Goal: Task Accomplishment & Management: Manage account settings

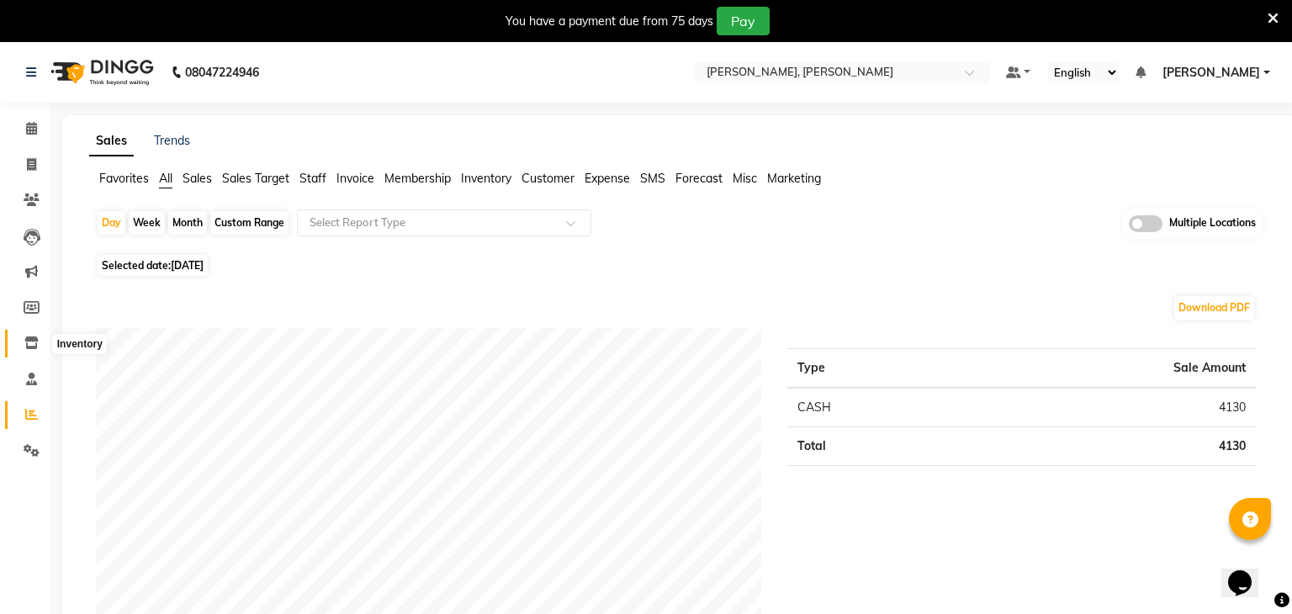
click at [39, 341] on span at bounding box center [31, 343] width 29 height 19
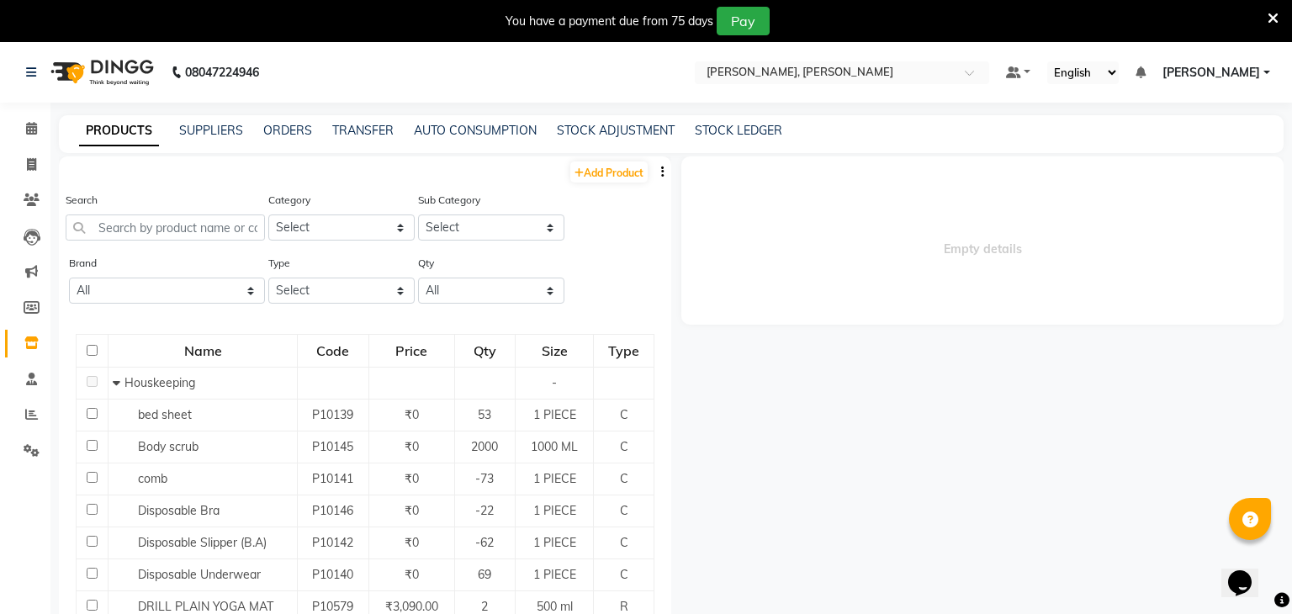
click at [570, 120] on div "PRODUCTS SUPPLIERS ORDERS TRANSFER AUTO CONSUMPTION STOCK ADJUSTMENT STOCK LEDG…" at bounding box center [671, 134] width 1225 height 38
click at [569, 138] on div "STOCK ADJUSTMENT" at bounding box center [616, 131] width 118 height 18
click at [574, 135] on link "STOCK ADJUSTMENT" at bounding box center [616, 130] width 118 height 15
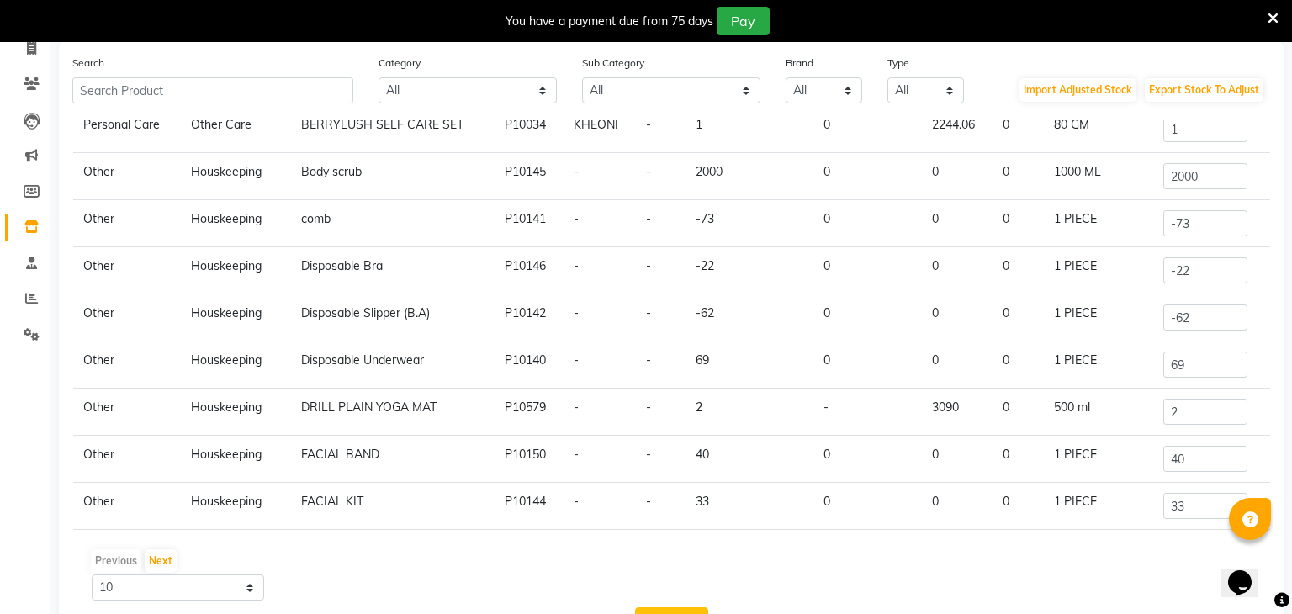
scroll to position [118, 0]
click at [1193, 400] on input "2" at bounding box center [1205, 410] width 84 height 26
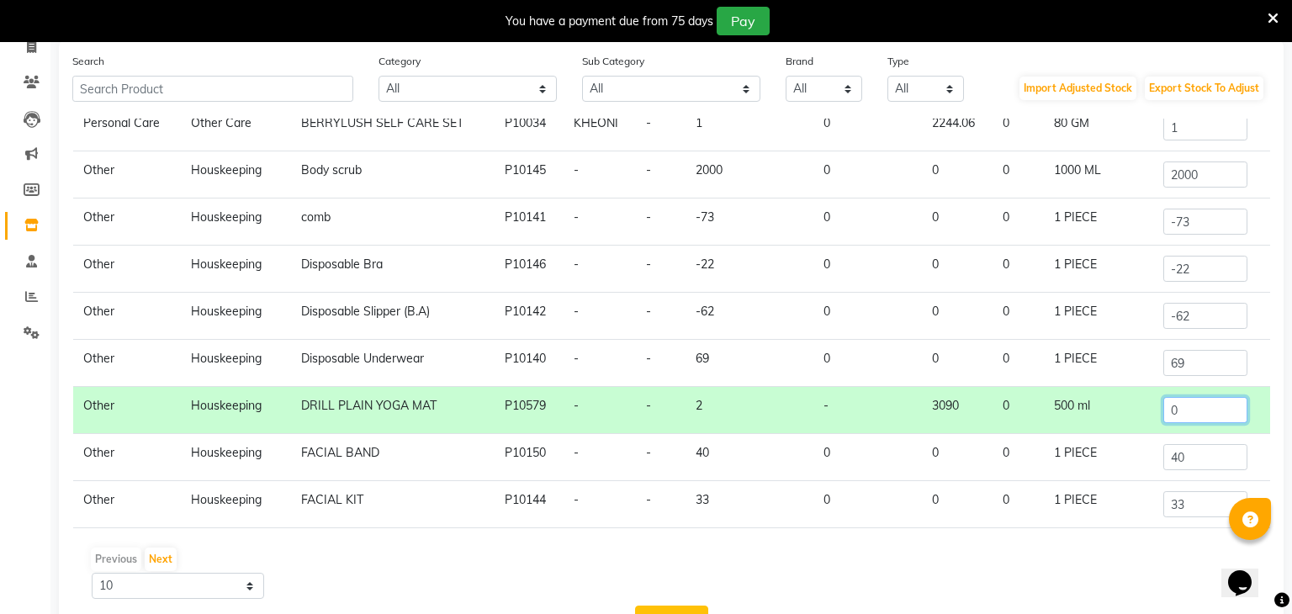
scroll to position [180, 0]
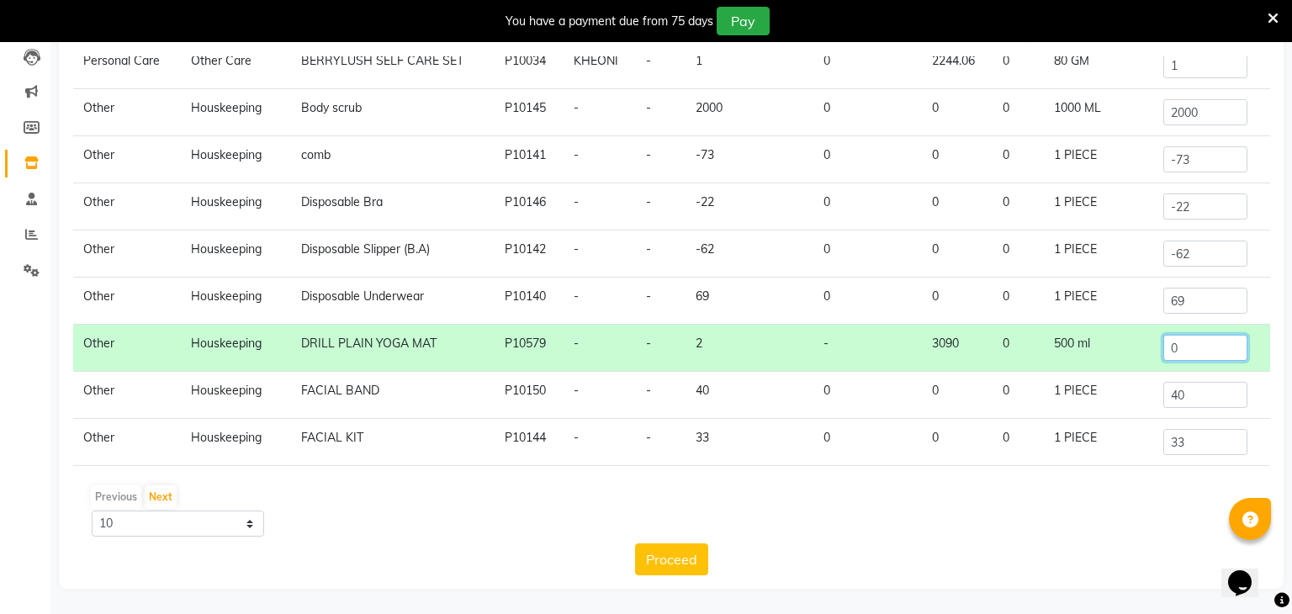
type input "0"
click at [221, 531] on select "10 50 100" at bounding box center [178, 524] width 172 height 26
select select "100"
click at [92, 511] on select "10 50 100" at bounding box center [178, 524] width 172 height 26
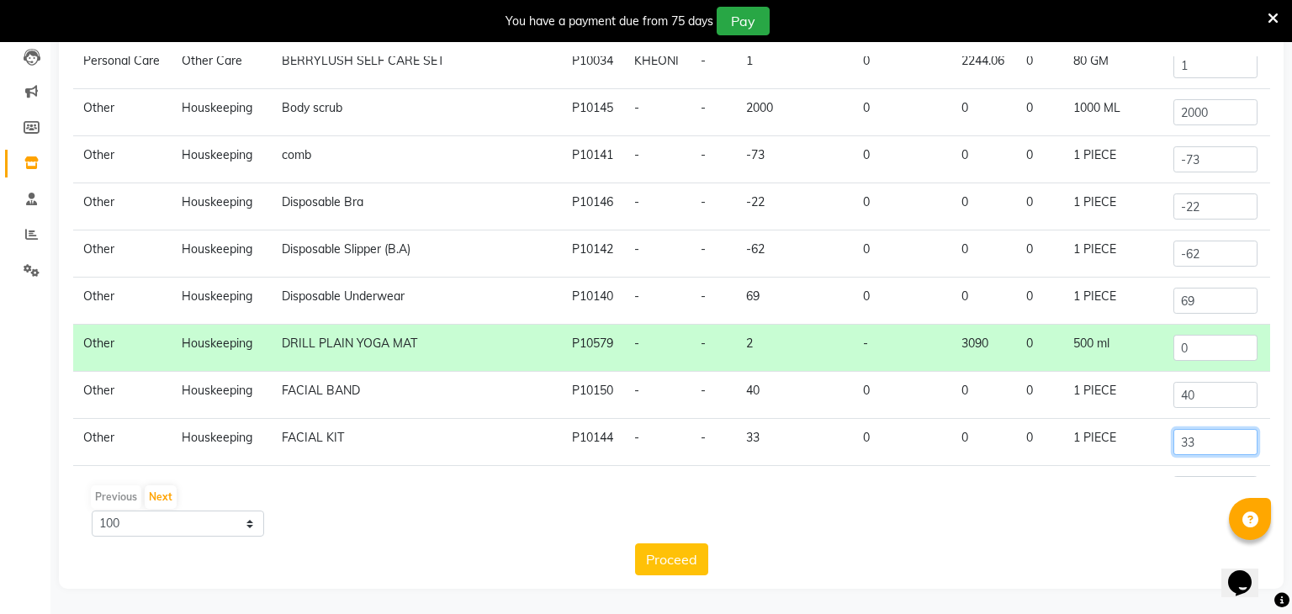
click at [1214, 443] on input "33" at bounding box center [1215, 442] width 84 height 26
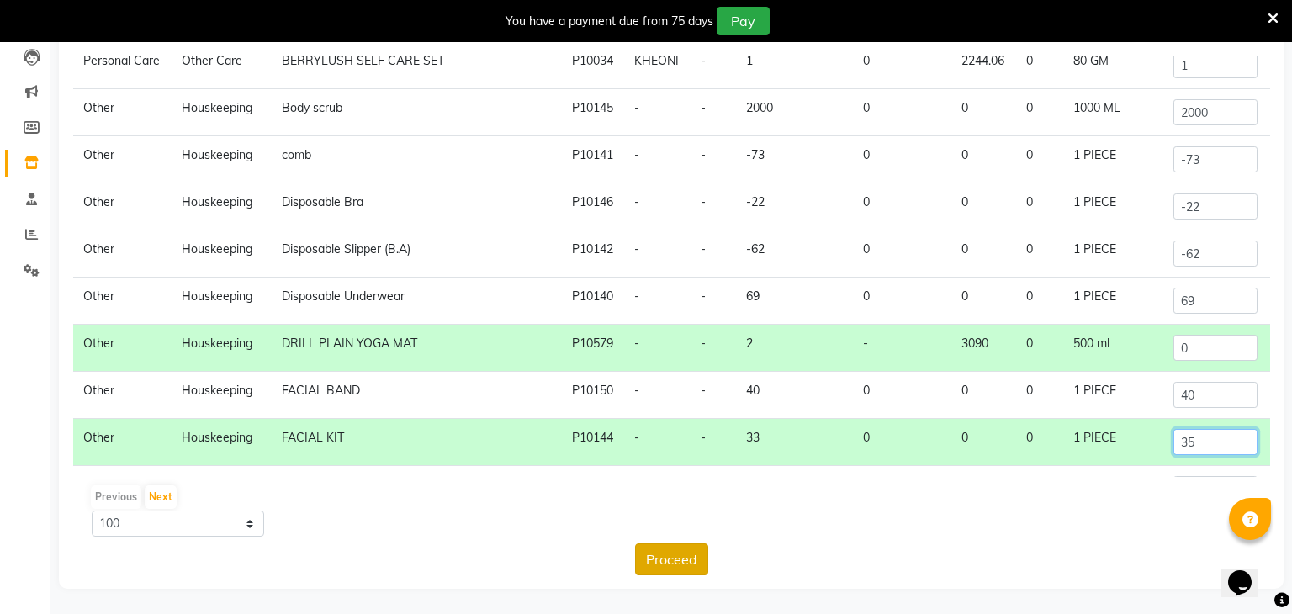
type input "35"
click at [661, 568] on button "Proceed" at bounding box center [671, 559] width 73 height 32
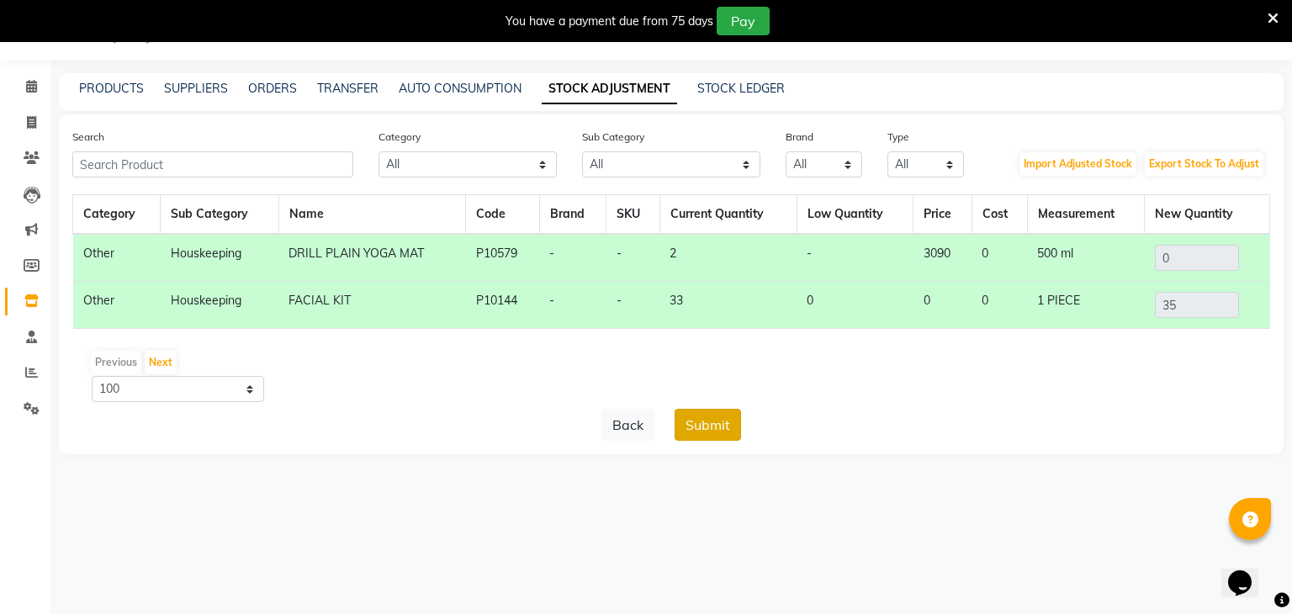
click at [708, 437] on button "Submit" at bounding box center [708, 425] width 66 height 32
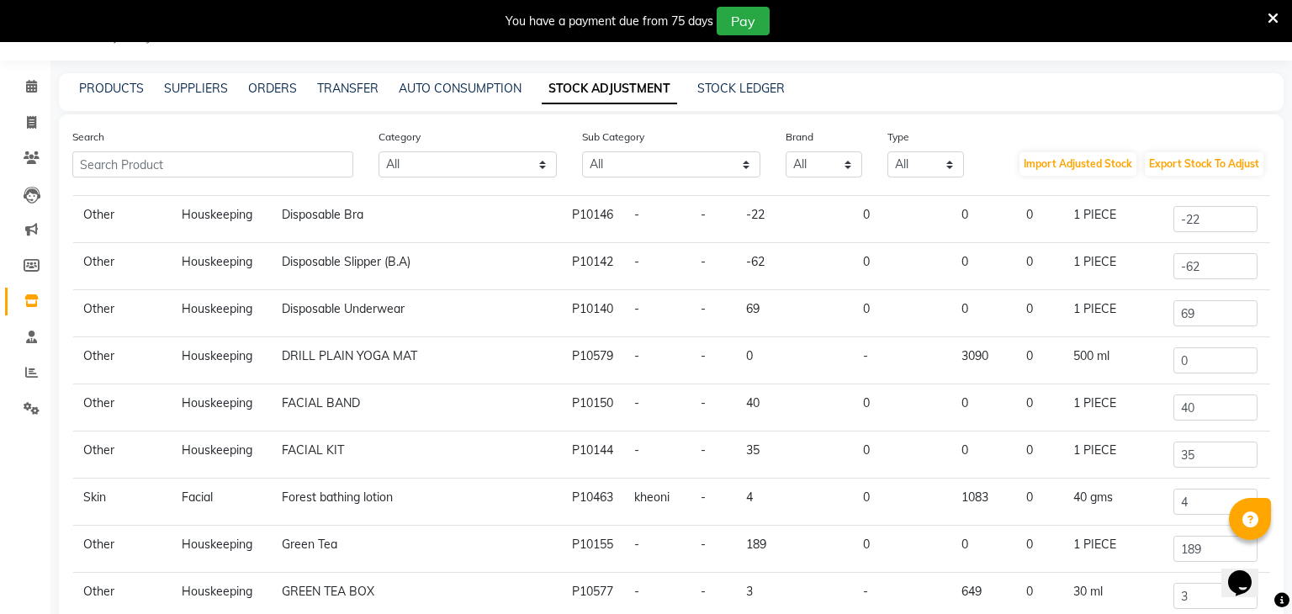
scroll to position [236, 0]
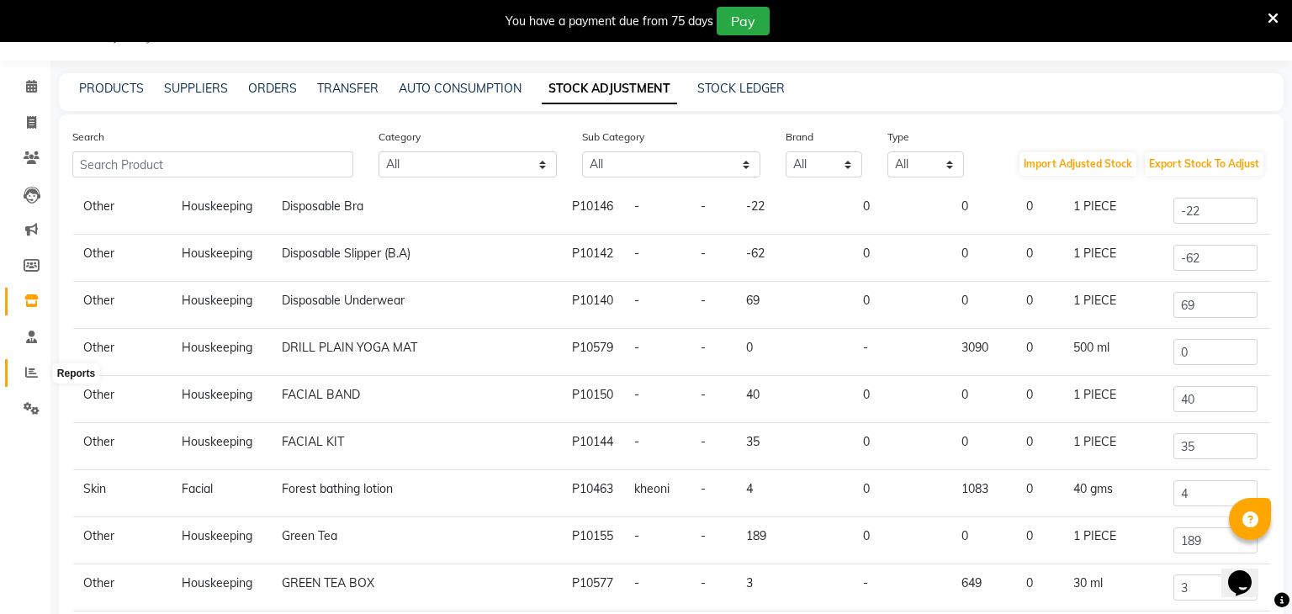
click at [29, 373] on icon at bounding box center [31, 372] width 13 height 13
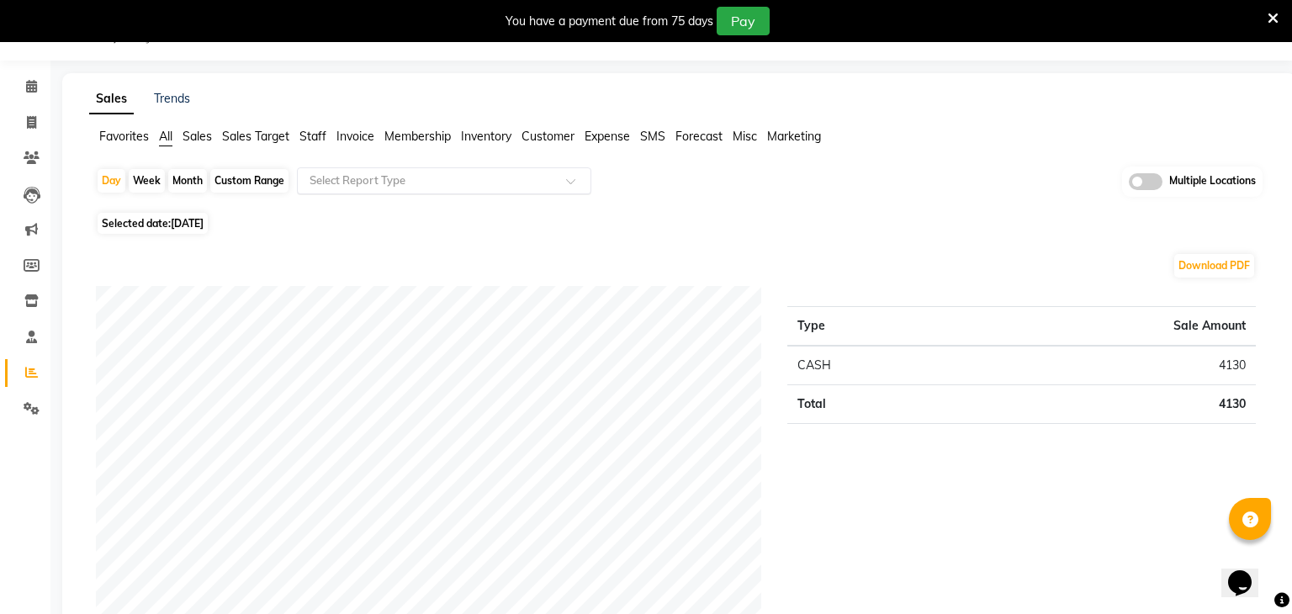
click at [395, 173] on input "text" at bounding box center [427, 180] width 242 height 17
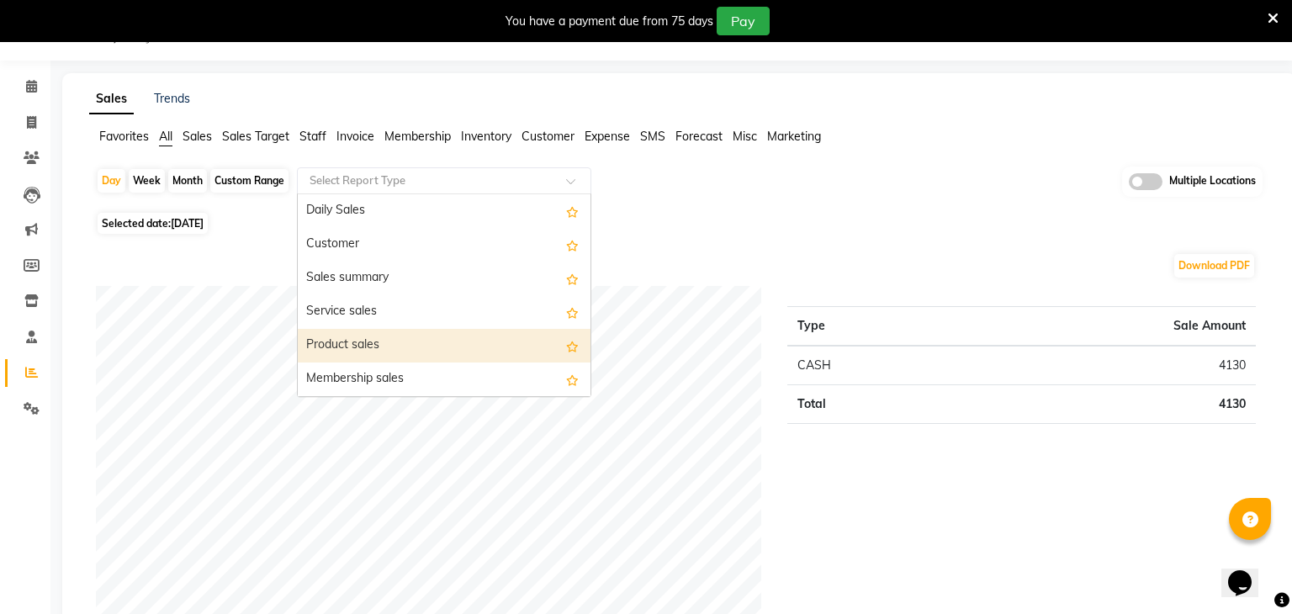
click at [355, 339] on div "Product sales" at bounding box center [444, 346] width 293 height 34
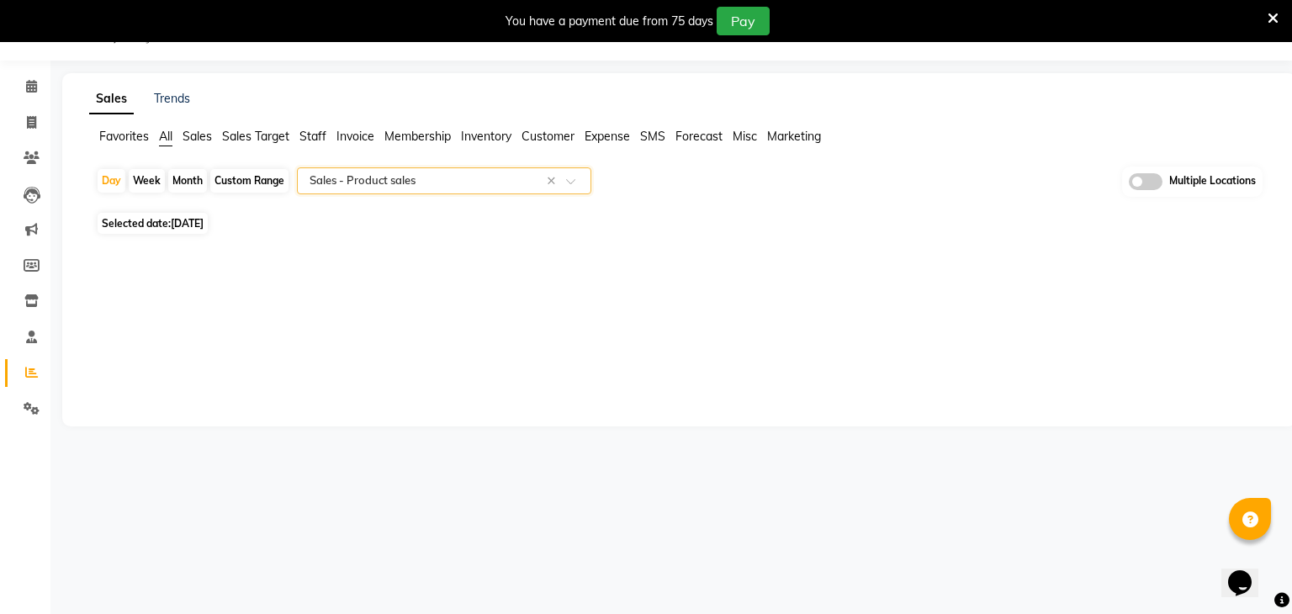
click at [199, 231] on span "Selected date: 04-09-2025" at bounding box center [153, 223] width 110 height 21
select select "9"
select select "2025"
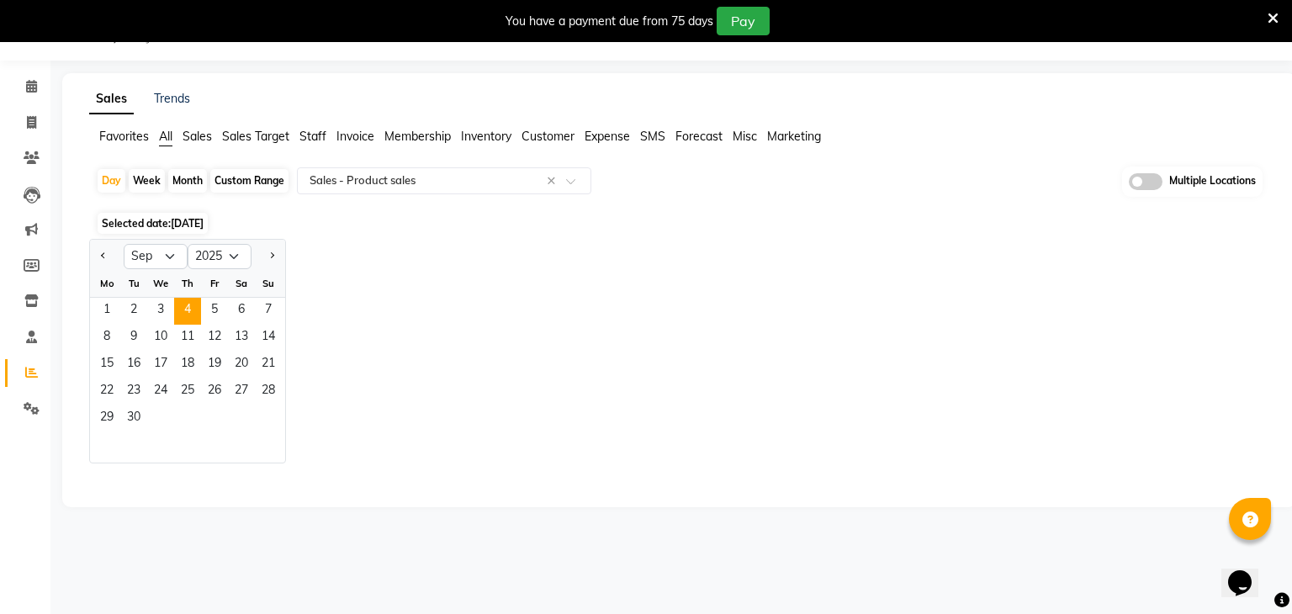
click at [248, 176] on div "Custom Range" at bounding box center [249, 181] width 78 height 24
select select "9"
select select "2025"
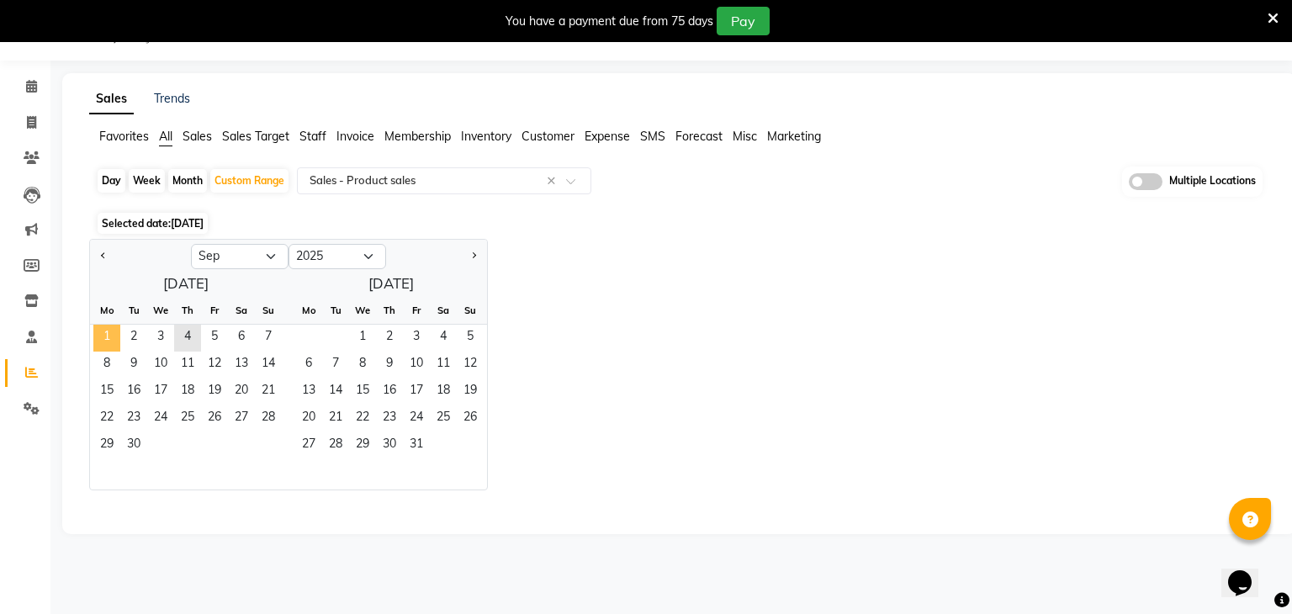
click at [98, 343] on span "1" at bounding box center [106, 338] width 27 height 27
click at [184, 339] on span "4" at bounding box center [187, 338] width 27 height 27
select select "full_report"
select select "csv"
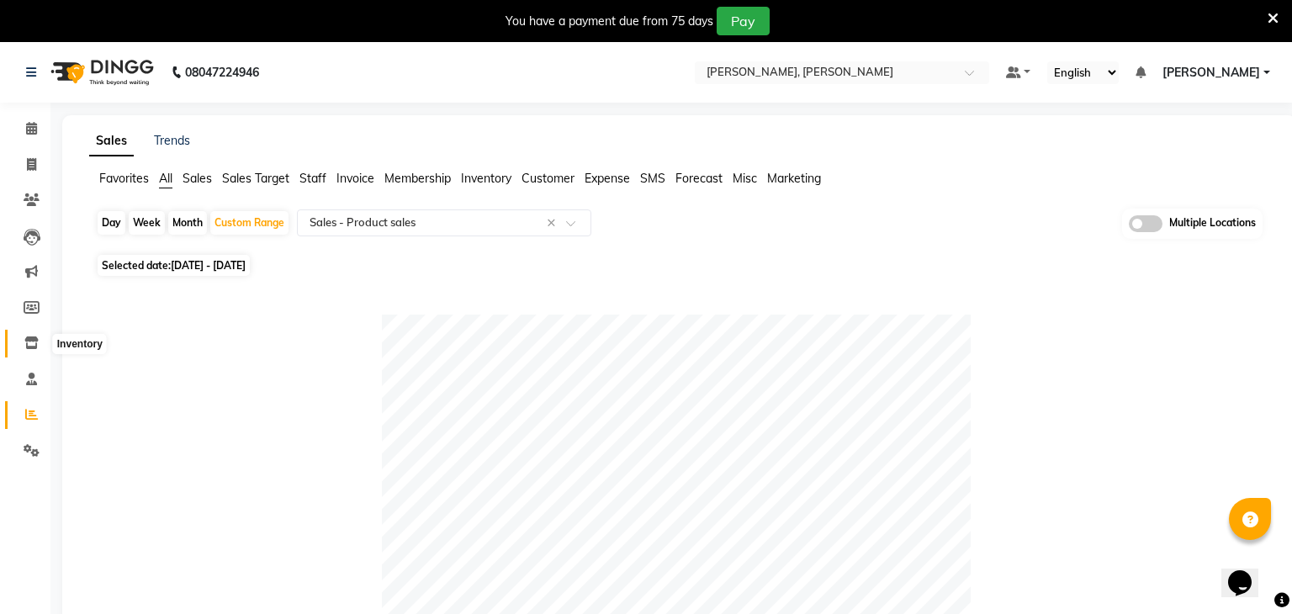
click at [33, 342] on icon at bounding box center [31, 342] width 14 height 13
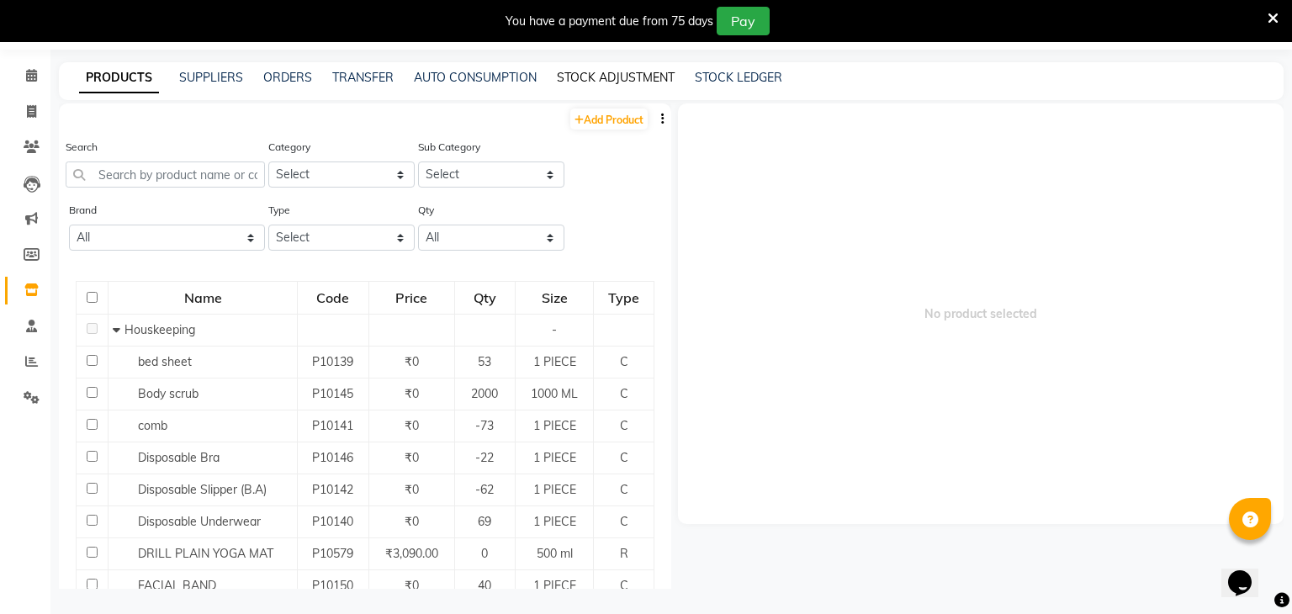
click at [617, 78] on link "STOCK ADJUSTMENT" at bounding box center [616, 77] width 118 height 15
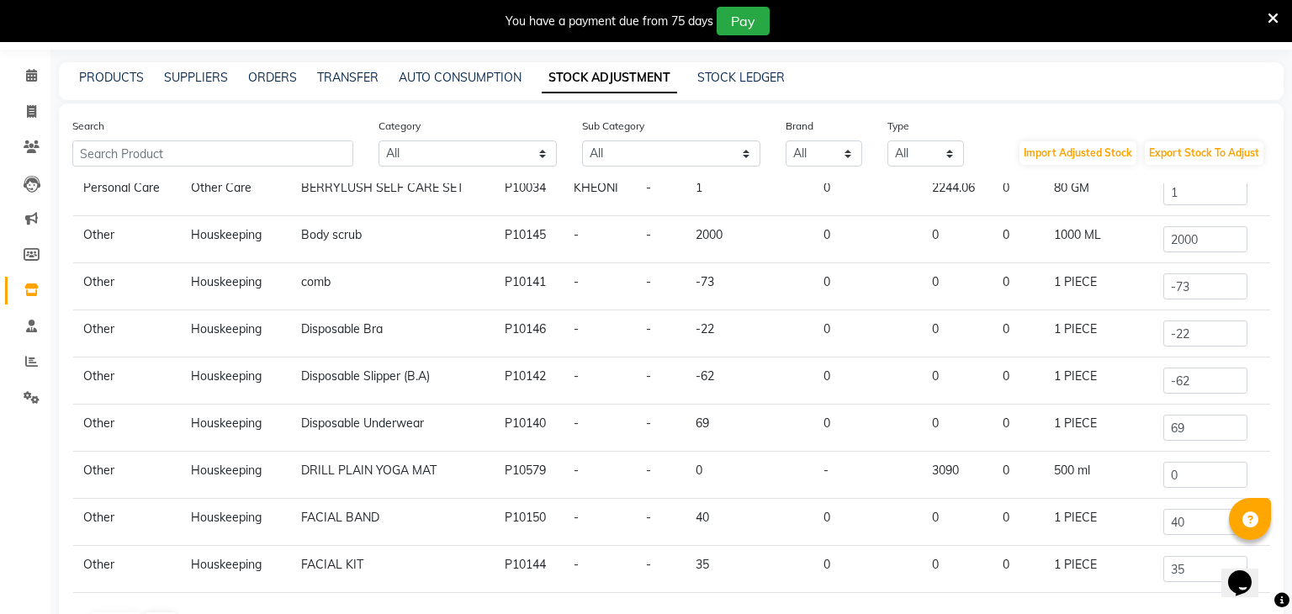
scroll to position [180, 0]
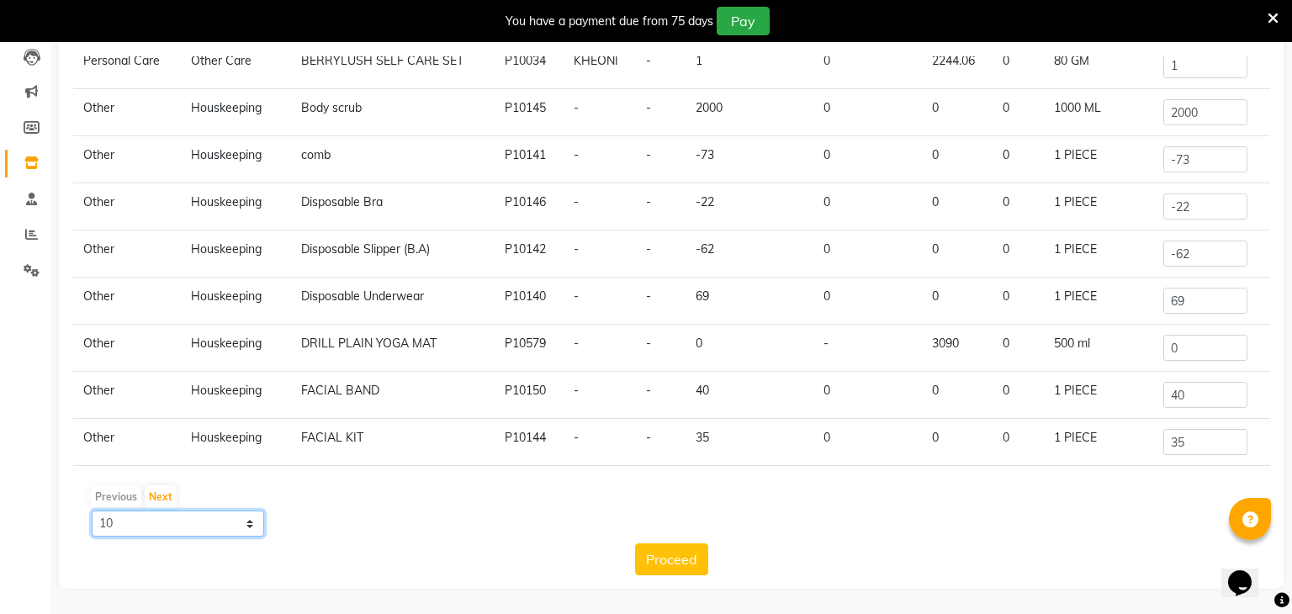
click at [157, 523] on select "10 50 100" at bounding box center [178, 524] width 172 height 26
select select "100"
click at [92, 511] on select "10 50 100" at bounding box center [178, 524] width 172 height 26
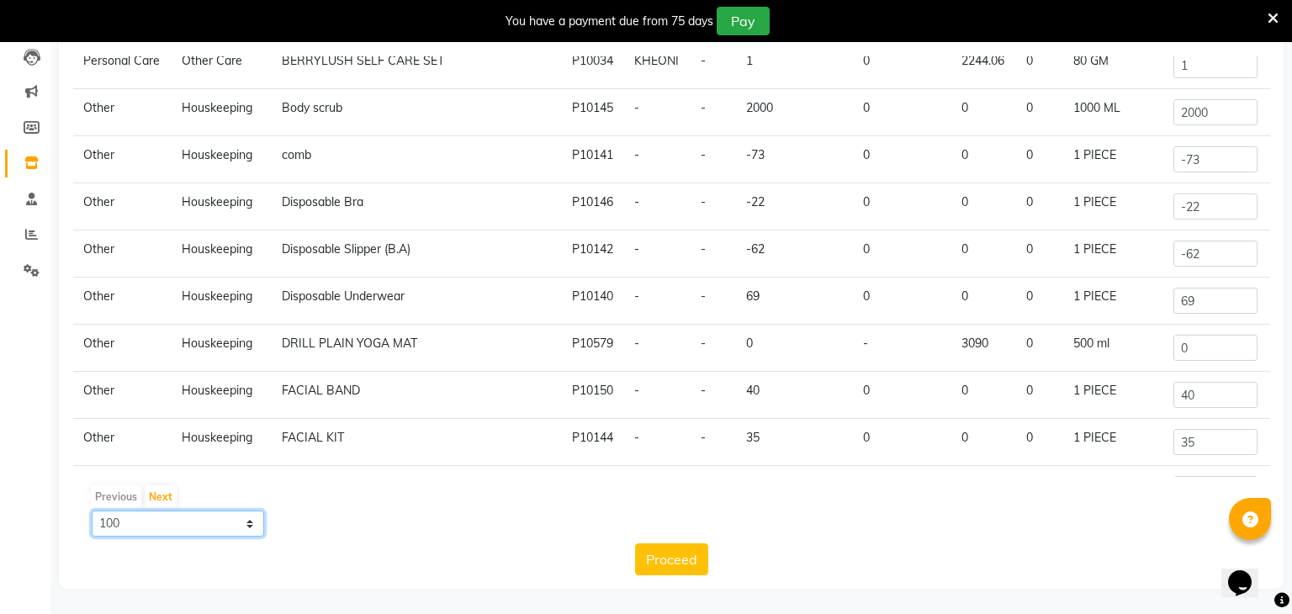
scroll to position [0, 0]
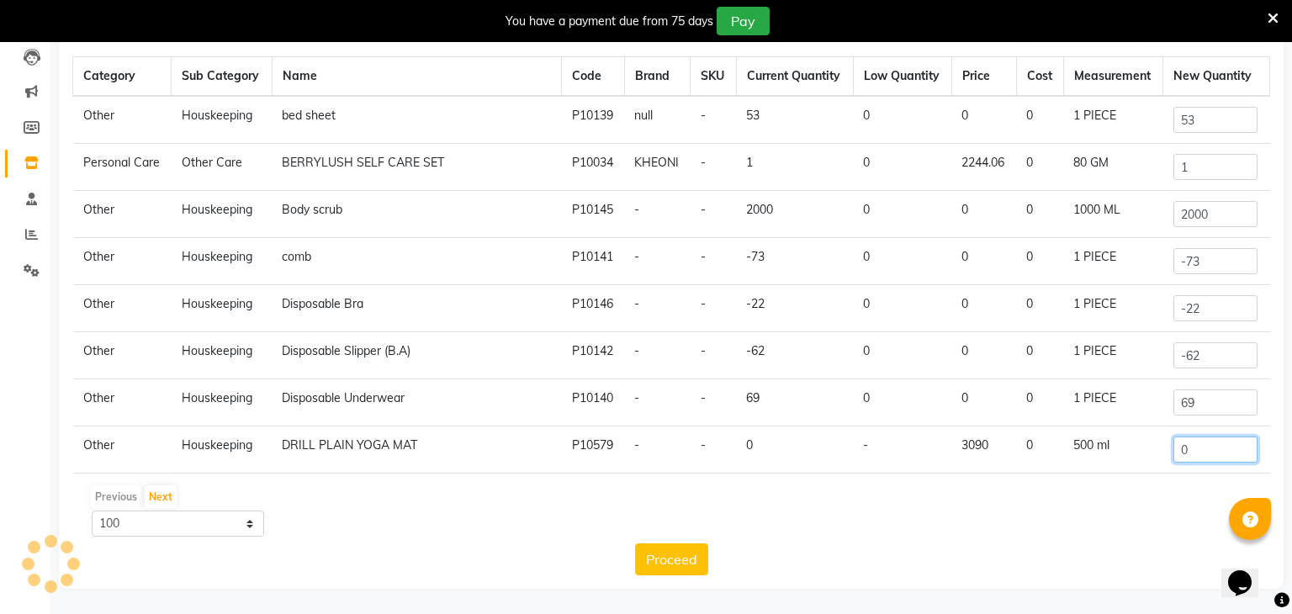
click at [1212, 452] on input "0" at bounding box center [1215, 450] width 84 height 26
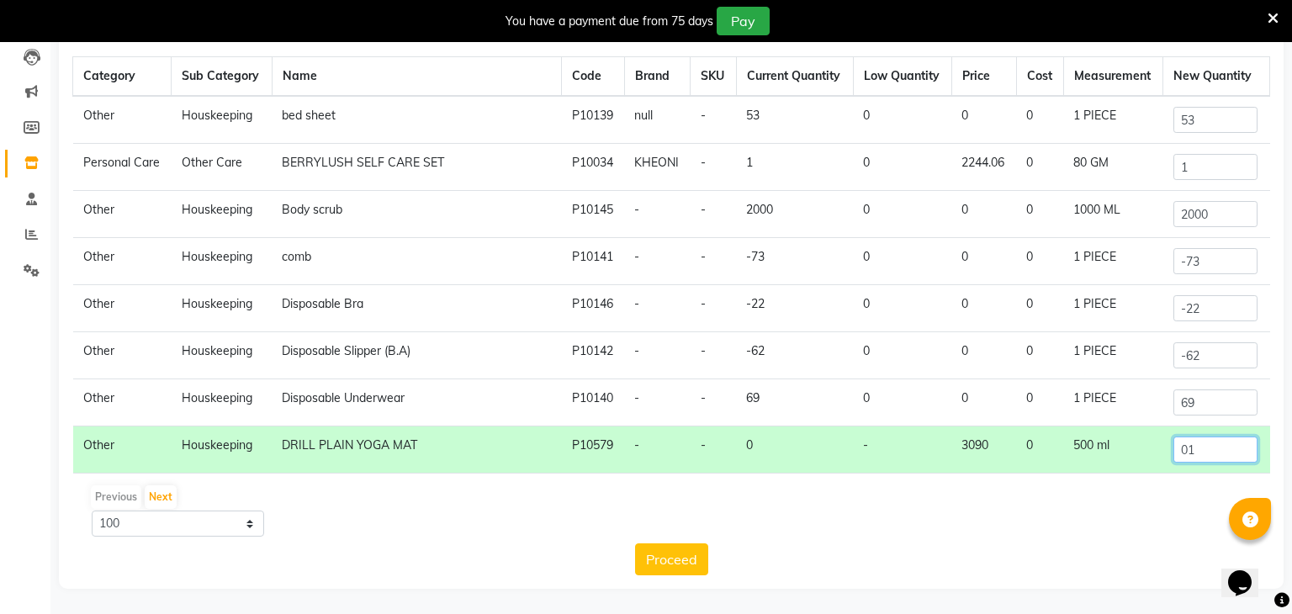
type input "0"
type input "1"
click at [679, 551] on button "Proceed" at bounding box center [671, 559] width 73 height 32
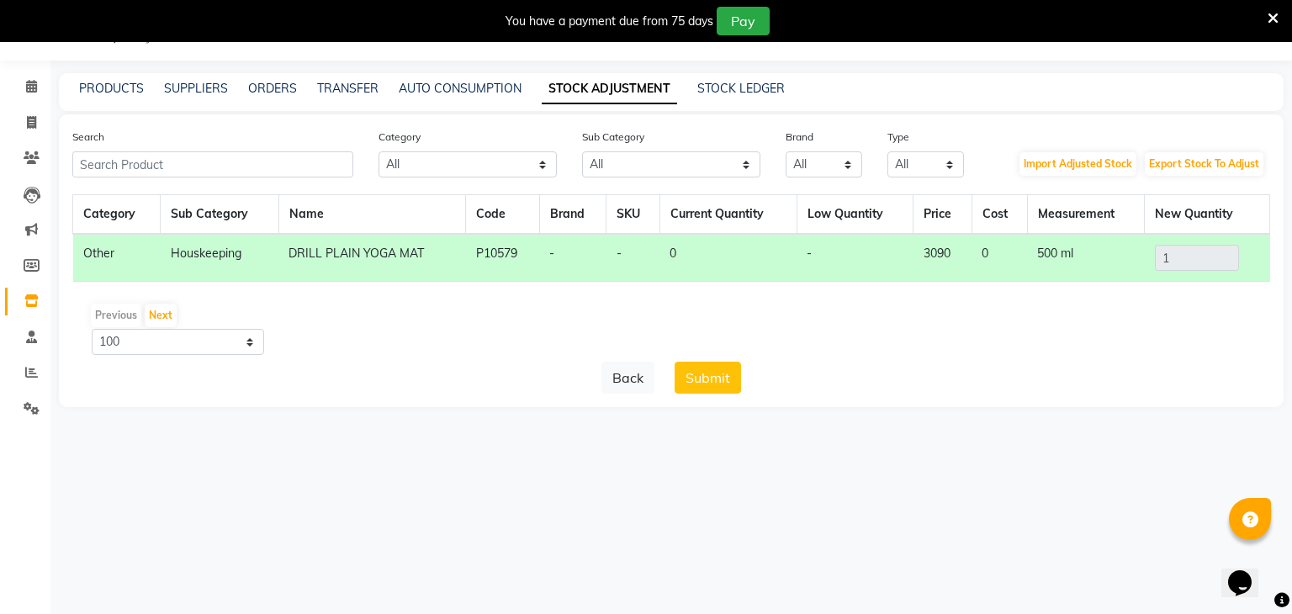
scroll to position [42, 0]
click at [702, 377] on button "Submit" at bounding box center [708, 378] width 66 height 32
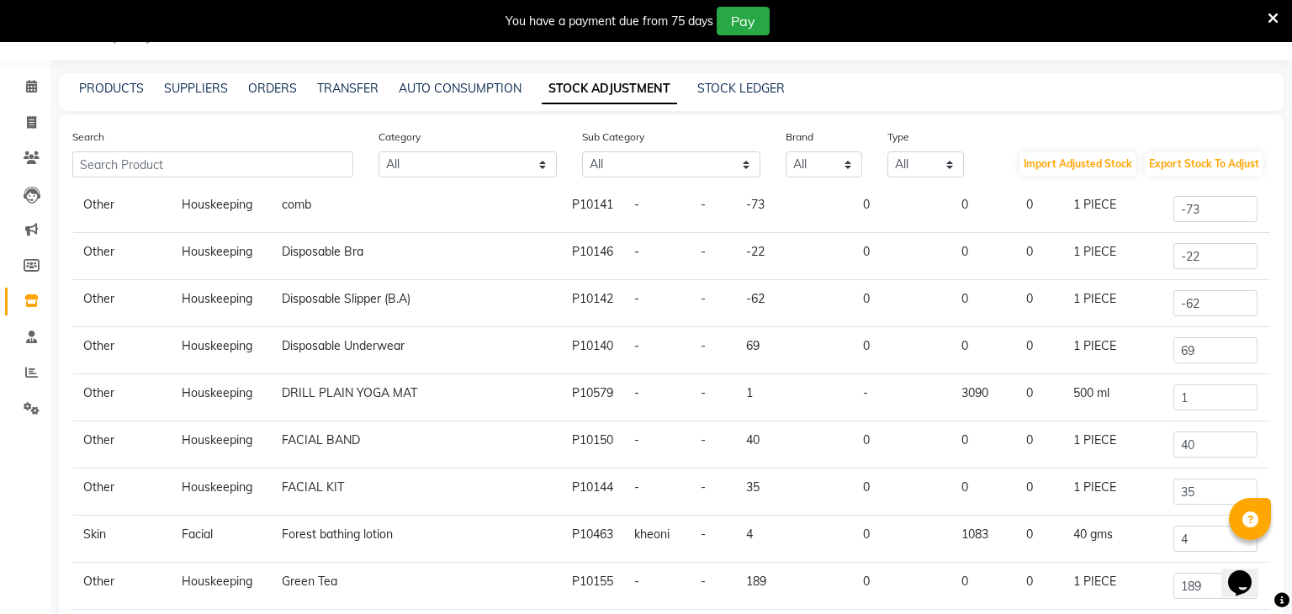
scroll to position [0, 0]
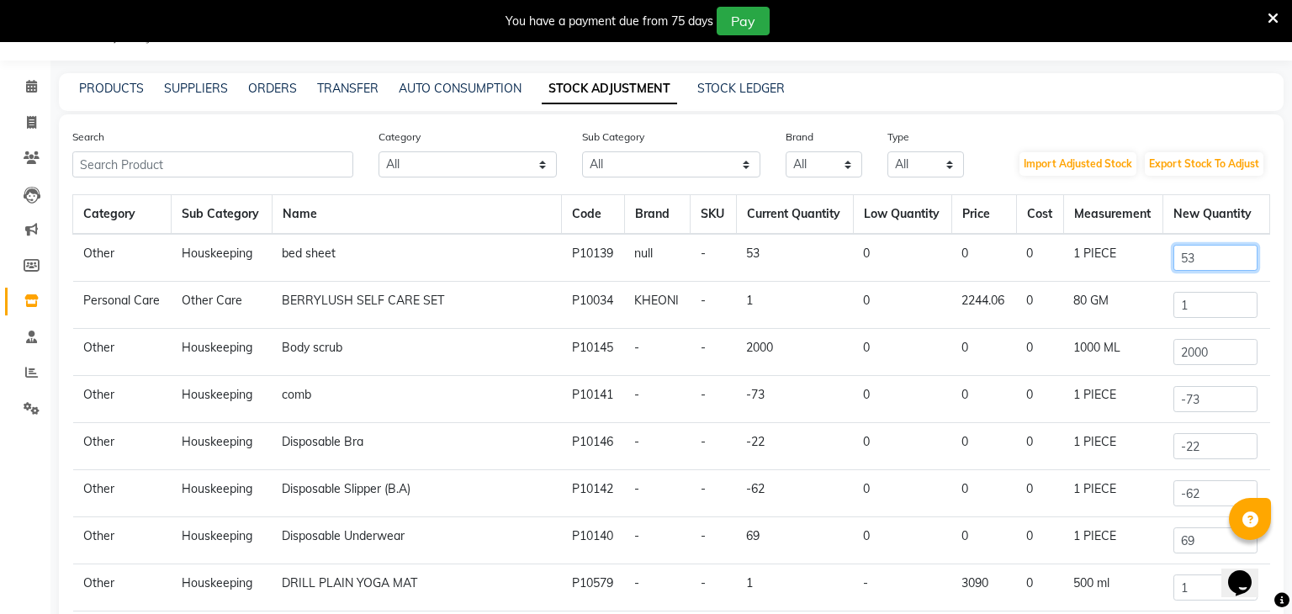
click at [1206, 263] on input "53" at bounding box center [1215, 258] width 84 height 26
type input "5"
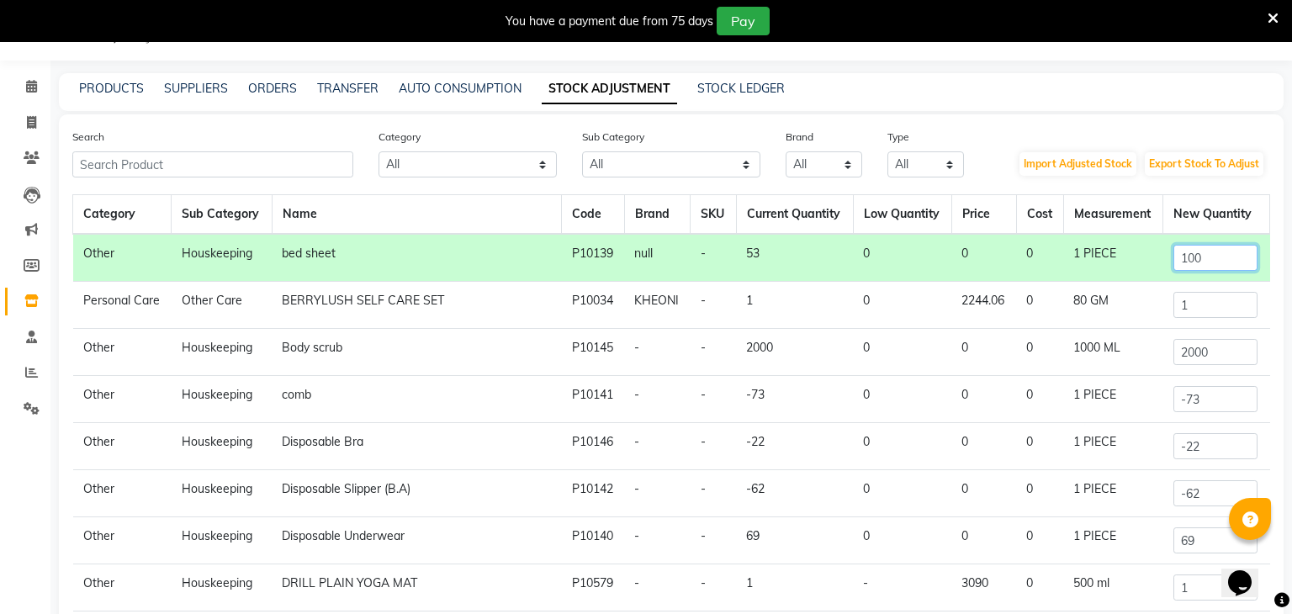
type input "100"
click at [1189, 304] on input "1" at bounding box center [1215, 305] width 84 height 26
click at [1215, 351] on input "2000" at bounding box center [1215, 352] width 84 height 26
click at [1208, 389] on input "-73" at bounding box center [1215, 399] width 84 height 26
type input "-7"
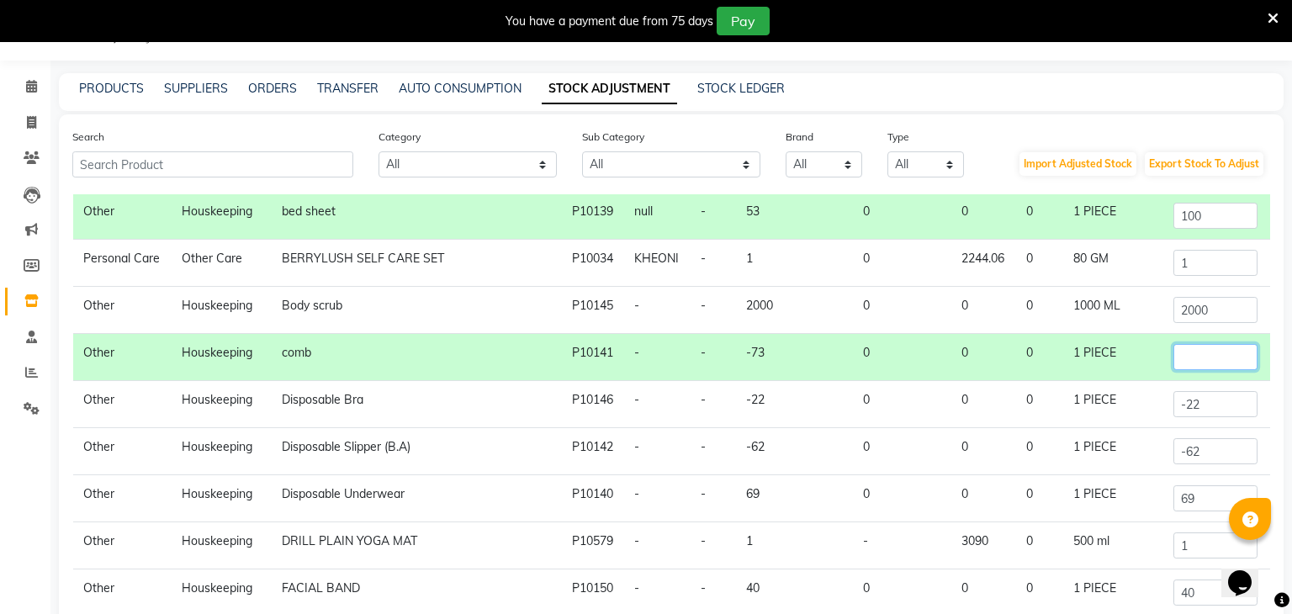
scroll to position [50, 0]
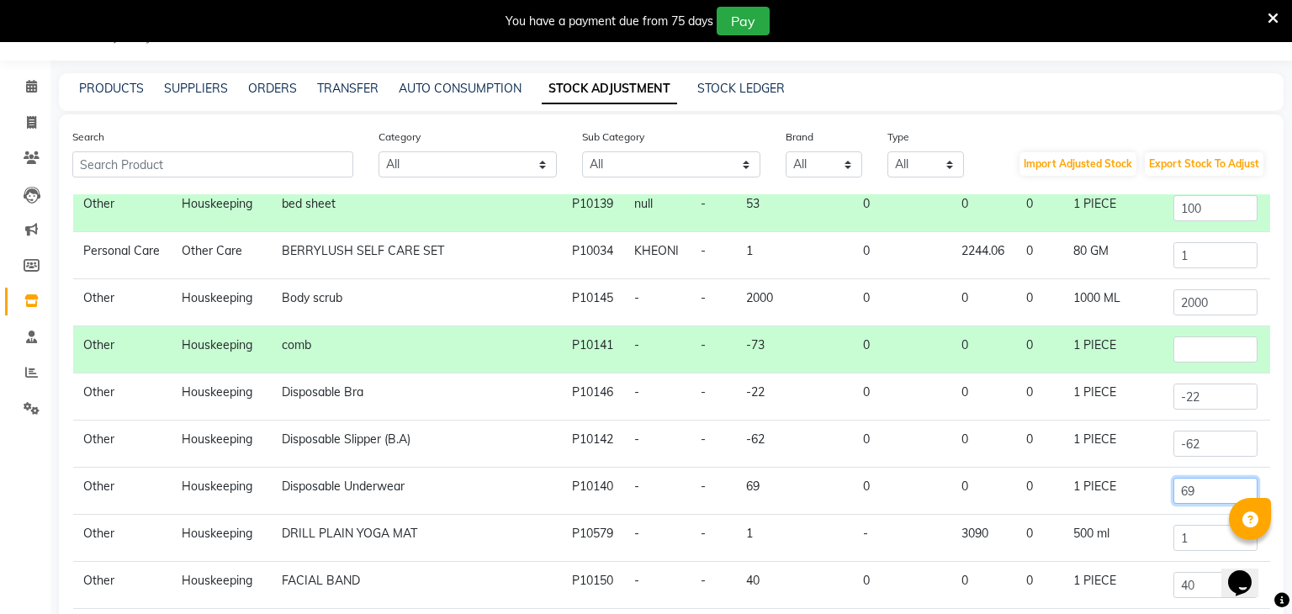
click at [1203, 482] on input "69" at bounding box center [1215, 491] width 84 height 26
type input "6"
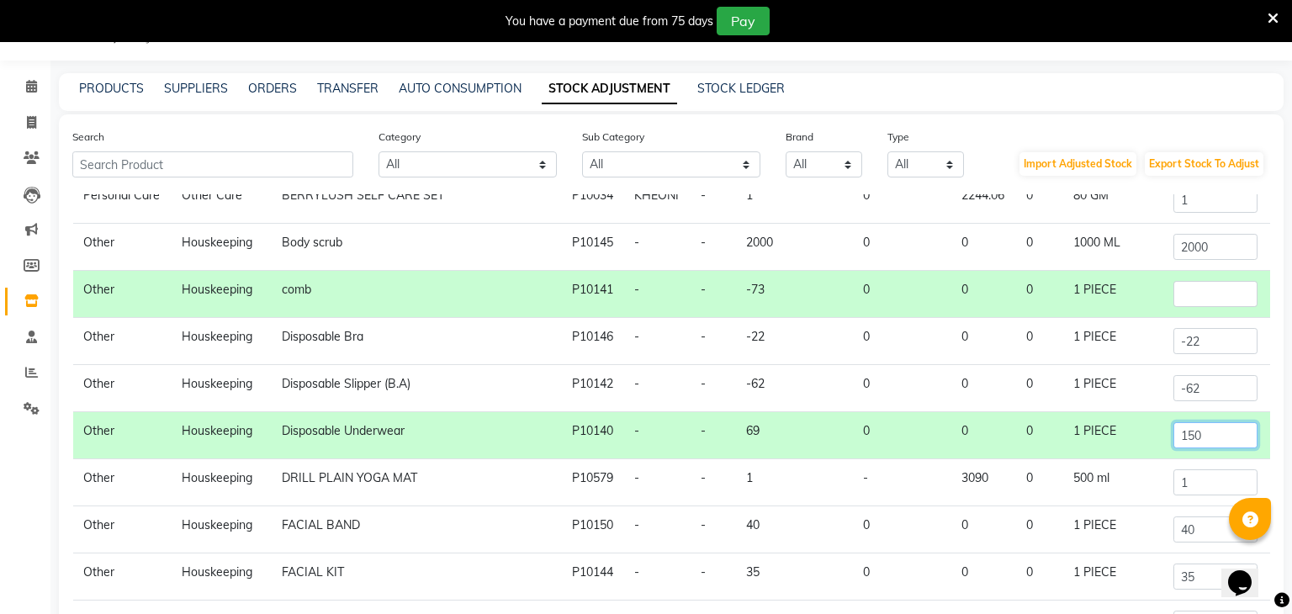
scroll to position [104, 0]
type input "150"
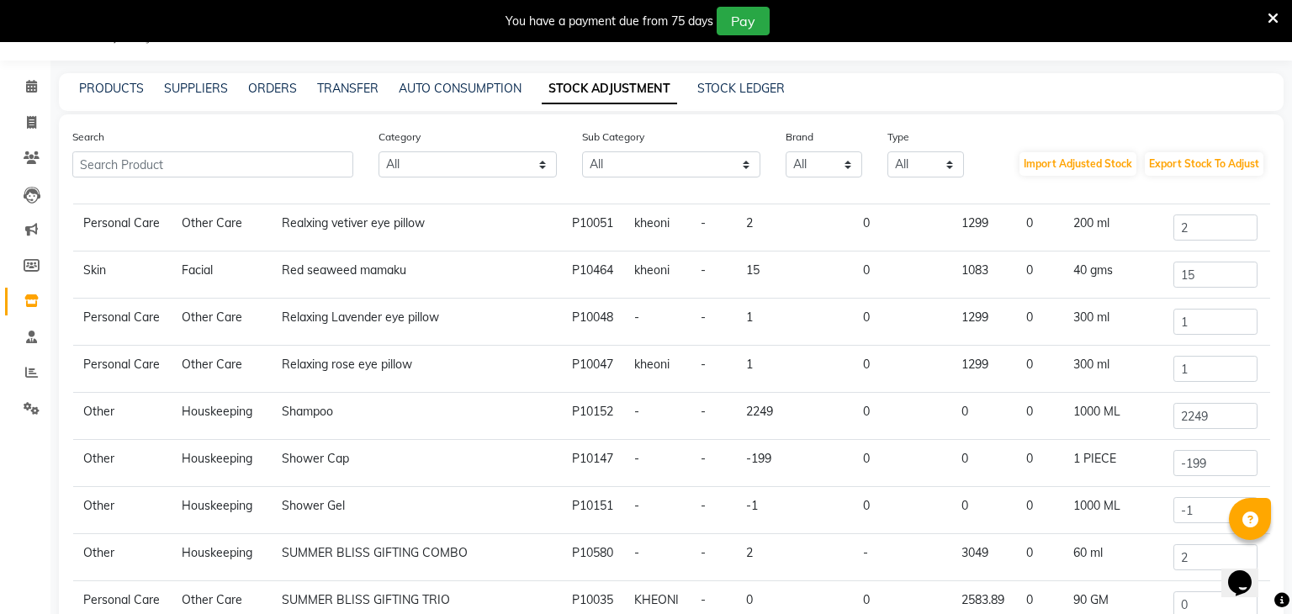
scroll to position [1035, 0]
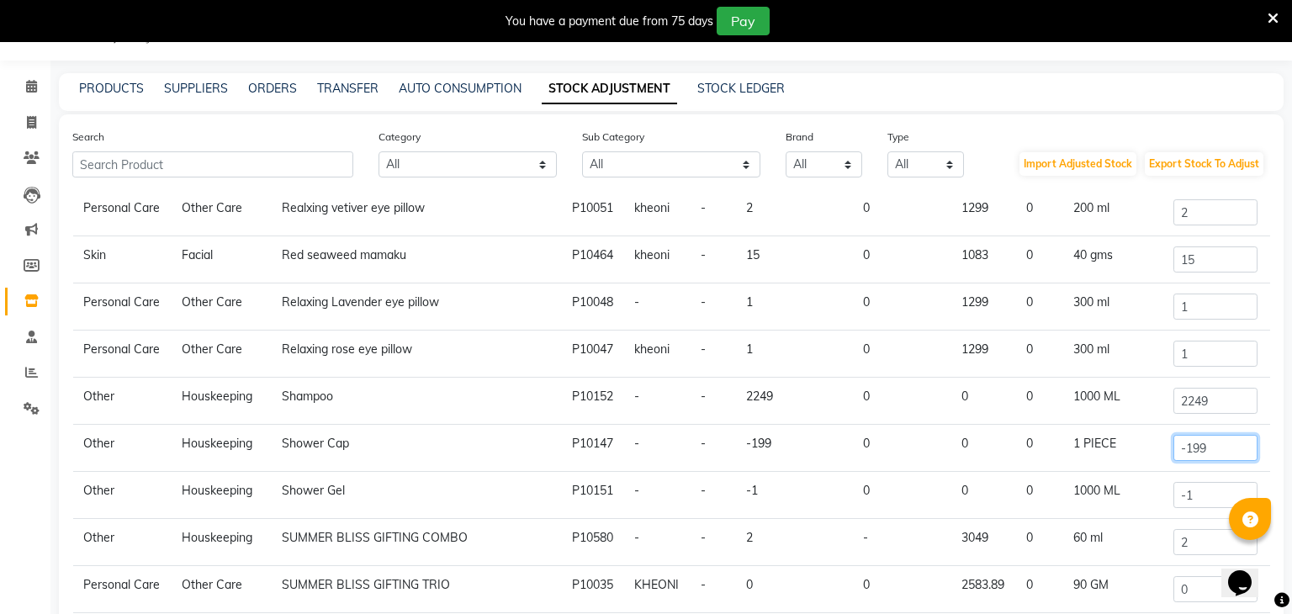
click at [1219, 441] on input "-199" at bounding box center [1215, 448] width 84 height 26
type input "-1"
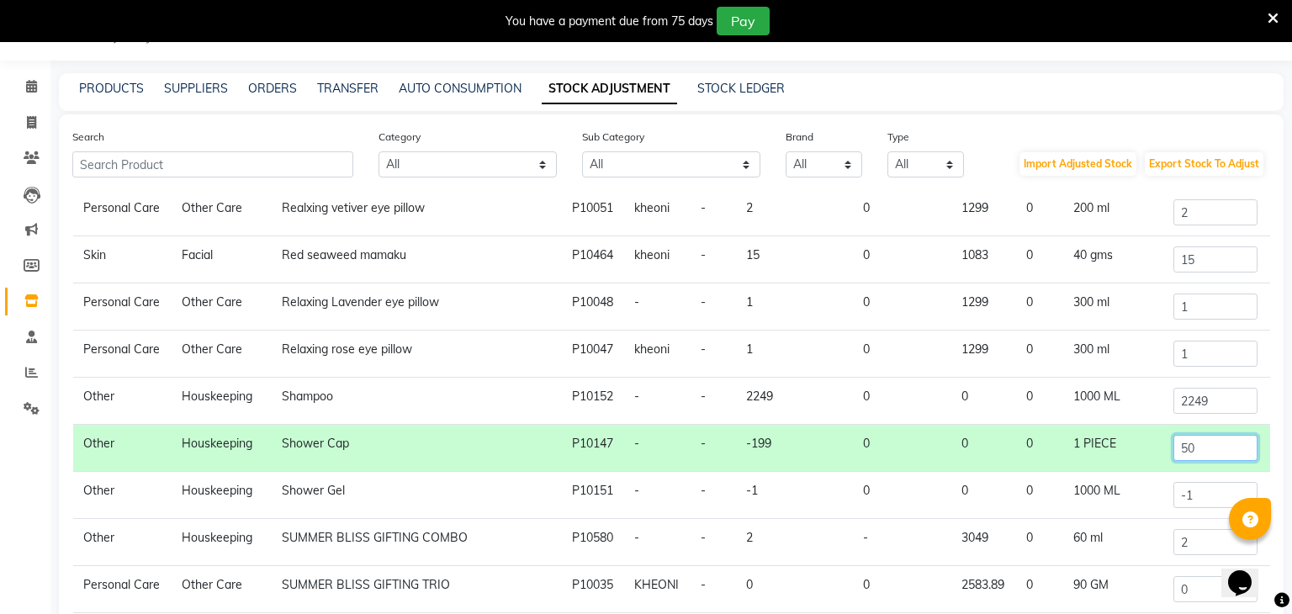
type input "50"
click at [1224, 488] on input "-1" at bounding box center [1215, 495] width 84 height 26
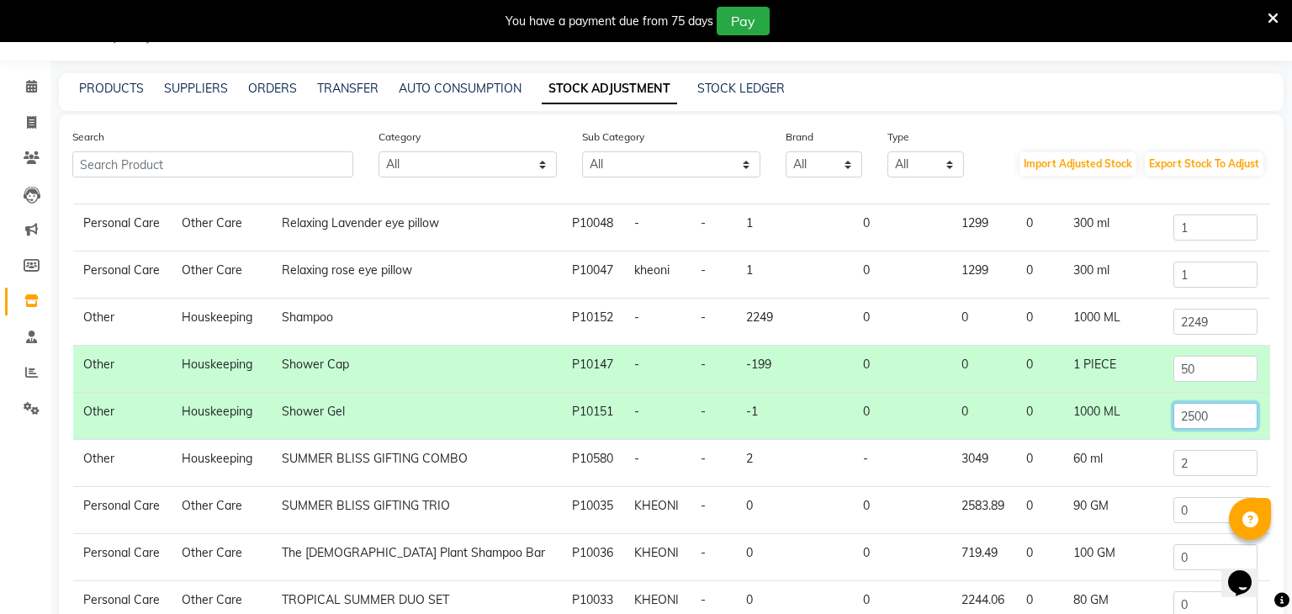
scroll to position [1131, 0]
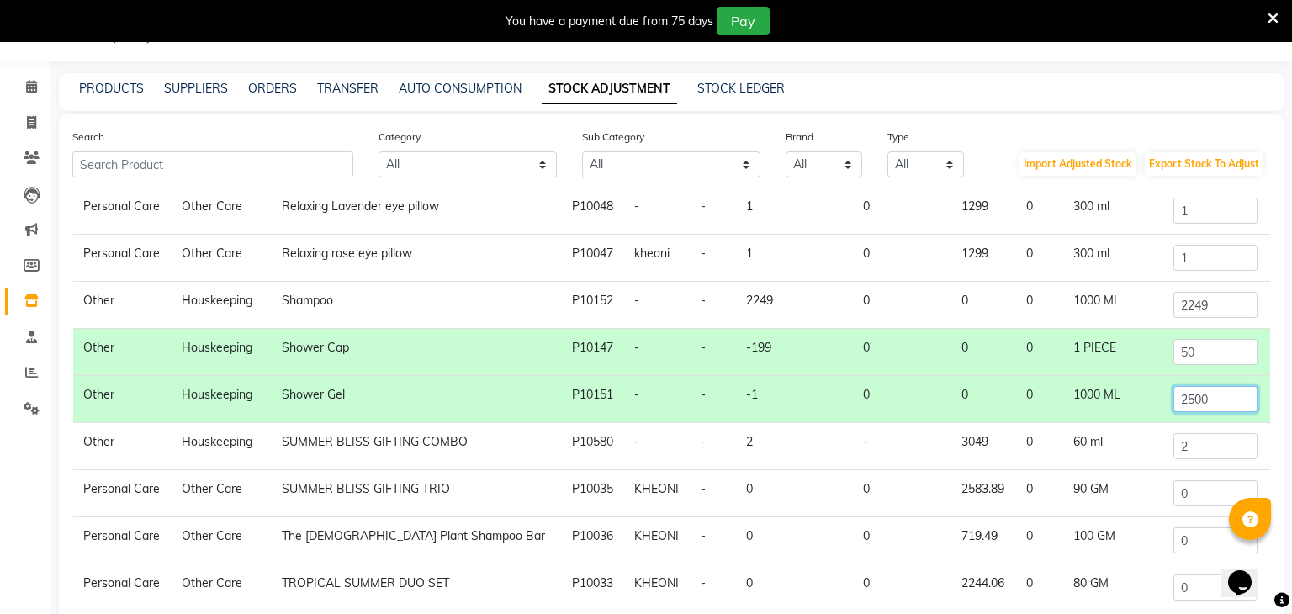
type input "2500"
click at [1207, 293] on input "2249" at bounding box center [1215, 305] width 84 height 26
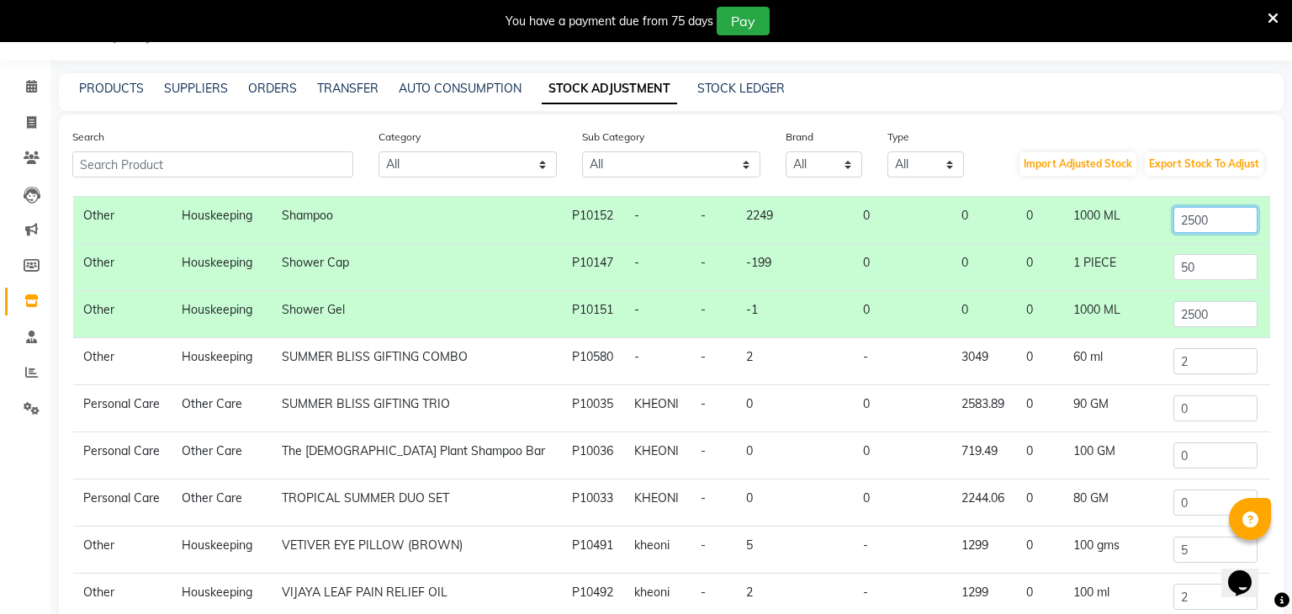
scroll to position [1222, 0]
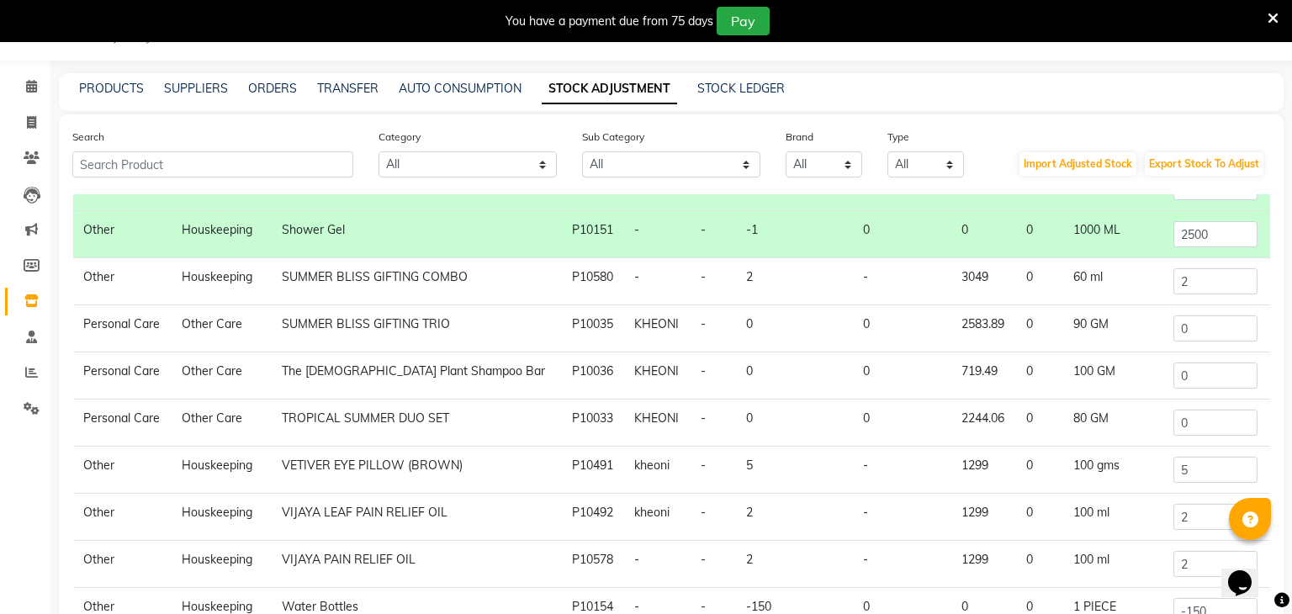
type input "2500"
click at [1193, 472] on input "5" at bounding box center [1215, 470] width 84 height 26
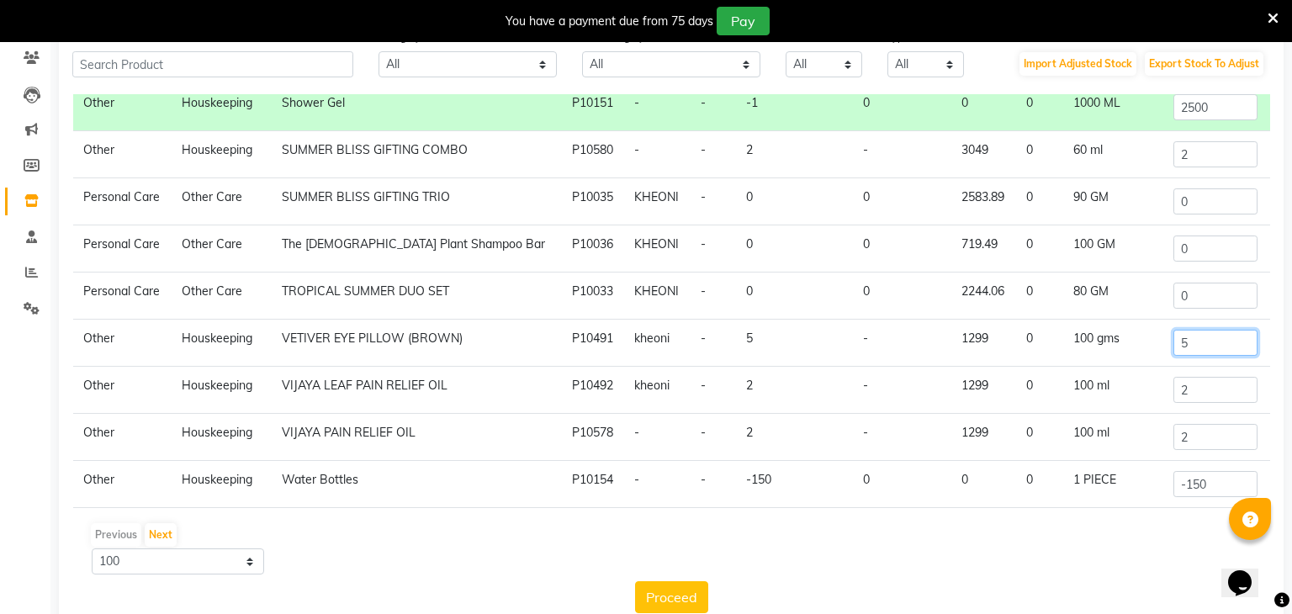
scroll to position [143, 0]
click at [1215, 431] on input "2" at bounding box center [1215, 436] width 84 height 26
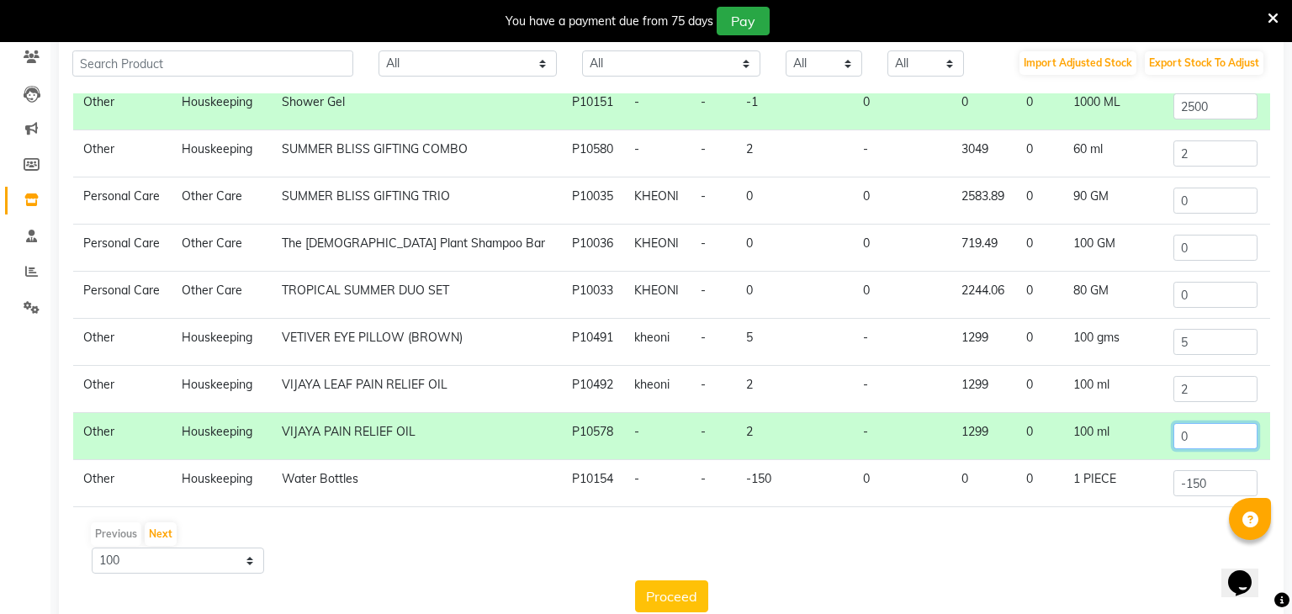
type input "0"
click at [1210, 470] on input "-150" at bounding box center [1215, 483] width 84 height 26
type input "-1"
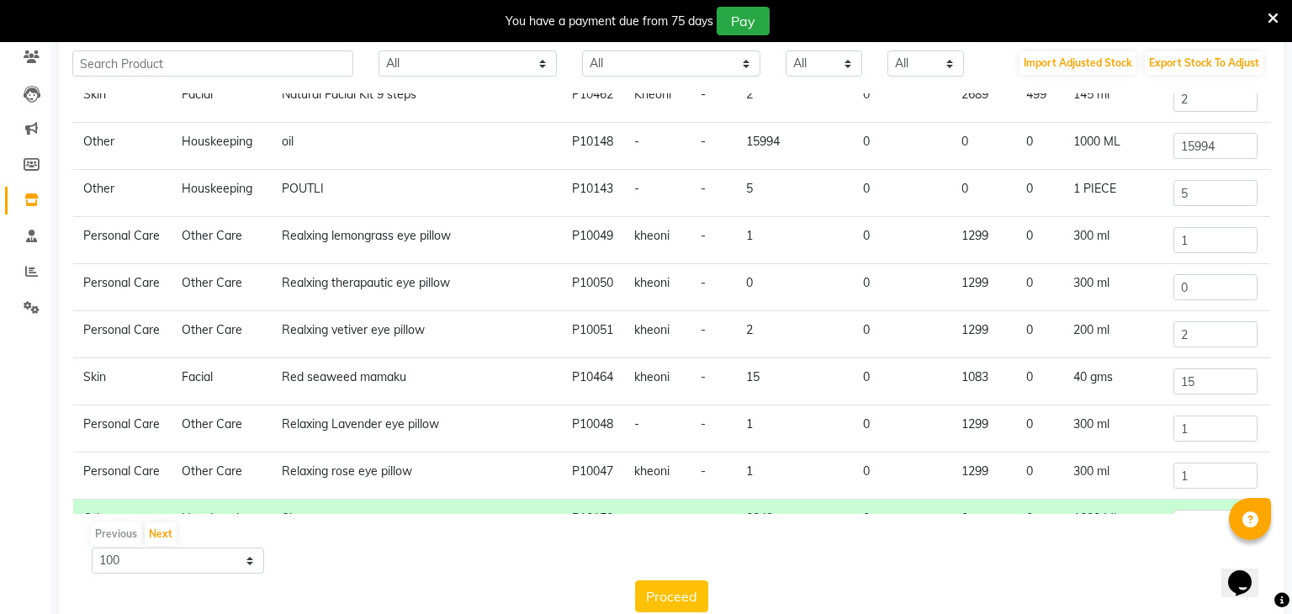
scroll to position [809, 0]
type input "0"
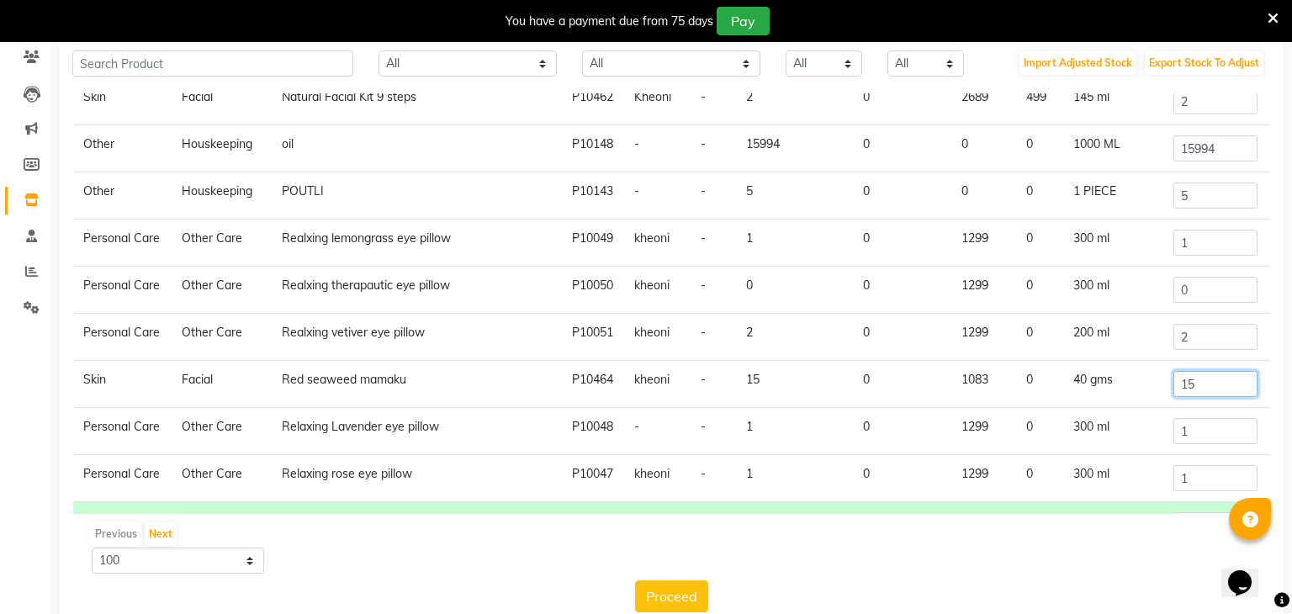
click at [1221, 378] on input "15" at bounding box center [1215, 384] width 84 height 26
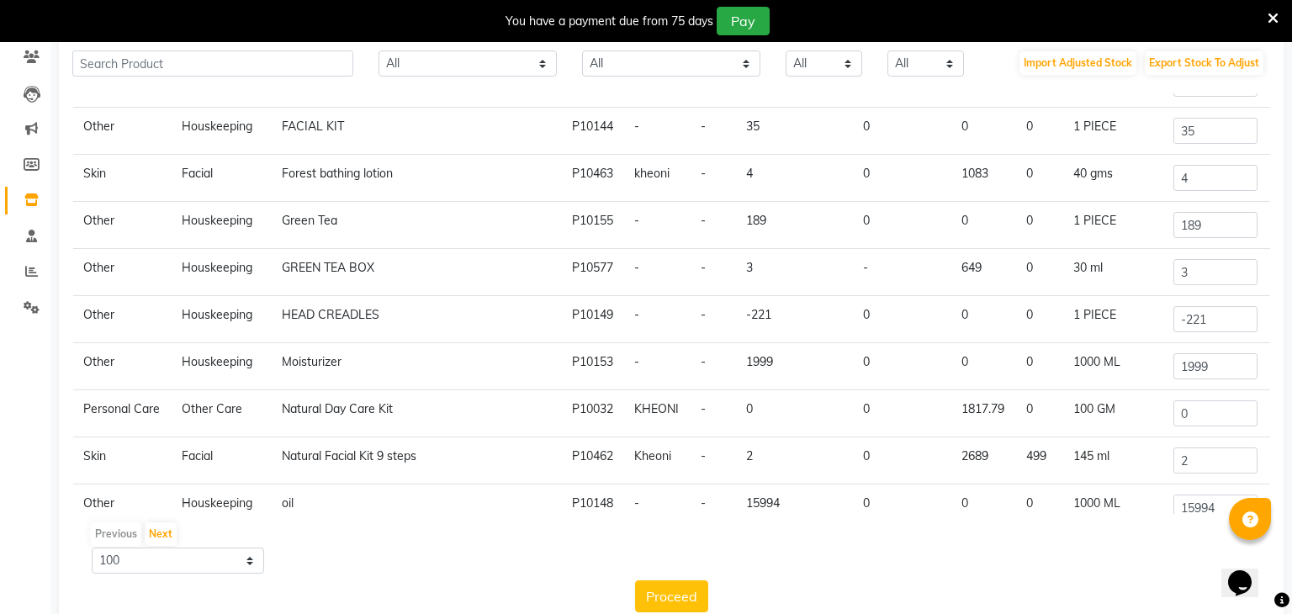
scroll to position [424, 0]
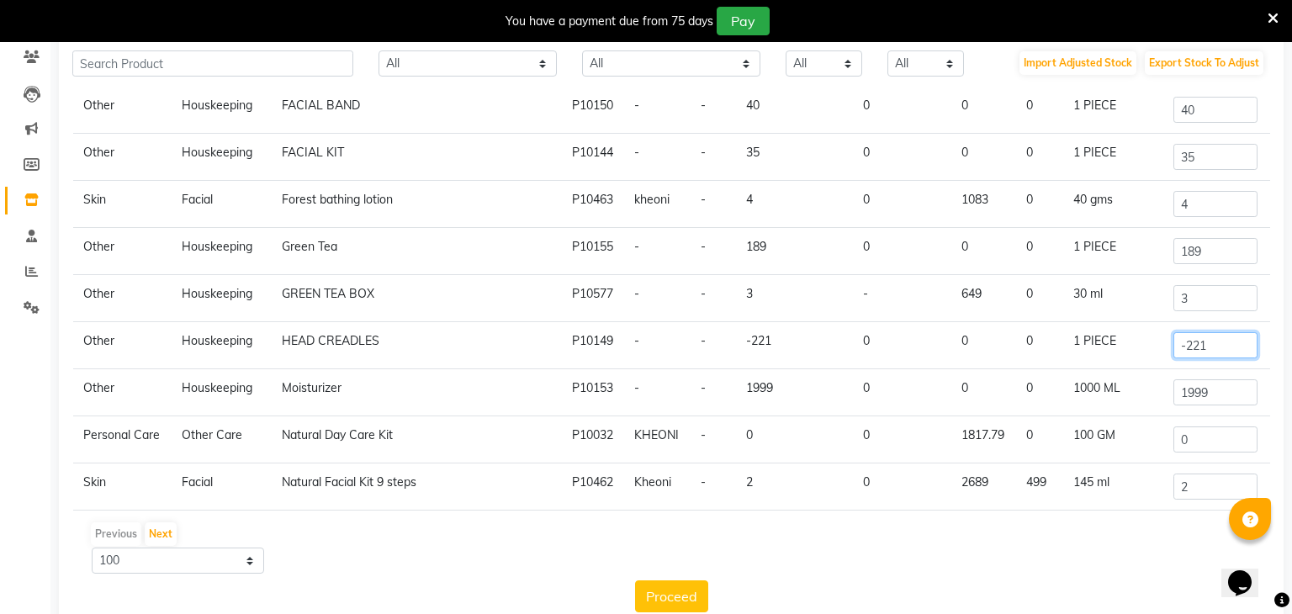
click at [1205, 352] on input "-221" at bounding box center [1215, 345] width 84 height 26
click at [1201, 489] on input "2" at bounding box center [1215, 487] width 84 height 26
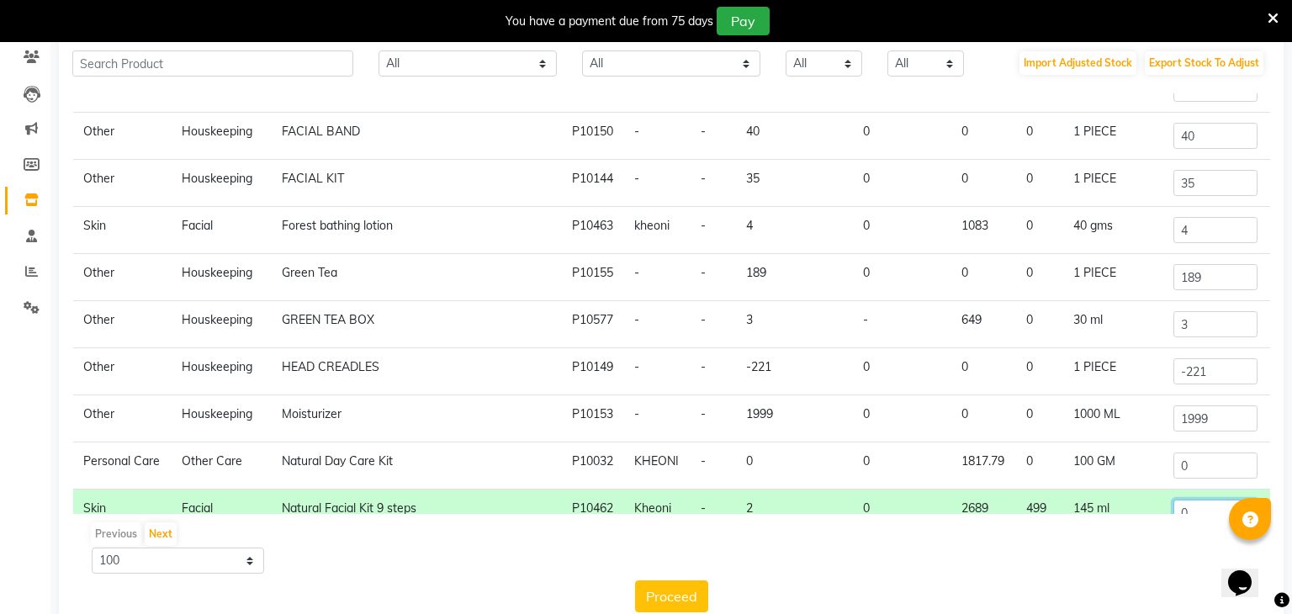
scroll to position [400, 0]
type input "0"
click at [1230, 368] on input "-221" at bounding box center [1215, 370] width 84 height 26
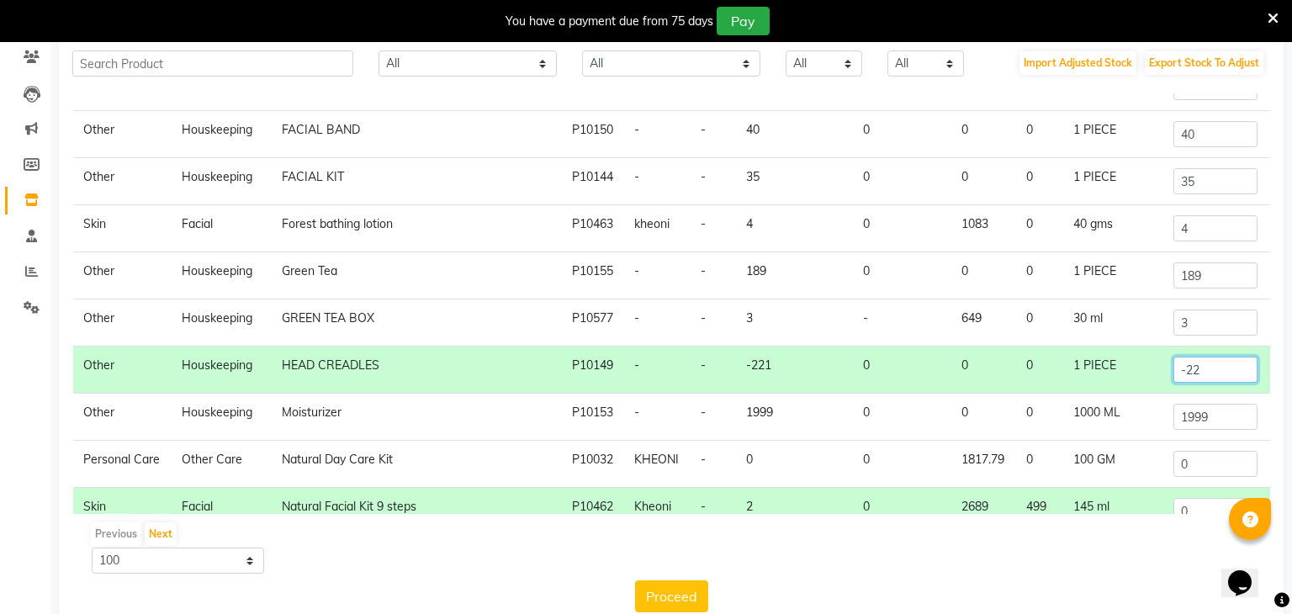
type input "-2"
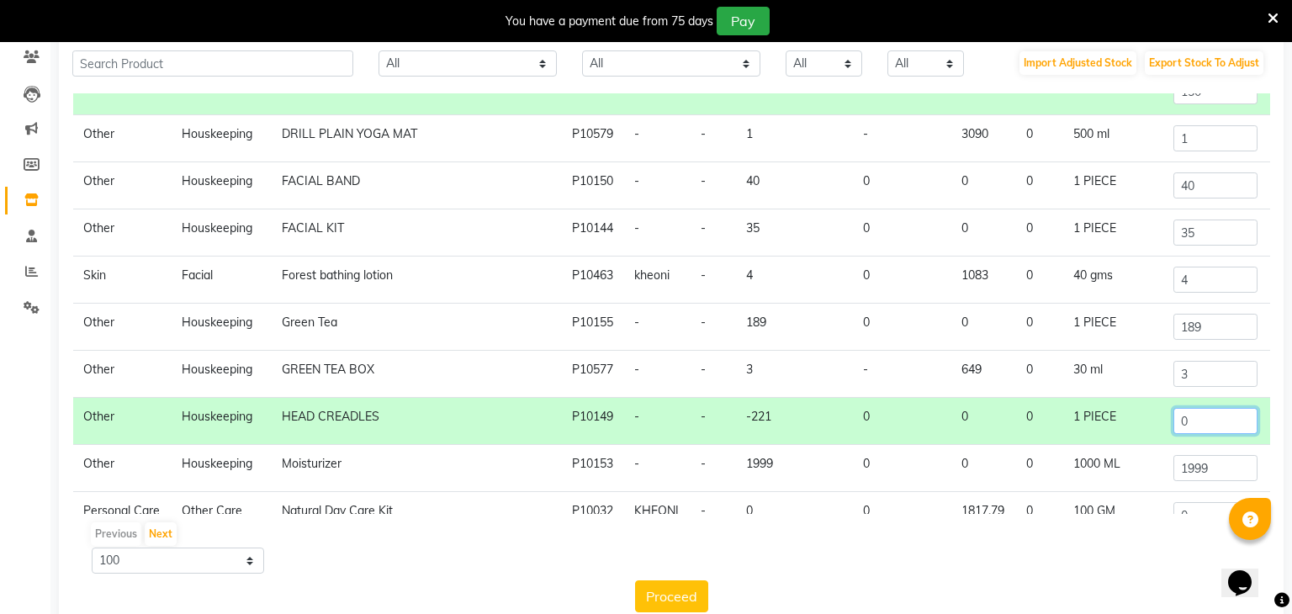
scroll to position [345, 0]
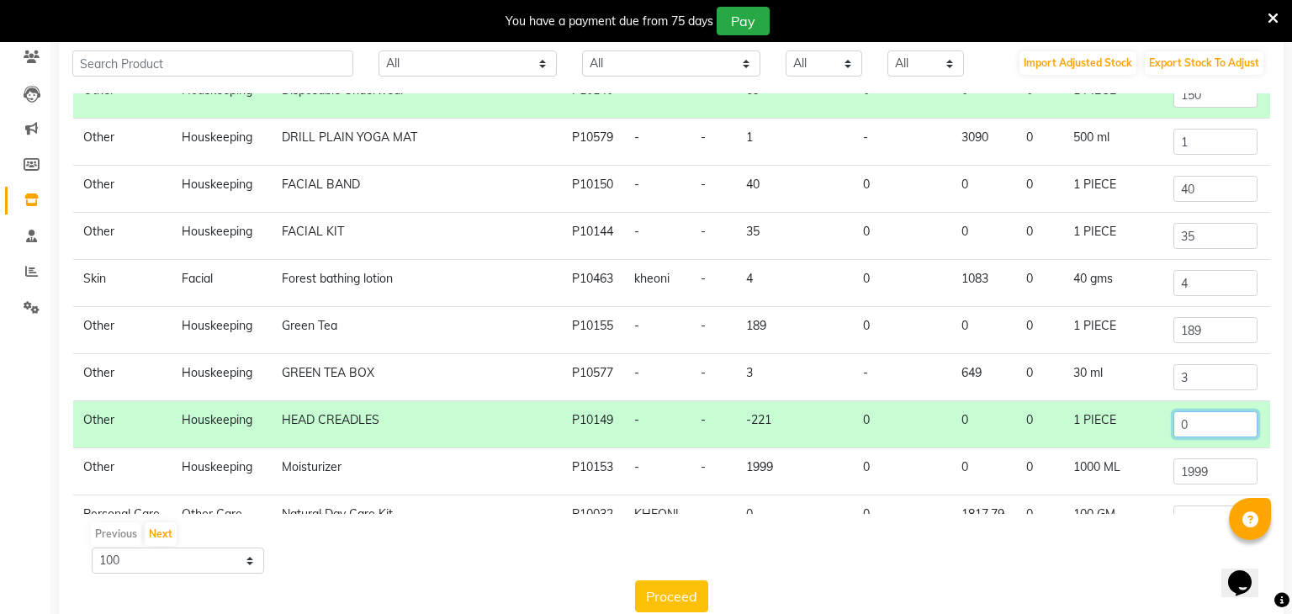
type input "0"
click at [1194, 373] on input "3" at bounding box center [1215, 377] width 84 height 26
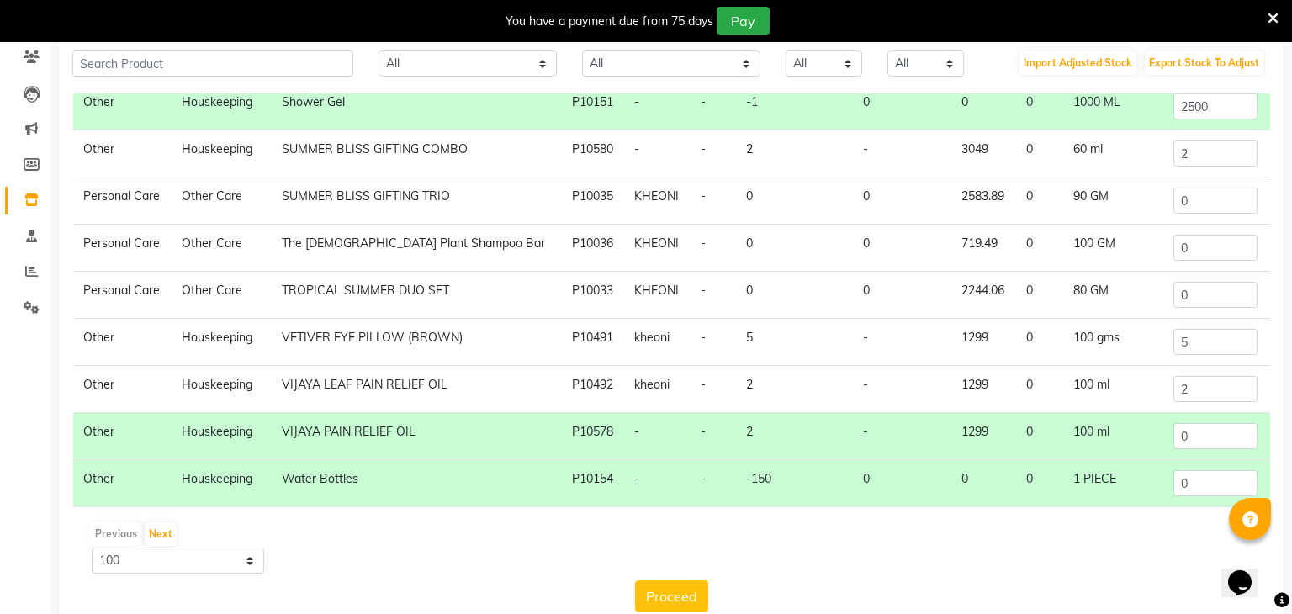
scroll to position [180, 0]
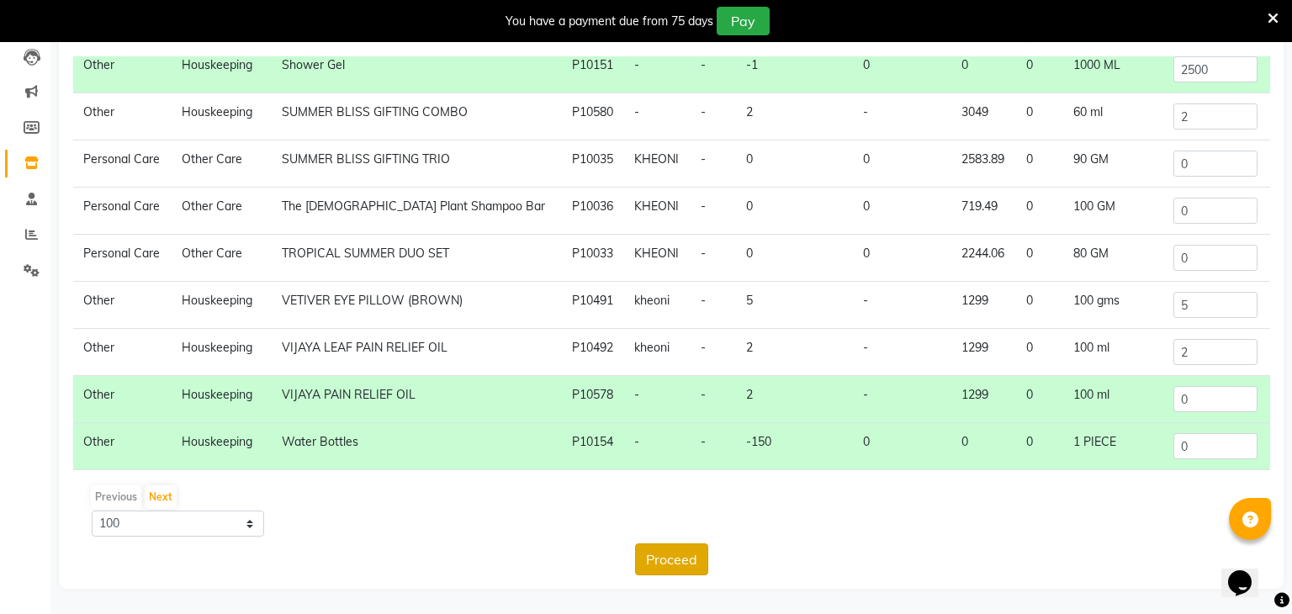
type input "0"
click at [701, 568] on button "Proceed" at bounding box center [671, 559] width 73 height 32
type input "0"
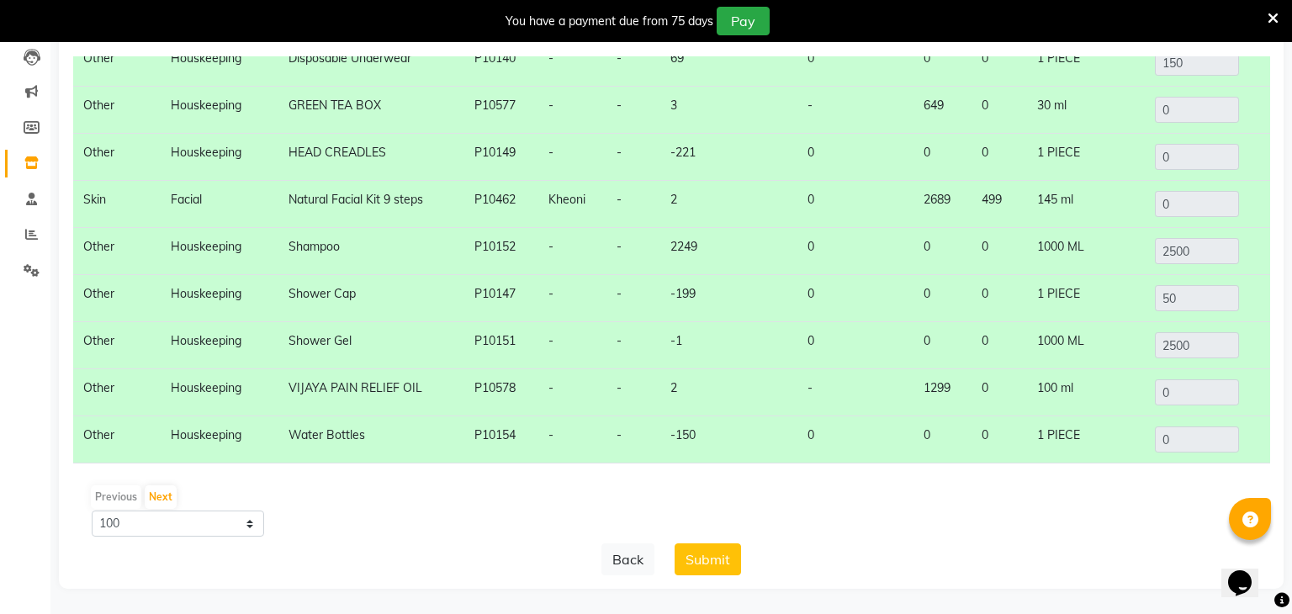
scroll to position [149, 0]
click at [721, 559] on button "Submit" at bounding box center [708, 559] width 66 height 32
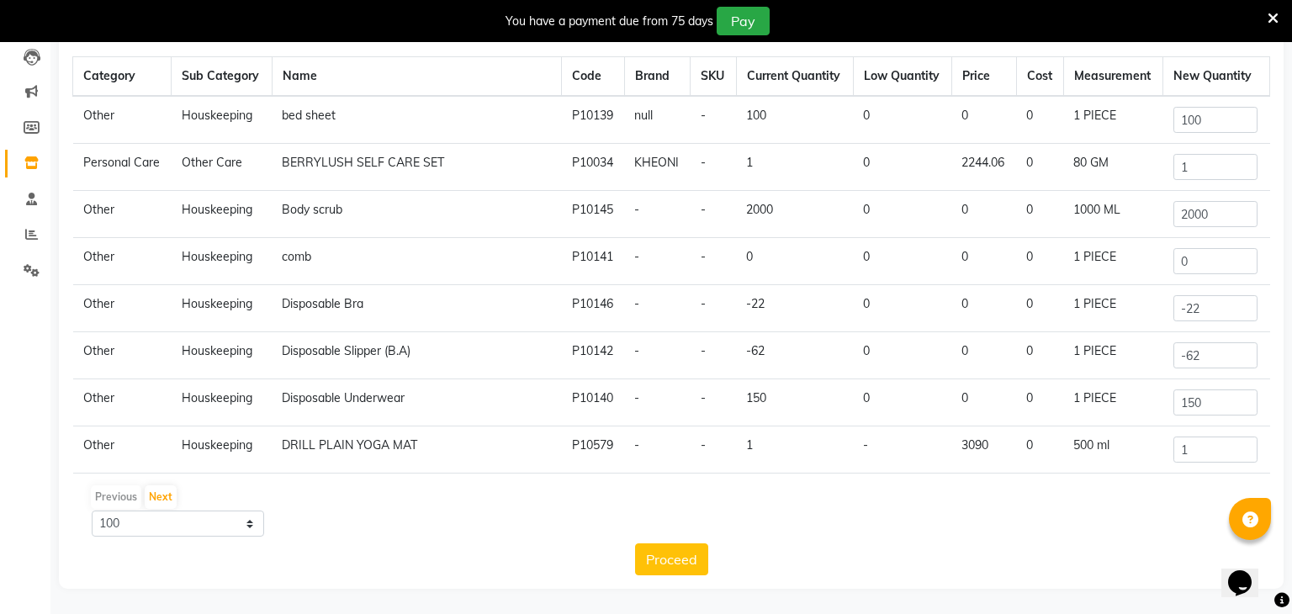
scroll to position [0, 0]
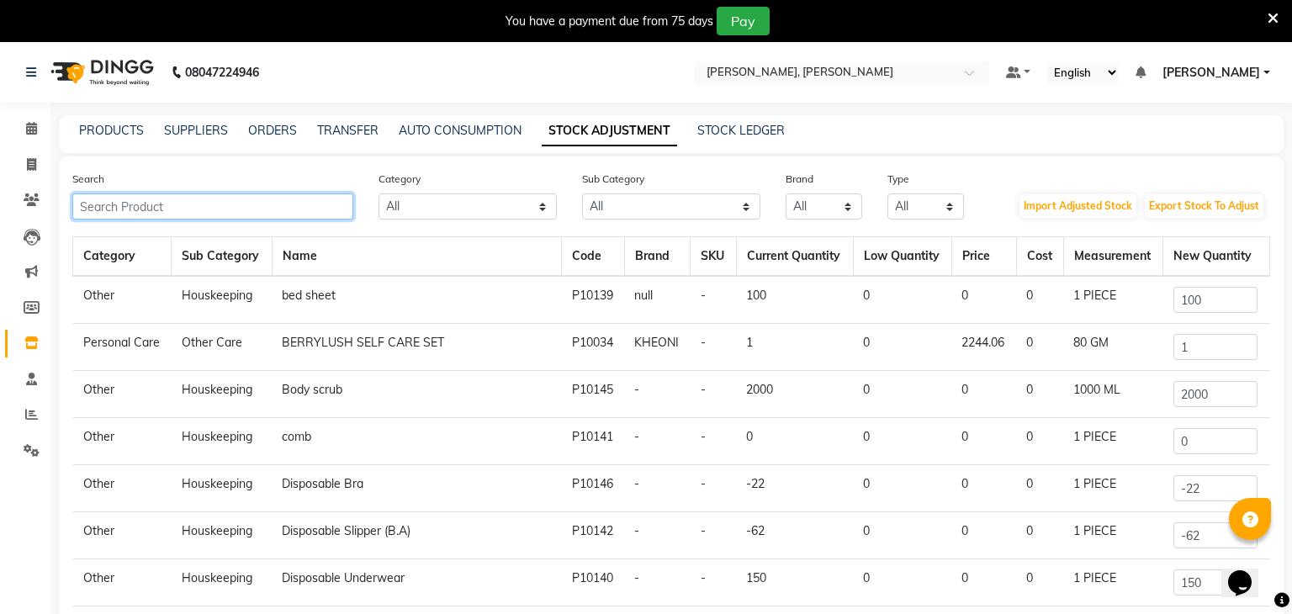
click at [259, 220] on input "text" at bounding box center [212, 206] width 281 height 26
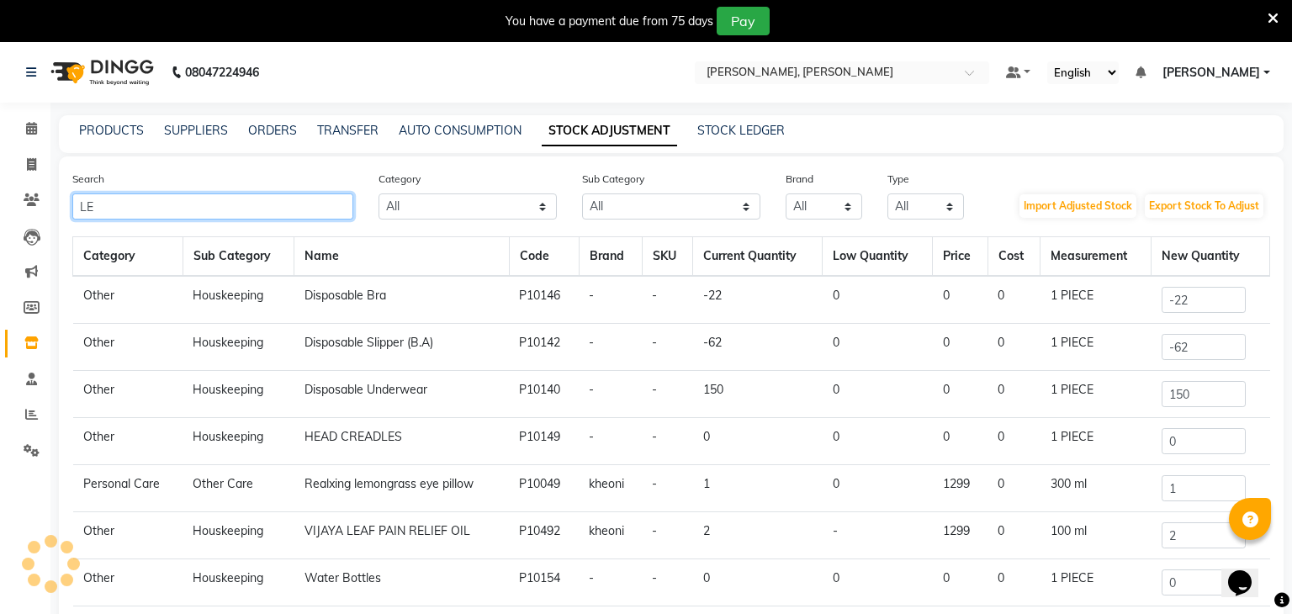
type input "L"
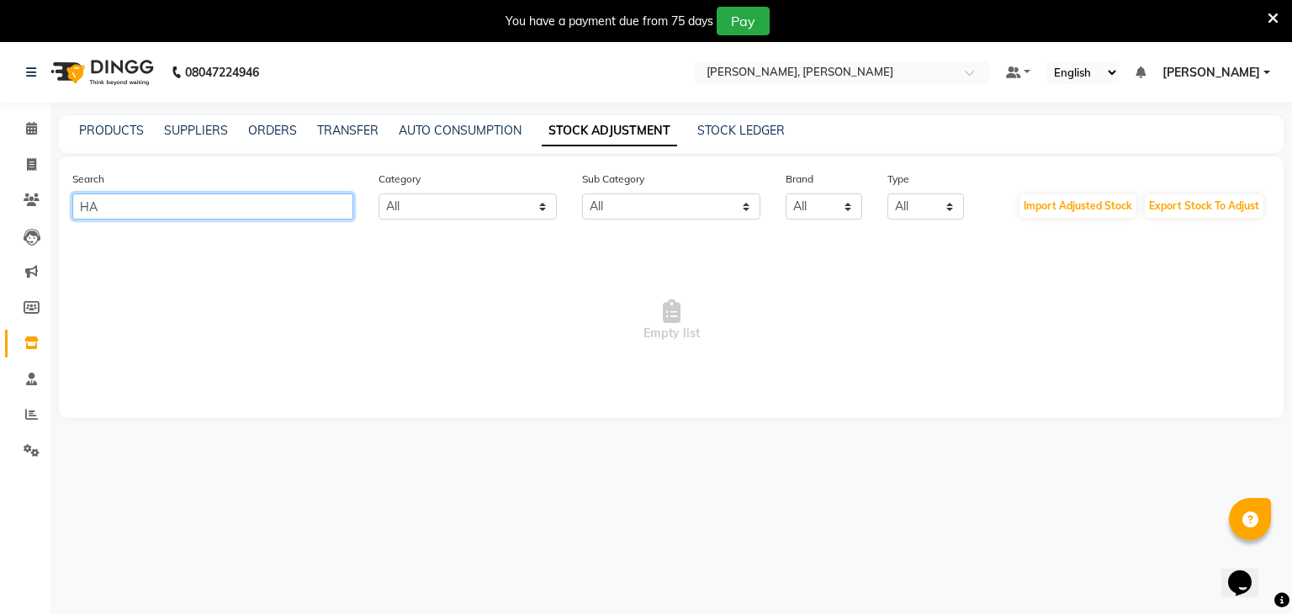
type input "H"
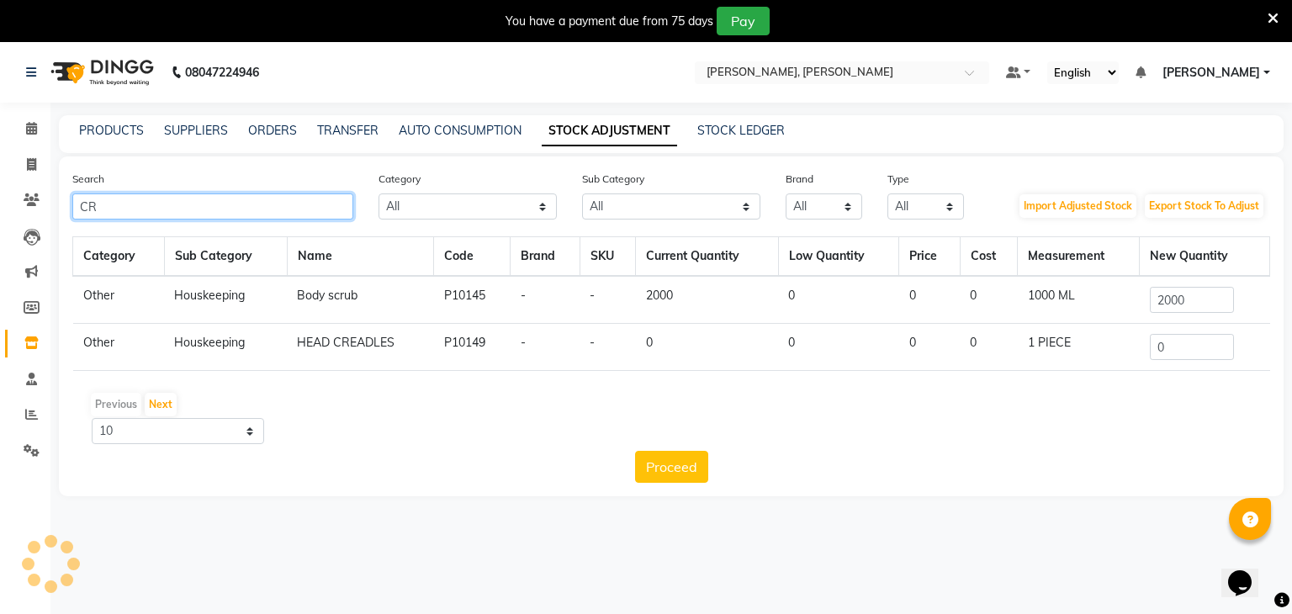
type input "C"
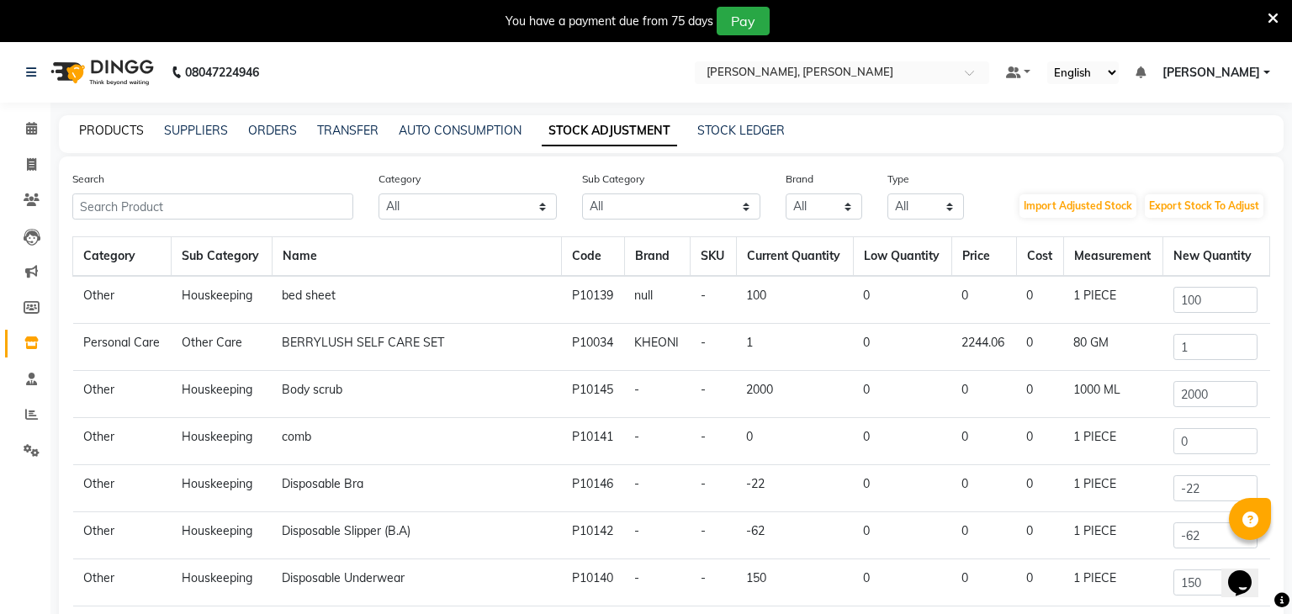
click at [103, 124] on link "PRODUCTS" at bounding box center [111, 130] width 65 height 15
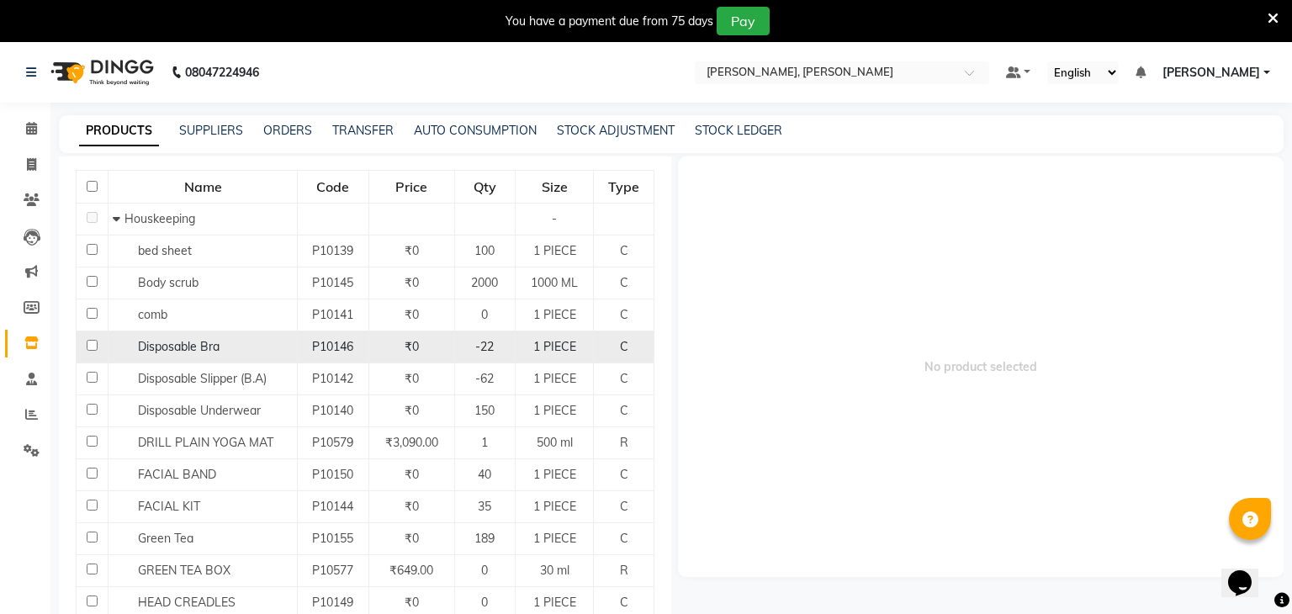
scroll to position [165, 0]
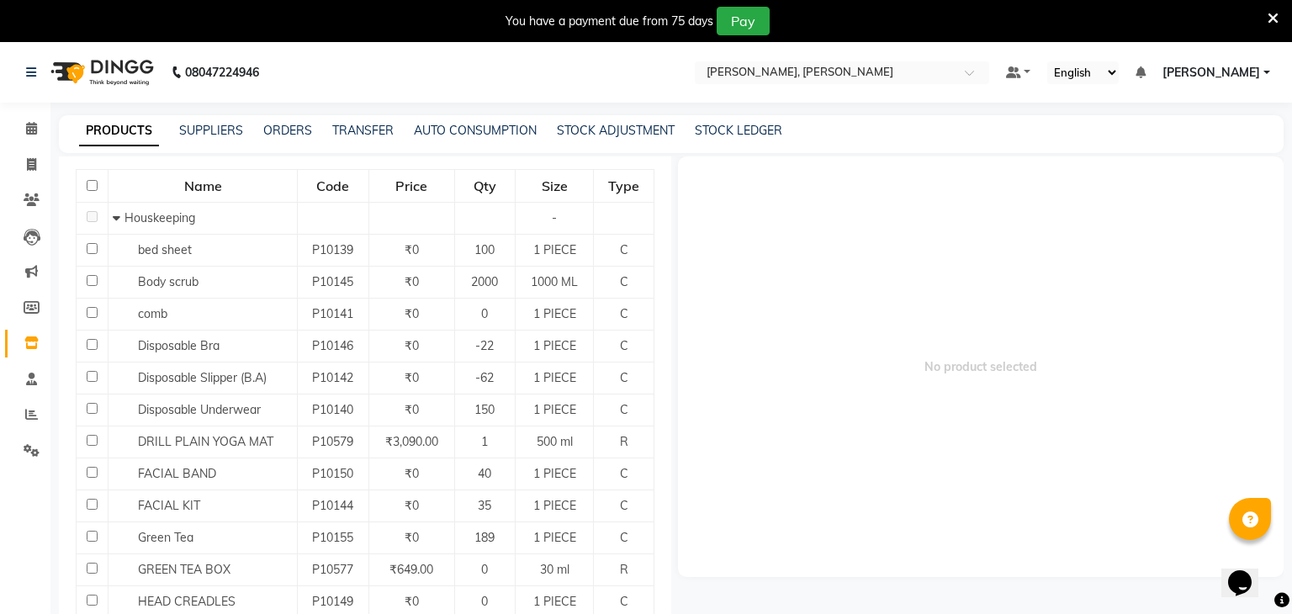
click at [654, 138] on div "STOCK ADJUSTMENT" at bounding box center [616, 131] width 118 height 18
click at [637, 133] on link "STOCK ADJUSTMENT" at bounding box center [616, 130] width 118 height 15
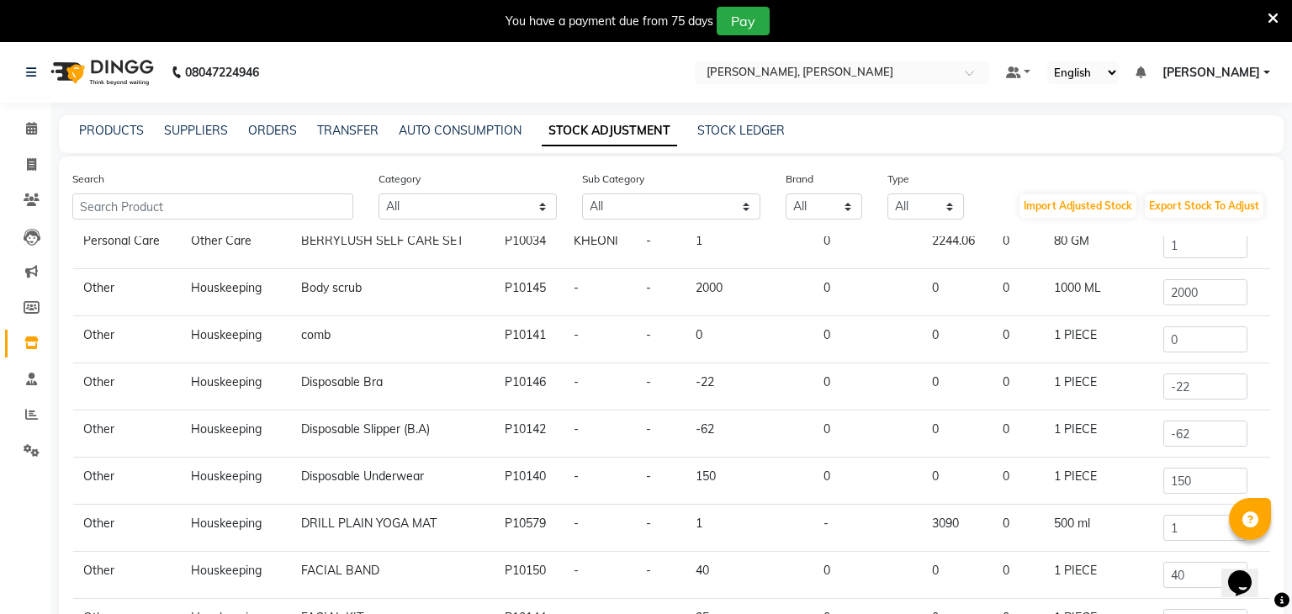
scroll to position [34, 0]
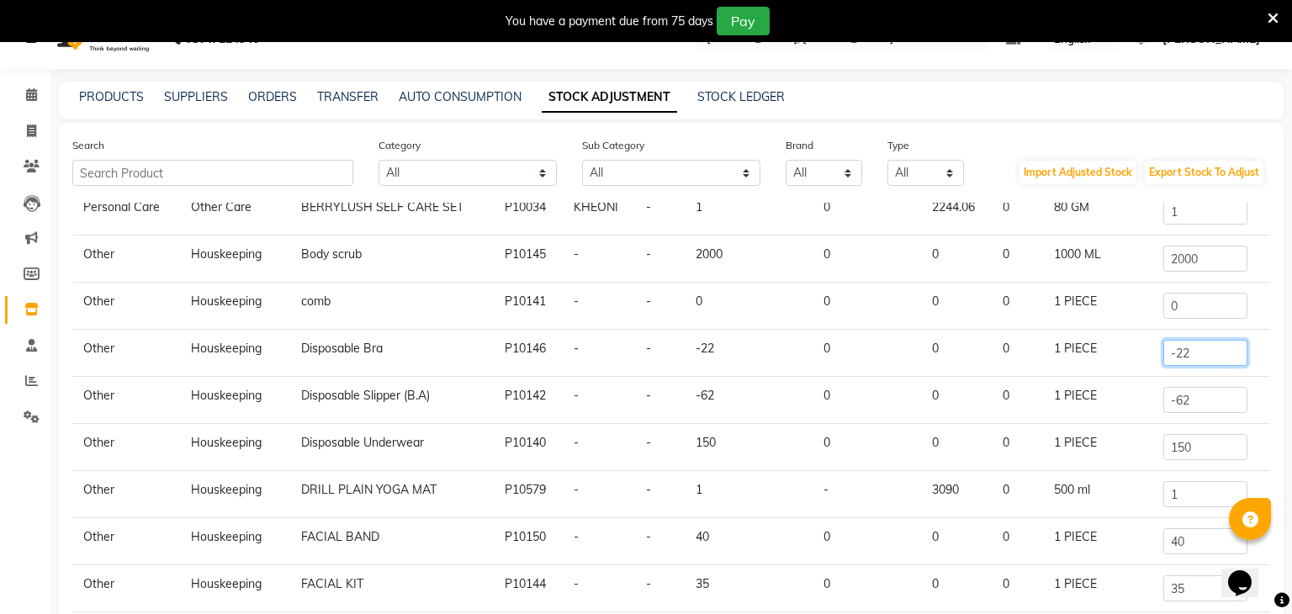
click at [1223, 361] on input "-22" at bounding box center [1205, 353] width 84 height 26
type input "-2"
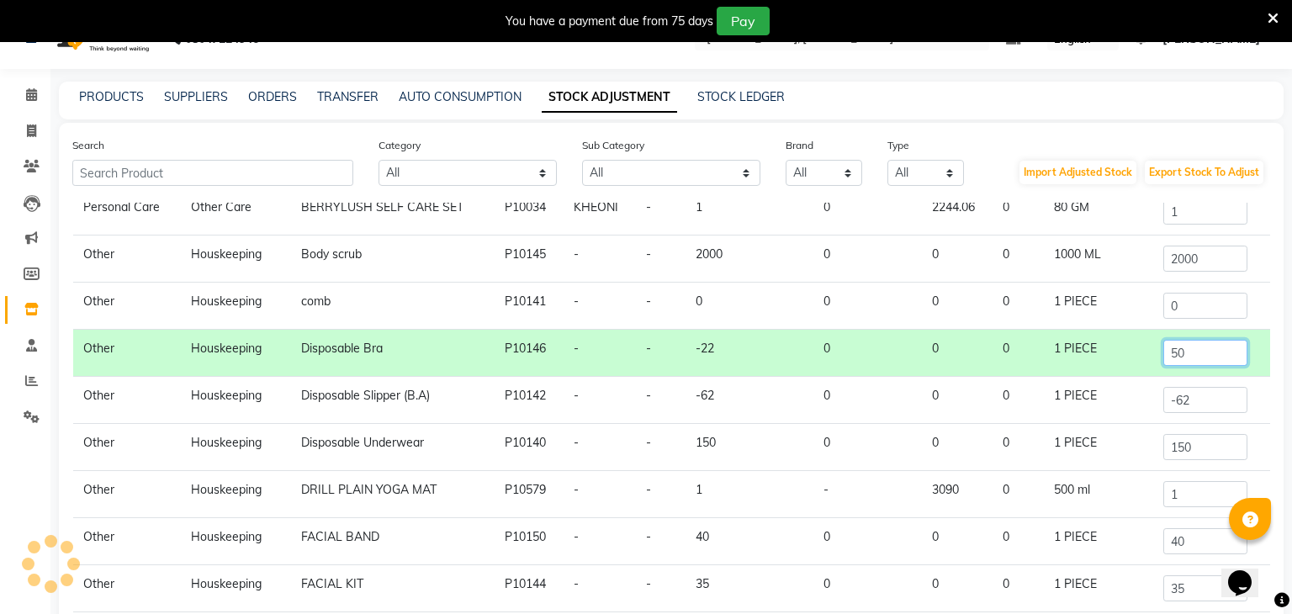
type input "50"
click at [1195, 395] on input "-62" at bounding box center [1205, 400] width 84 height 26
type input "-6"
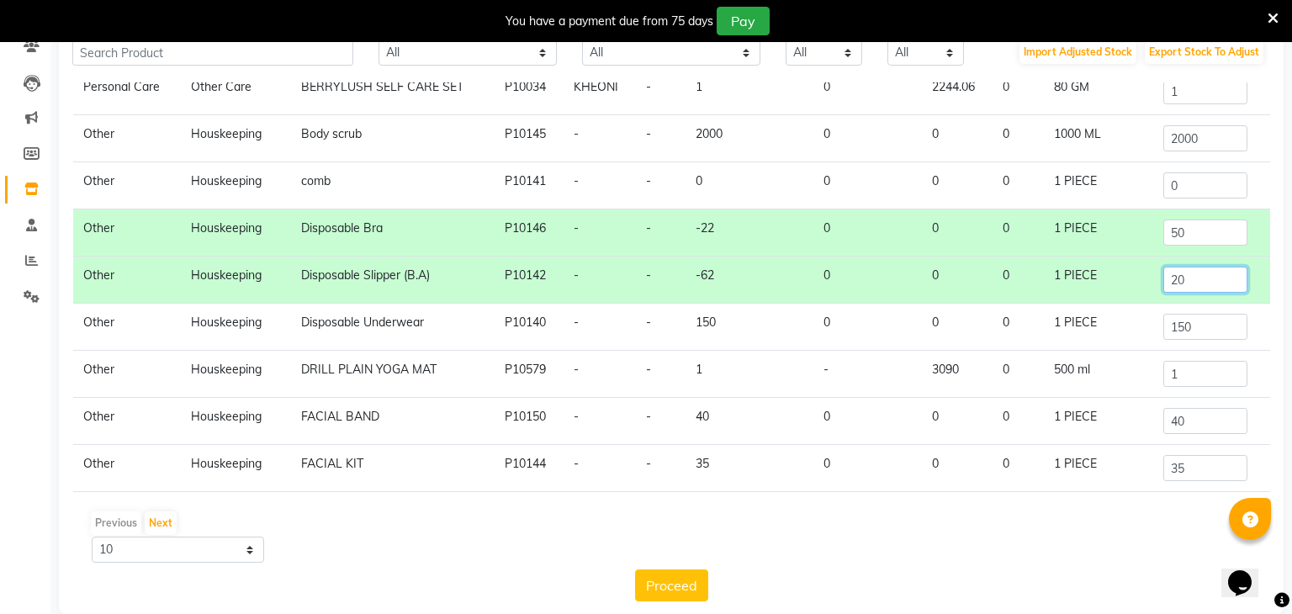
scroll to position [180, 0]
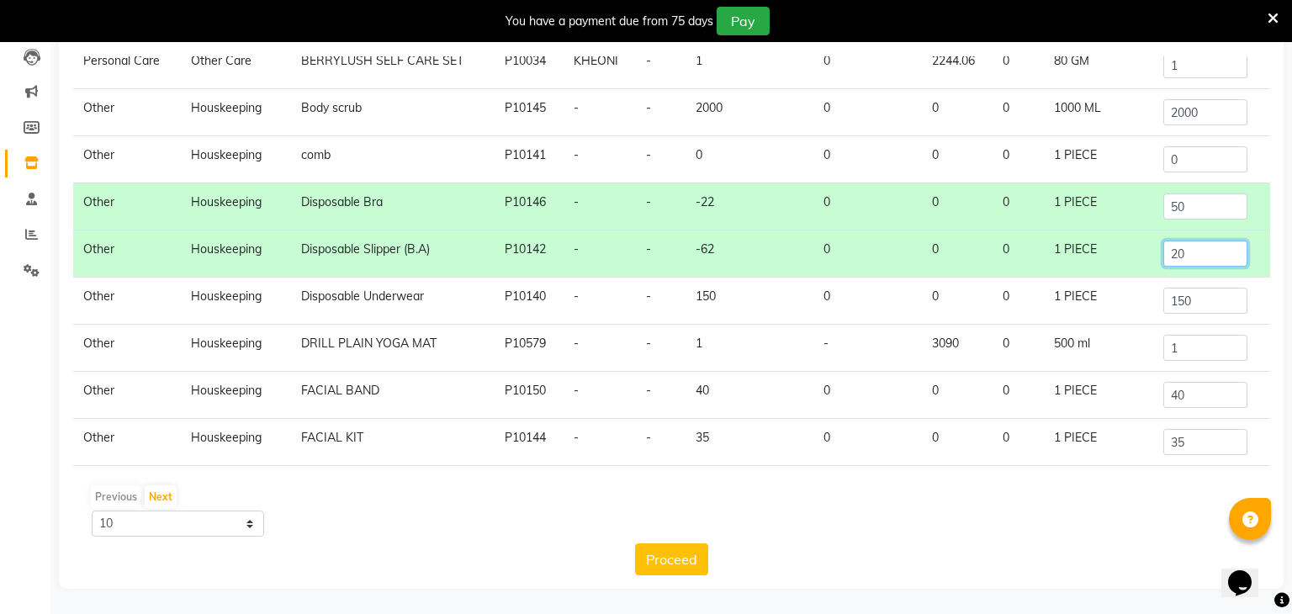
type input "20"
click at [247, 515] on select "10 50 100" at bounding box center [178, 524] width 172 height 26
select select "100"
click at [92, 511] on select "10 50 100" at bounding box center [178, 524] width 172 height 26
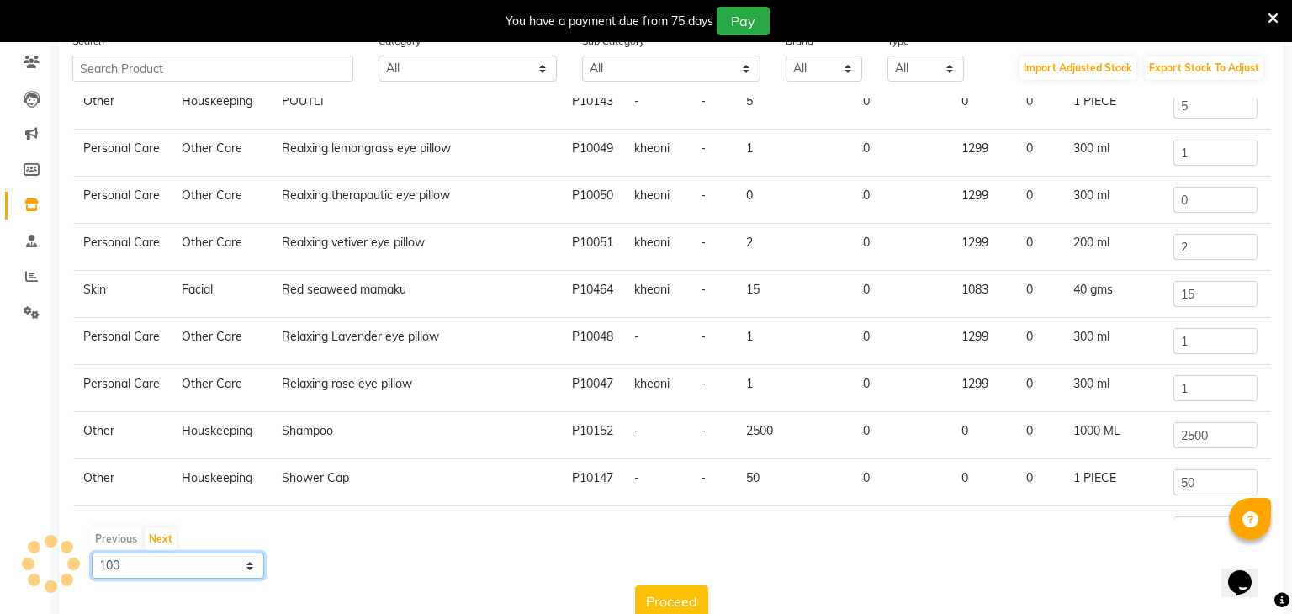
scroll to position [1322, 0]
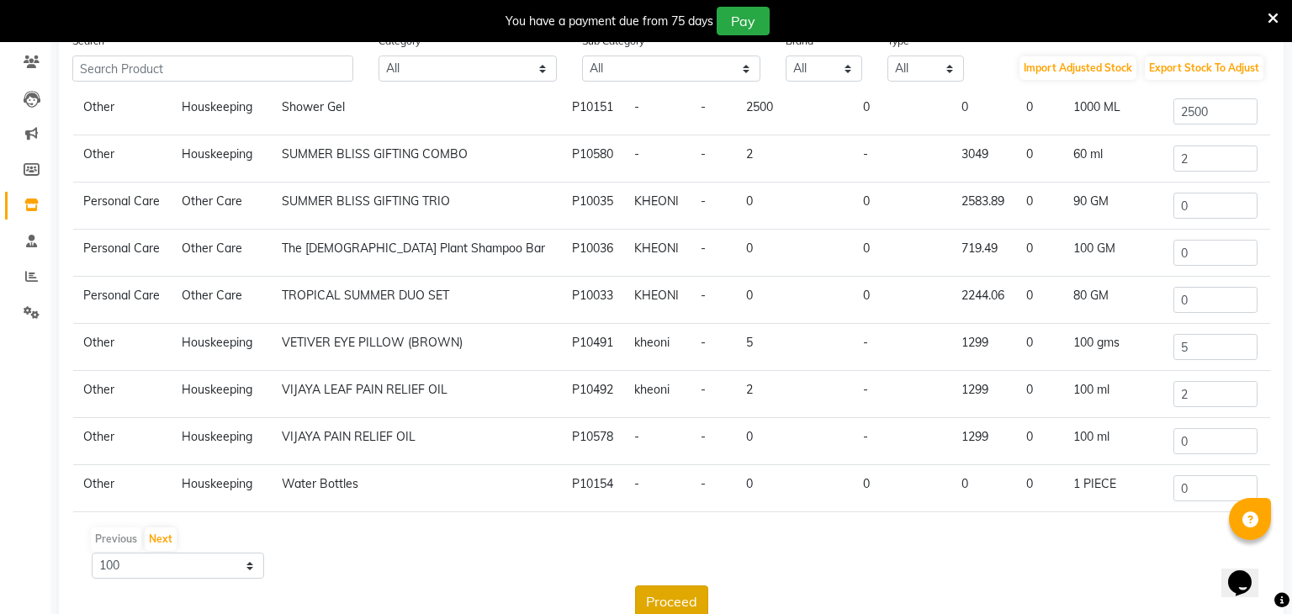
click at [690, 596] on button "Proceed" at bounding box center [671, 601] width 73 height 32
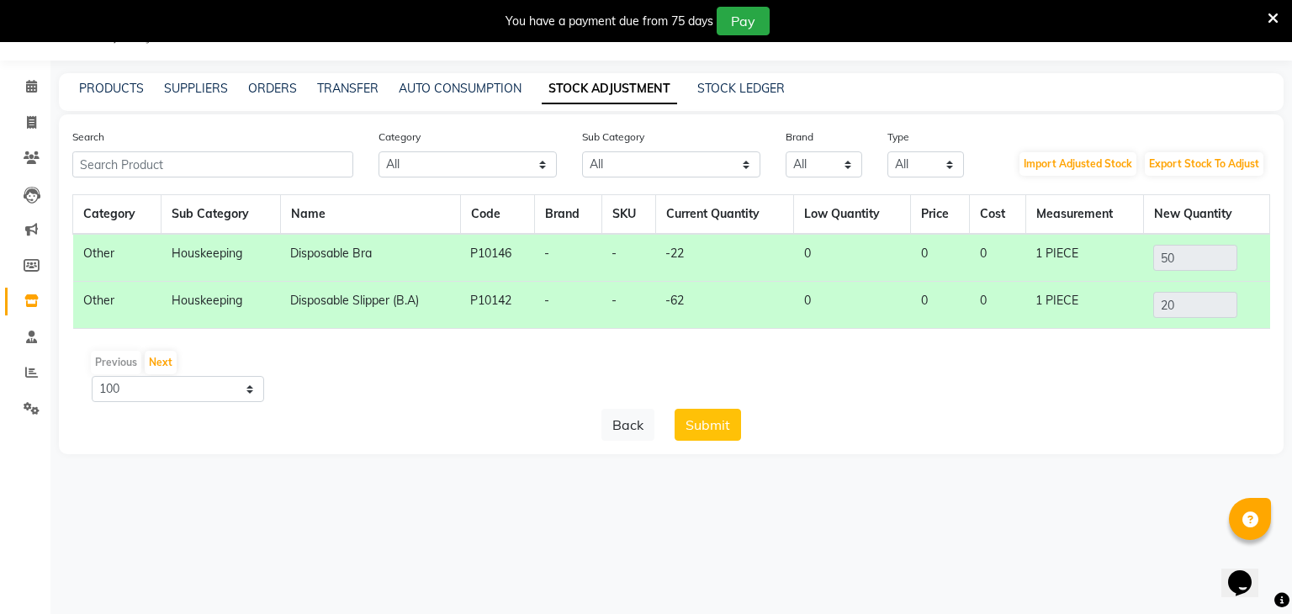
scroll to position [42, 0]
click at [731, 415] on button "Submit" at bounding box center [708, 425] width 66 height 32
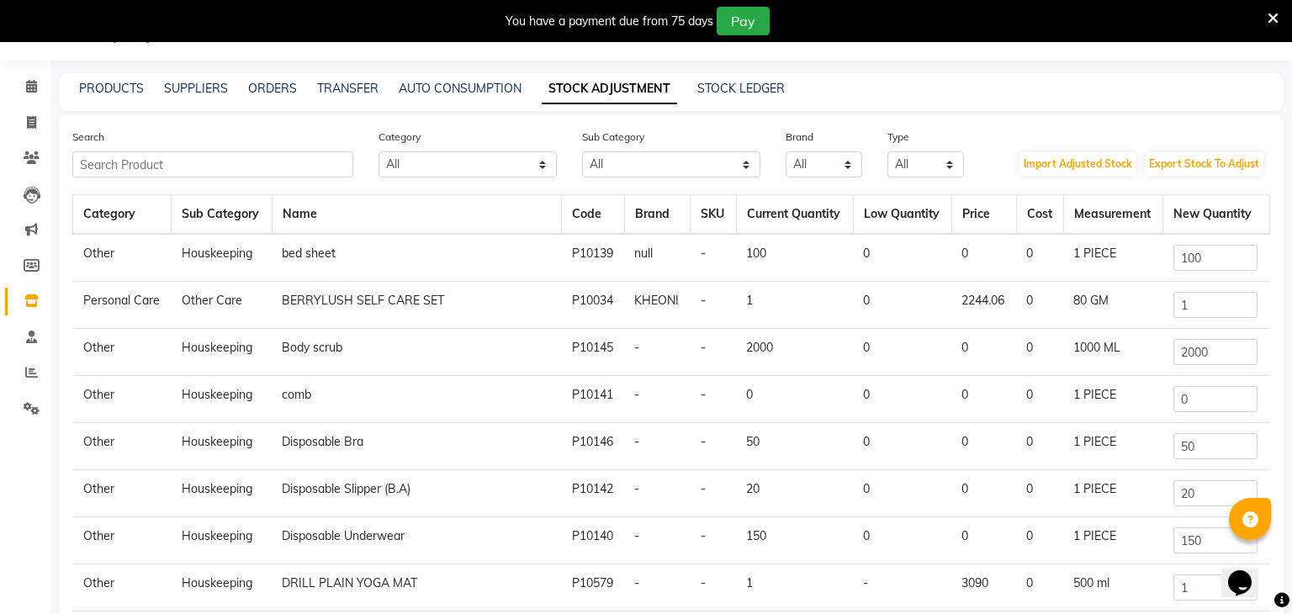
scroll to position [0, 0]
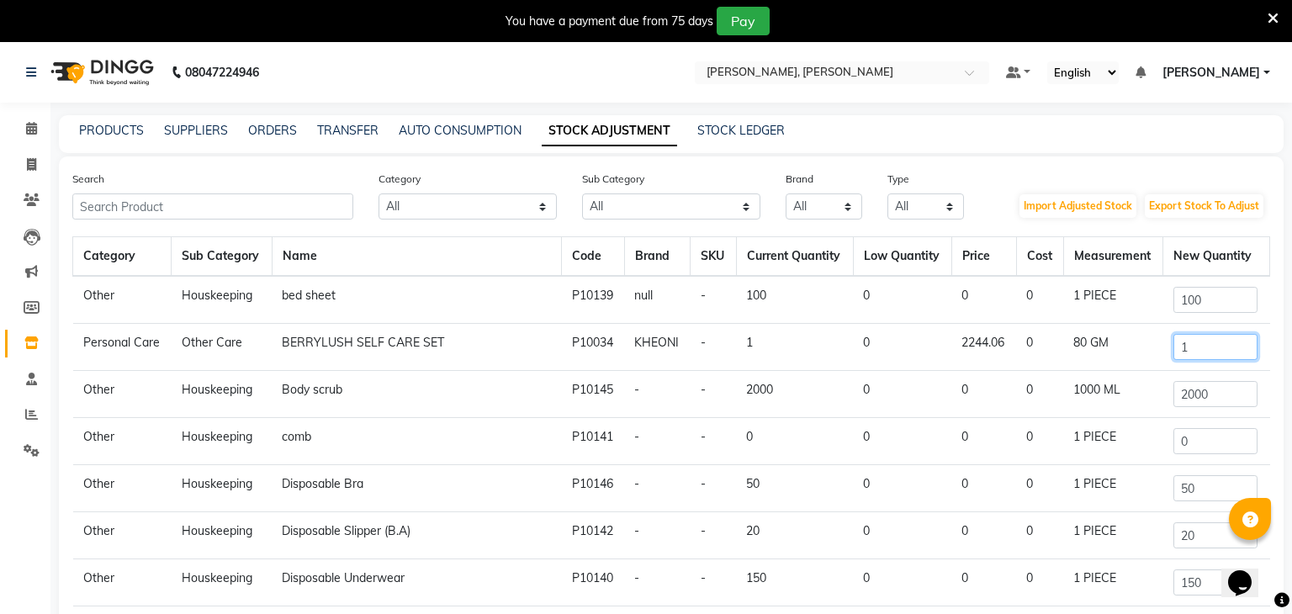
click at [1189, 346] on input "1" at bounding box center [1215, 347] width 84 height 26
type input "0"
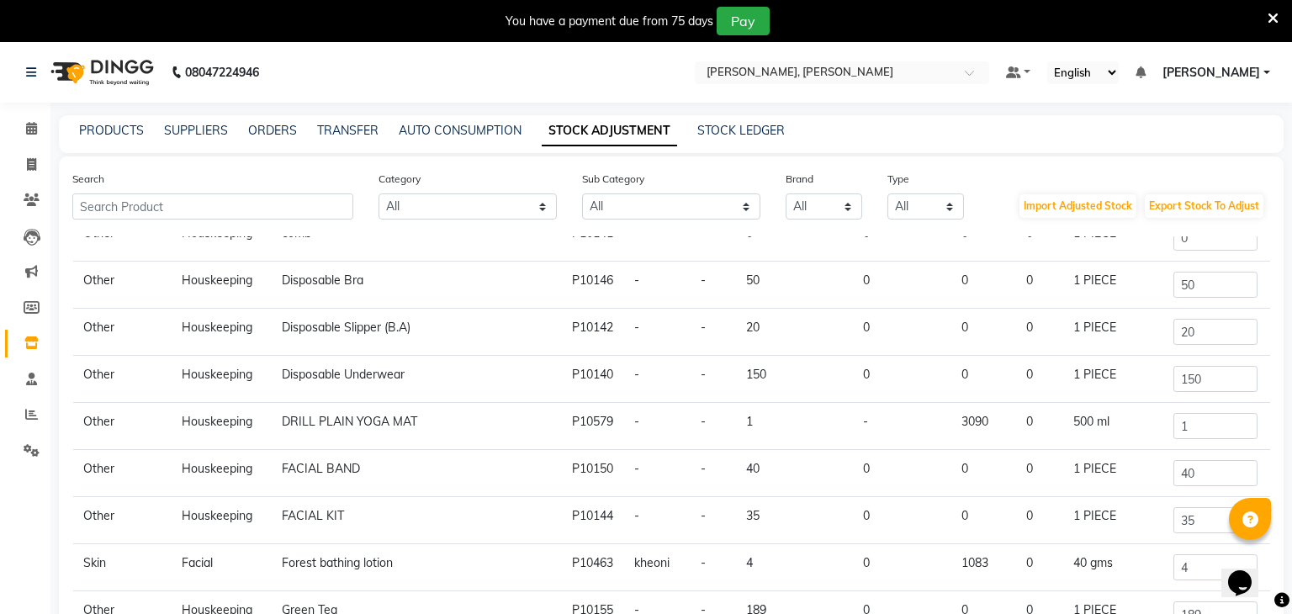
scroll to position [204, 0]
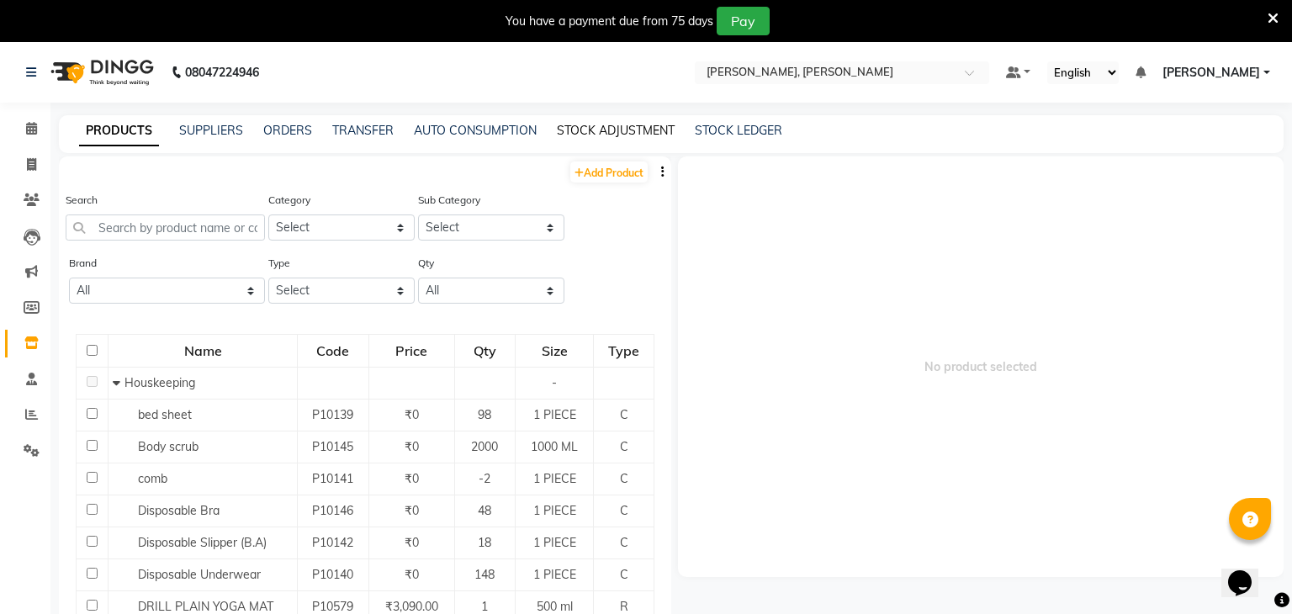
click at [614, 129] on link "STOCK ADJUSTMENT" at bounding box center [616, 130] width 118 height 15
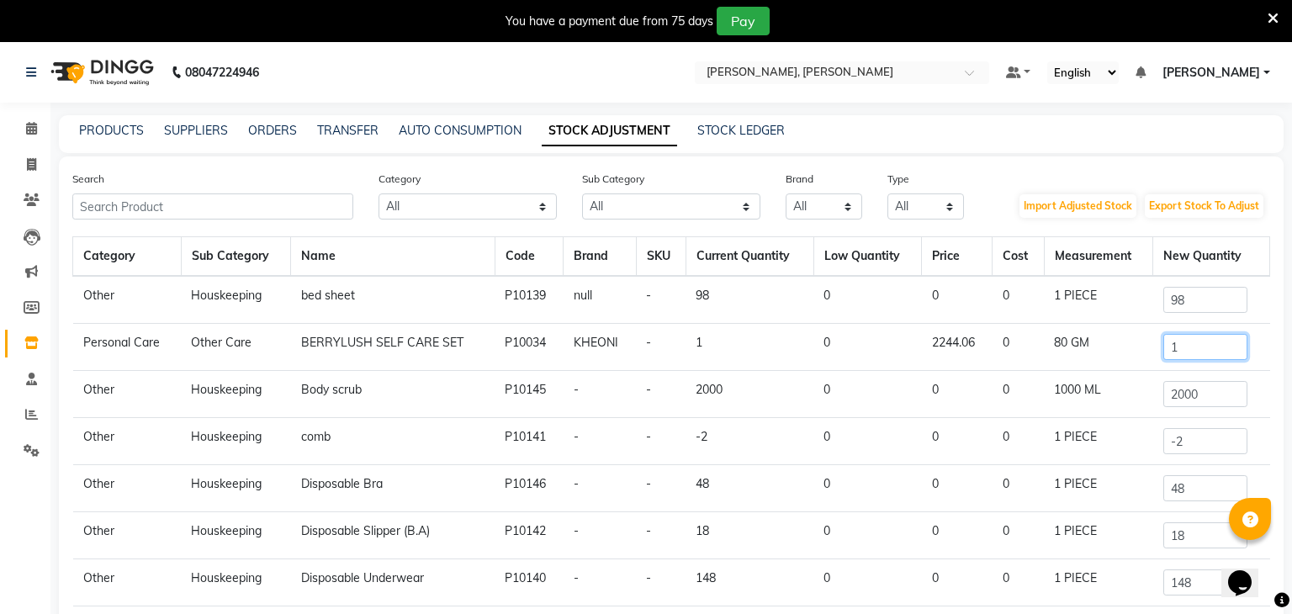
click at [1202, 353] on input "1" at bounding box center [1205, 347] width 84 height 26
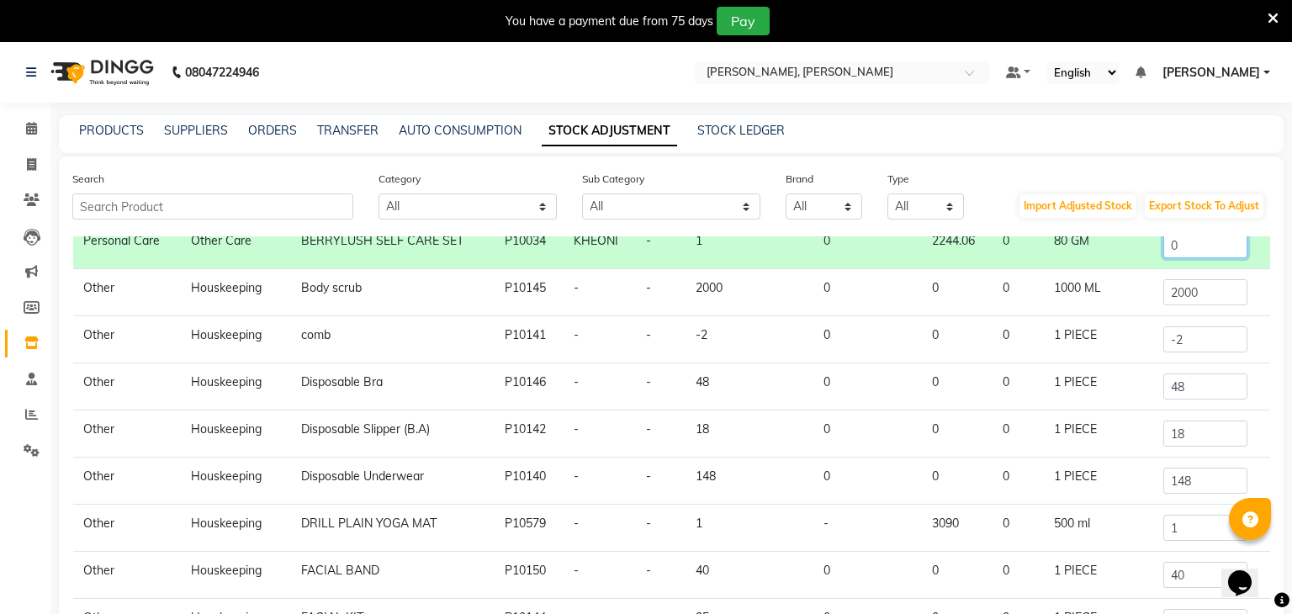
scroll to position [180, 0]
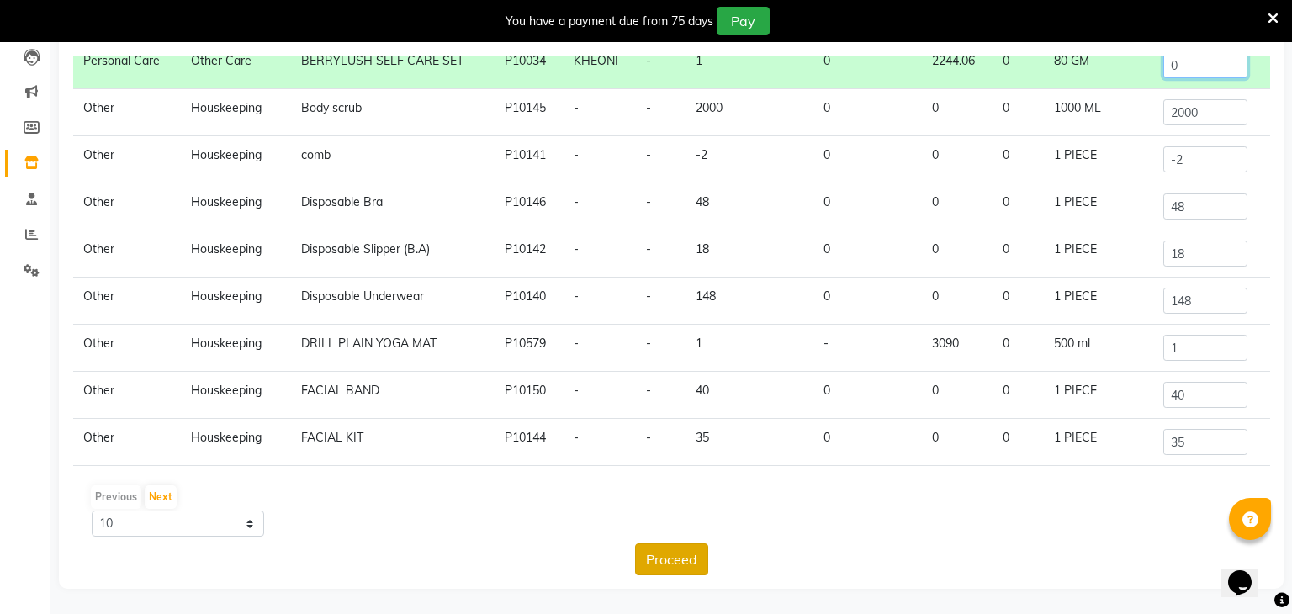
type input "0"
click at [661, 575] on button "Proceed" at bounding box center [671, 559] width 73 height 32
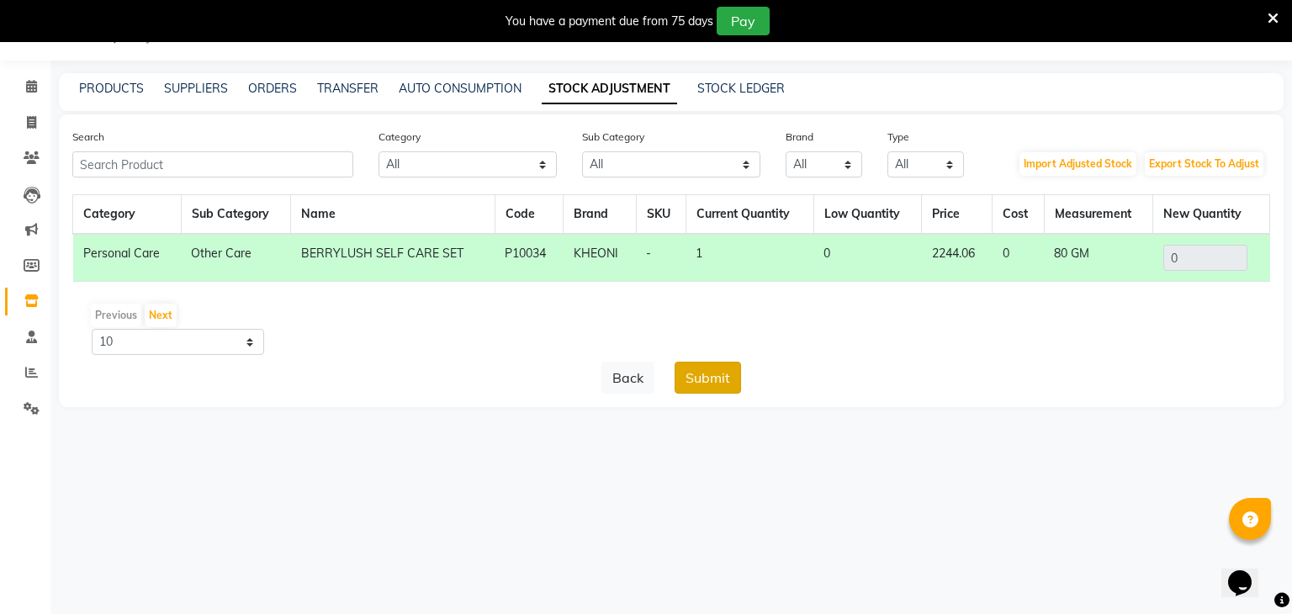
click at [707, 381] on button "Submit" at bounding box center [708, 378] width 66 height 32
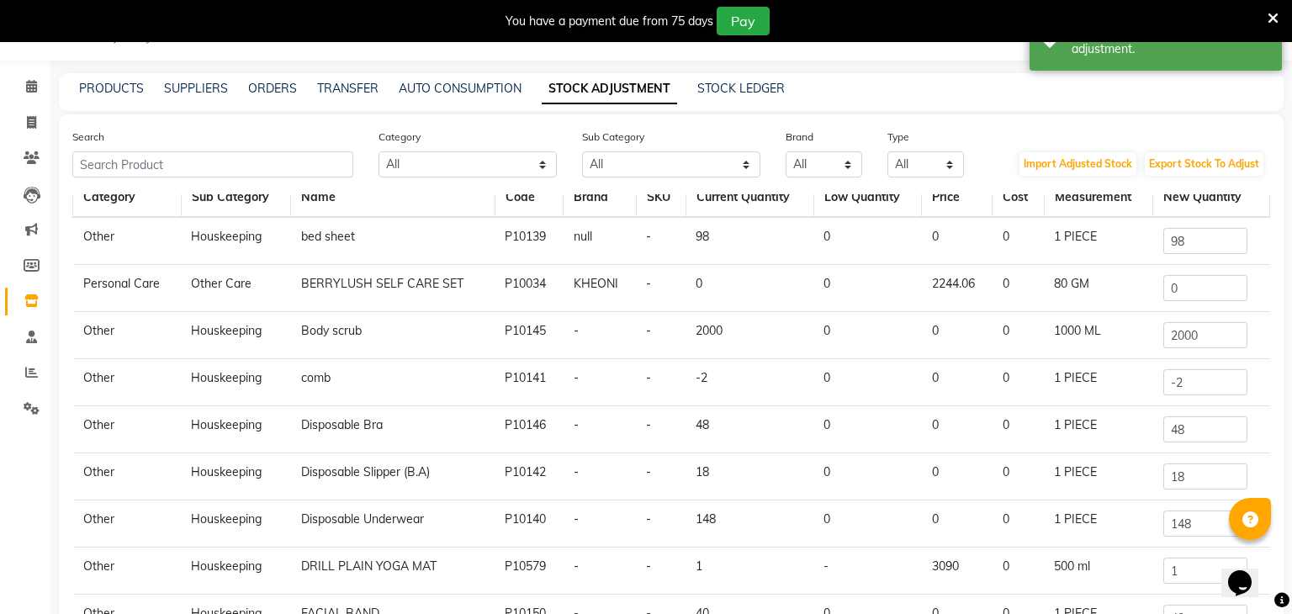
scroll to position [9, 0]
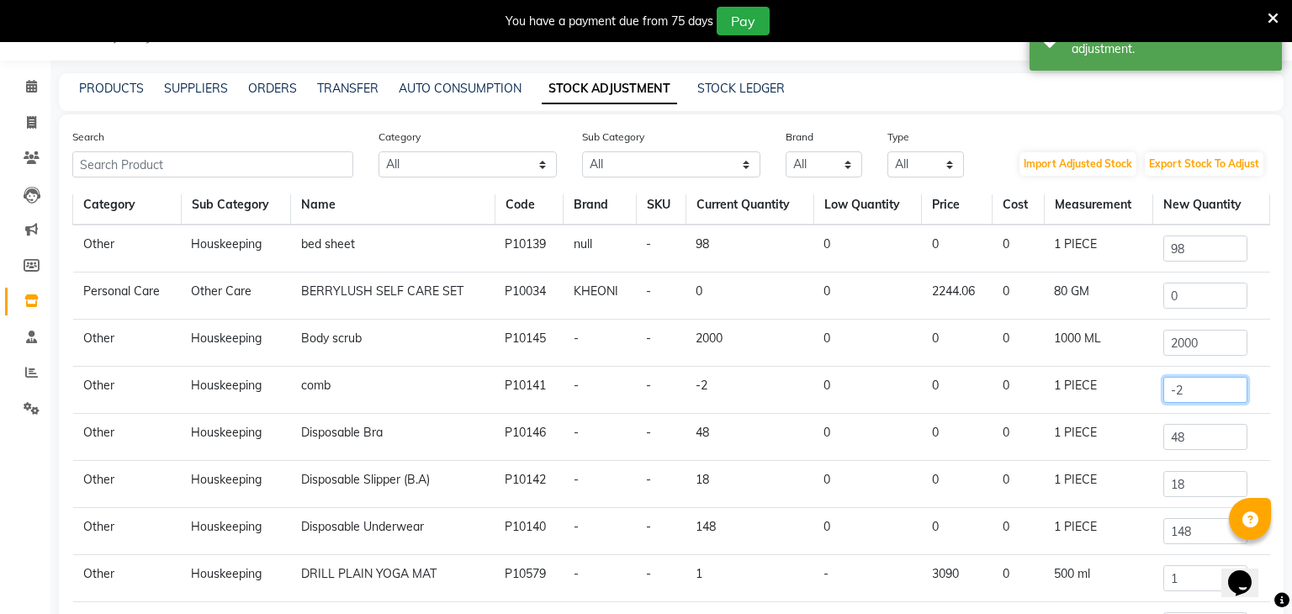
click at [1195, 381] on input "-2" at bounding box center [1205, 390] width 84 height 26
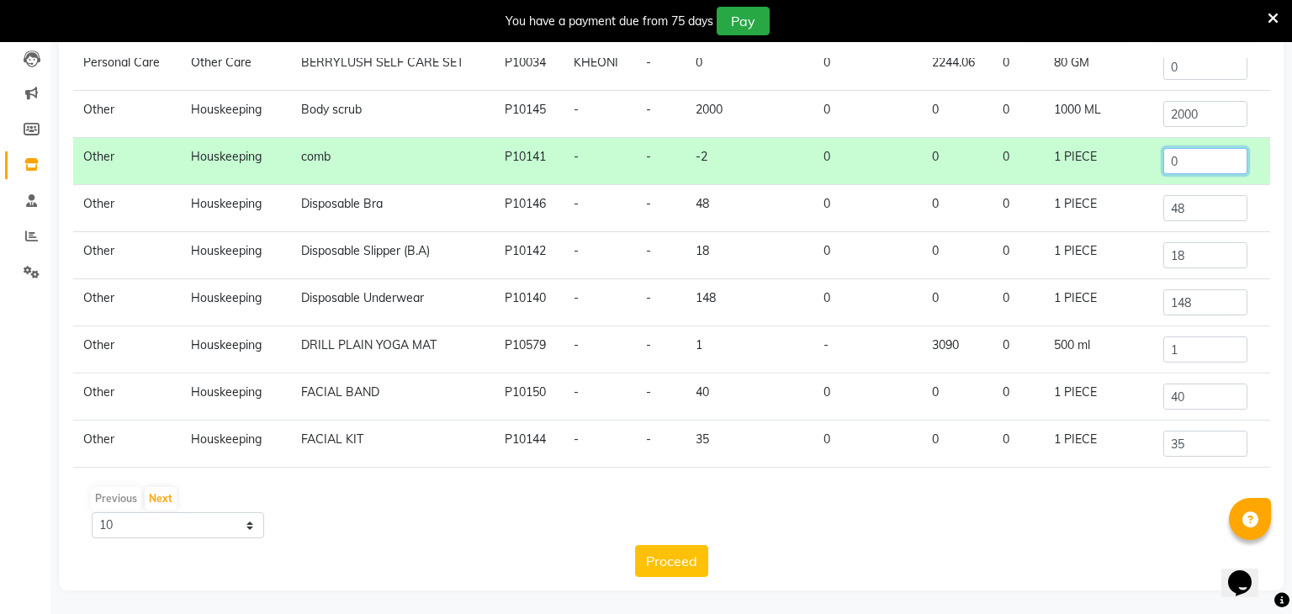
scroll to position [180, 0]
type input "0"
click at [663, 566] on button "Proceed" at bounding box center [671, 559] width 73 height 32
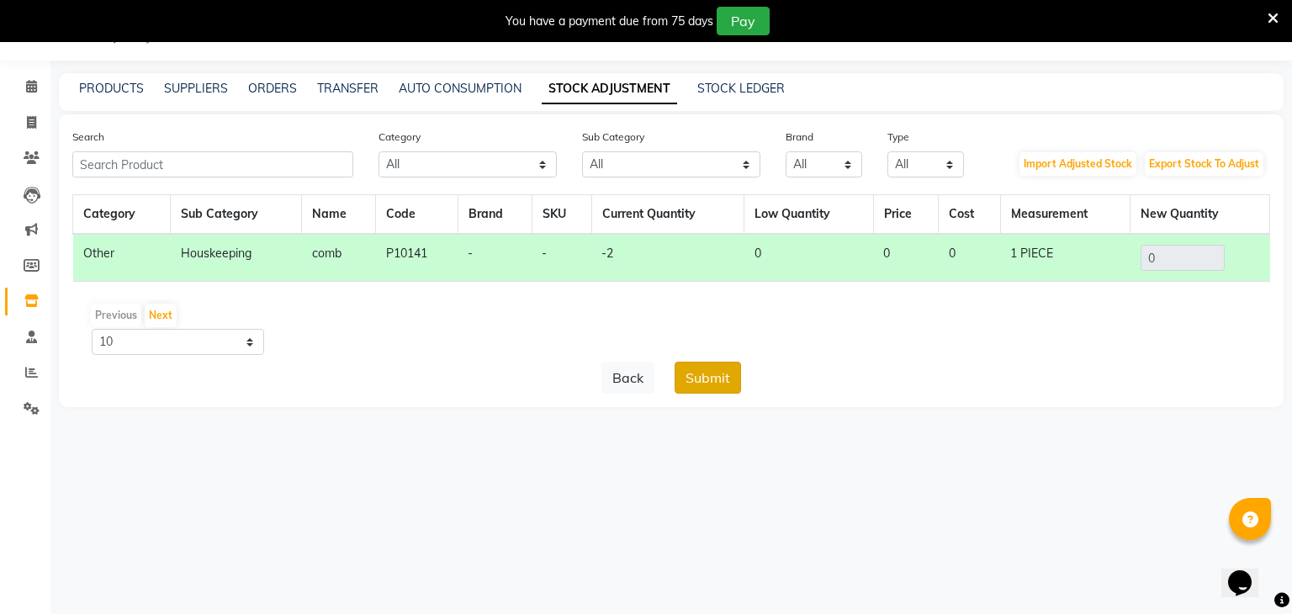
click at [719, 387] on button "Submit" at bounding box center [708, 378] width 66 height 32
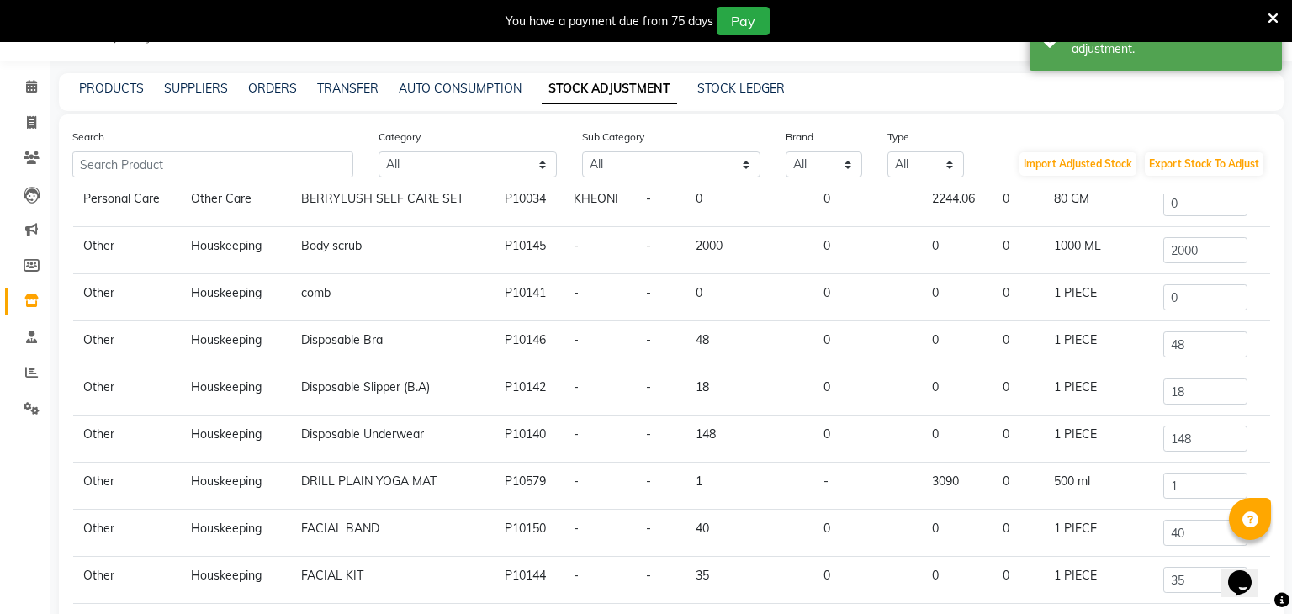
scroll to position [180, 0]
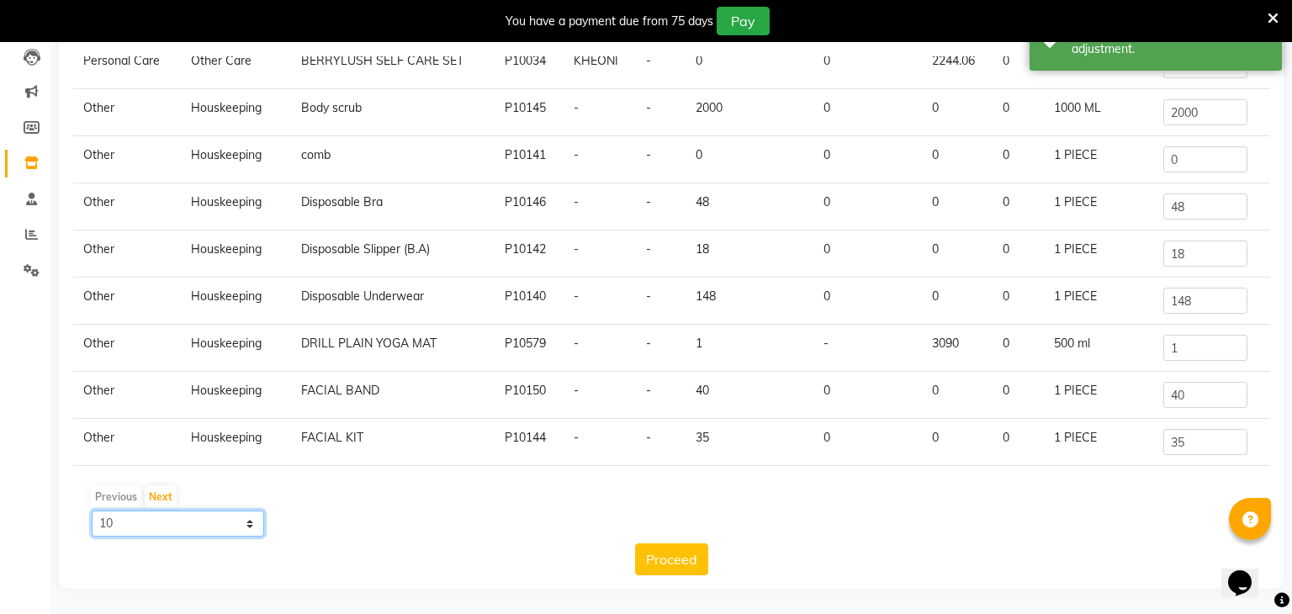
click at [188, 535] on select "10 50 100" at bounding box center [178, 524] width 172 height 26
select select "100"
click at [92, 511] on select "10 50 100" at bounding box center [178, 524] width 172 height 26
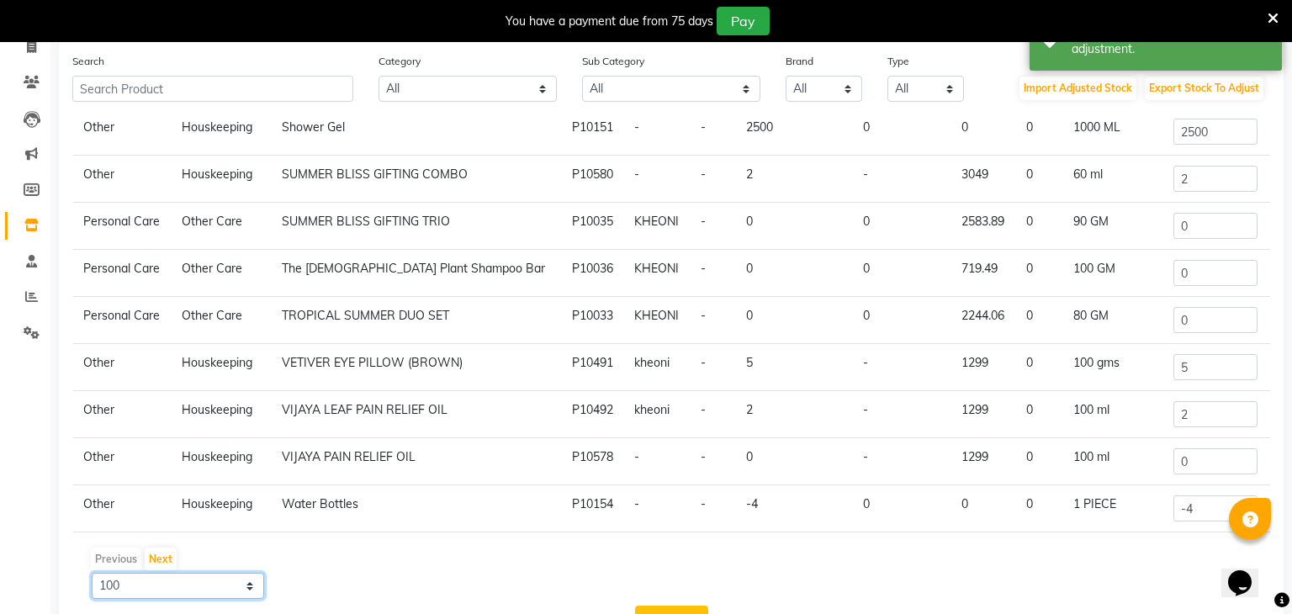
scroll to position [121, 0]
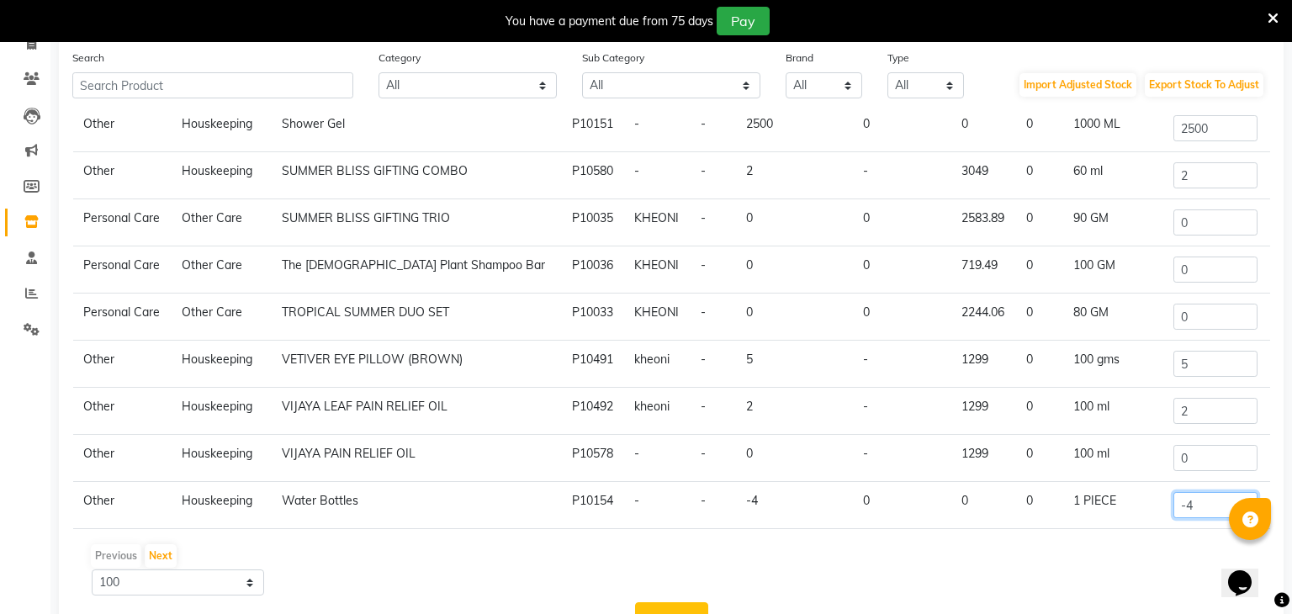
click at [1212, 508] on input "-4" at bounding box center [1215, 505] width 84 height 26
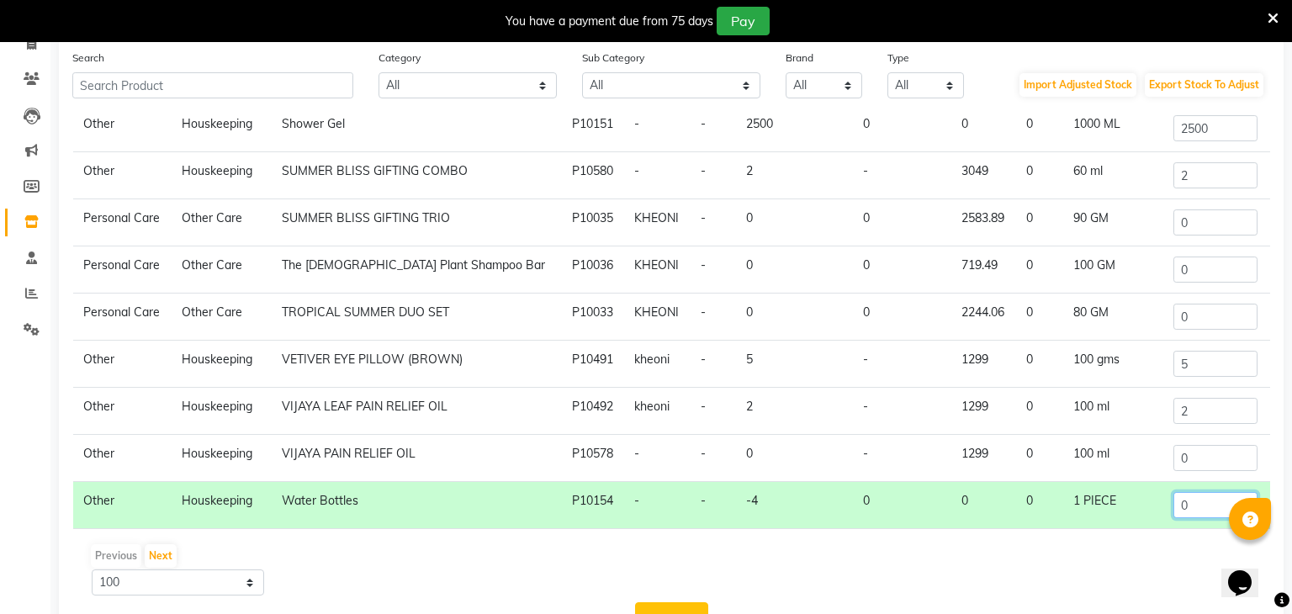
scroll to position [180, 0]
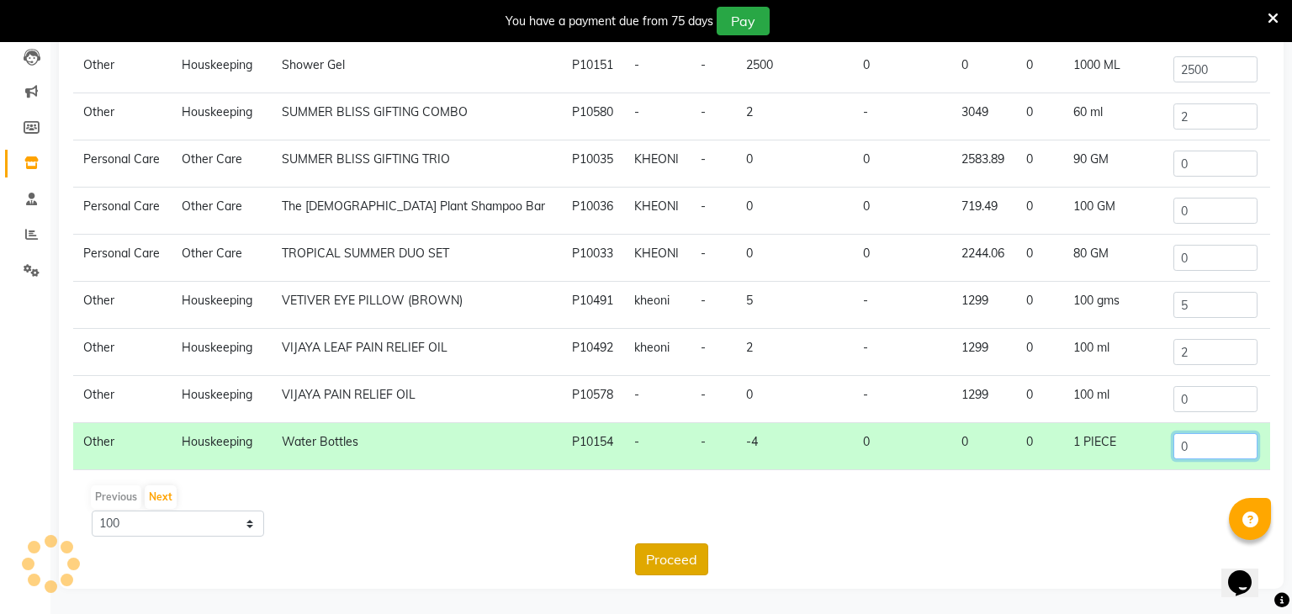
type input "0"
click at [691, 555] on button "Proceed" at bounding box center [671, 559] width 73 height 32
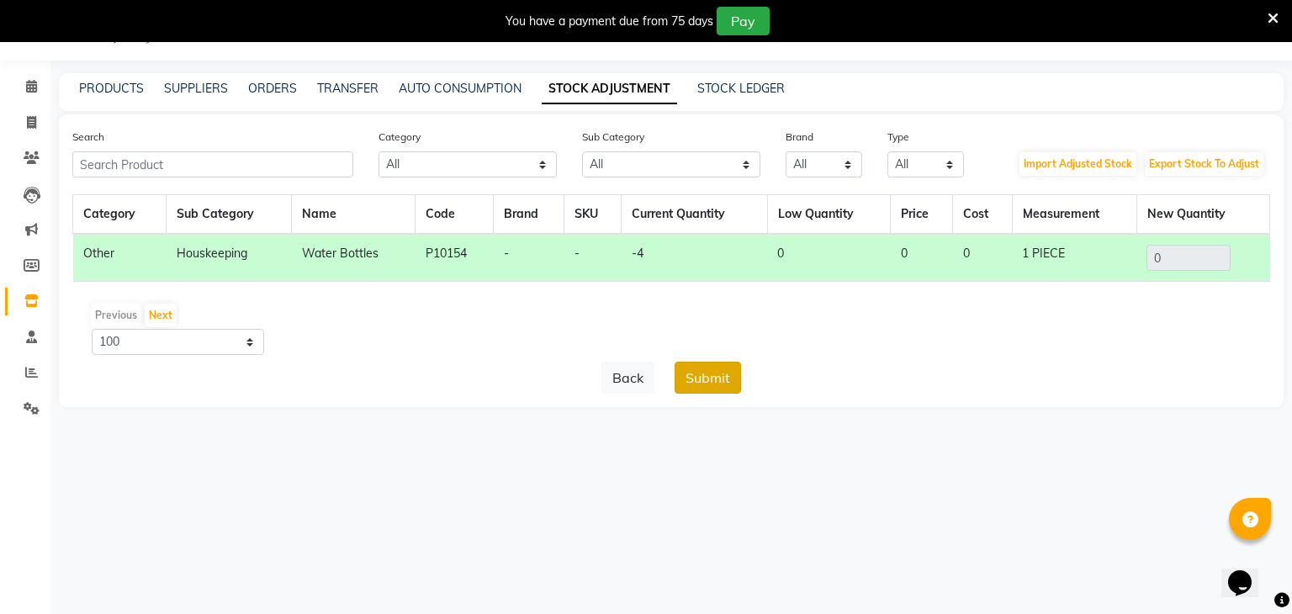
click at [715, 378] on button "Submit" at bounding box center [708, 378] width 66 height 32
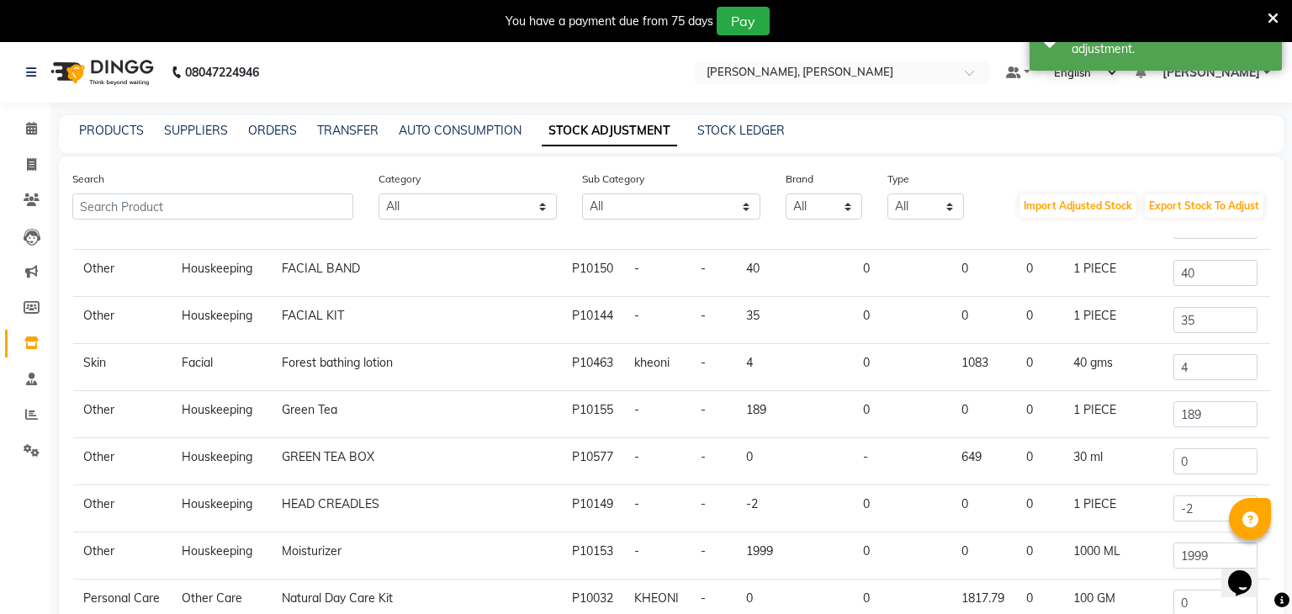
scroll to position [508, 0]
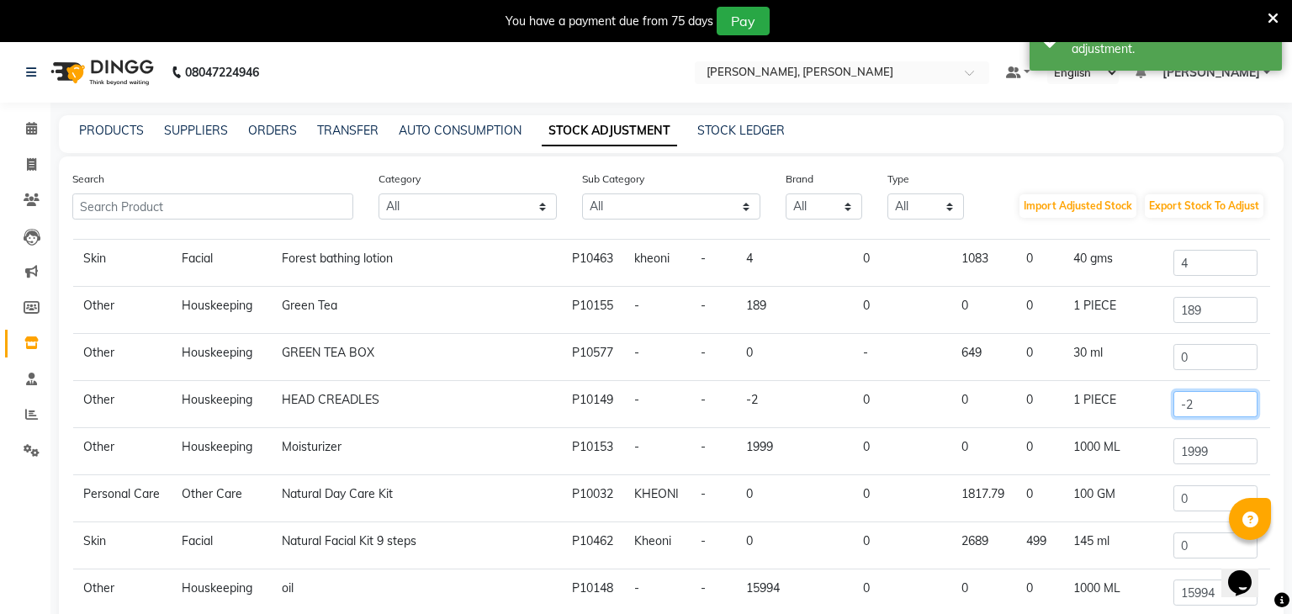
click at [1232, 404] on input "-2" at bounding box center [1215, 404] width 84 height 26
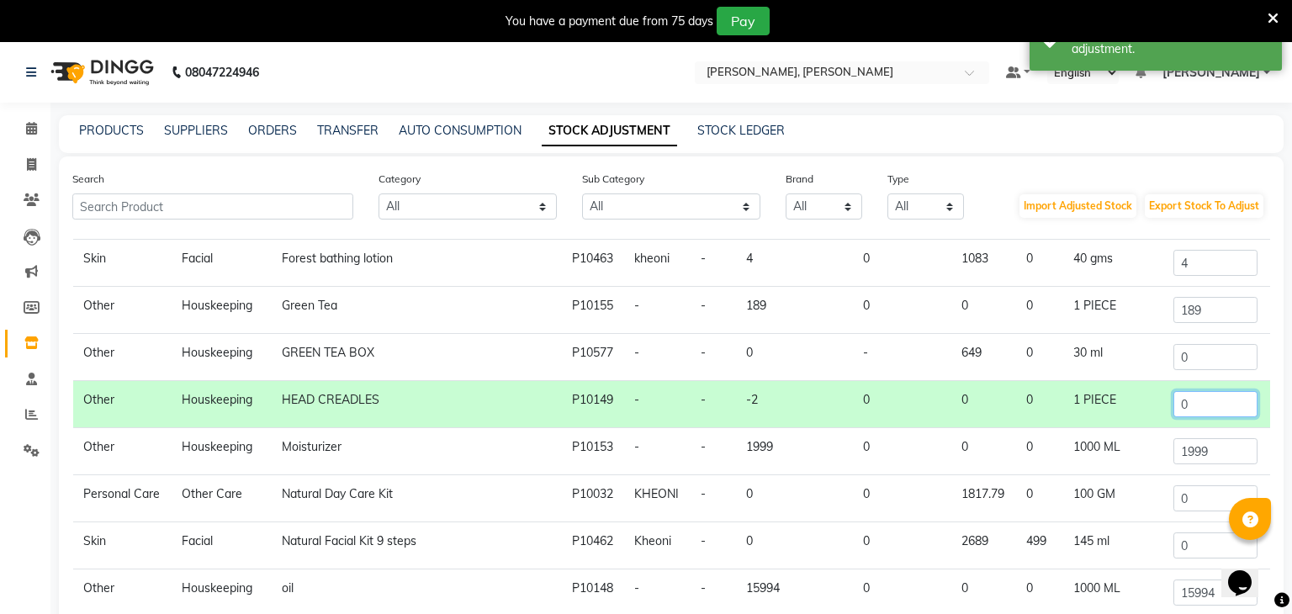
type input "0"
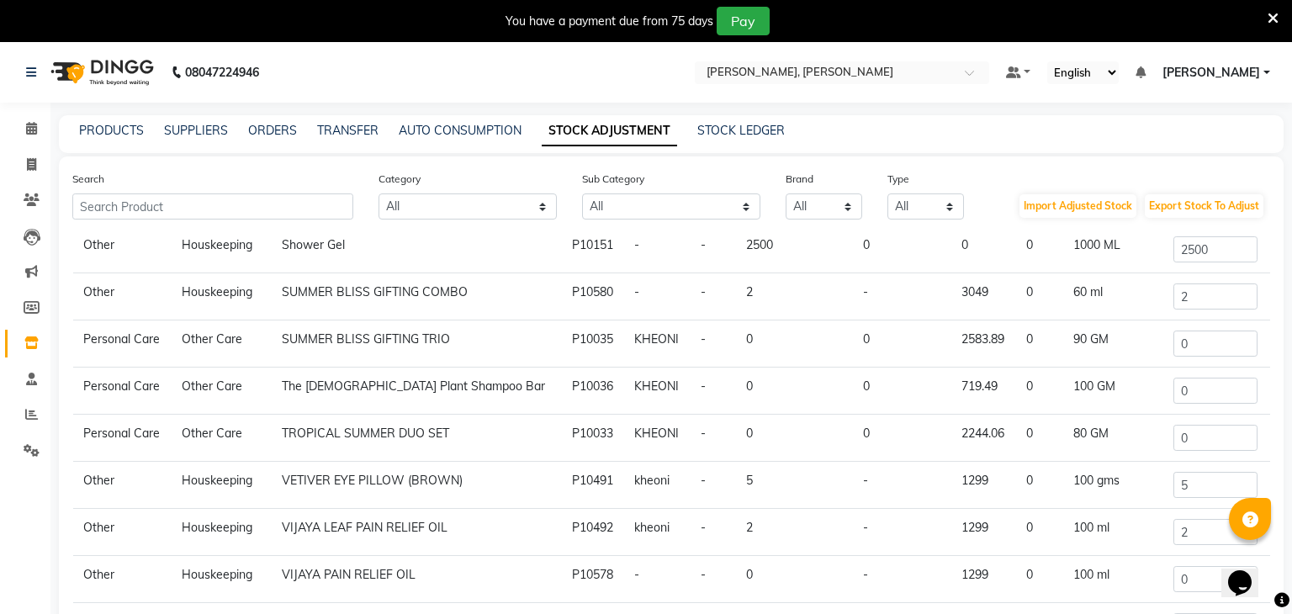
scroll to position [180, 0]
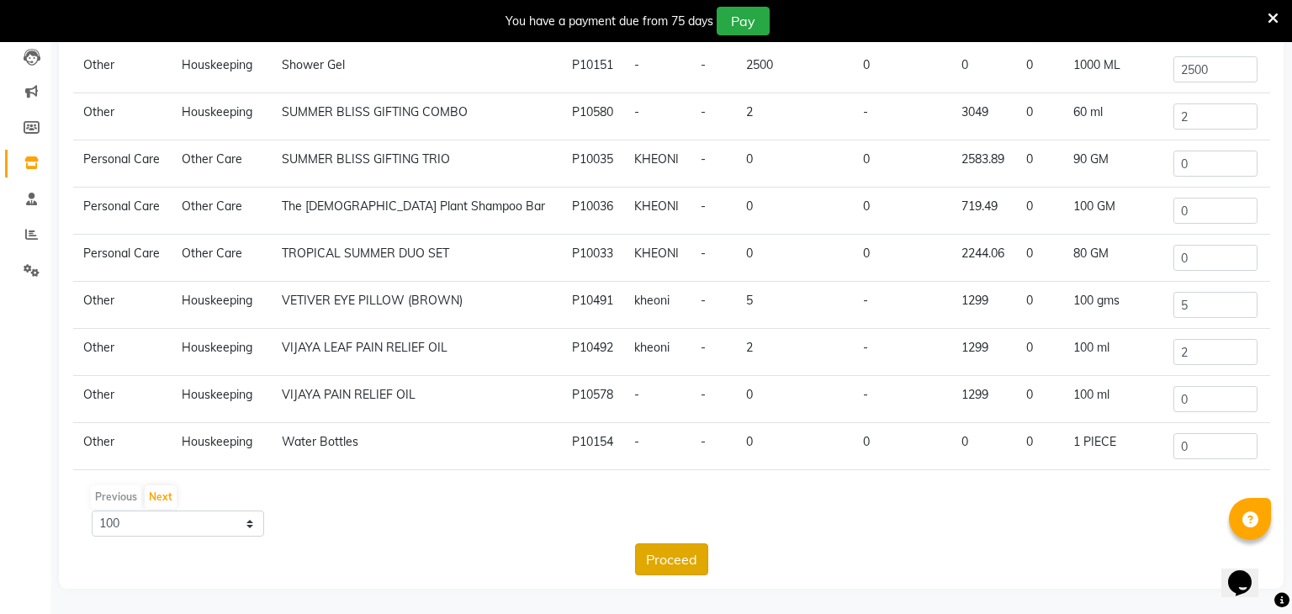
click at [665, 552] on button "Proceed" at bounding box center [671, 559] width 73 height 32
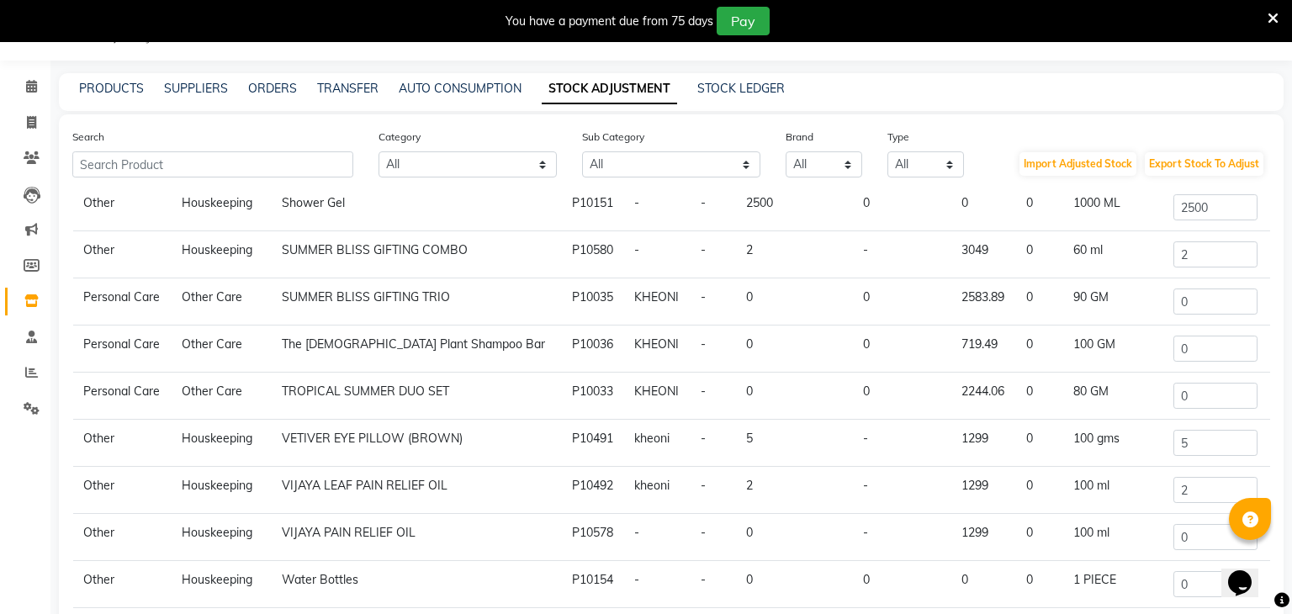
scroll to position [0, 0]
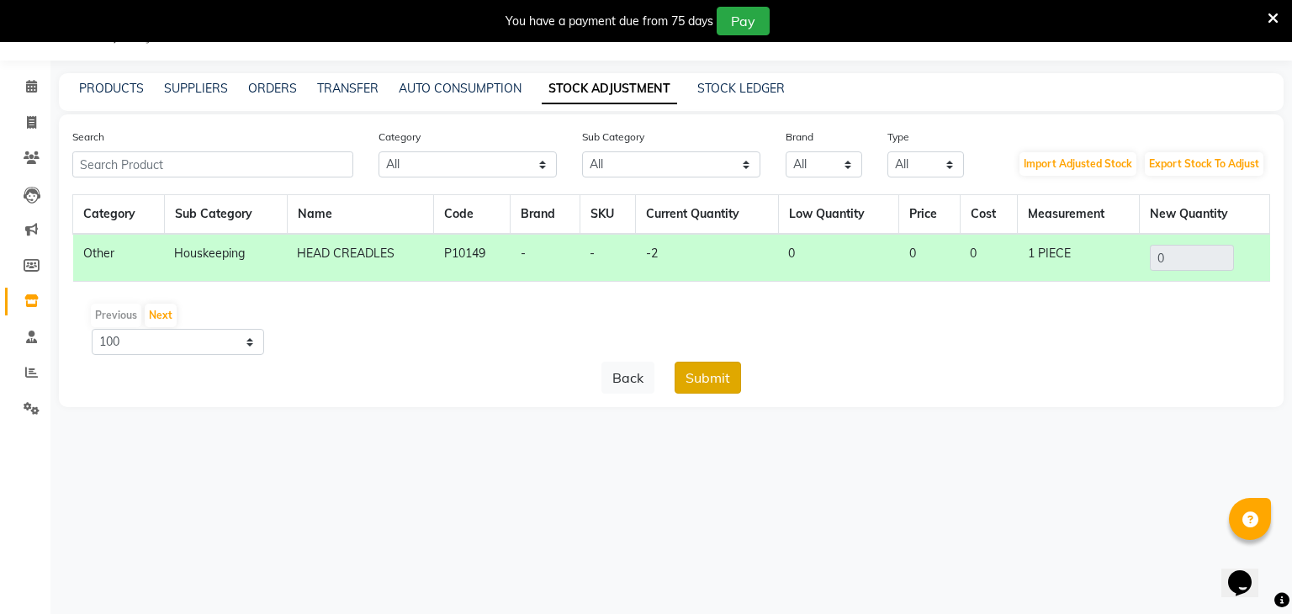
click at [702, 389] on button "Submit" at bounding box center [708, 378] width 66 height 32
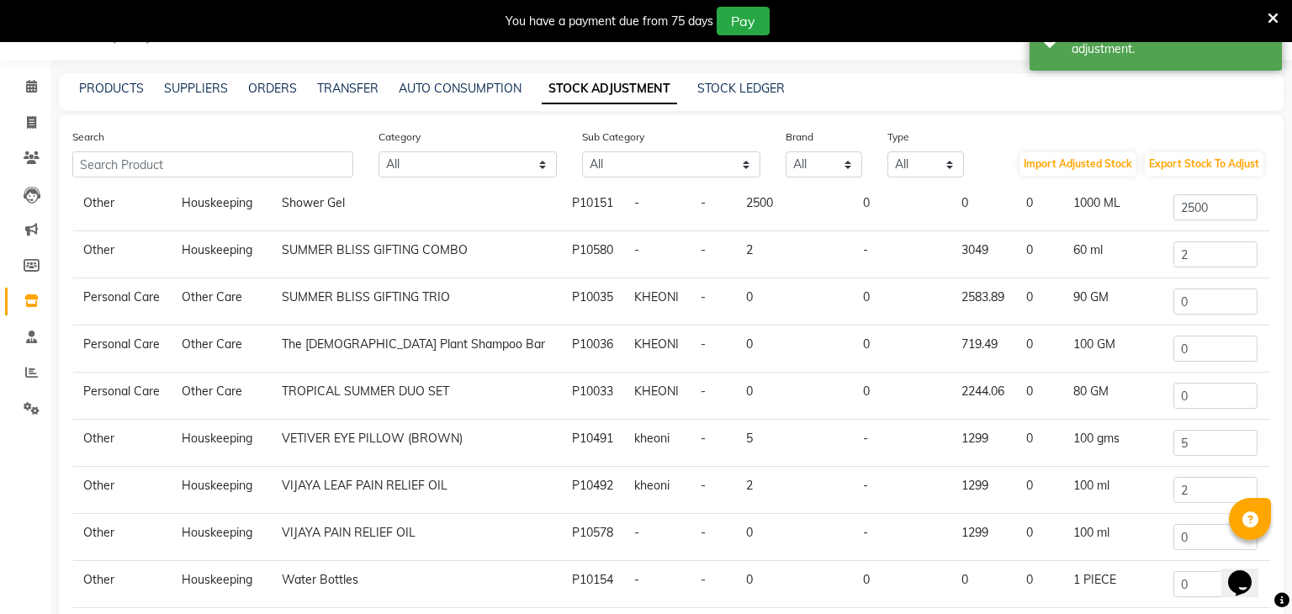
scroll to position [180, 0]
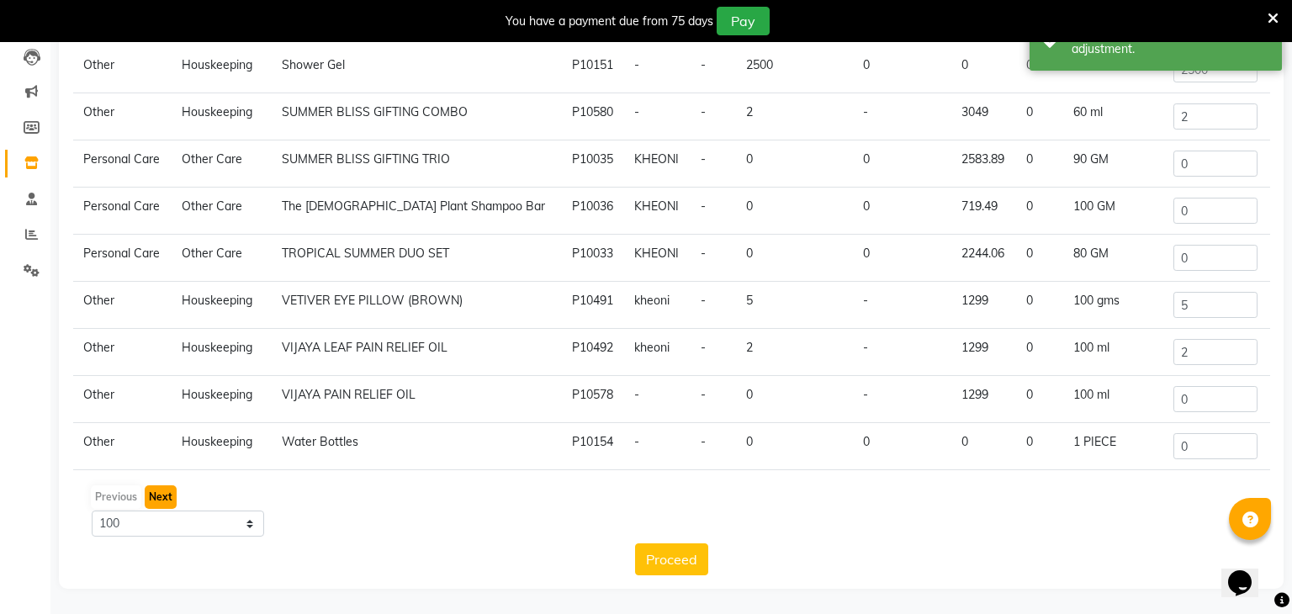
click at [169, 498] on button "Next" at bounding box center [161, 497] width 32 height 24
click at [170, 498] on div "Previous Next" at bounding box center [671, 497] width 1184 height 27
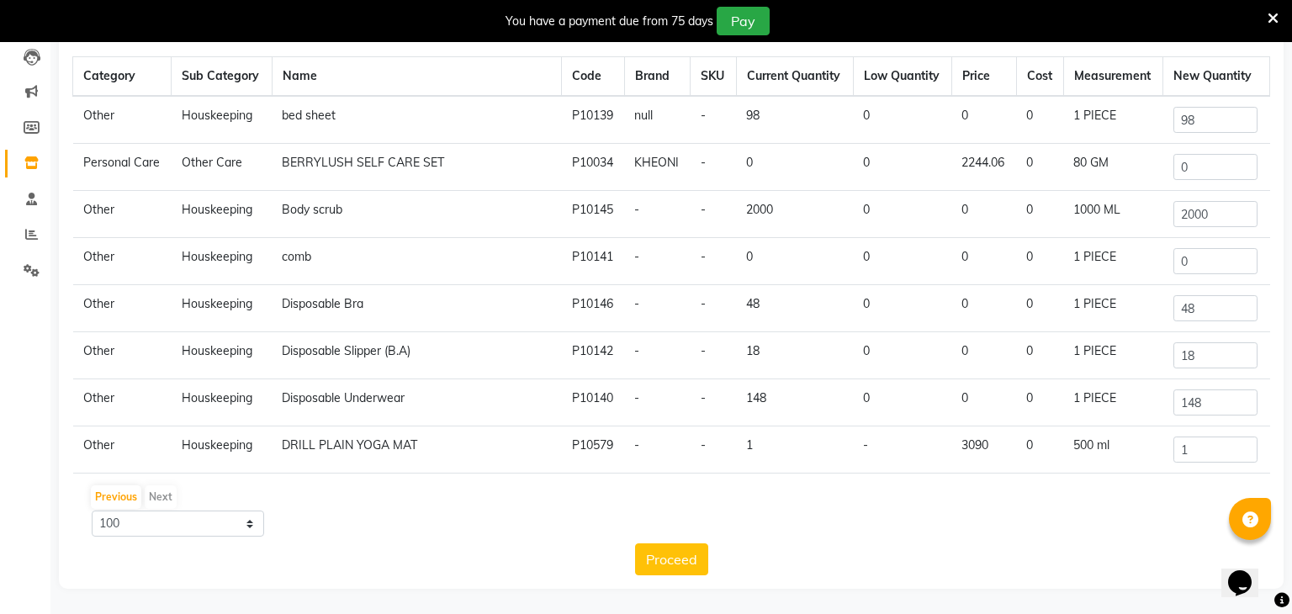
scroll to position [0, 0]
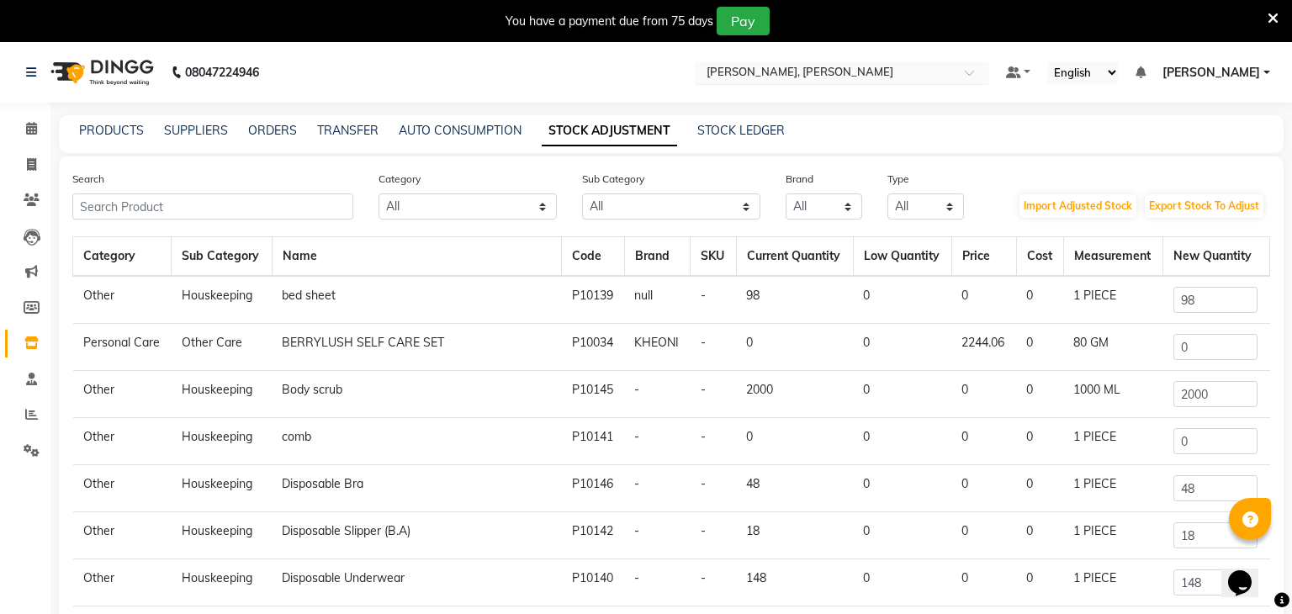
click at [839, 74] on input "text" at bounding box center [825, 74] width 244 height 17
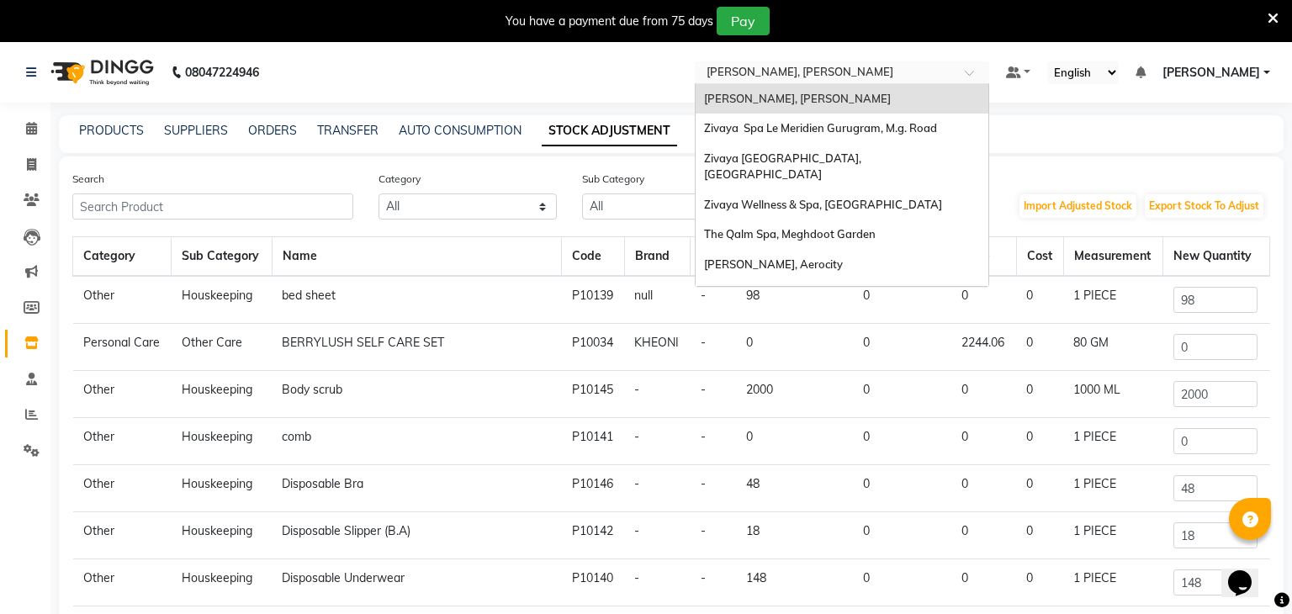
type input "Q"
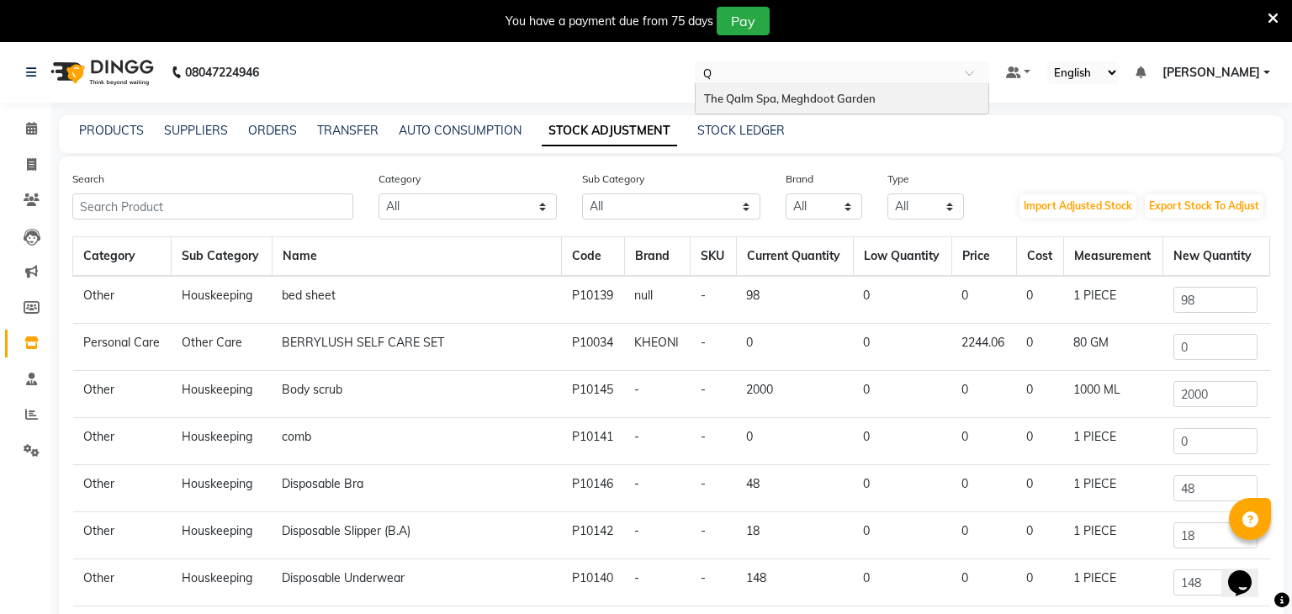
click at [832, 98] on span "The Qalm Spa, Meghdoot Garden" at bounding box center [790, 98] width 172 height 13
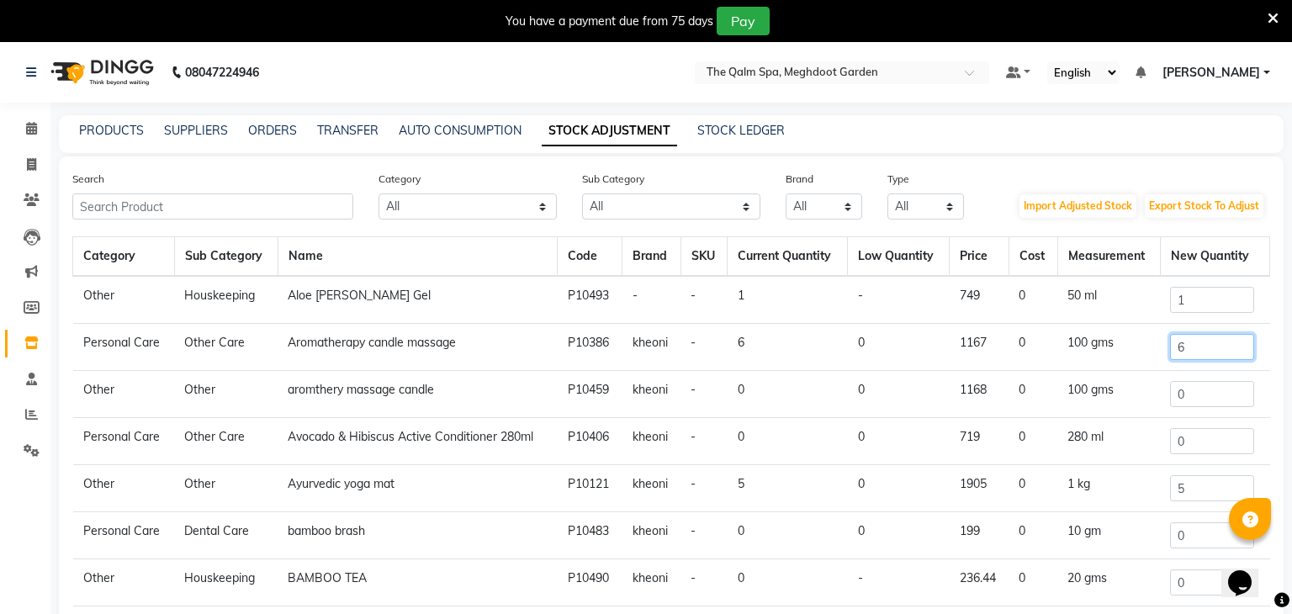
click at [1201, 352] on input "6" at bounding box center [1212, 347] width 84 height 26
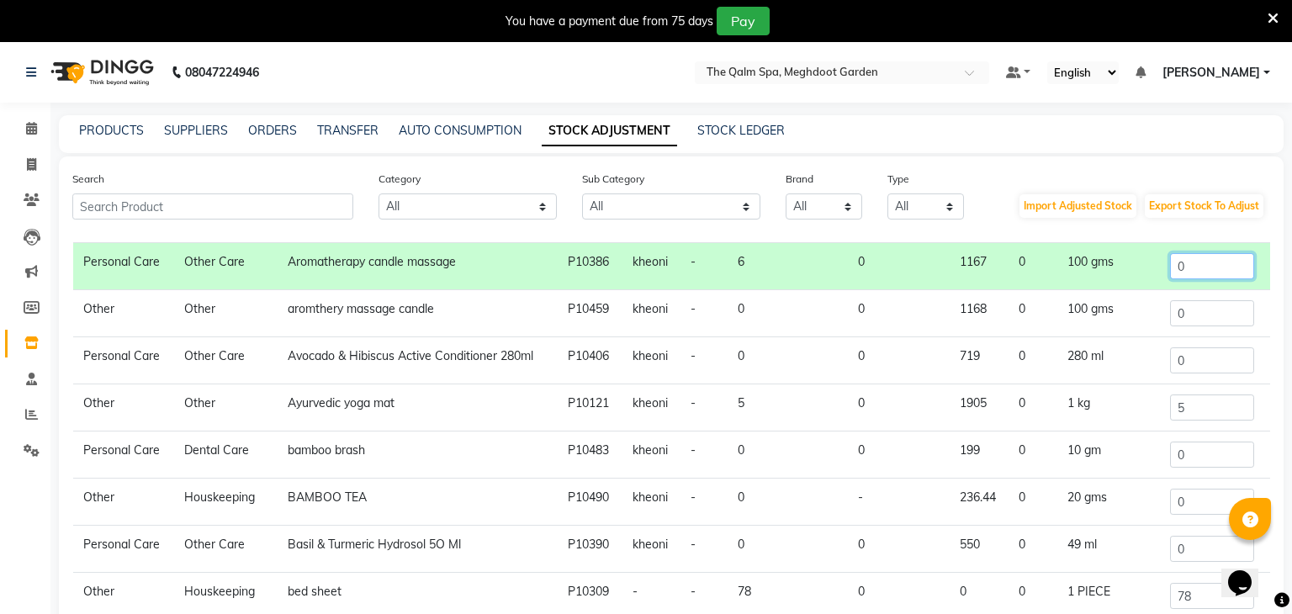
scroll to position [102, 0]
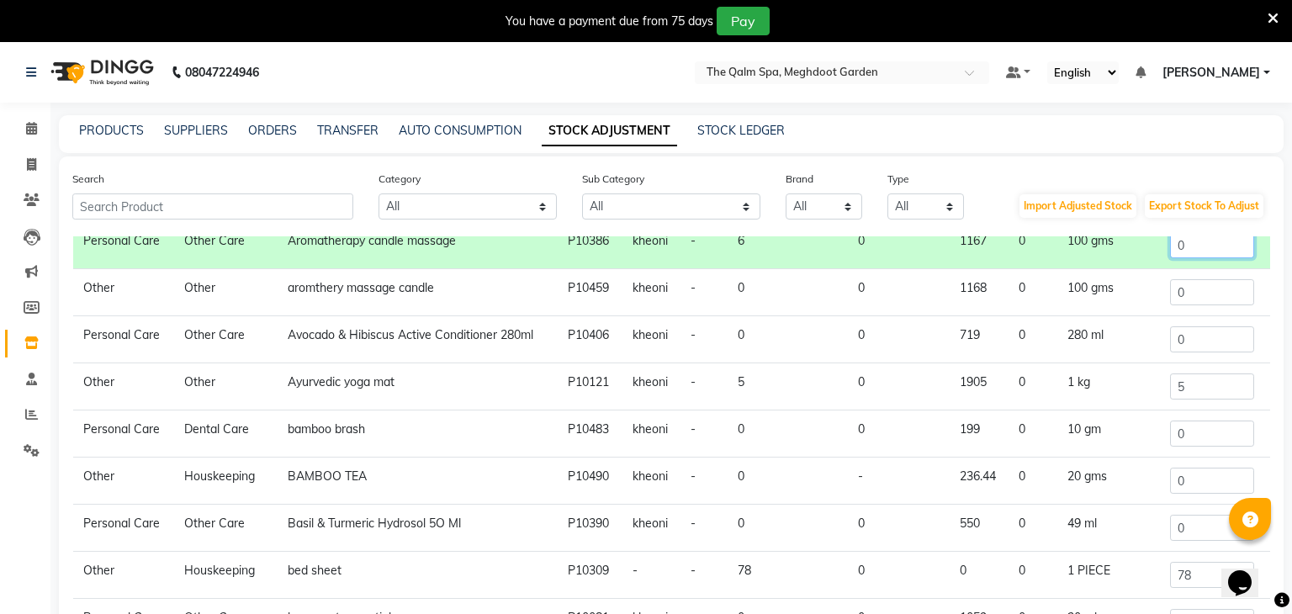
type input "0"
click at [1203, 378] on input "5" at bounding box center [1212, 386] width 84 height 26
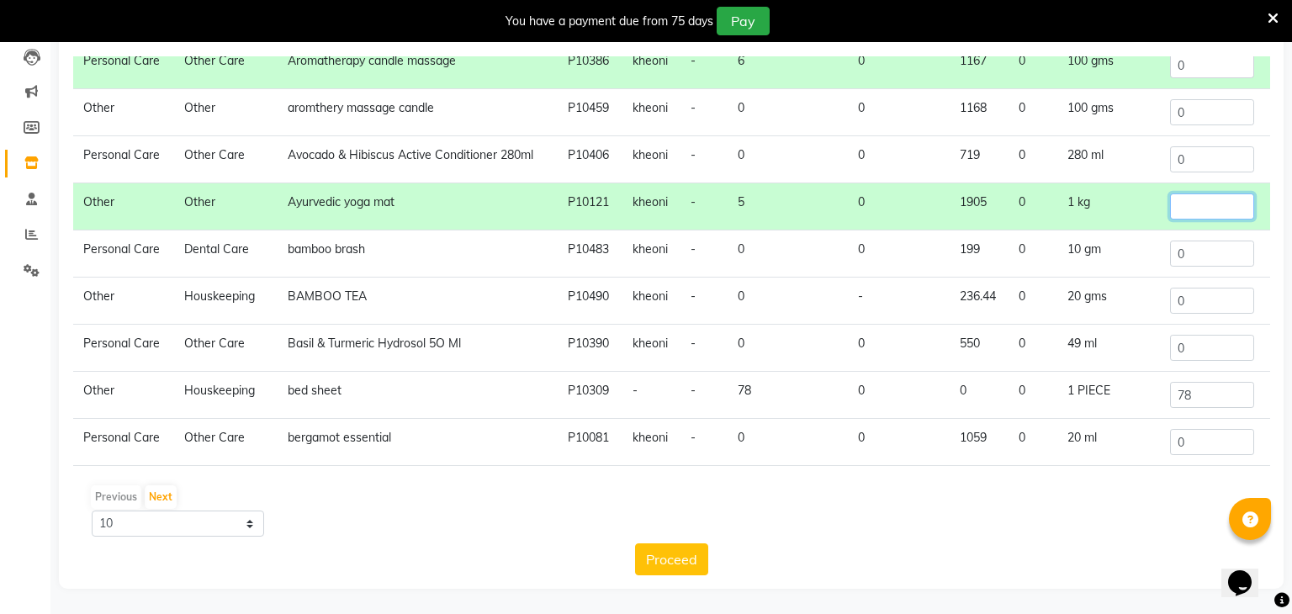
scroll to position [0, 0]
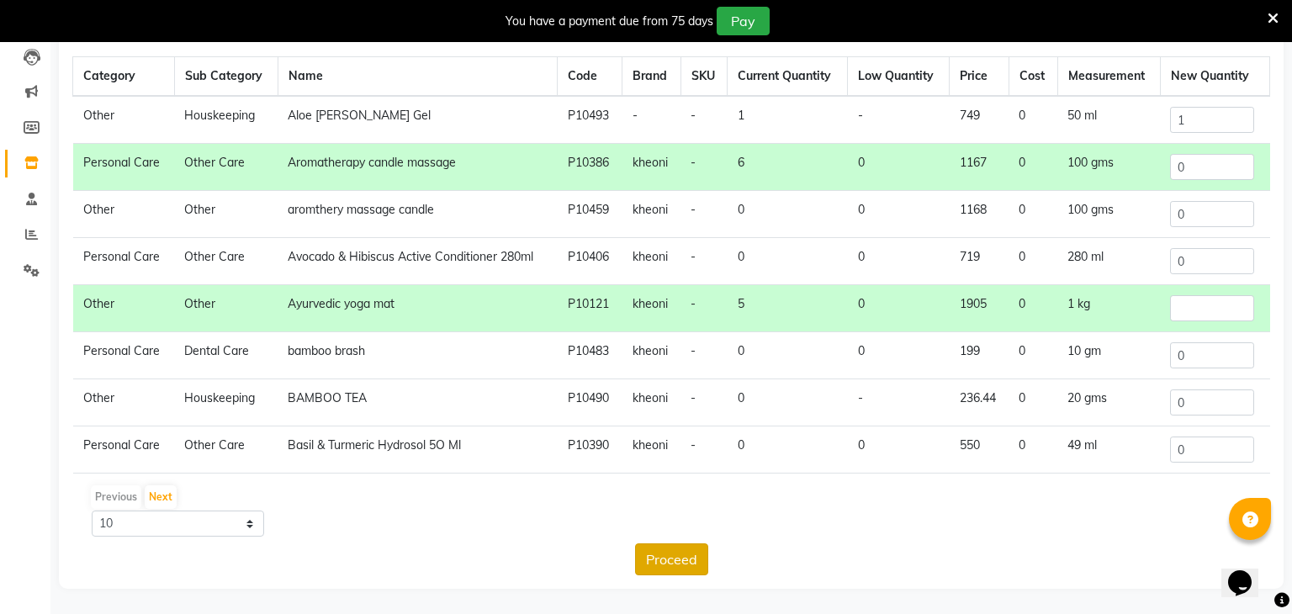
click at [665, 563] on button "Proceed" at bounding box center [671, 559] width 73 height 32
type input "0"
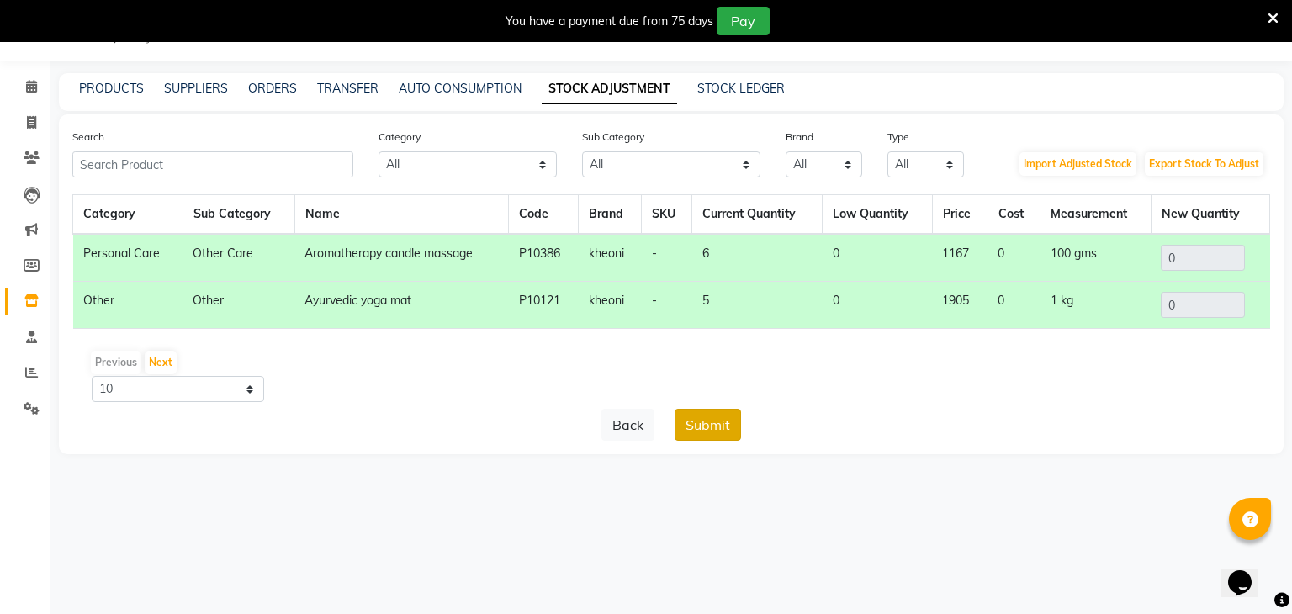
click at [729, 414] on button "Submit" at bounding box center [708, 425] width 66 height 32
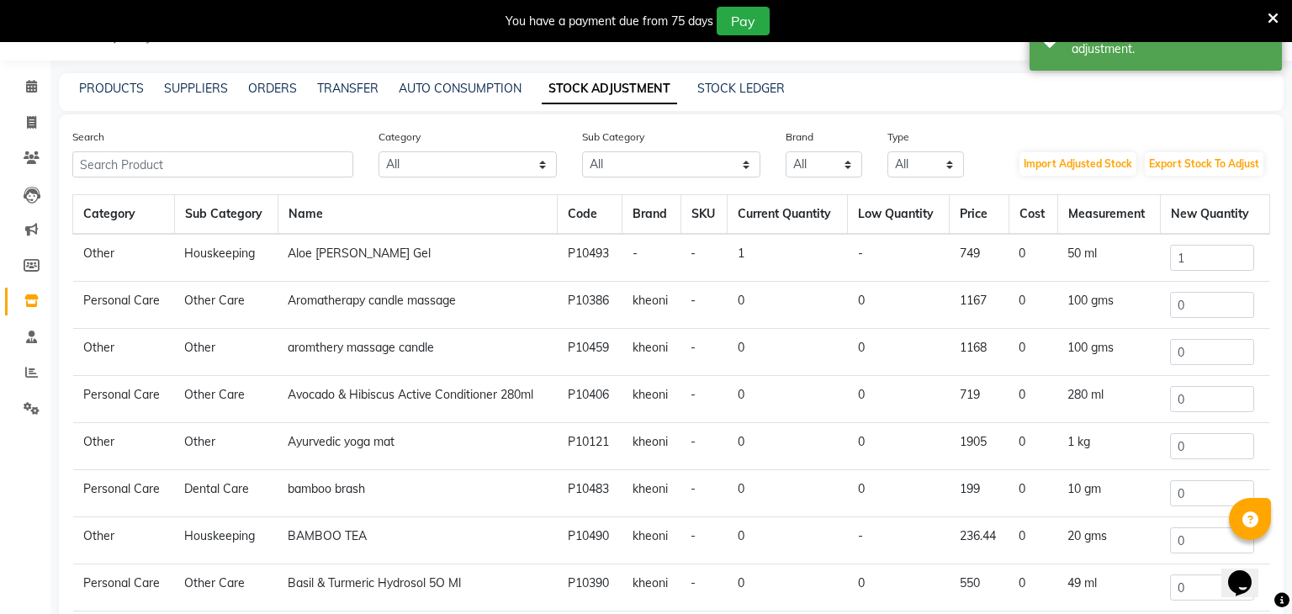
scroll to position [0, 0]
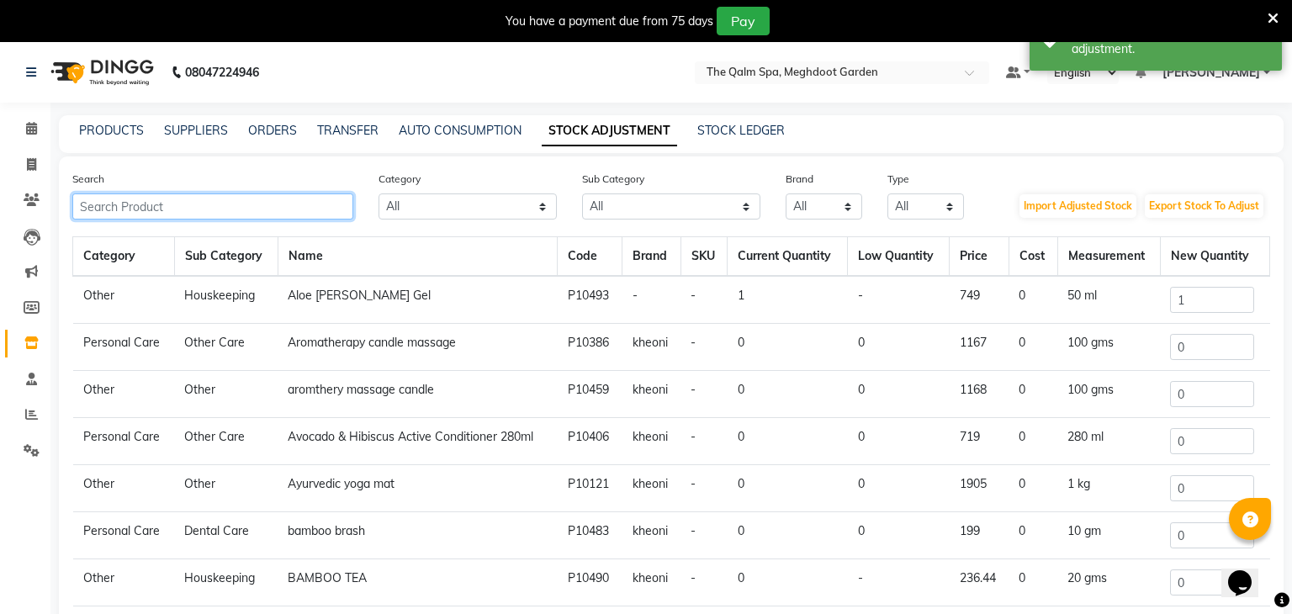
click at [226, 200] on input "text" at bounding box center [212, 206] width 281 height 26
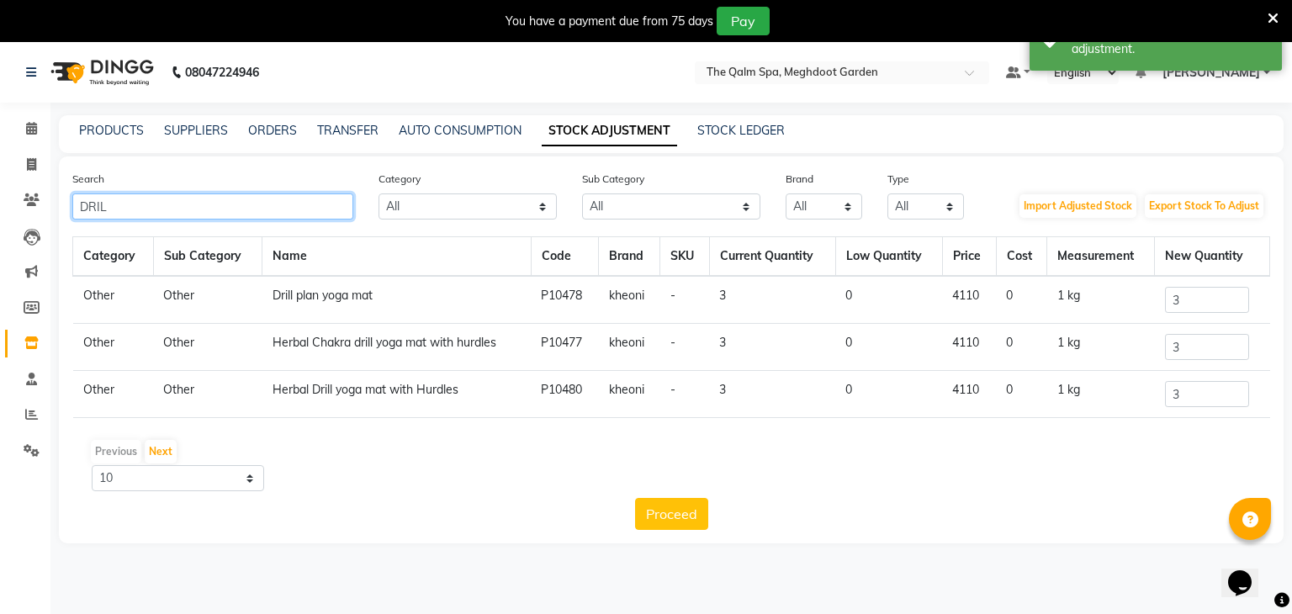
type input "DRIL"
click at [1195, 346] on input "3" at bounding box center [1207, 347] width 84 height 26
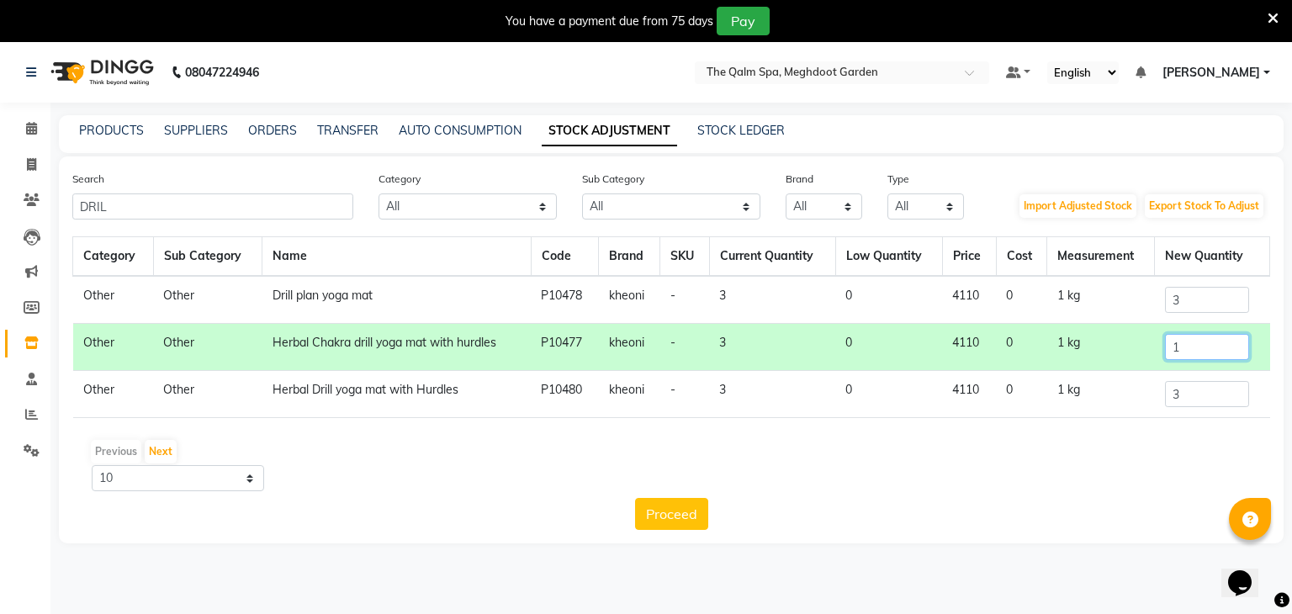
type input "1"
click at [1209, 388] on input "3" at bounding box center [1207, 394] width 84 height 26
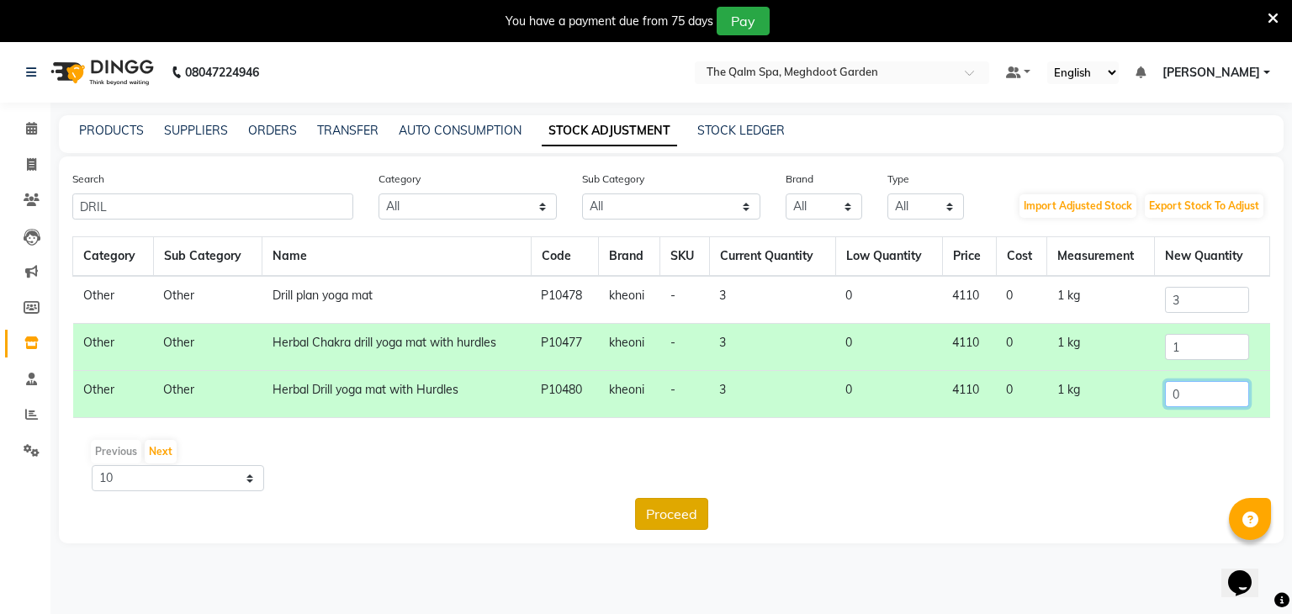
type input "0"
click at [687, 511] on button "Proceed" at bounding box center [671, 514] width 73 height 32
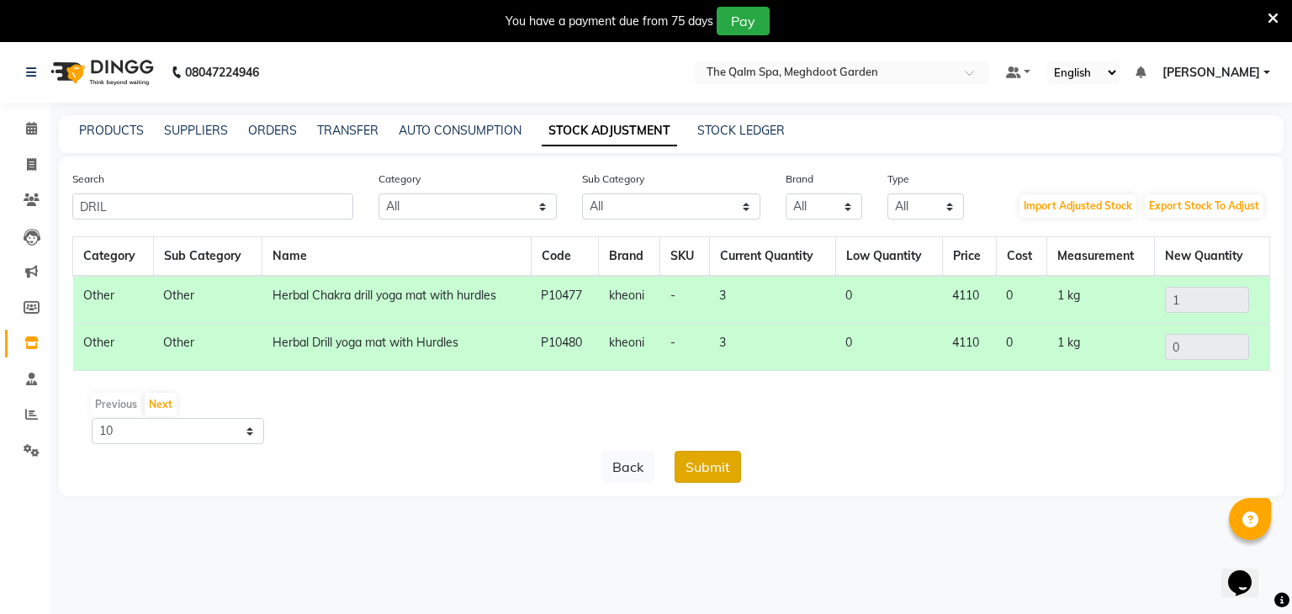
click at [711, 453] on button "Submit" at bounding box center [708, 467] width 66 height 32
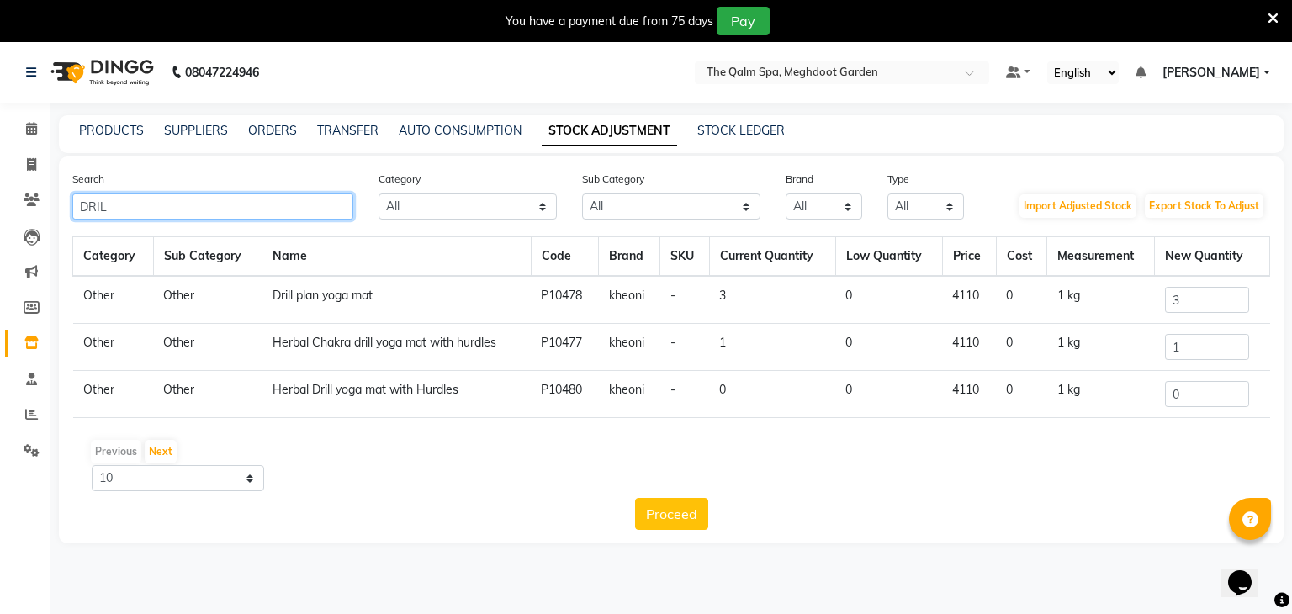
click at [227, 203] on input "DRIL" at bounding box center [212, 206] width 281 height 26
type input "D"
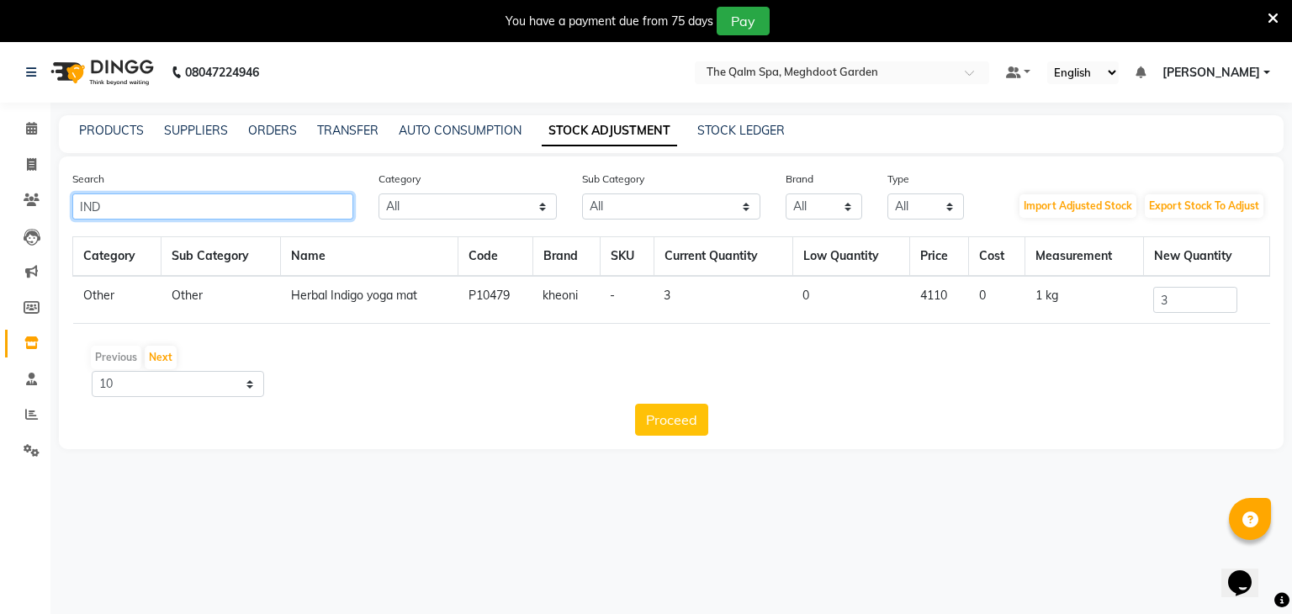
type input "IND"
click at [1178, 296] on input "3" at bounding box center [1195, 300] width 84 height 26
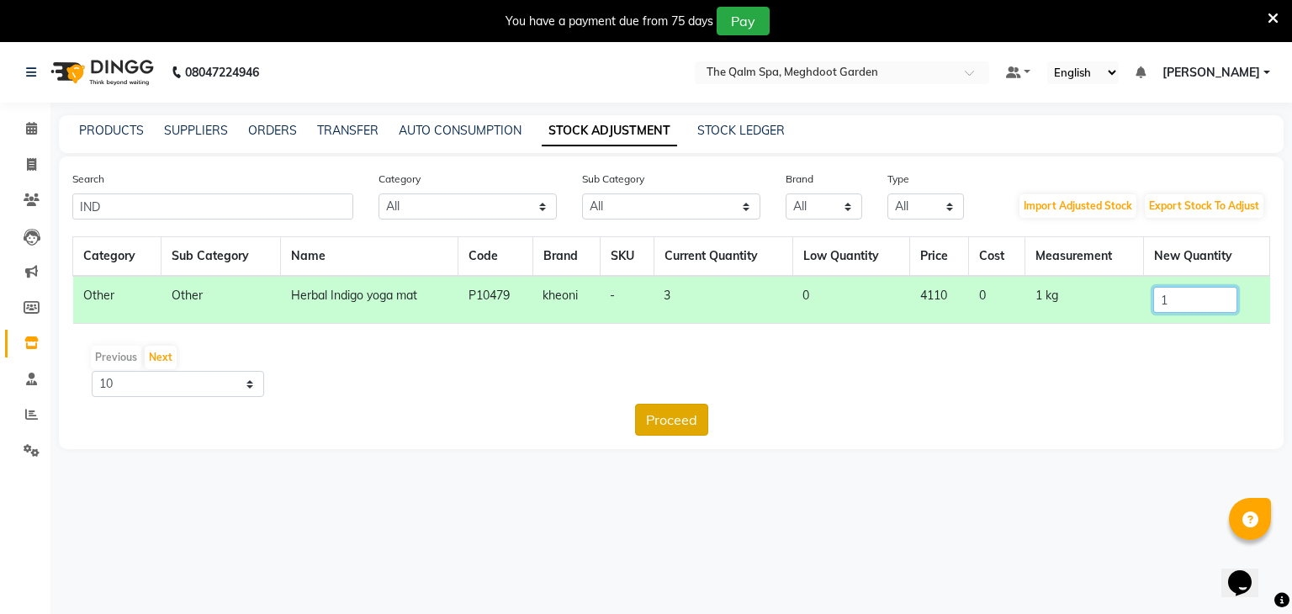
type input "1"
click at [662, 427] on button "Proceed" at bounding box center [671, 420] width 73 height 32
click at [684, 421] on button "Submit" at bounding box center [708, 420] width 66 height 32
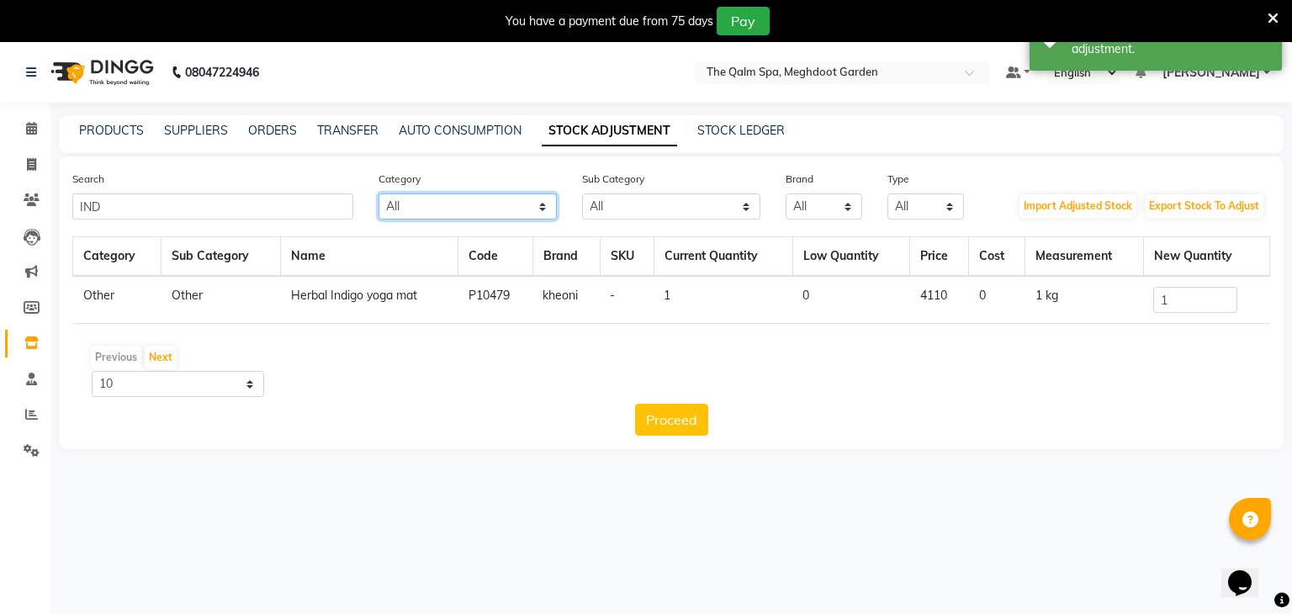
click at [421, 213] on select "All Hair Skin Makeup Personal Care Appliances Other" at bounding box center [468, 206] width 178 height 26
click at [292, 360] on div "Previous Next" at bounding box center [671, 357] width 1184 height 27
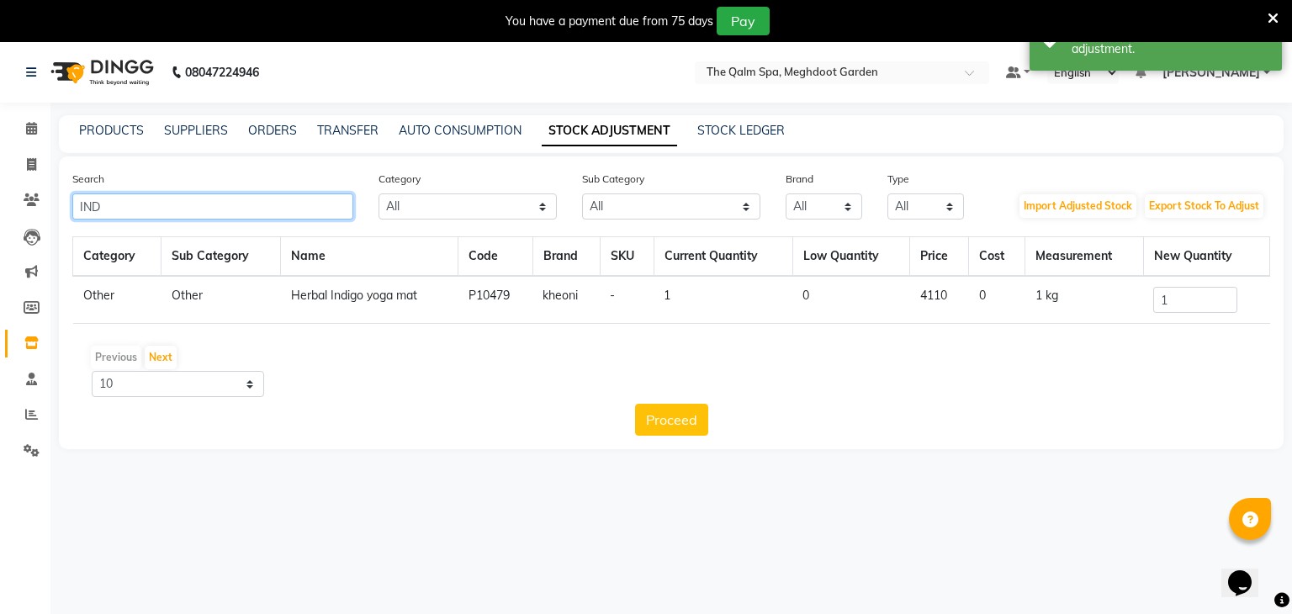
click at [209, 199] on input "IND" at bounding box center [212, 206] width 281 height 26
type input "I"
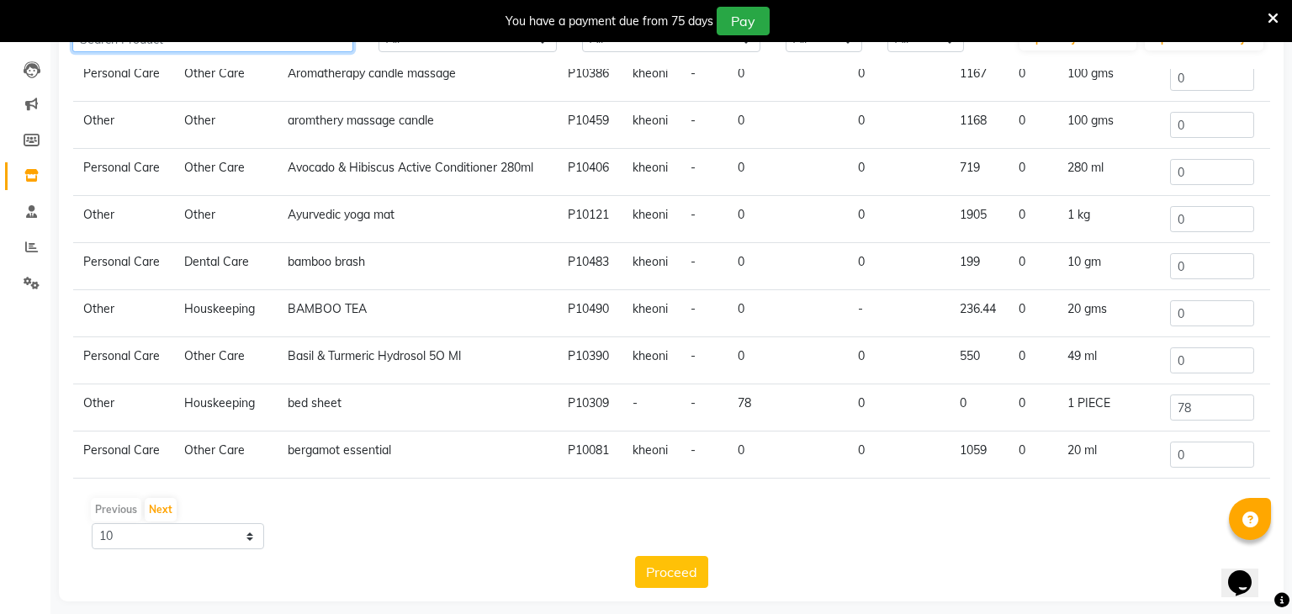
scroll to position [171, 0]
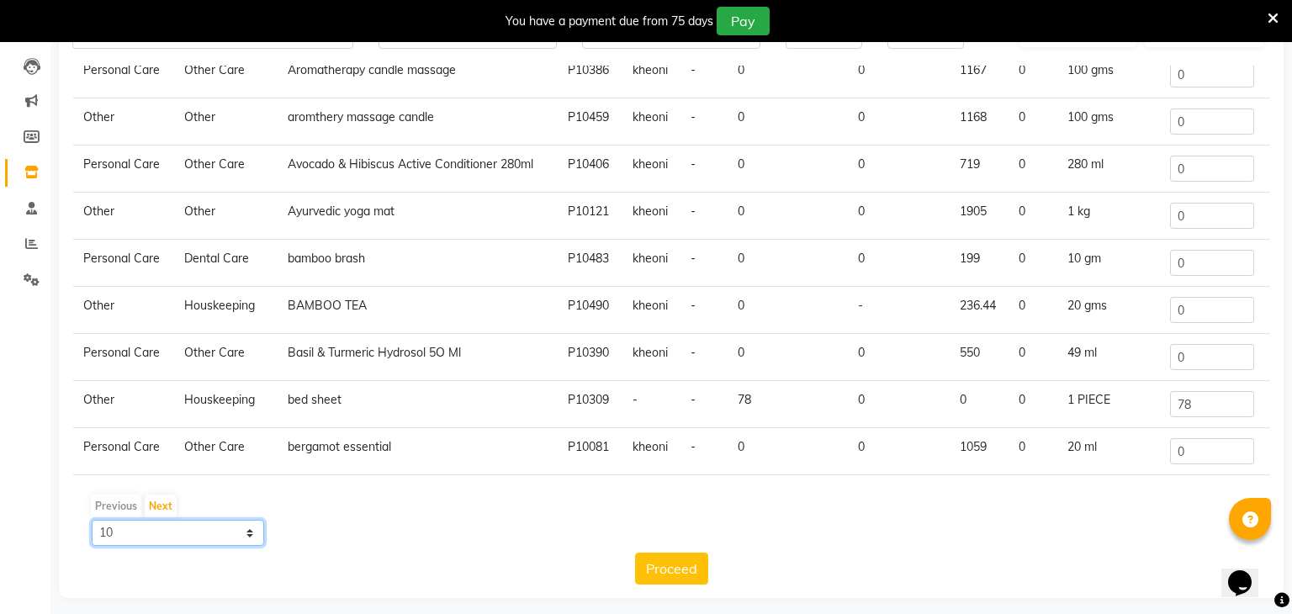
click at [255, 537] on select "10 50 100" at bounding box center [178, 533] width 172 height 26
select select "100"
click at [92, 520] on select "10 50 100" at bounding box center [178, 533] width 172 height 26
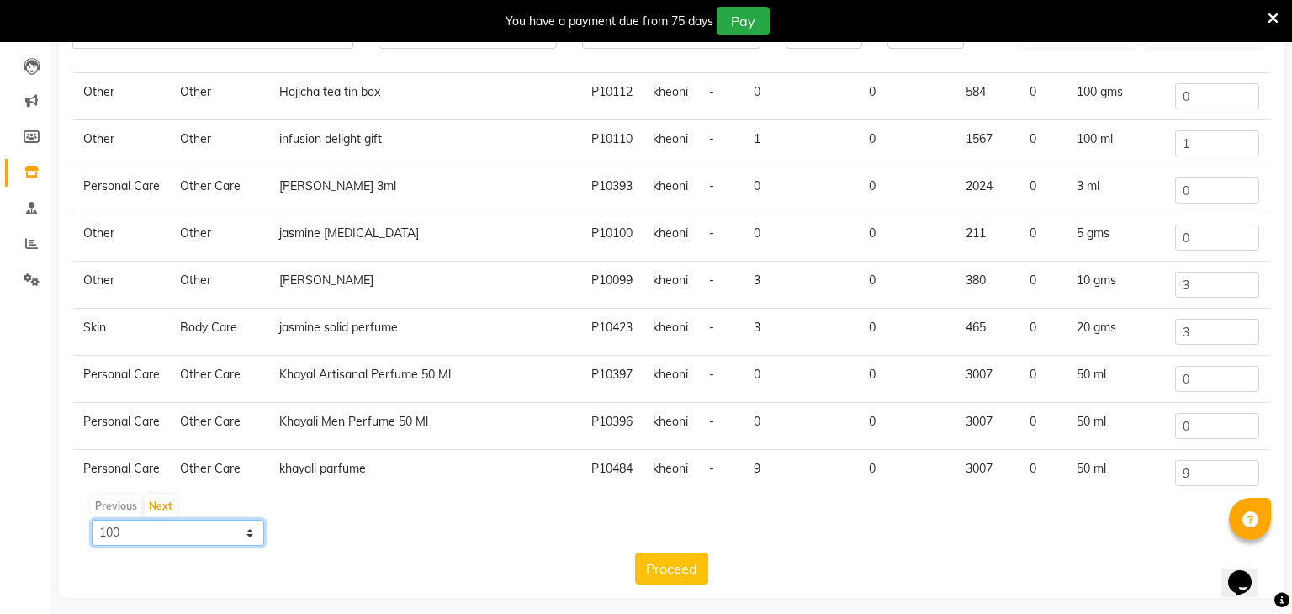
scroll to position [2063, 0]
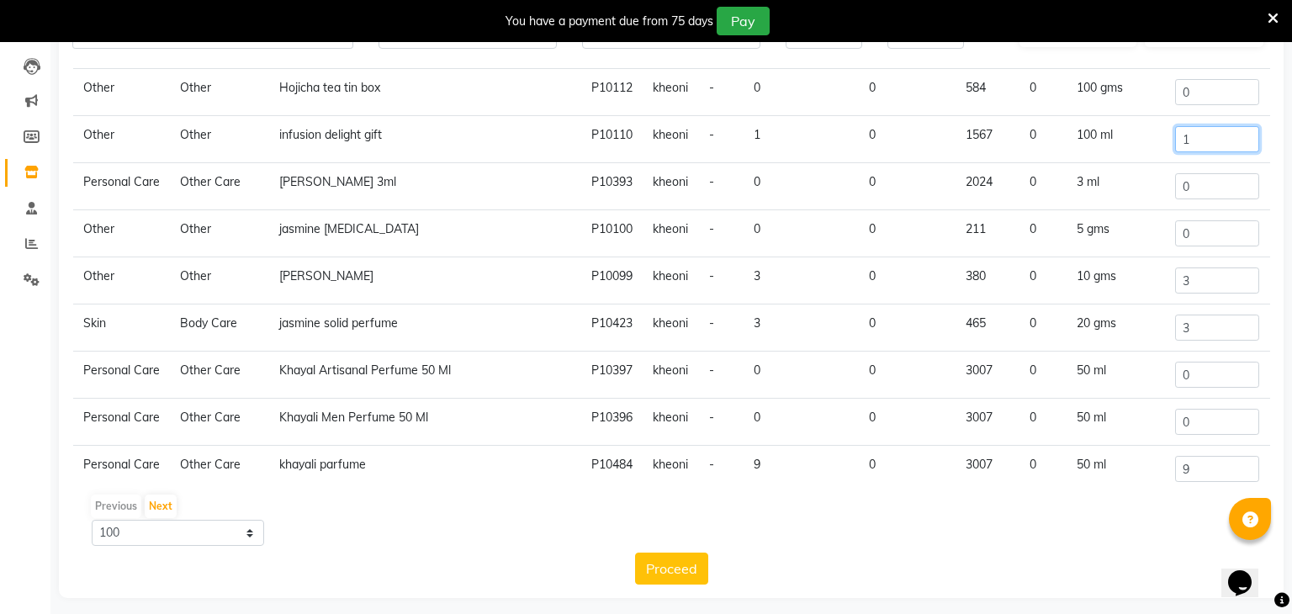
click at [1250, 152] on input "1" at bounding box center [1217, 139] width 84 height 26
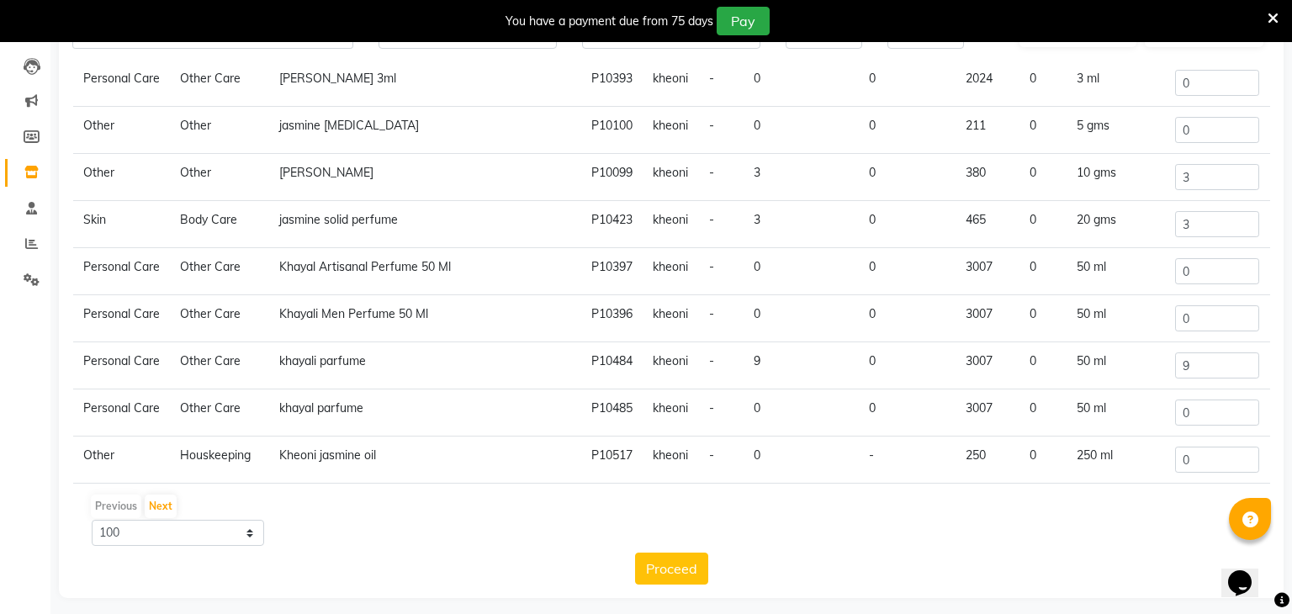
scroll to position [2167, 0]
type input "0"
click at [1206, 189] on input "3" at bounding box center [1217, 176] width 84 height 26
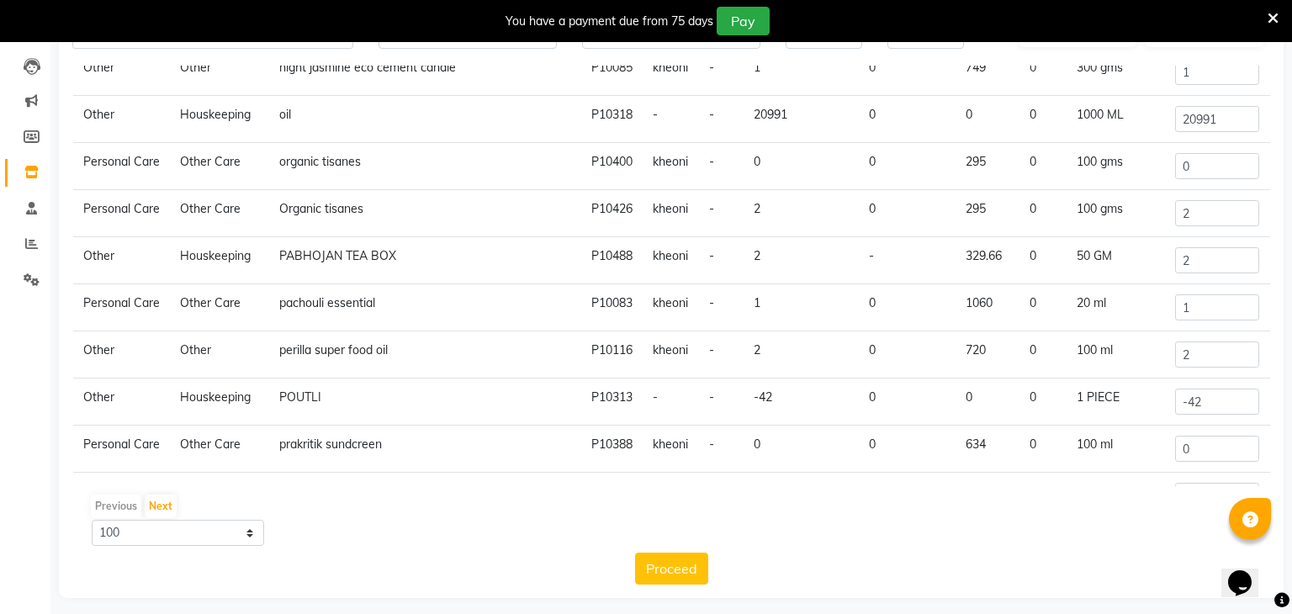
scroll to position [3310, 0]
type input "0"
click at [1221, 130] on input "20991" at bounding box center [1217, 116] width 84 height 26
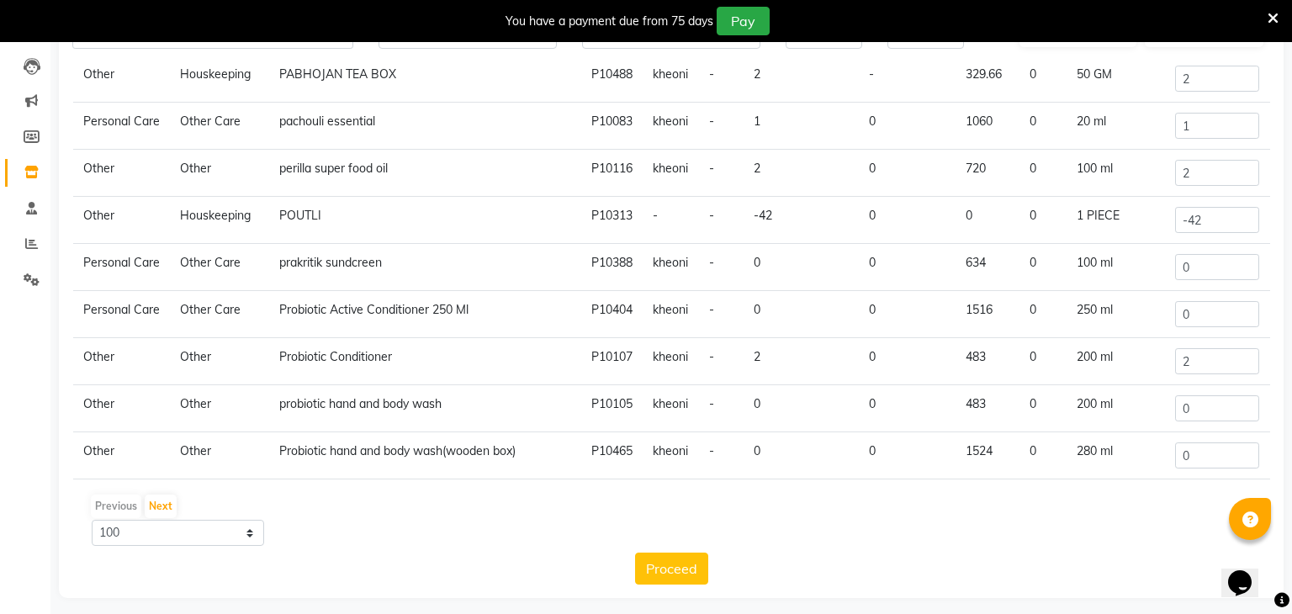
scroll to position [3507, 0]
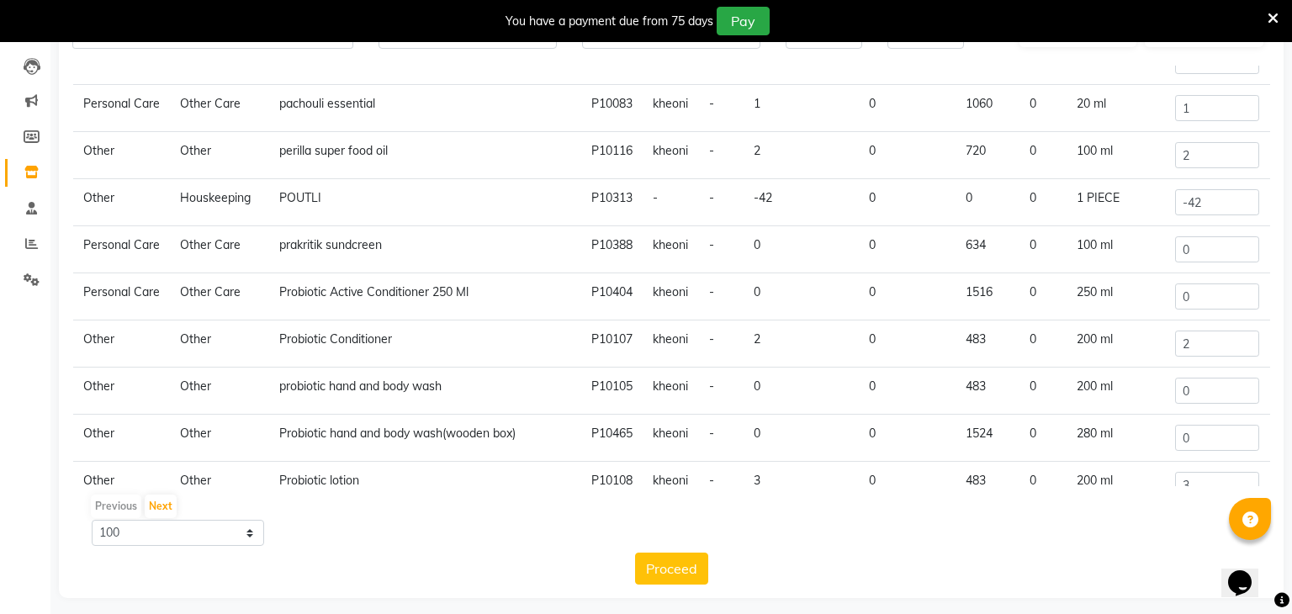
type input "21000"
click at [1211, 121] on input "1" at bounding box center [1217, 108] width 84 height 26
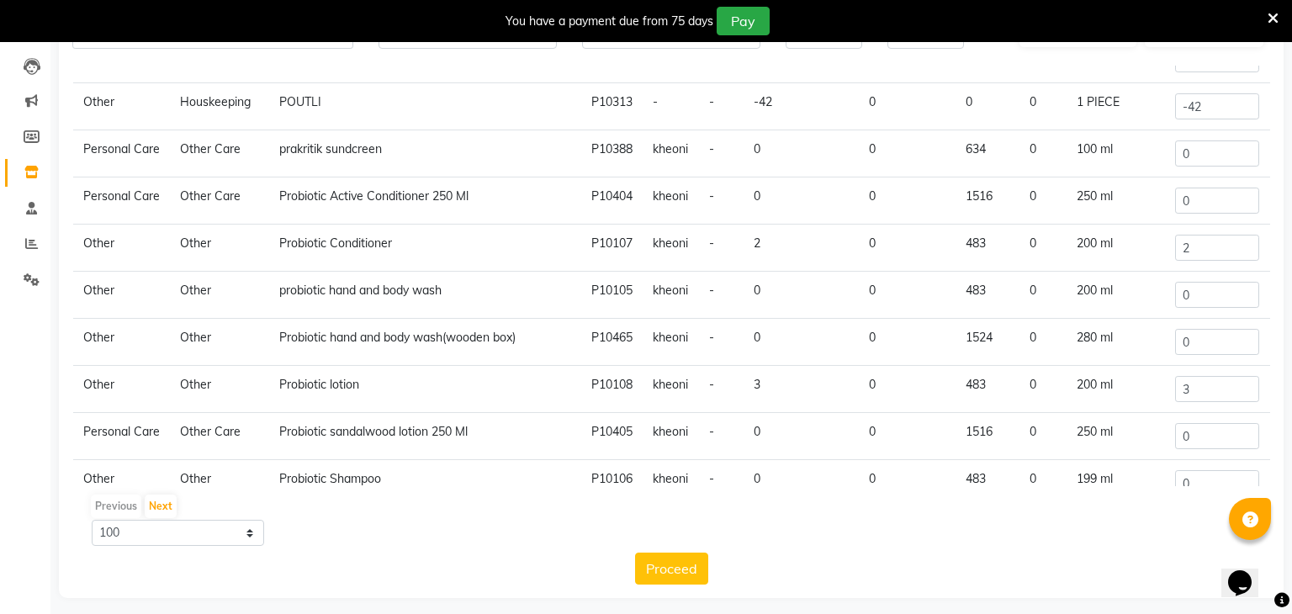
scroll to position [3605, 0]
type input "0"
click at [1213, 117] on input "-42" at bounding box center [1217, 104] width 84 height 26
type input "-4"
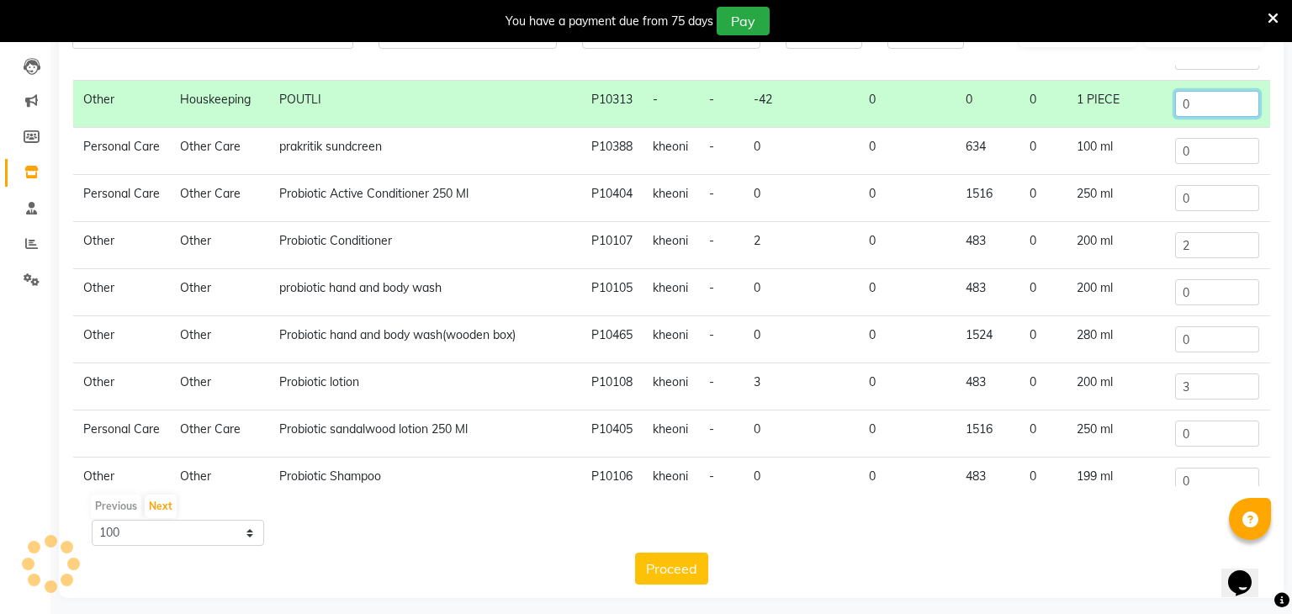
type input "0"
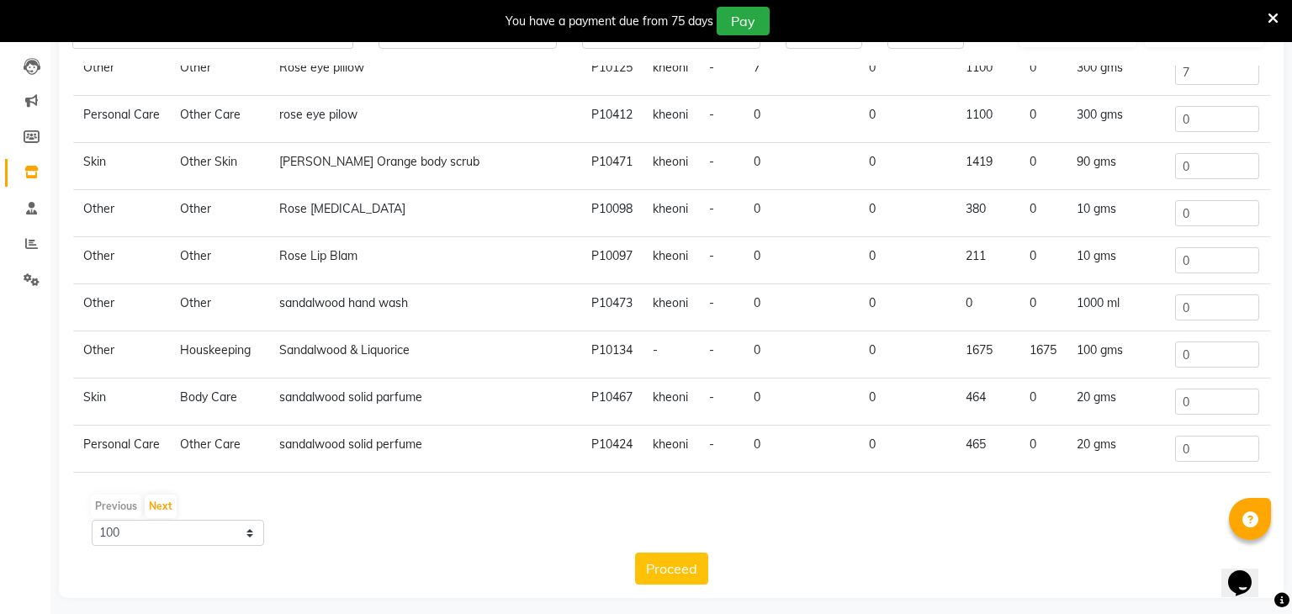
scroll to position [180, 0]
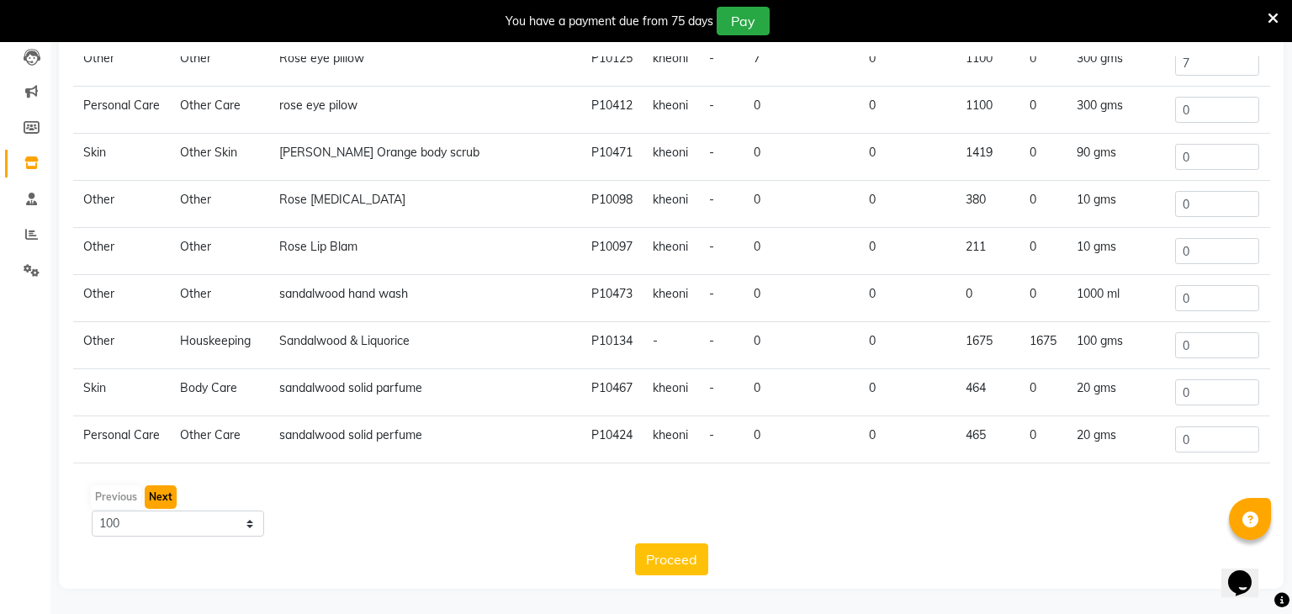
click at [161, 496] on button "Next" at bounding box center [161, 497] width 32 height 24
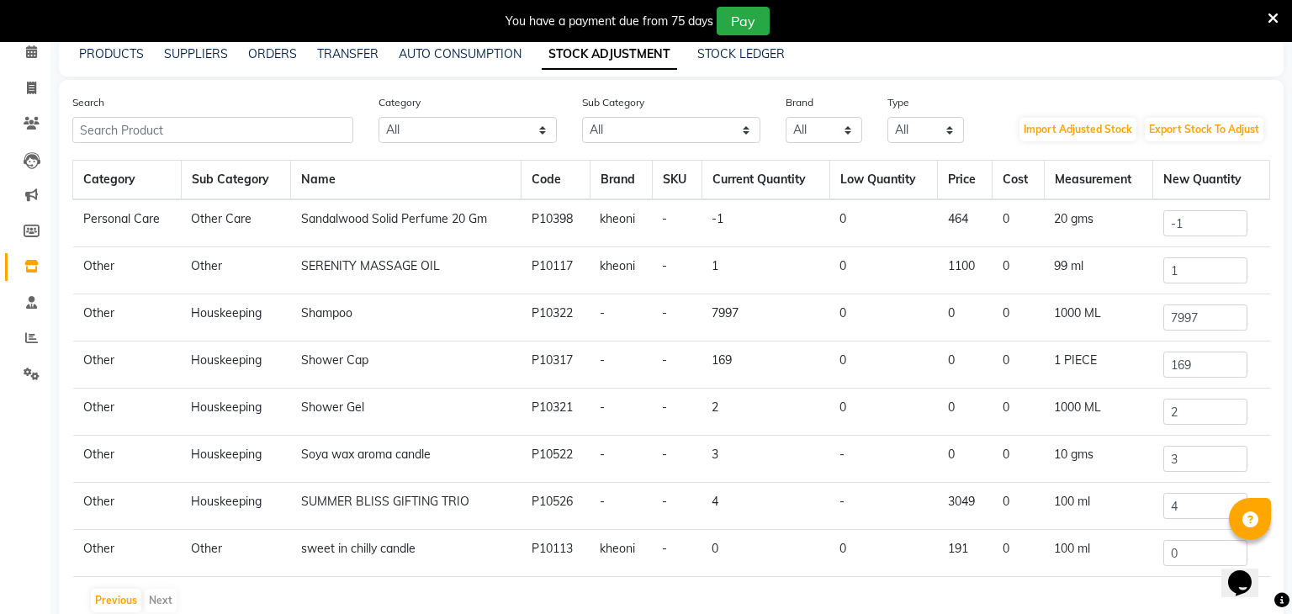
scroll to position [66, 0]
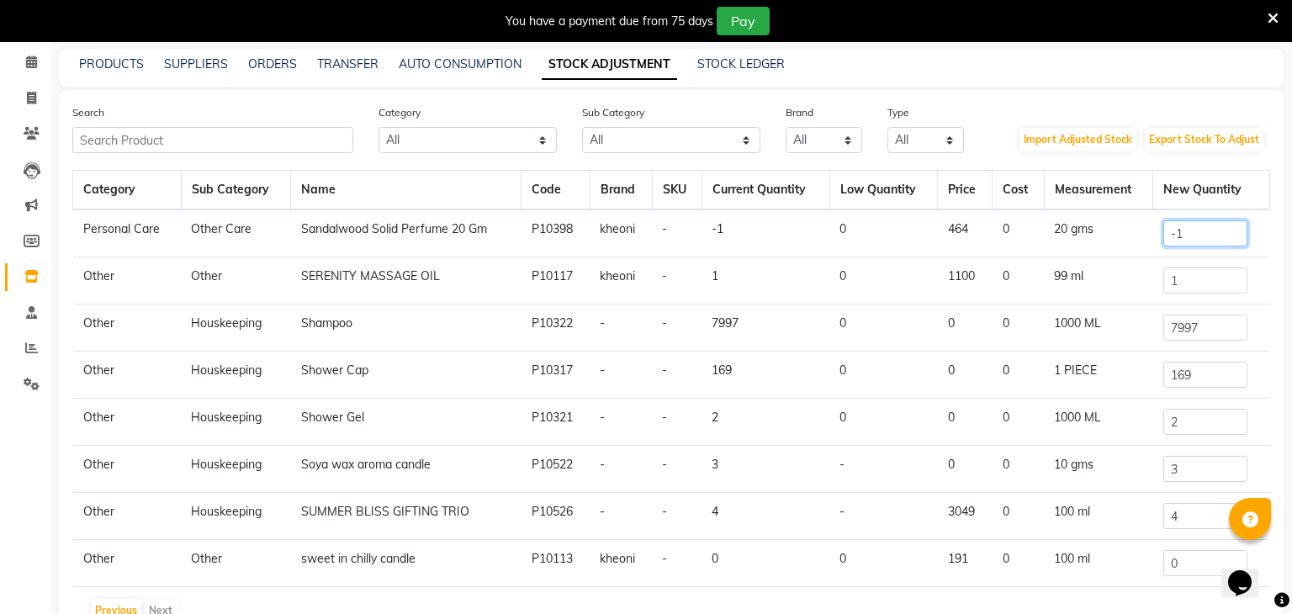
click at [1204, 233] on input "-1" at bounding box center [1205, 233] width 84 height 26
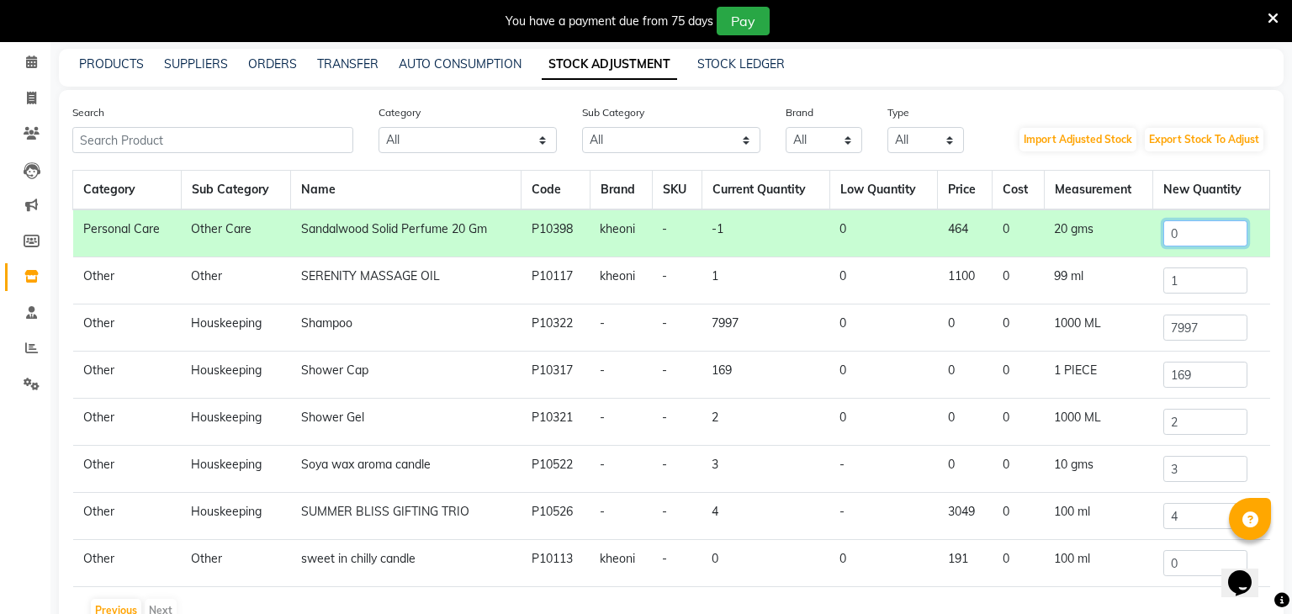
type input "0"
click at [1232, 328] on input "7997" at bounding box center [1205, 328] width 84 height 26
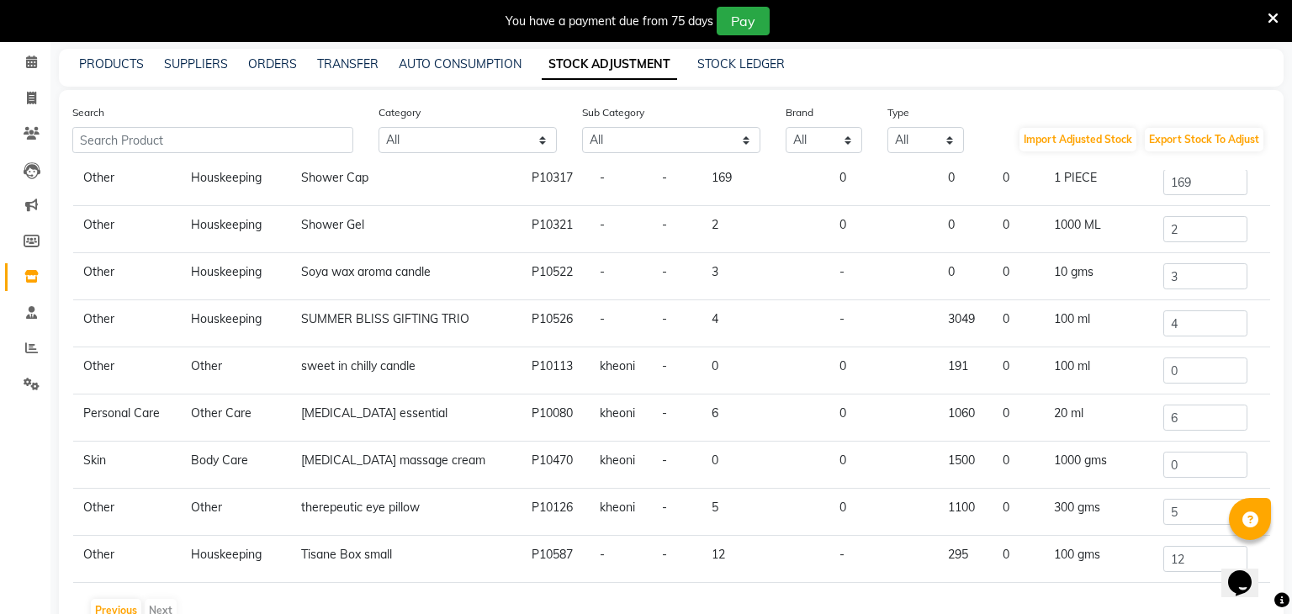
scroll to position [199, 0]
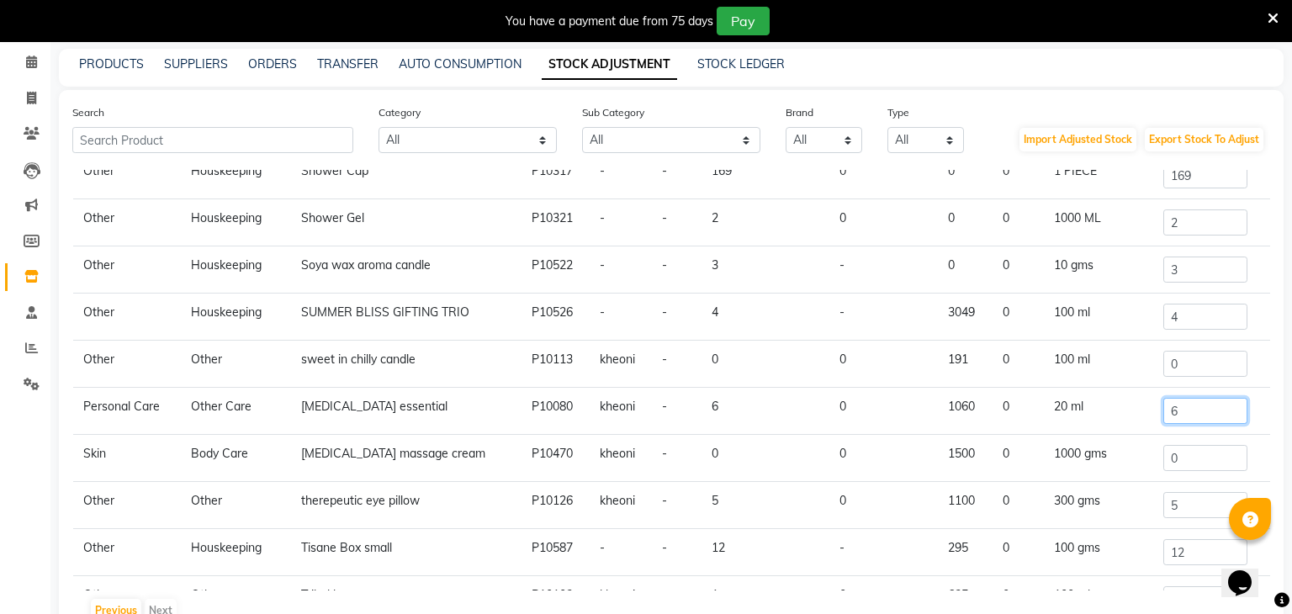
click at [1220, 408] on input "6" at bounding box center [1205, 411] width 84 height 26
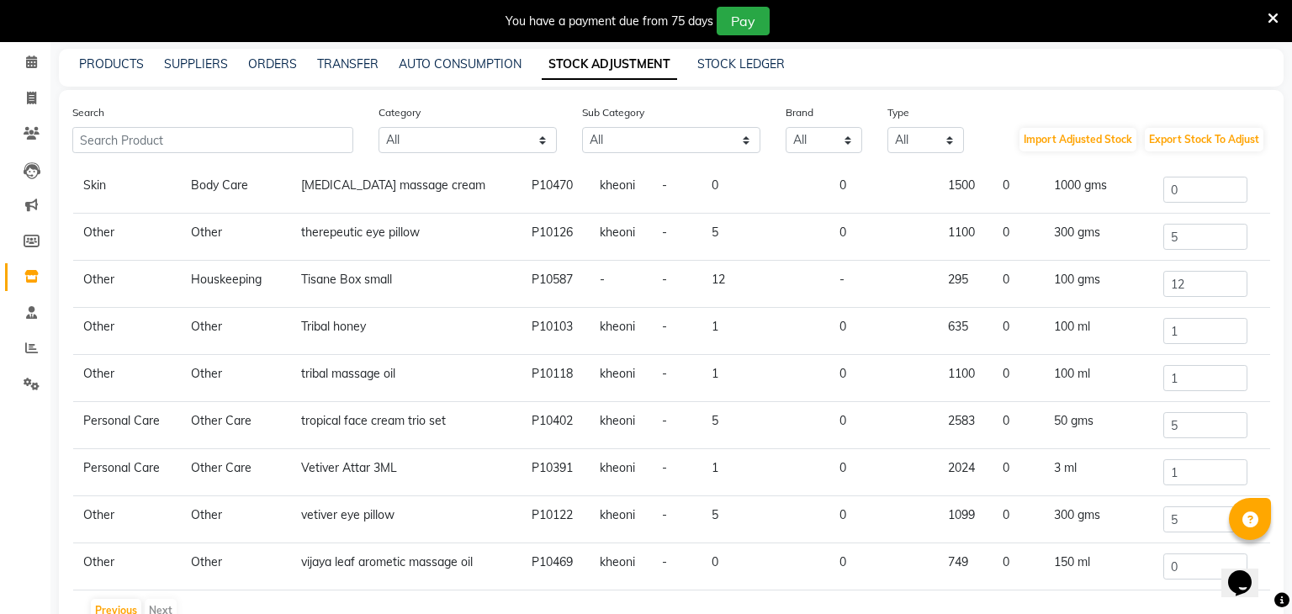
scroll to position [485, 0]
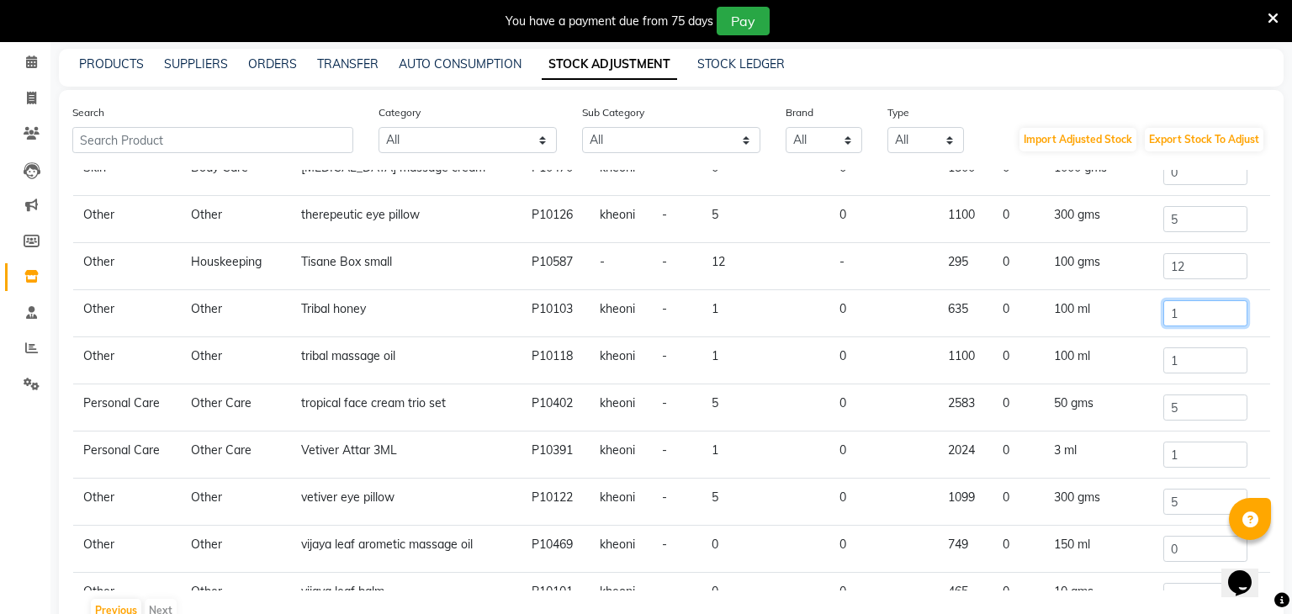
click at [1202, 300] on input "1" at bounding box center [1205, 313] width 84 height 26
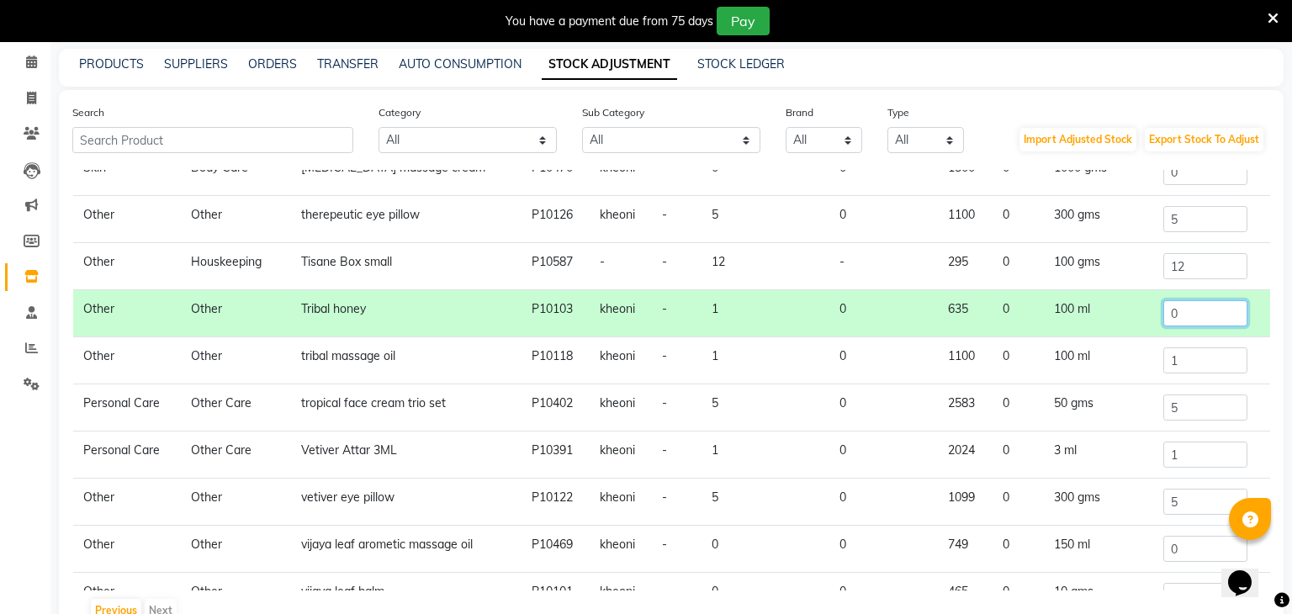
type input "0"
click at [1205, 354] on input "1" at bounding box center [1205, 360] width 84 height 26
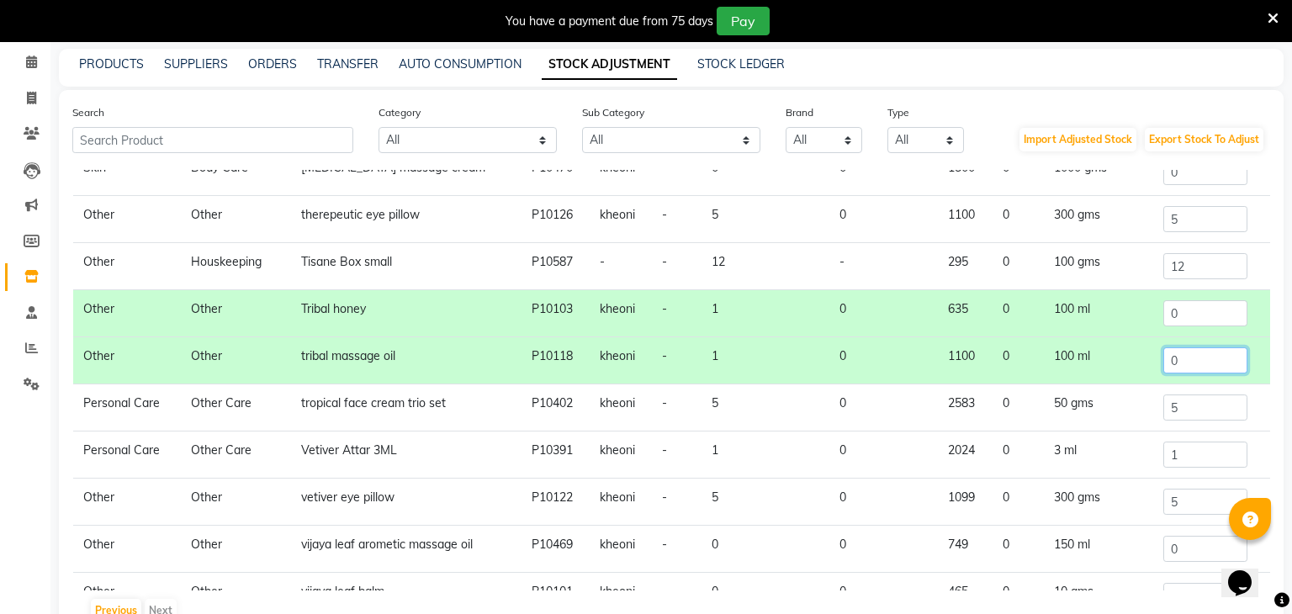
type input "0"
click at [1199, 401] on input "5" at bounding box center [1205, 408] width 84 height 26
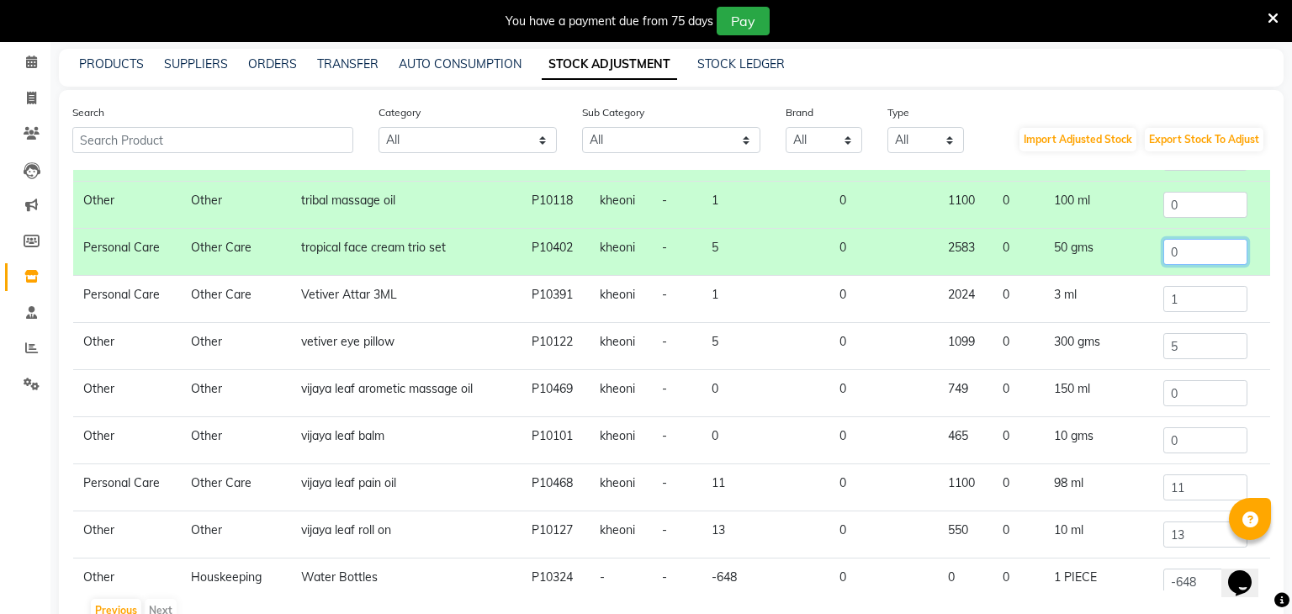
scroll to position [643, 0]
type input "0"
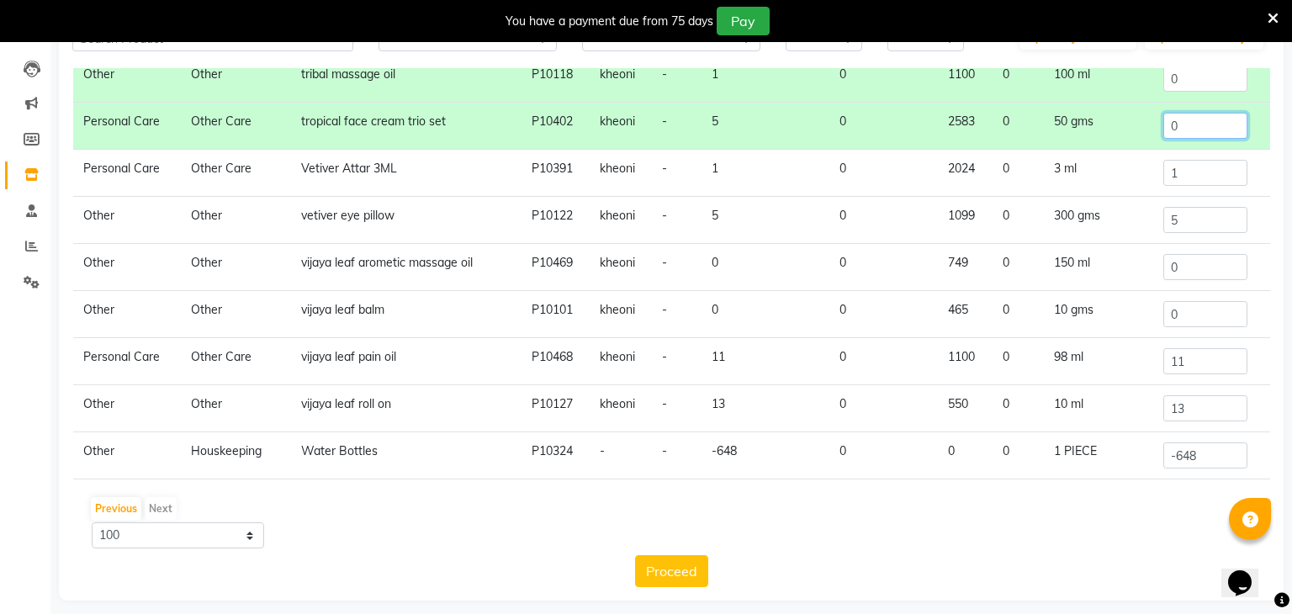
scroll to position [170, 0]
click at [174, 511] on div "Previous Next" at bounding box center [671, 507] width 1184 height 27
click at [1207, 407] on input "13" at bounding box center [1205, 407] width 84 height 26
click at [1206, 450] on input "-648" at bounding box center [1205, 454] width 84 height 26
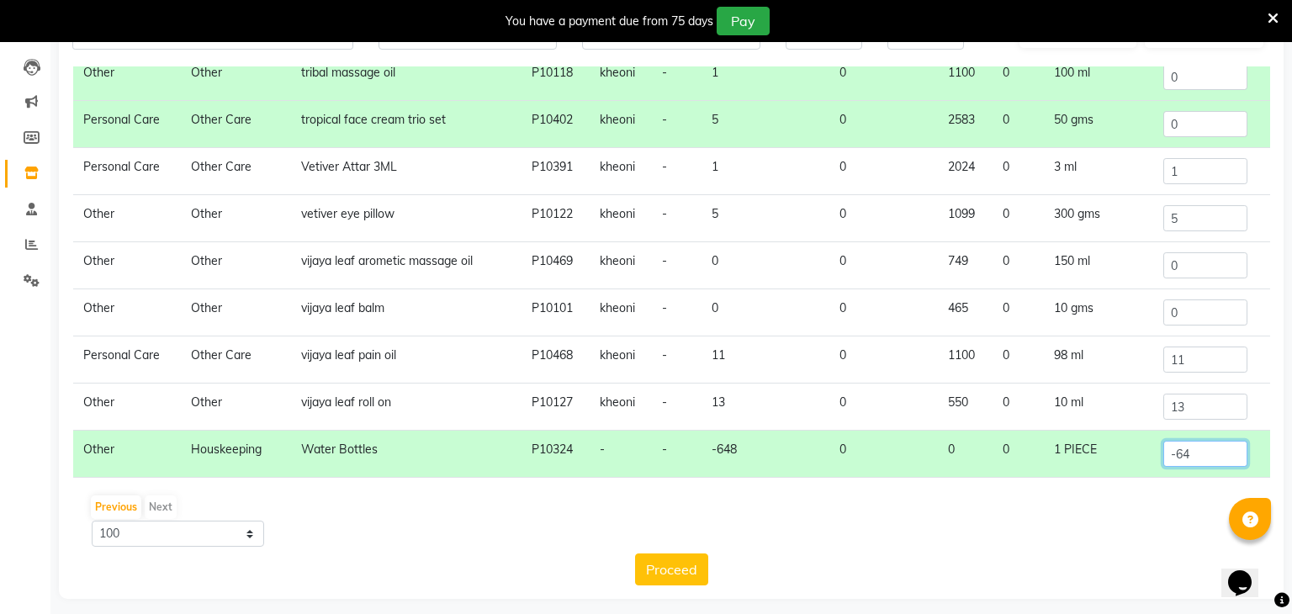
type input "-6"
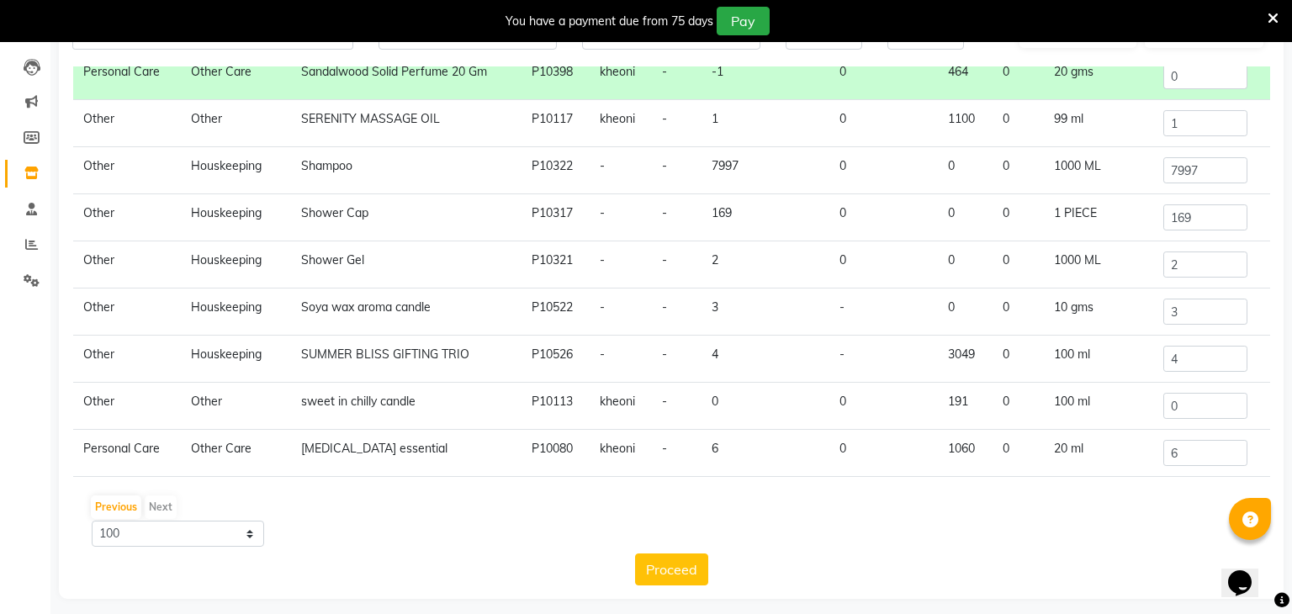
scroll to position [0, 0]
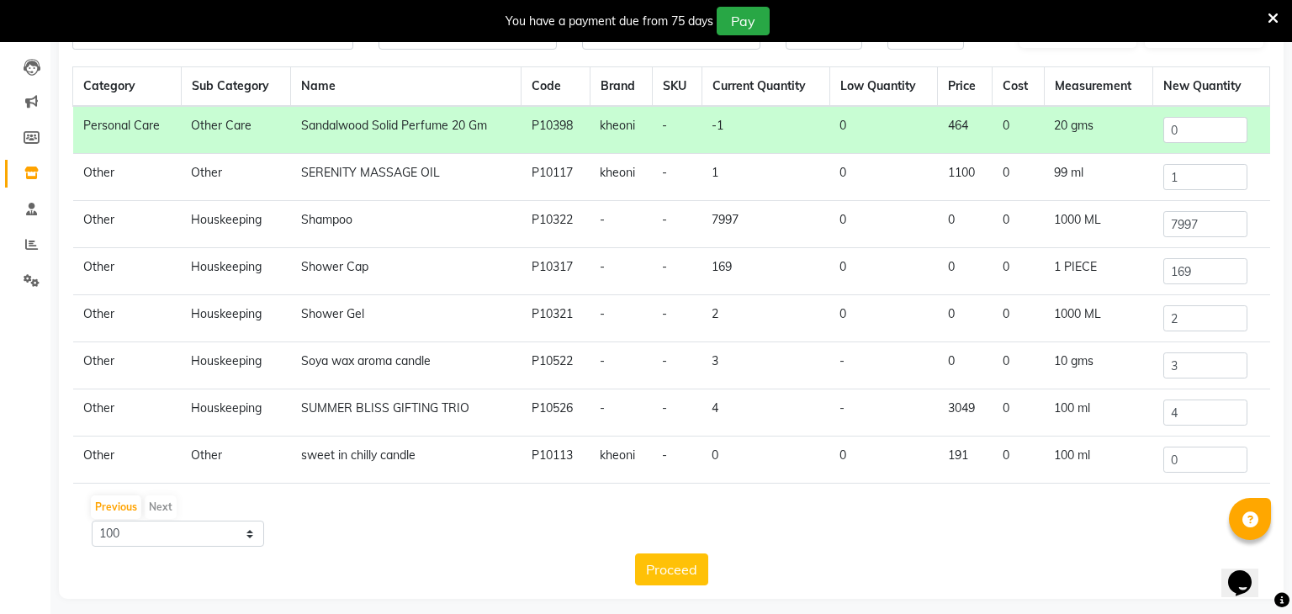
type input "0"
click at [1203, 300] on td "2" at bounding box center [1211, 318] width 117 height 47
click at [1200, 314] on input "2" at bounding box center [1205, 318] width 84 height 26
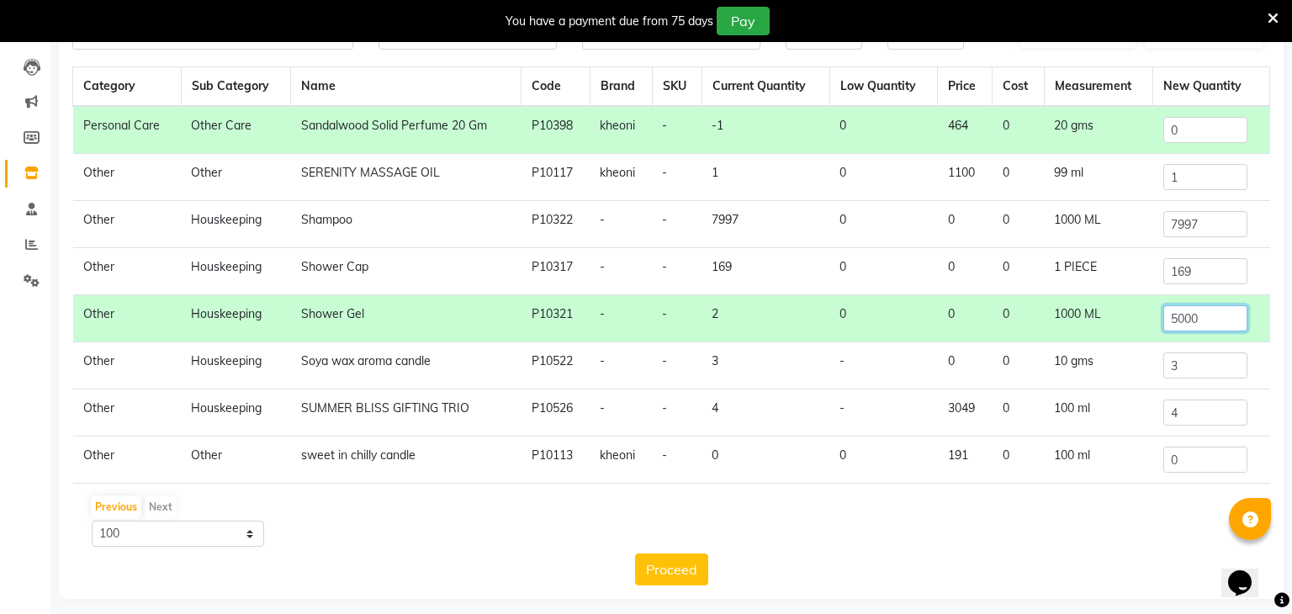
type input "5000"
click at [1216, 167] on input "1" at bounding box center [1205, 177] width 84 height 26
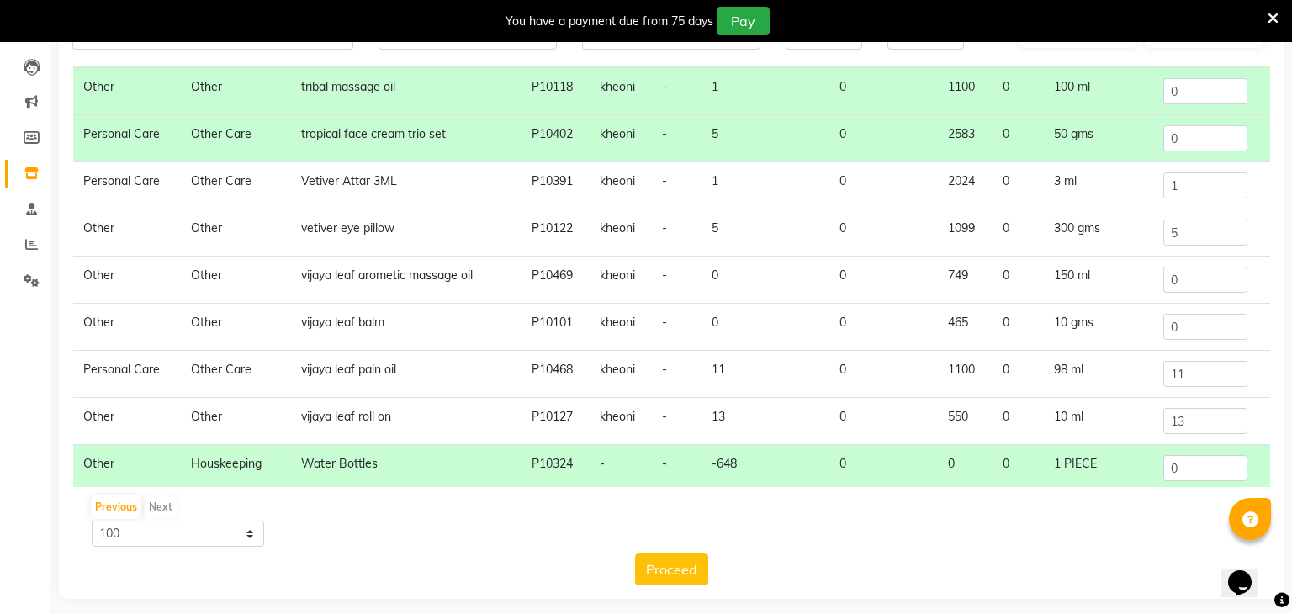
scroll to position [665, 0]
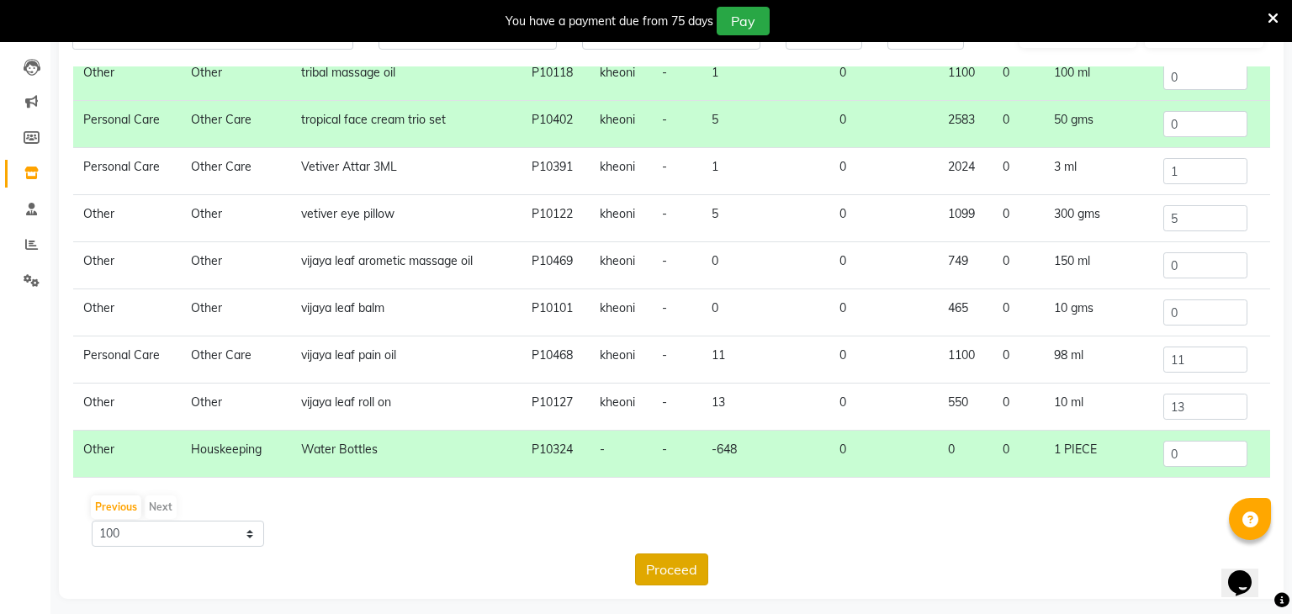
type input "0"
click at [701, 561] on button "Proceed" at bounding box center [671, 569] width 73 height 32
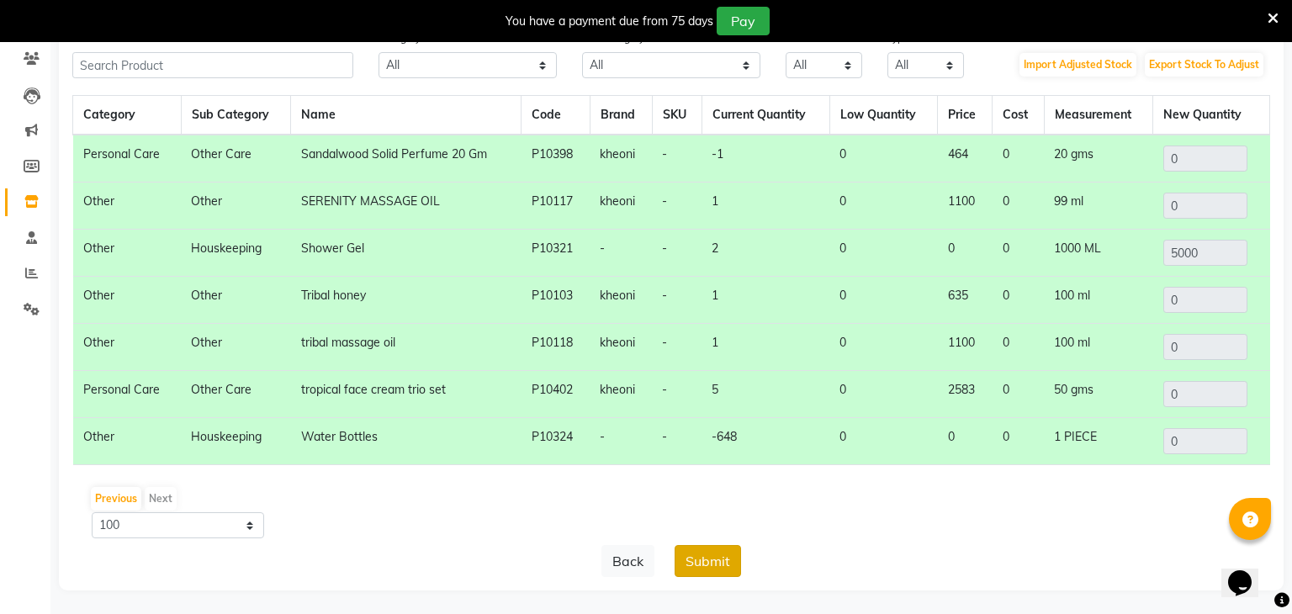
click at [713, 570] on button "Submit" at bounding box center [708, 561] width 66 height 32
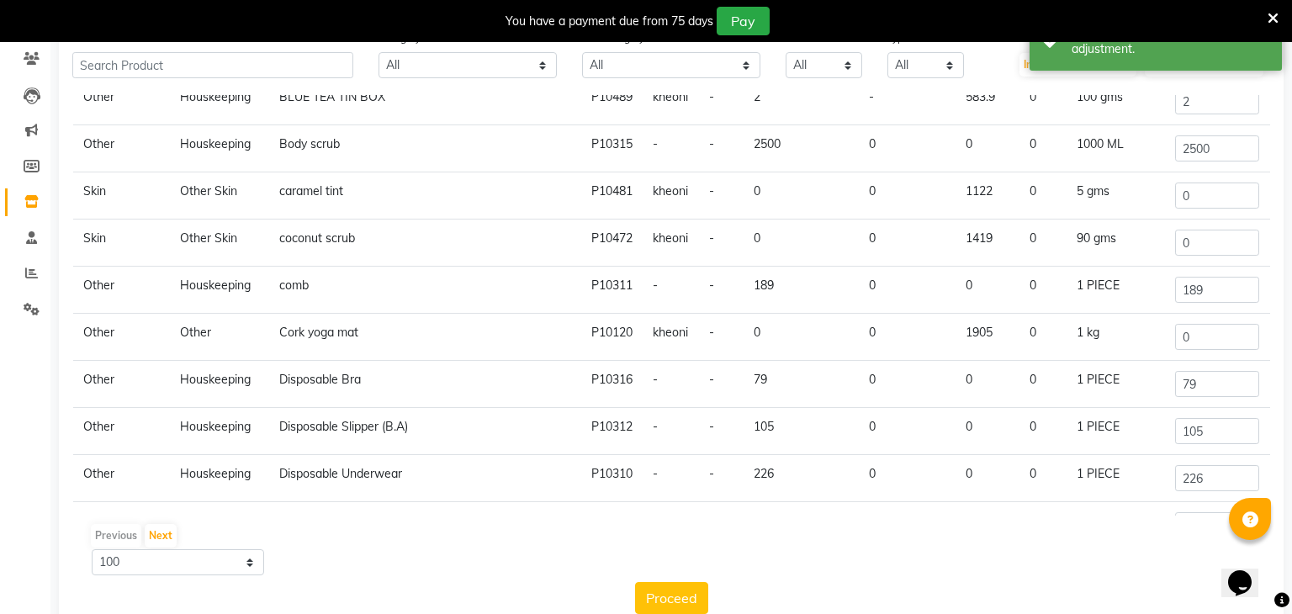
scroll to position [0, 0]
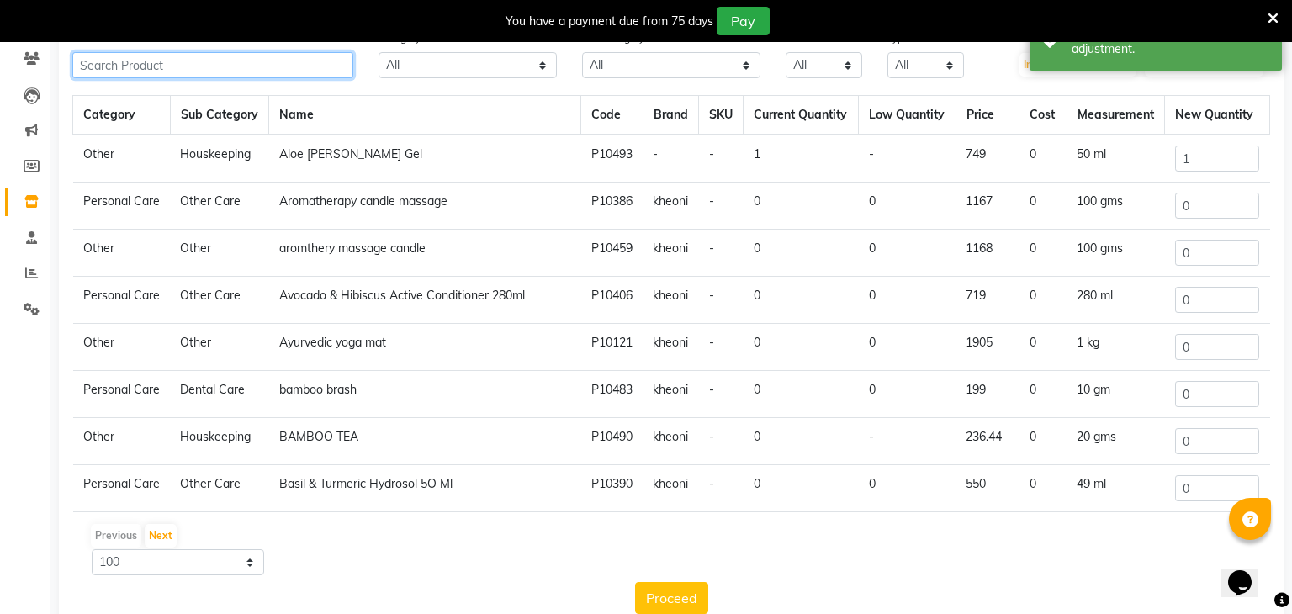
click at [191, 68] on input "text" at bounding box center [212, 65] width 281 height 26
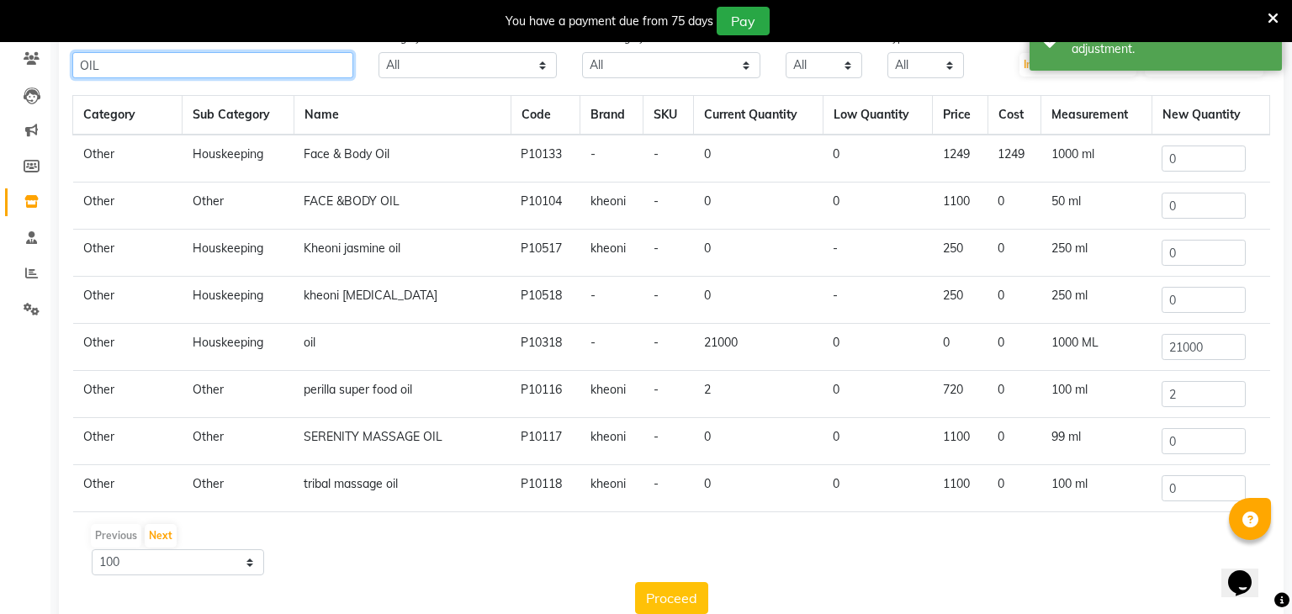
scroll to position [102, 0]
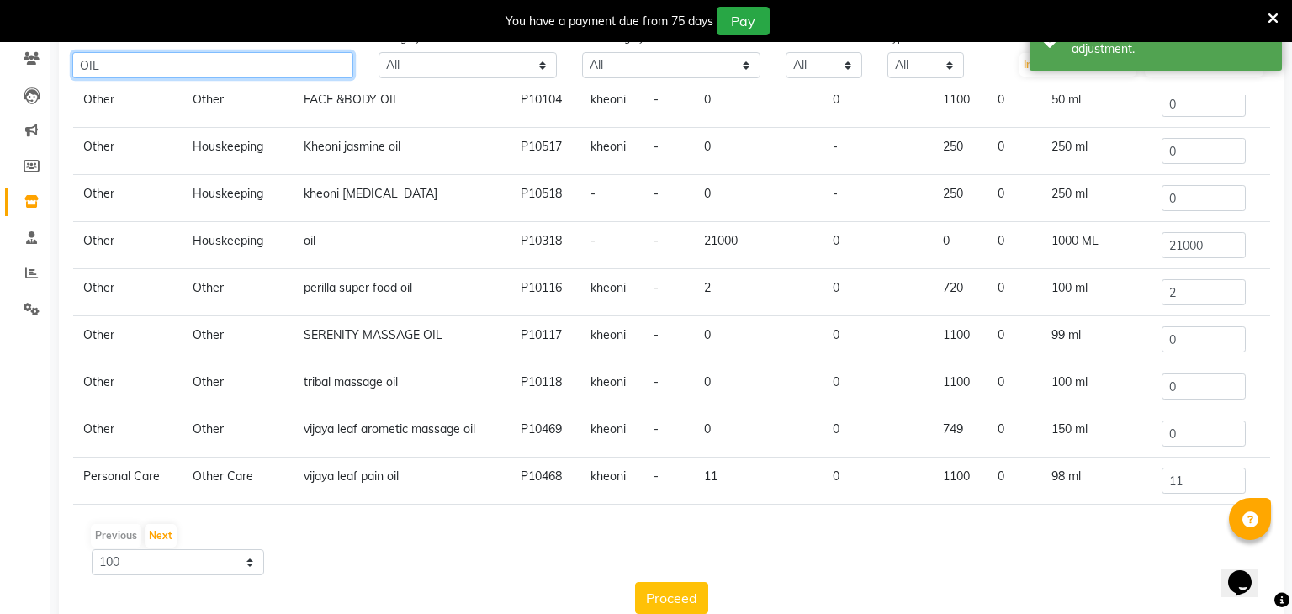
type input "OIL"
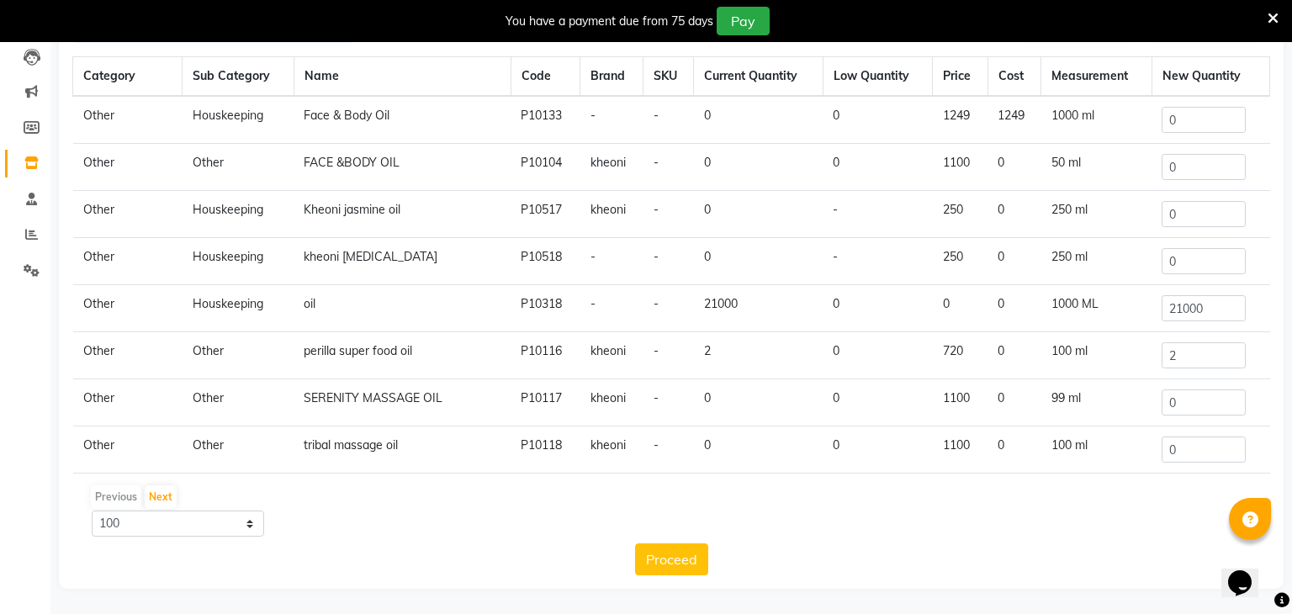
scroll to position [0, 0]
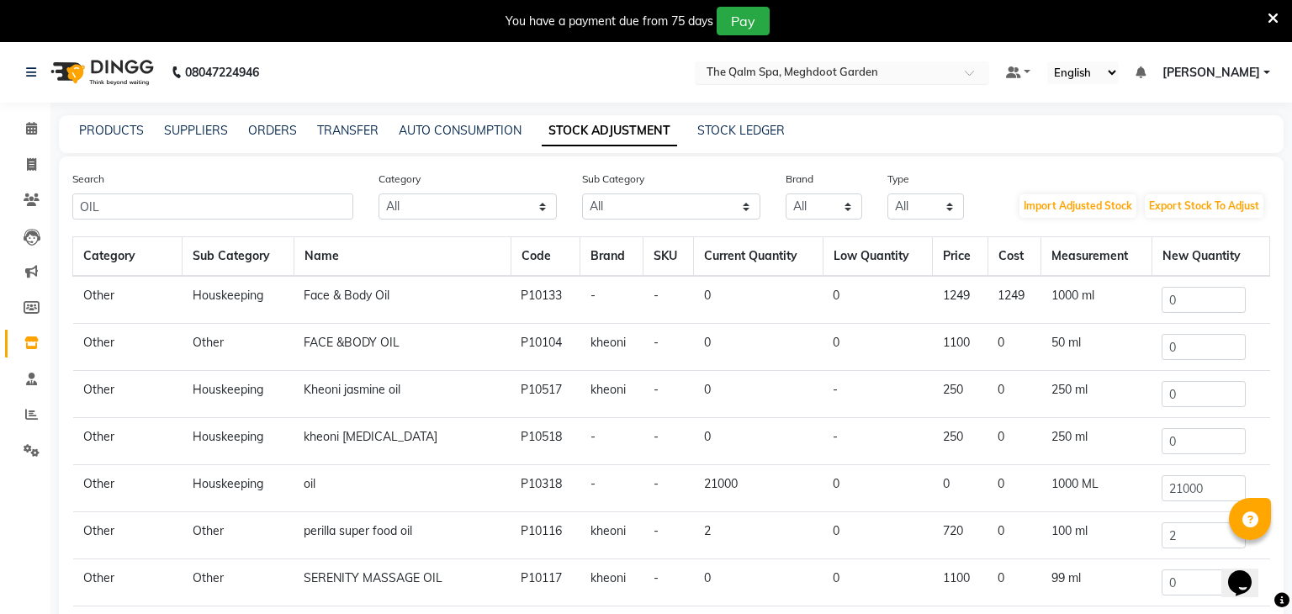
click at [879, 77] on input "text" at bounding box center [825, 74] width 244 height 17
type input "SAYA"
click at [881, 101] on span "Sayaji Zivaya, Vijay Nagar" at bounding box center [797, 98] width 187 height 13
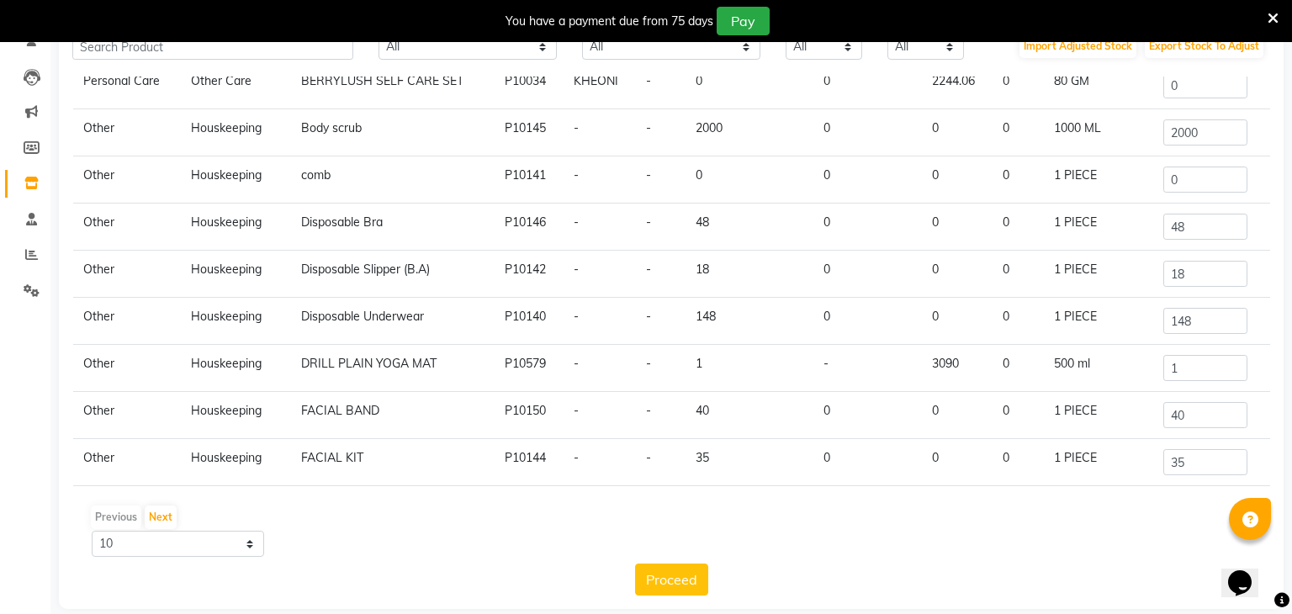
scroll to position [180, 0]
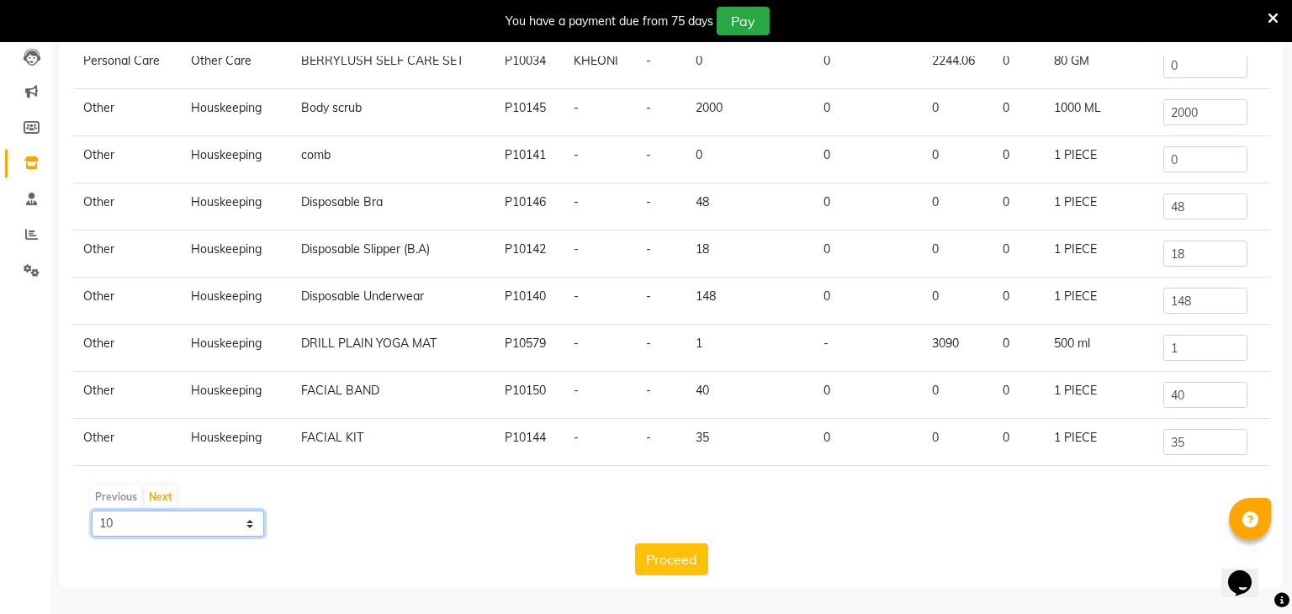
click at [206, 523] on select "10 50 100" at bounding box center [178, 524] width 172 height 26
select select "100"
click at [92, 511] on select "10 50 100" at bounding box center [178, 524] width 172 height 26
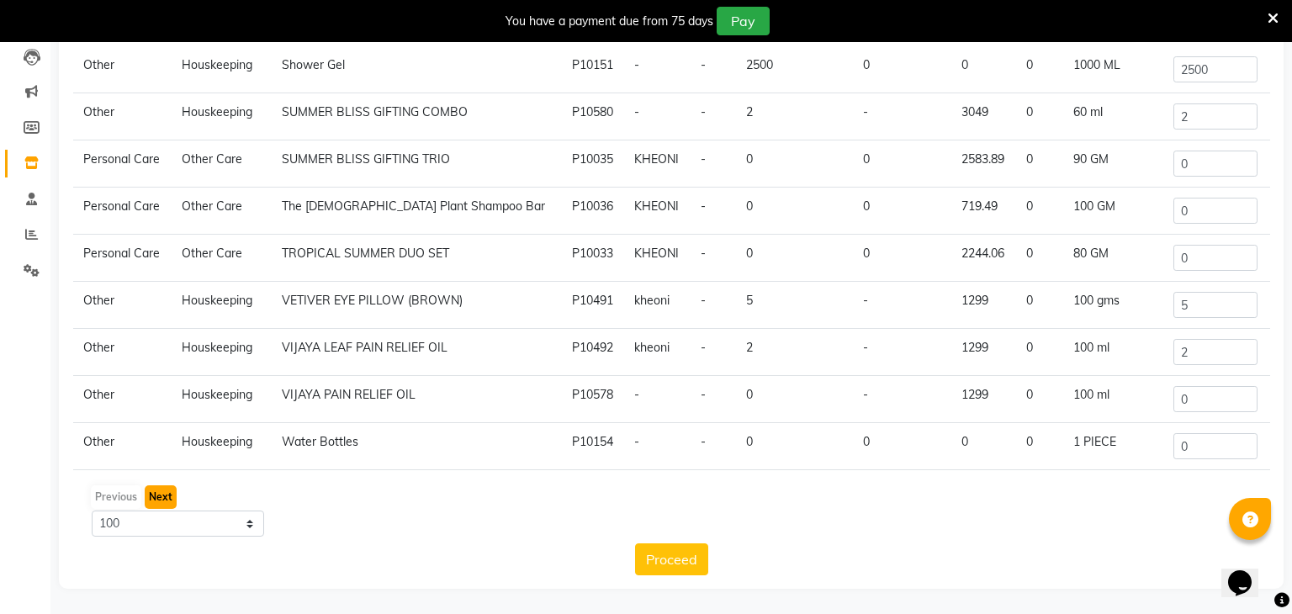
click at [169, 499] on button "Next" at bounding box center [161, 497] width 32 height 24
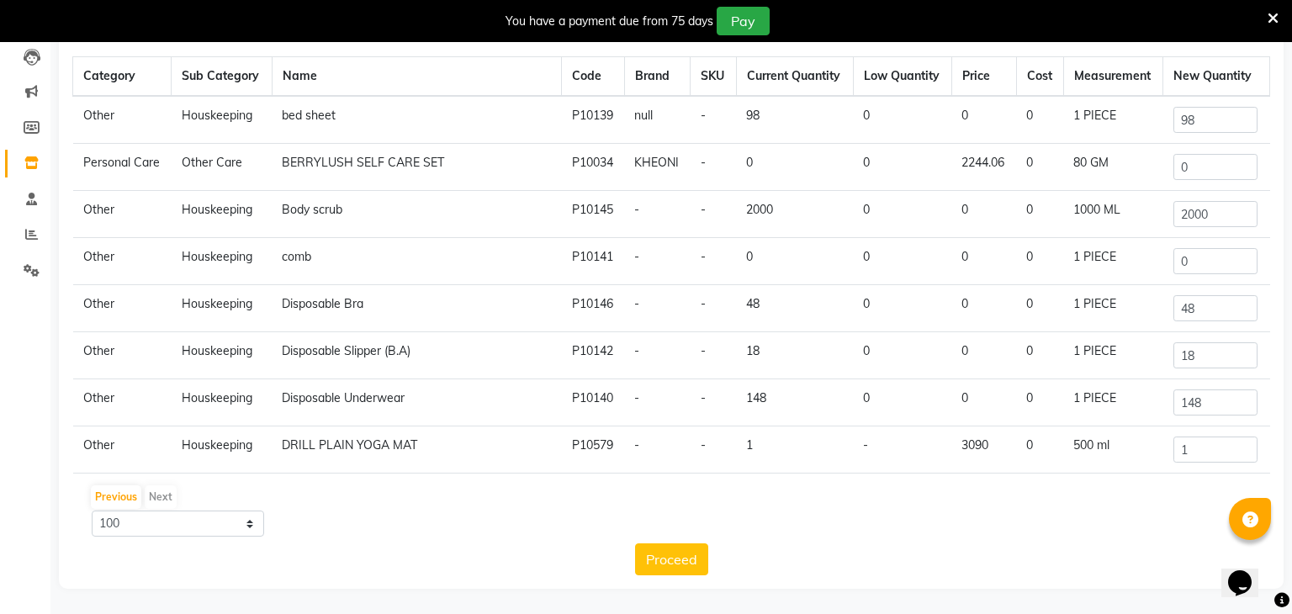
scroll to position [0, 0]
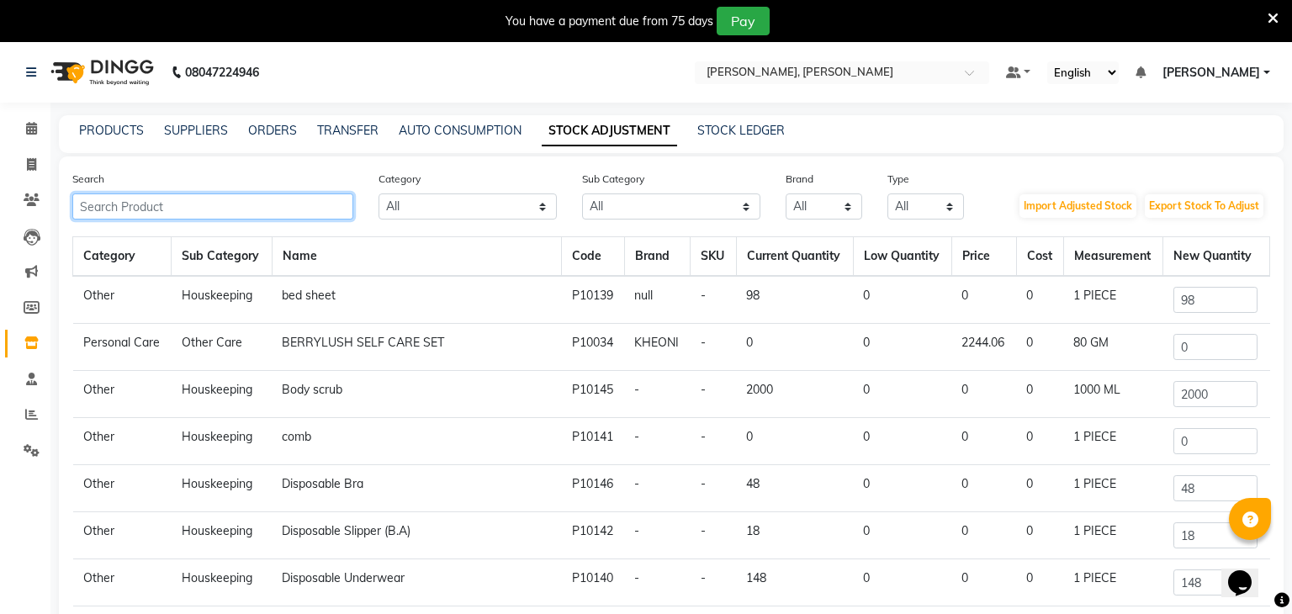
click at [273, 209] on input "text" at bounding box center [212, 206] width 281 height 26
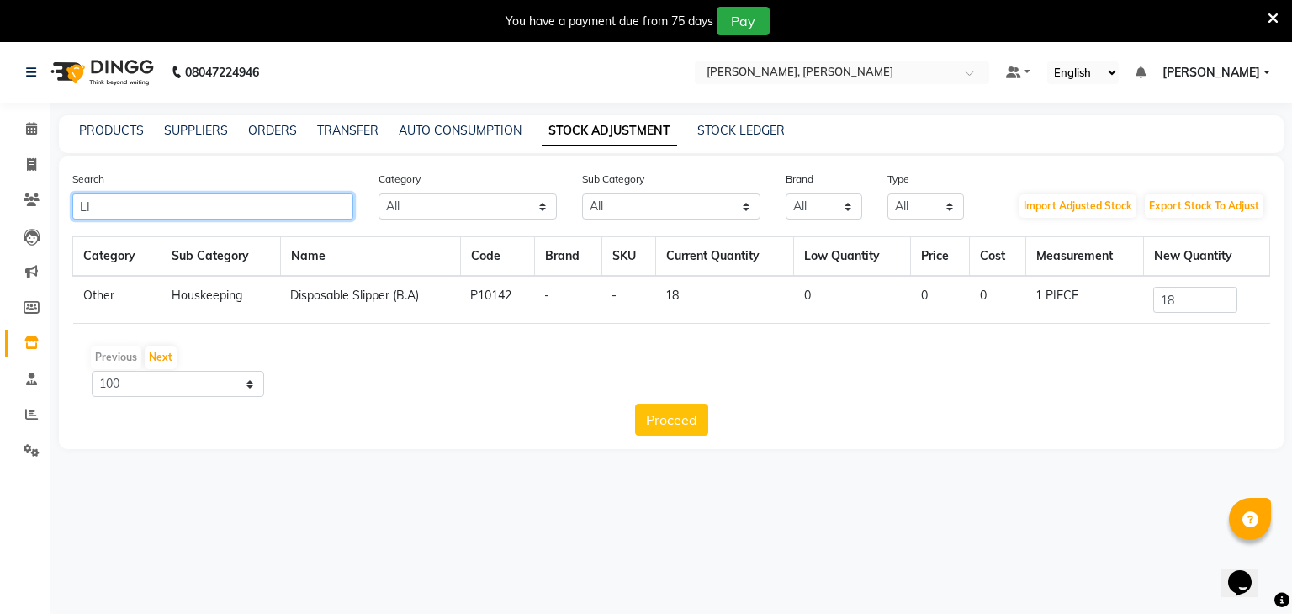
type input "L"
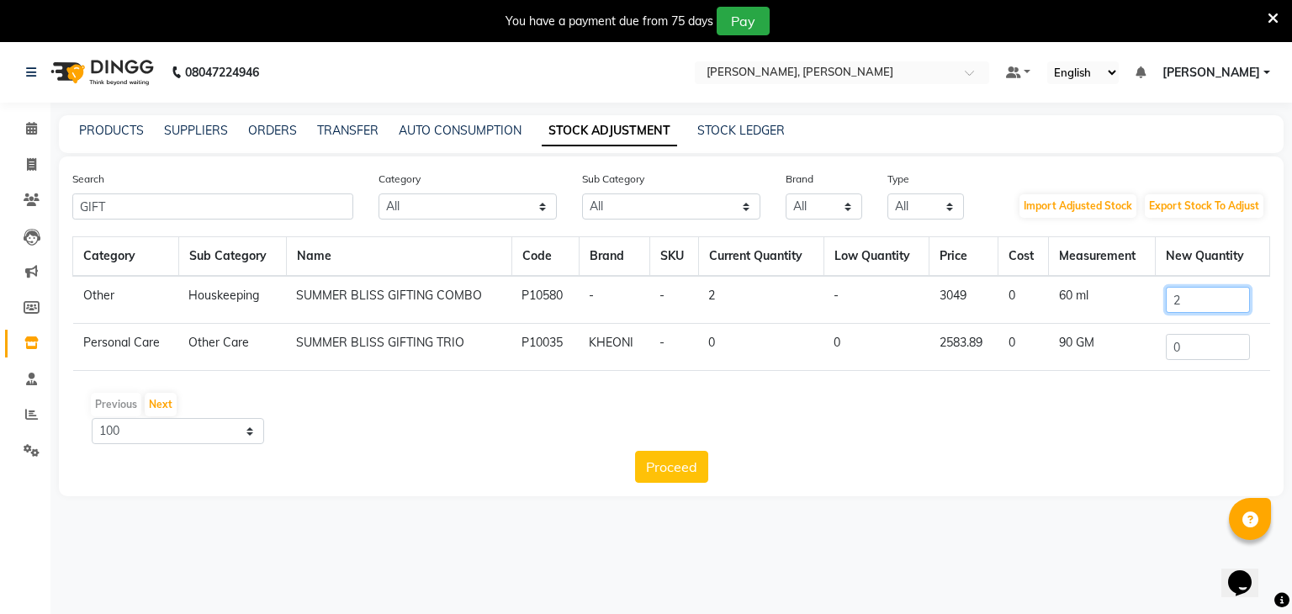
click at [1201, 296] on input "2" at bounding box center [1208, 300] width 84 height 26
click at [320, 209] on input "GIFT" at bounding box center [212, 206] width 281 height 26
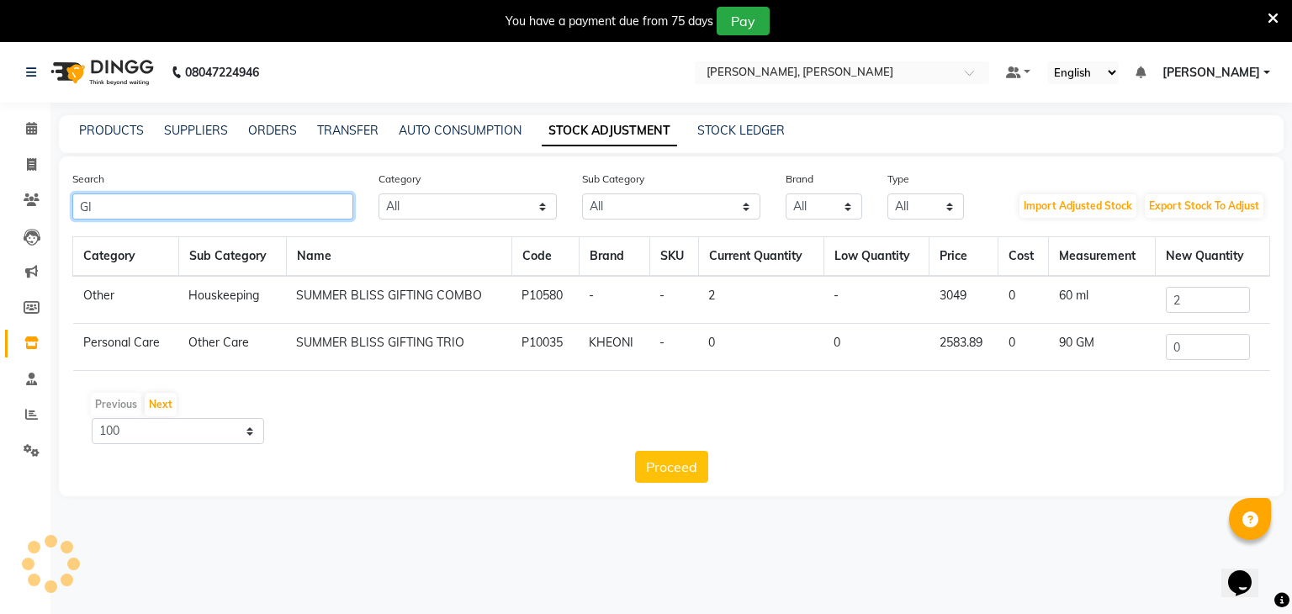
type input "G"
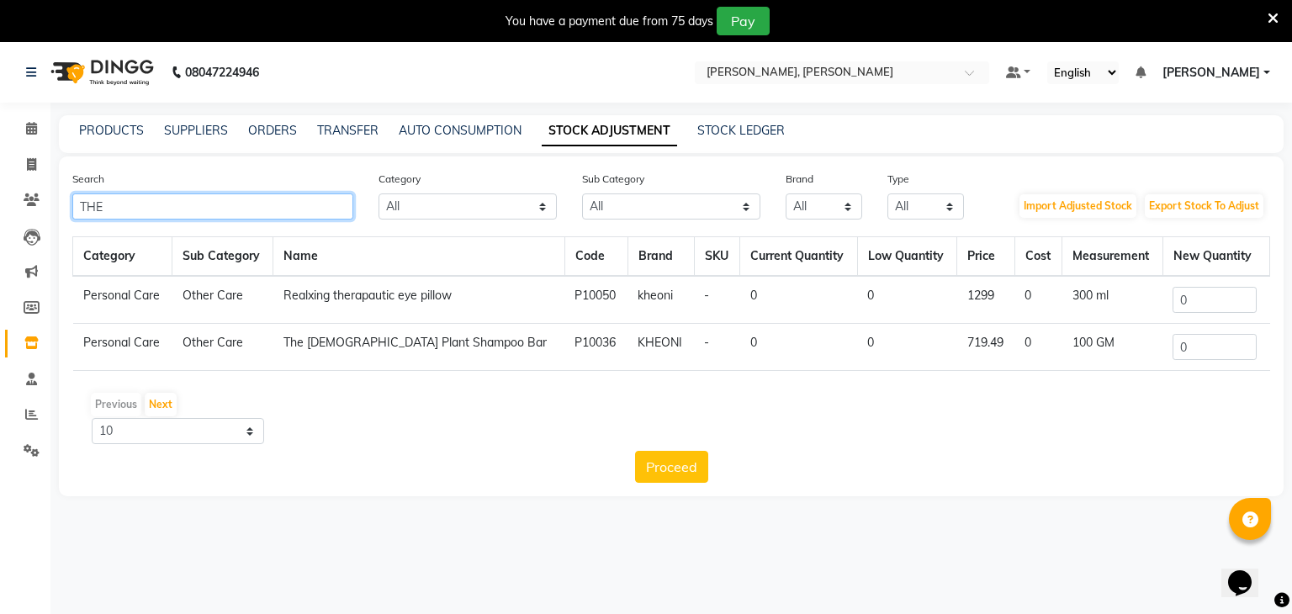
type input "THE"
click at [1215, 288] on input "0" at bounding box center [1215, 300] width 84 height 26
click at [855, 77] on input "text" at bounding box center [825, 74] width 244 height 17
type input "M"
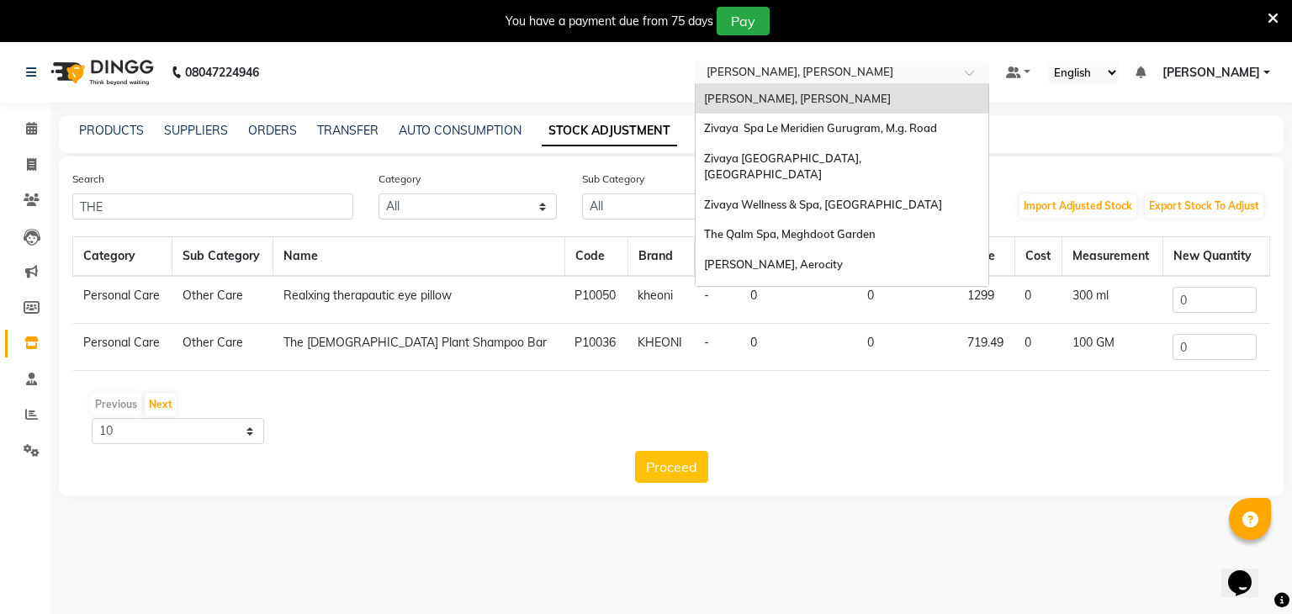
type input "Q"
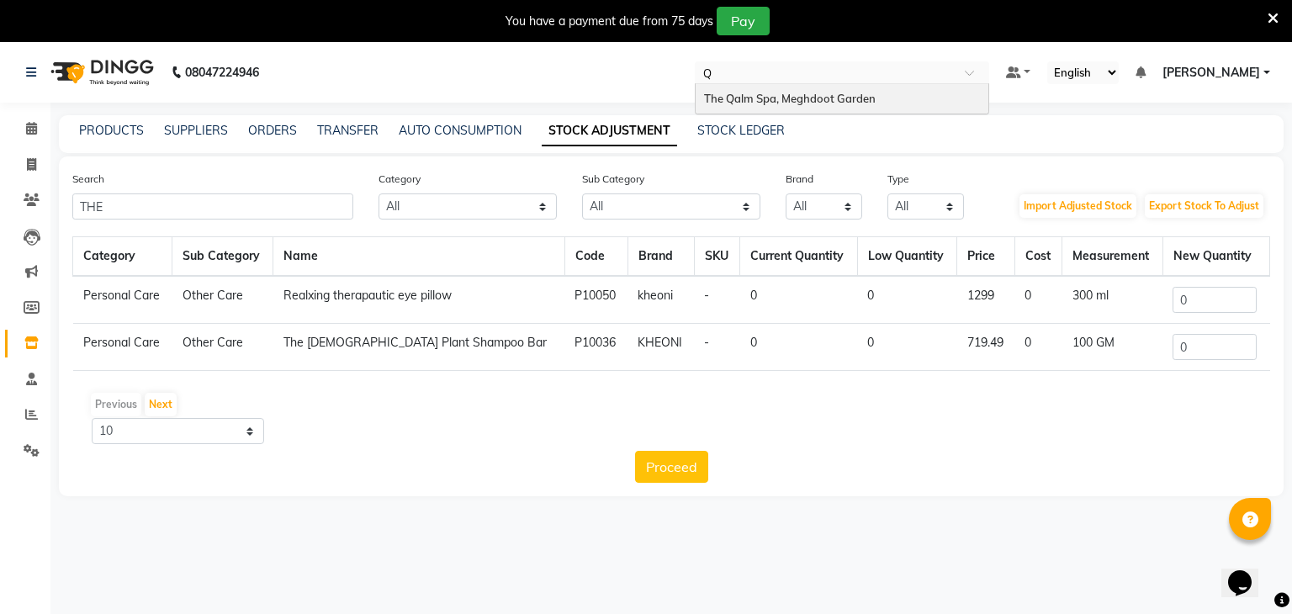
click at [816, 106] on div "The Qalm Spa, Meghdoot Garden" at bounding box center [842, 99] width 293 height 30
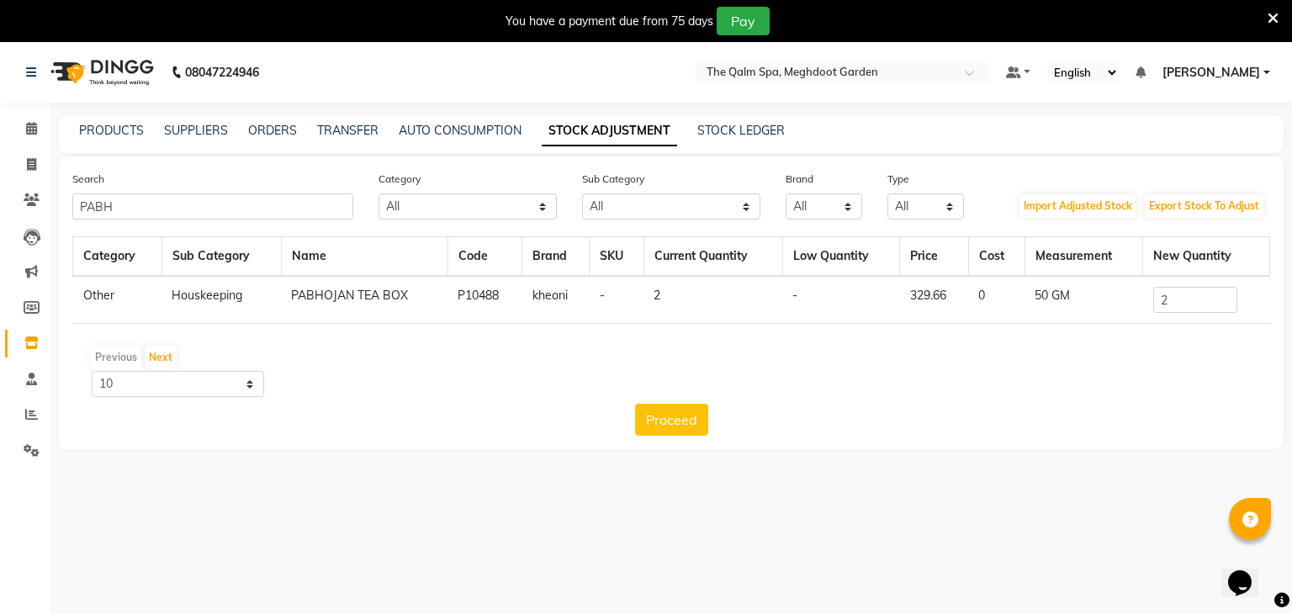
type input "PABH"
click at [1195, 294] on input "2" at bounding box center [1195, 300] width 84 height 26
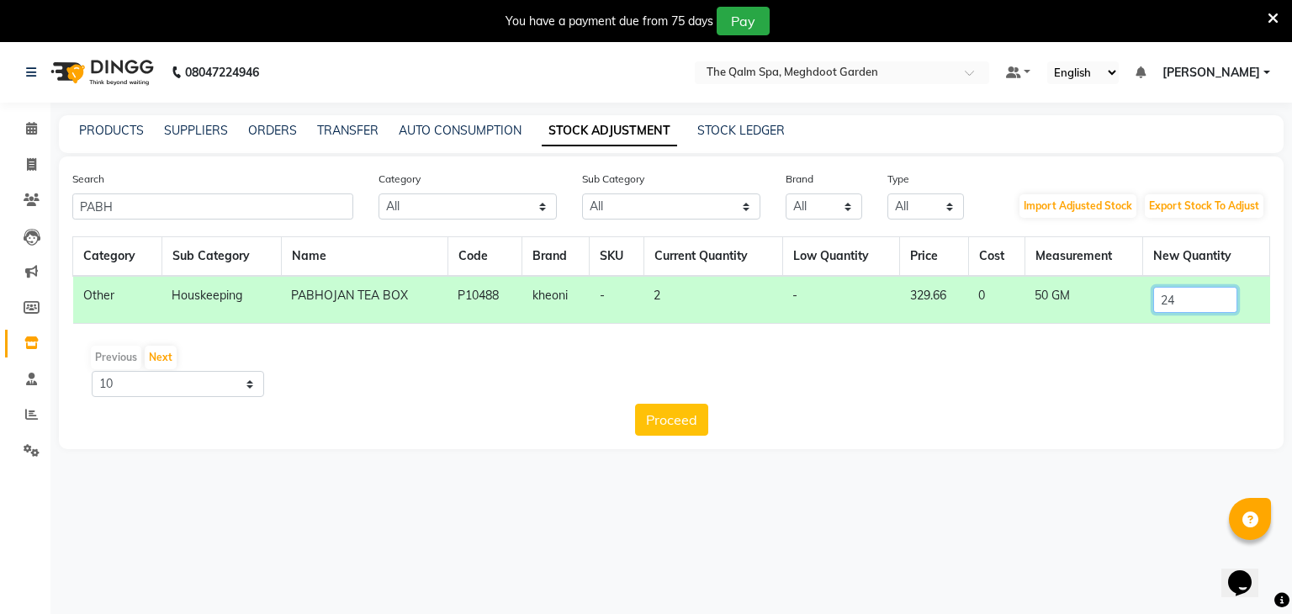
type input "2"
type input "4"
click at [686, 429] on button "Proceed" at bounding box center [671, 420] width 73 height 32
click at [705, 421] on button "Submit" at bounding box center [708, 420] width 66 height 32
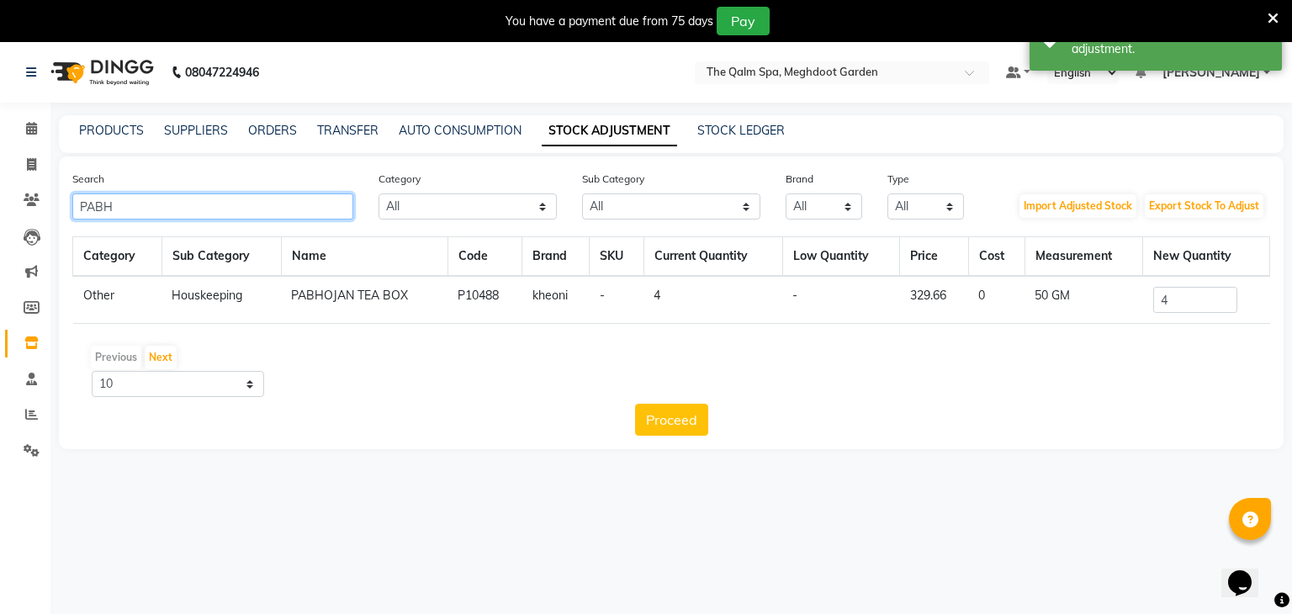
click at [281, 195] on input "PABH" at bounding box center [212, 206] width 281 height 26
type input "P"
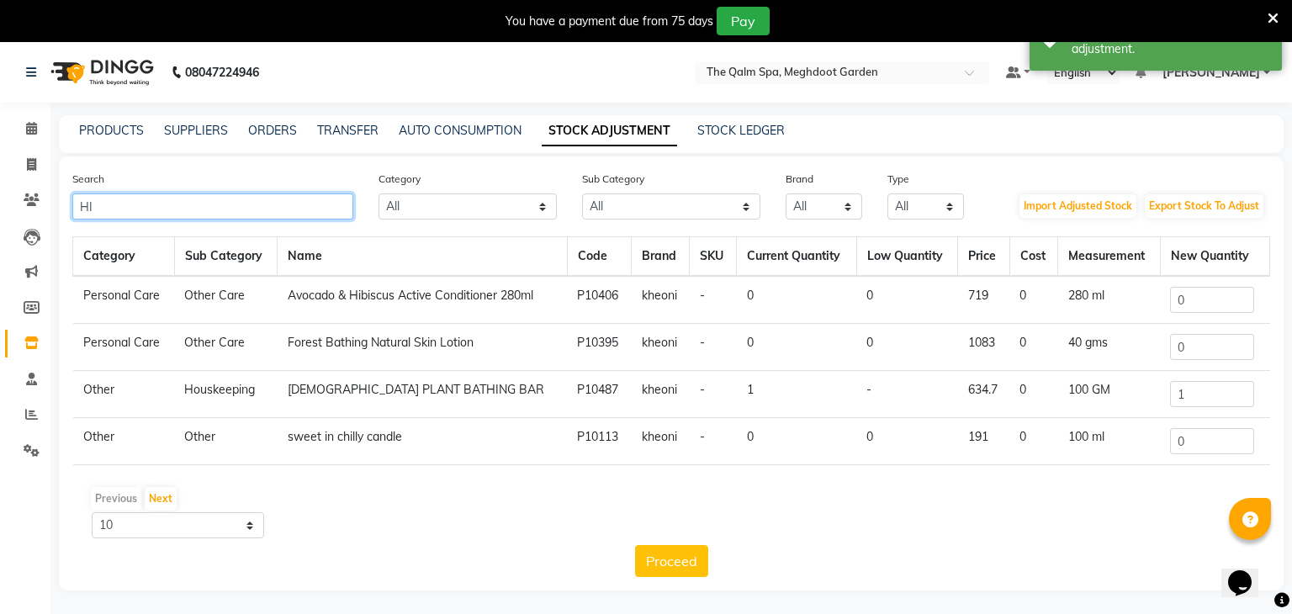
type input "H"
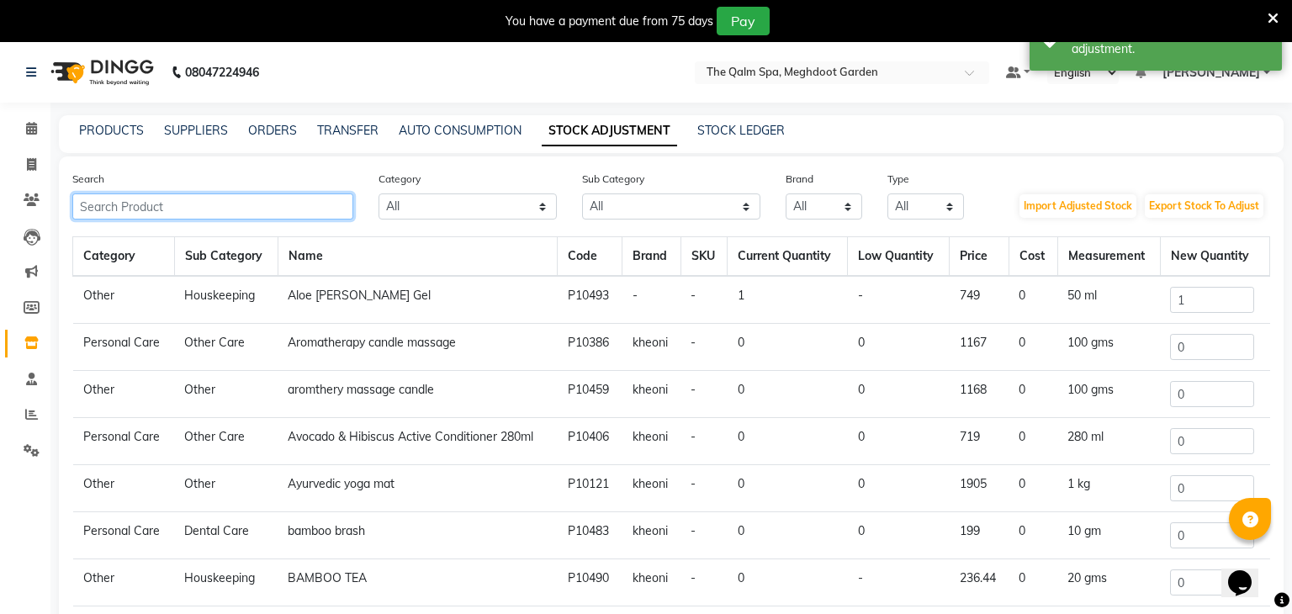
click at [157, 213] on input "text" at bounding box center [212, 206] width 281 height 26
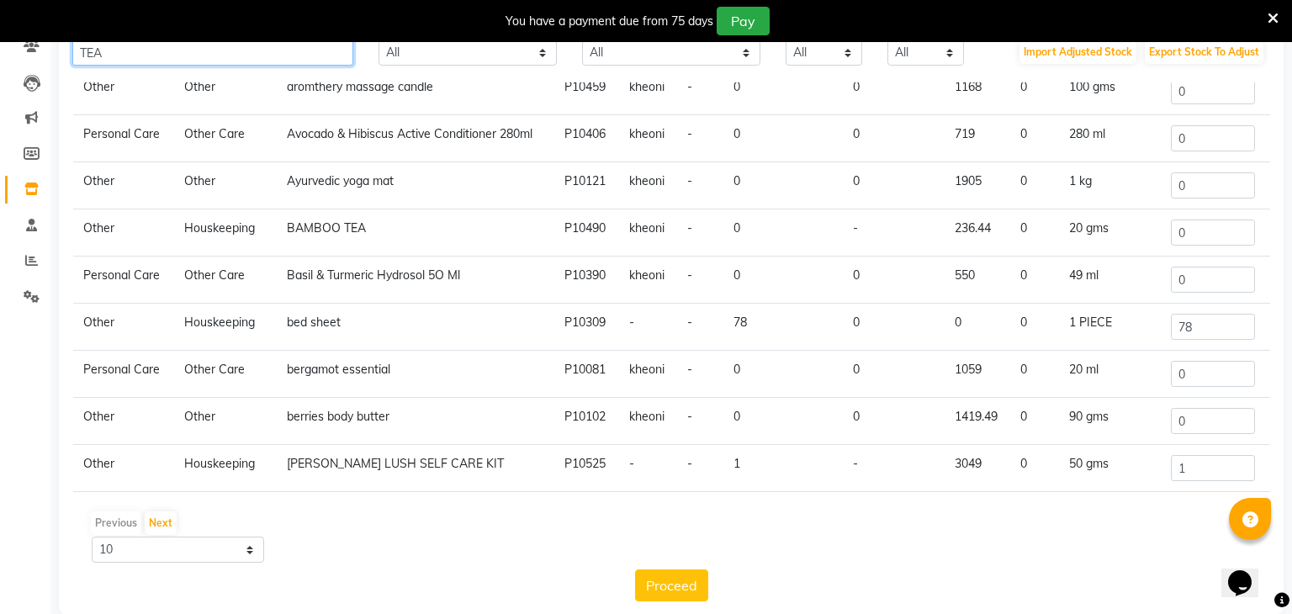
scroll to position [180, 0]
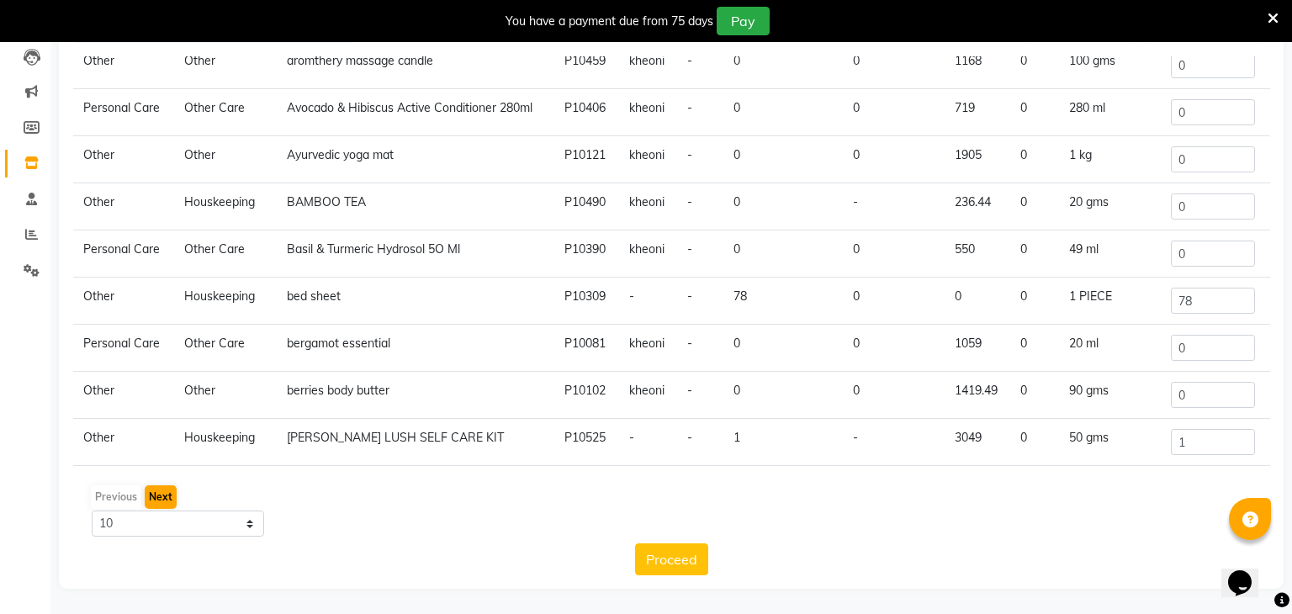
type input "TEA"
click at [169, 500] on button "Next" at bounding box center [161, 497] width 32 height 24
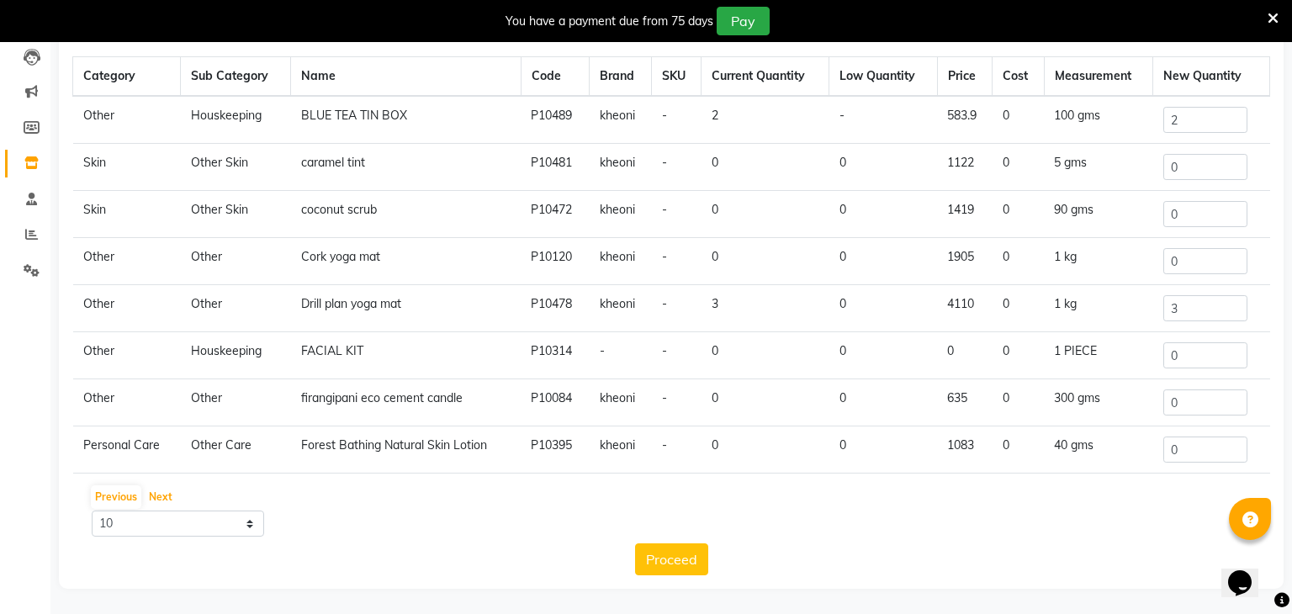
scroll to position [102, 0]
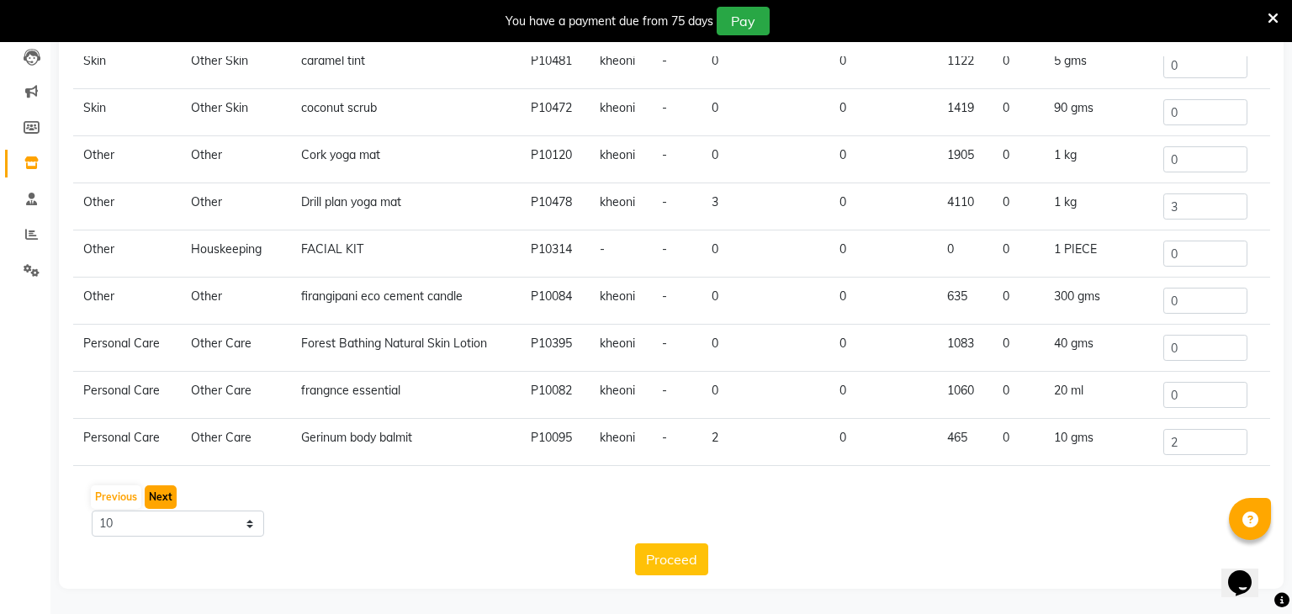
click at [159, 493] on button "Next" at bounding box center [161, 497] width 32 height 24
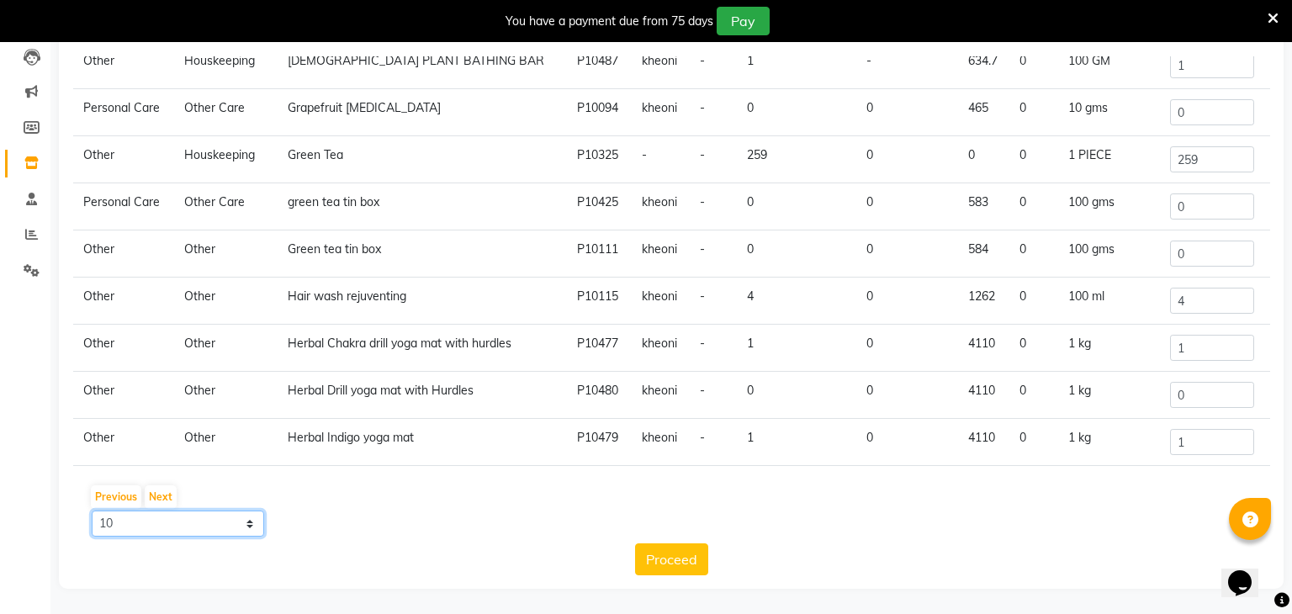
click at [221, 516] on select "10 50 100" at bounding box center [178, 524] width 172 height 26
select select "100"
click at [92, 511] on select "10 50 100" at bounding box center [178, 524] width 172 height 26
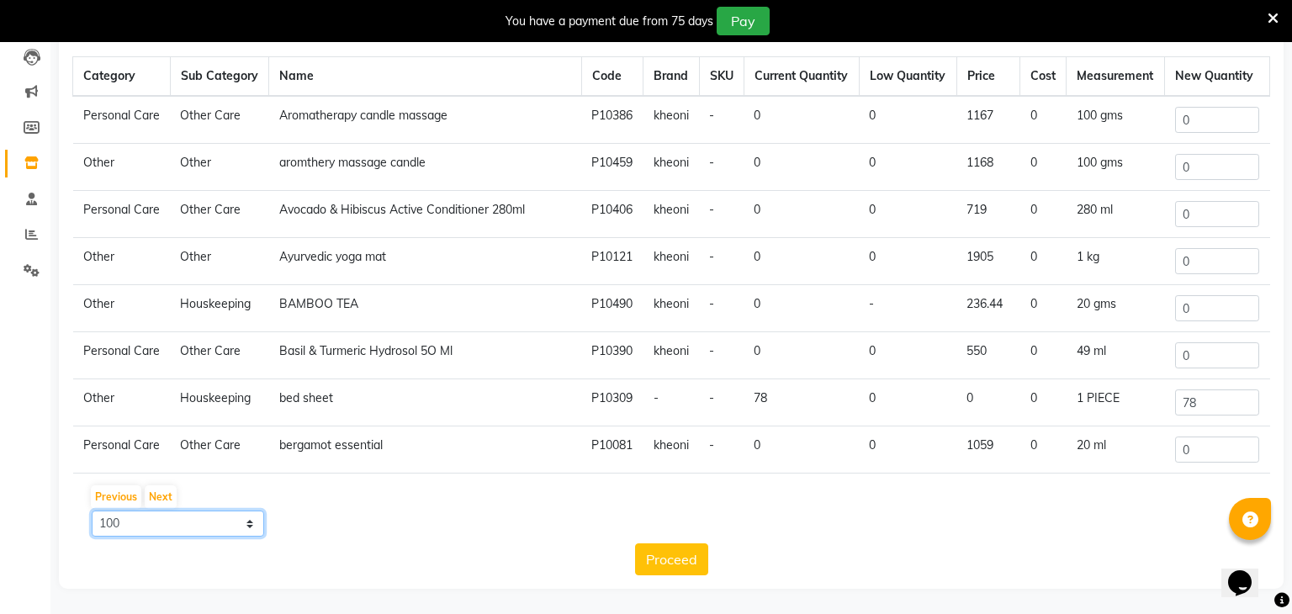
scroll to position [0, 0]
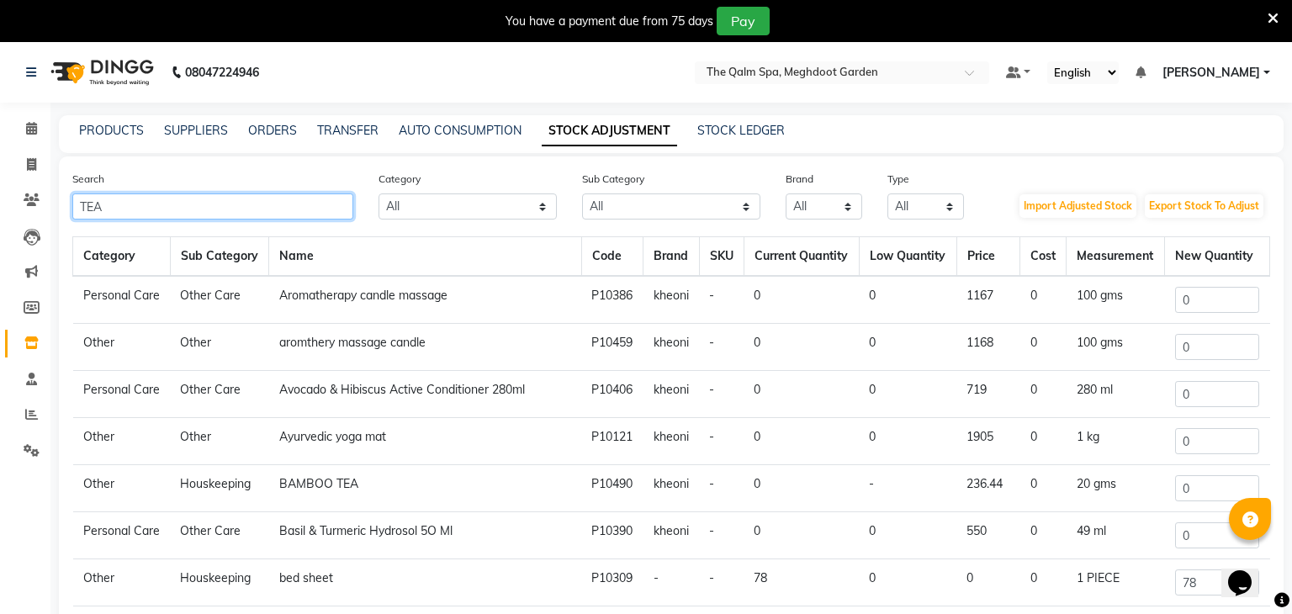
click at [184, 205] on input "TEA" at bounding box center [212, 206] width 281 height 26
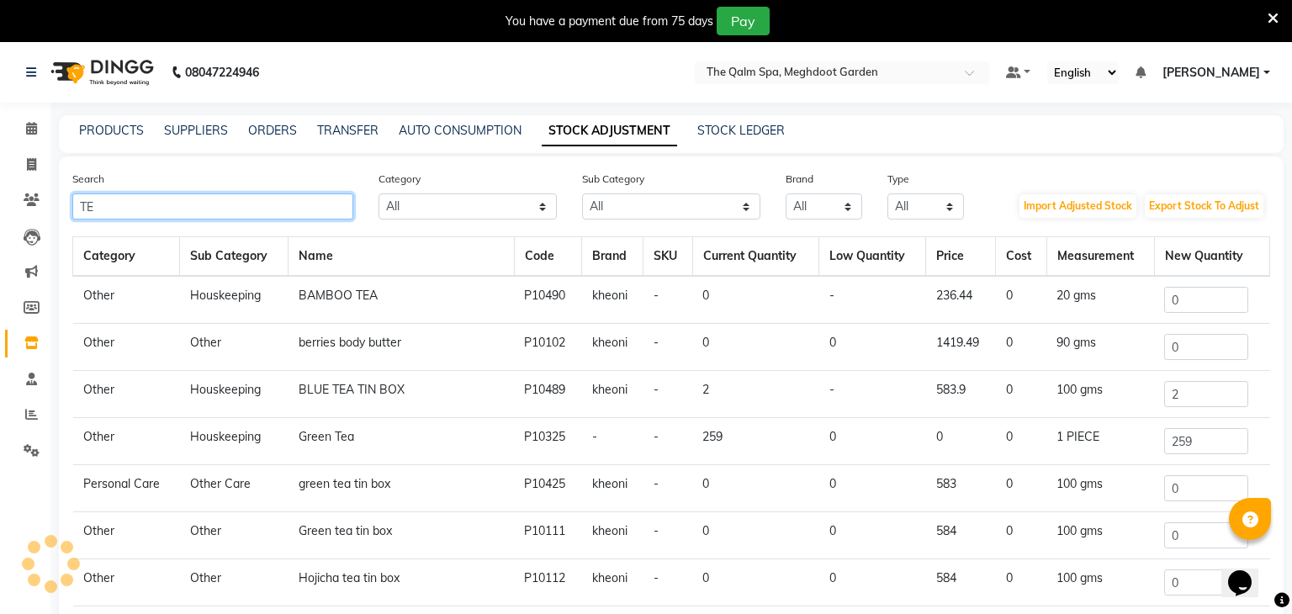
type input "T"
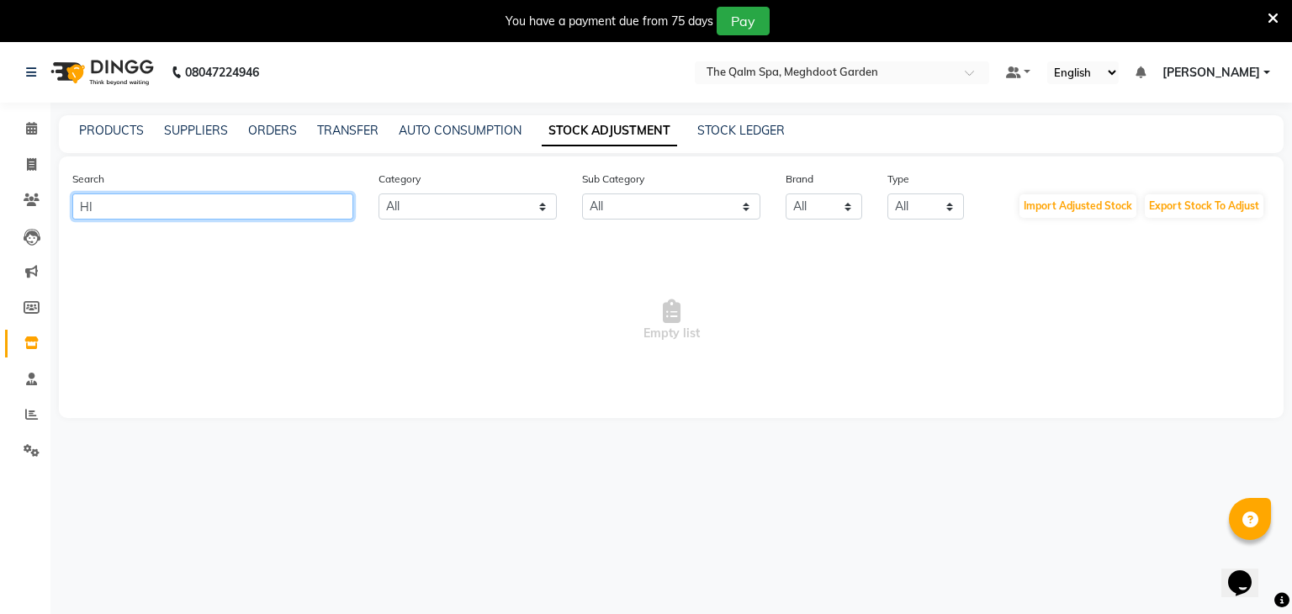
type input "H"
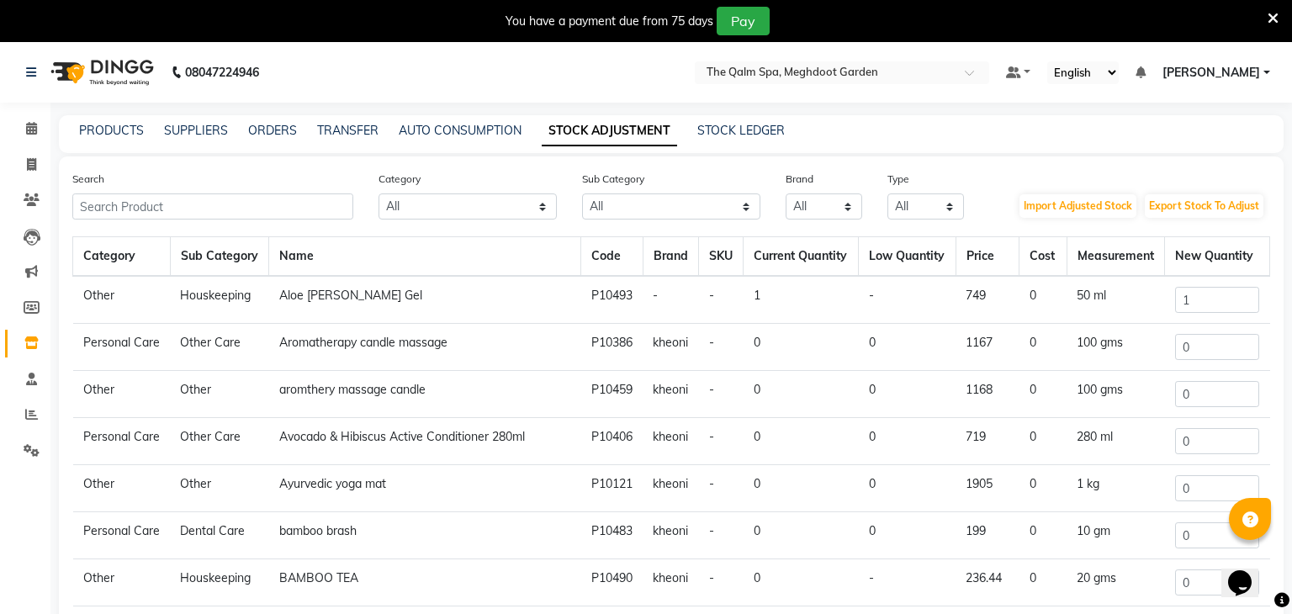
click at [114, 141] on div "PRODUCTS SUPPLIERS ORDERS TRANSFER AUTO CONSUMPTION STOCK ADJUSTMENT STOCK LEDG…" at bounding box center [671, 134] width 1225 height 38
click at [113, 134] on link "PRODUCTS" at bounding box center [111, 130] width 65 height 15
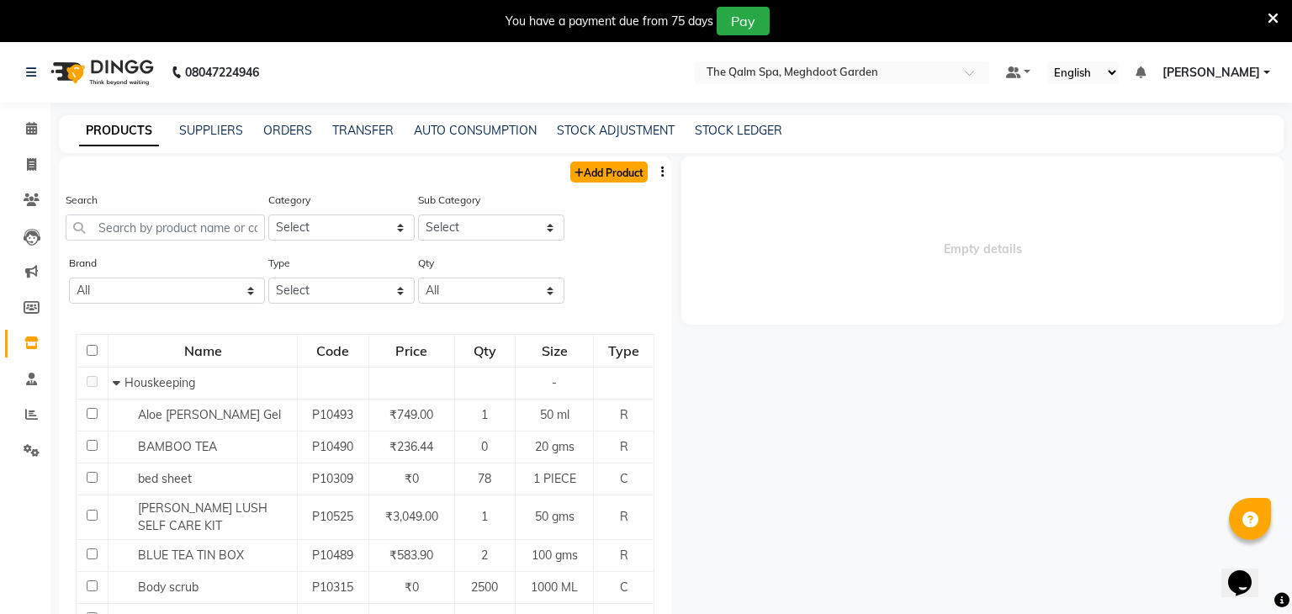
click at [606, 171] on link "Add Product" at bounding box center [608, 172] width 77 height 21
select select "true"
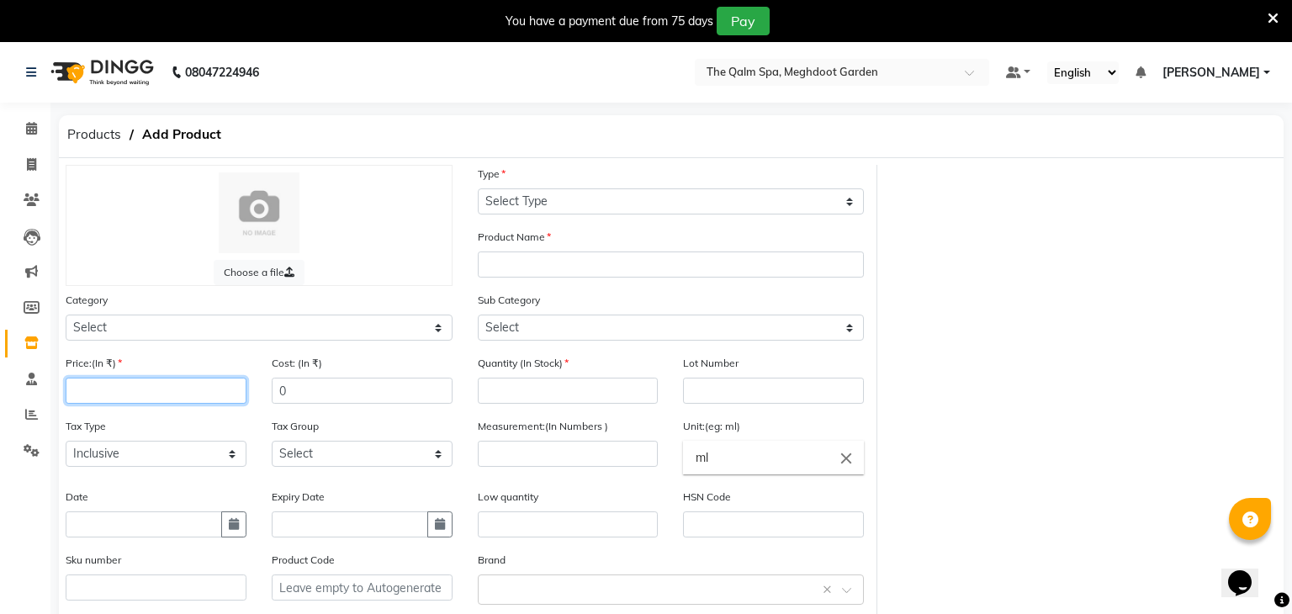
click at [148, 391] on input "number" at bounding box center [156, 391] width 181 height 26
type input "649"
click at [526, 387] on input "number" at bounding box center [568, 391] width 181 height 26
type input "1"
type input "8"
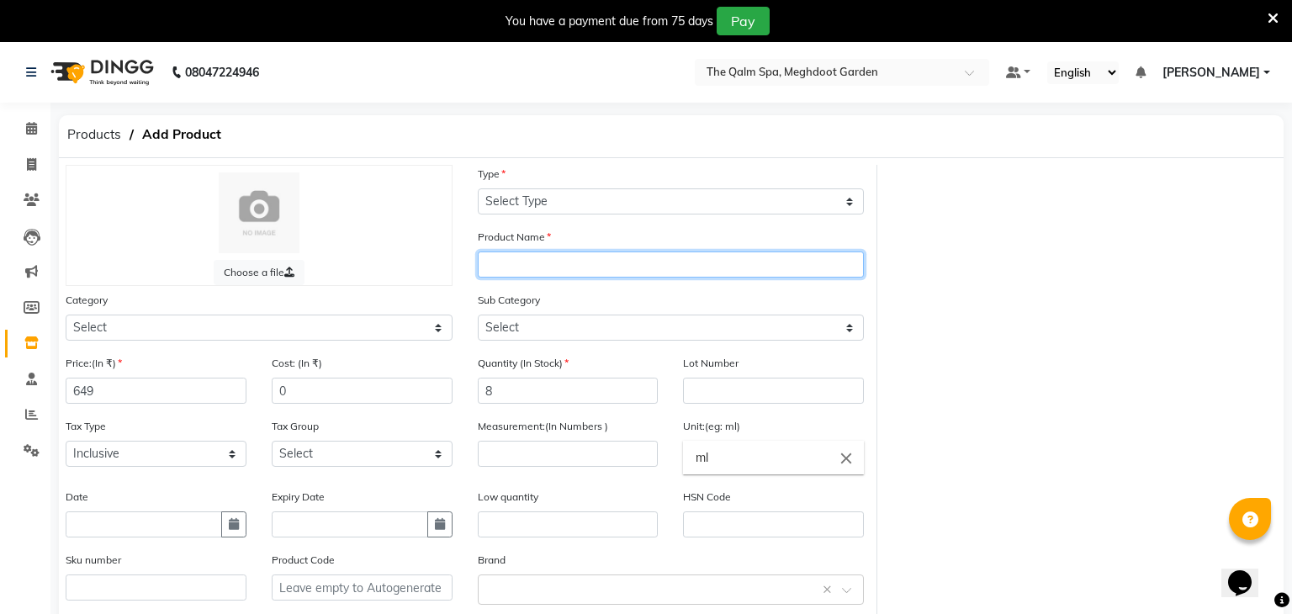
click at [553, 257] on input "text" at bounding box center [671, 265] width 387 height 26
type input "h"
type input "Himalayan infusion tea box"
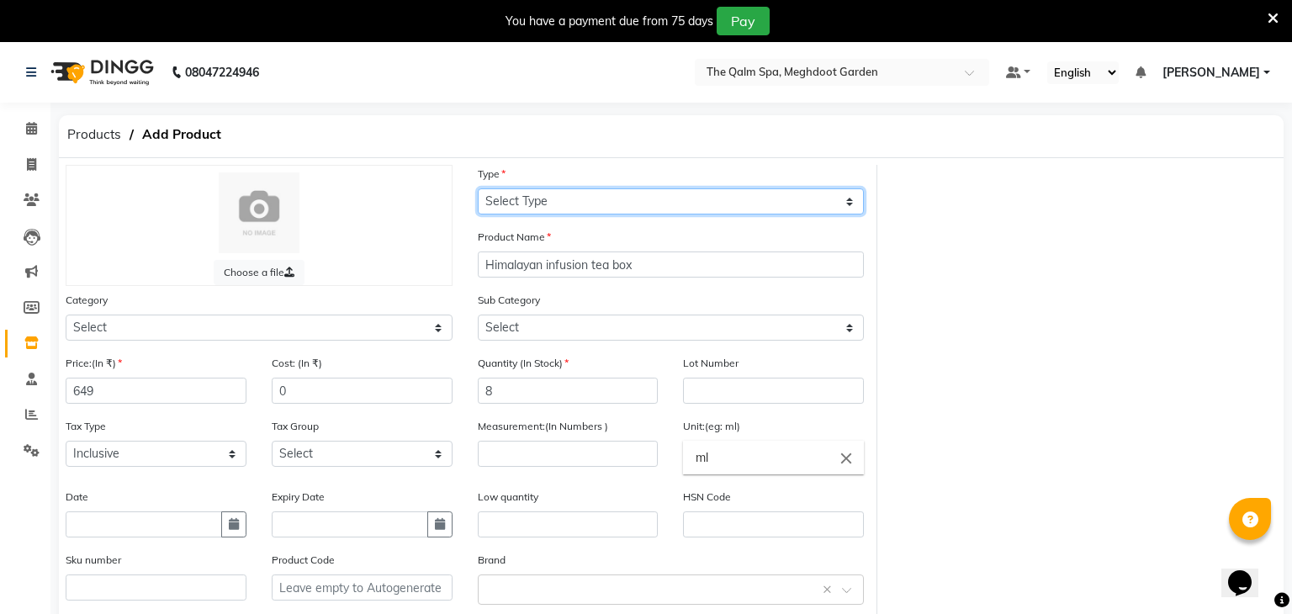
click at [514, 209] on select "Select Type Both Retail Consumable" at bounding box center [671, 201] width 387 height 26
select select "R"
click at [478, 188] on select "Select Type Both Retail Consumable" at bounding box center [671, 201] width 387 height 26
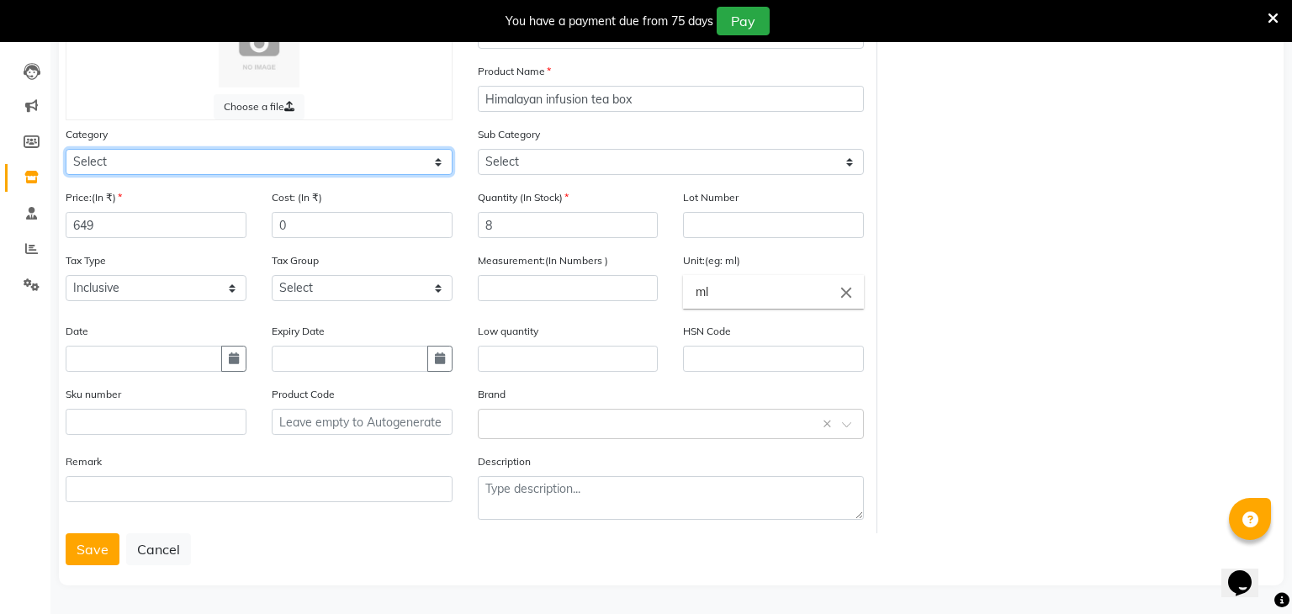
click at [140, 165] on select "Select Hair Skin Makeup Personal Care Appliances Other" at bounding box center [259, 162] width 387 height 26
select select "1056902000"
click at [66, 149] on select "Select Hair Skin Makeup Personal Care Appliances Other" at bounding box center [259, 162] width 387 height 26
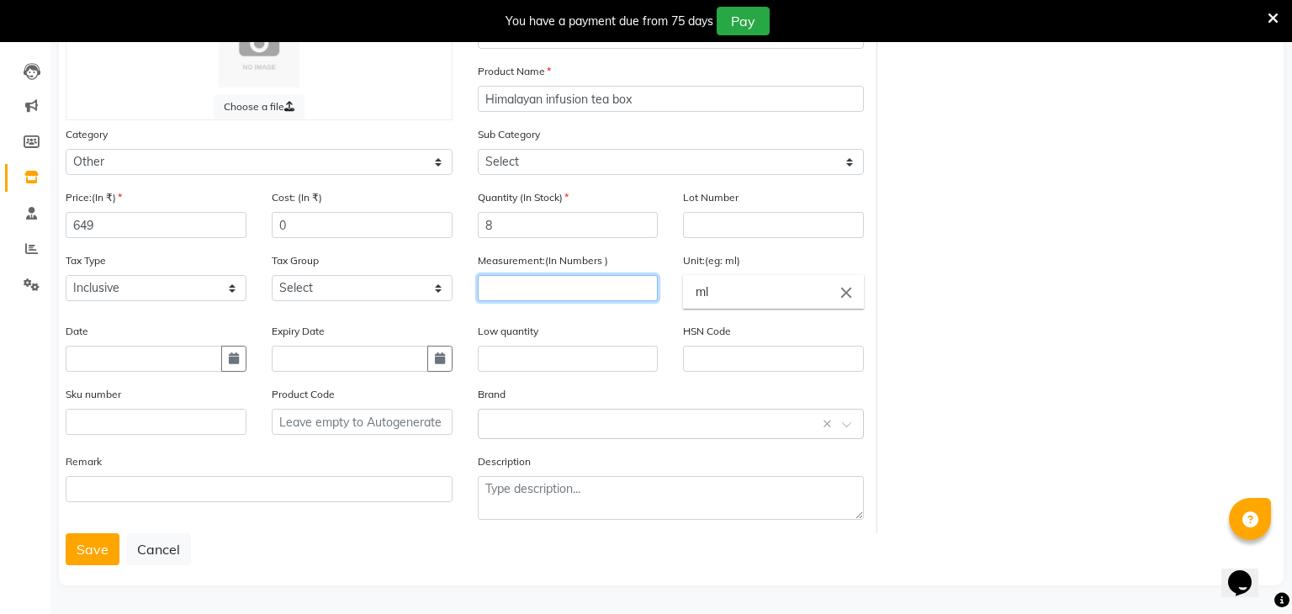
click at [579, 294] on input "number" at bounding box center [568, 288] width 181 height 26
type input "150"
click at [842, 286] on icon "close" at bounding box center [846, 292] width 19 height 19
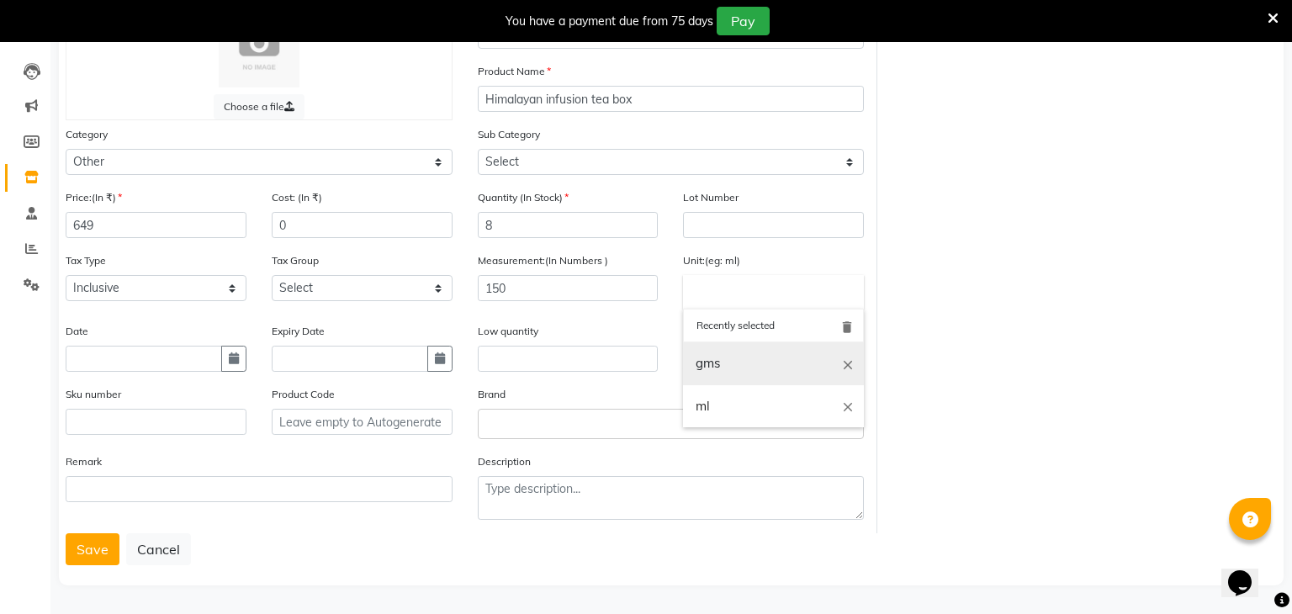
click at [759, 356] on link "gms" at bounding box center [773, 363] width 181 height 43
type input "gms"
click at [109, 553] on button "Save" at bounding box center [93, 549] width 54 height 32
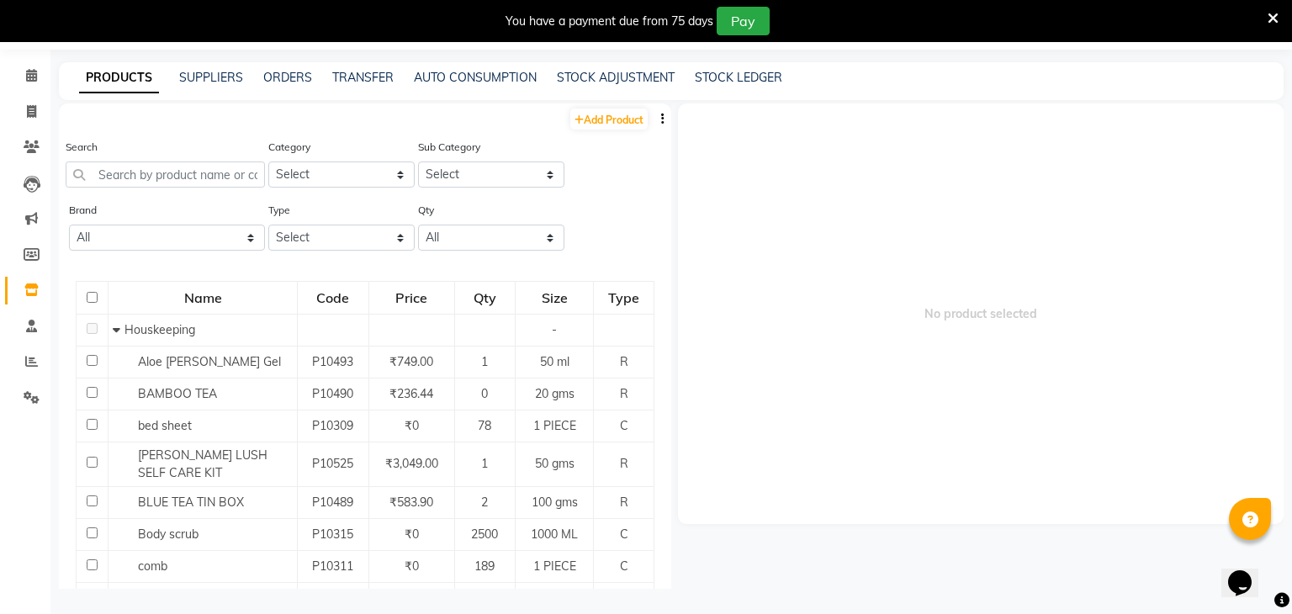
scroll to position [53, 0]
click at [40, 361] on span at bounding box center [31, 361] width 29 height 19
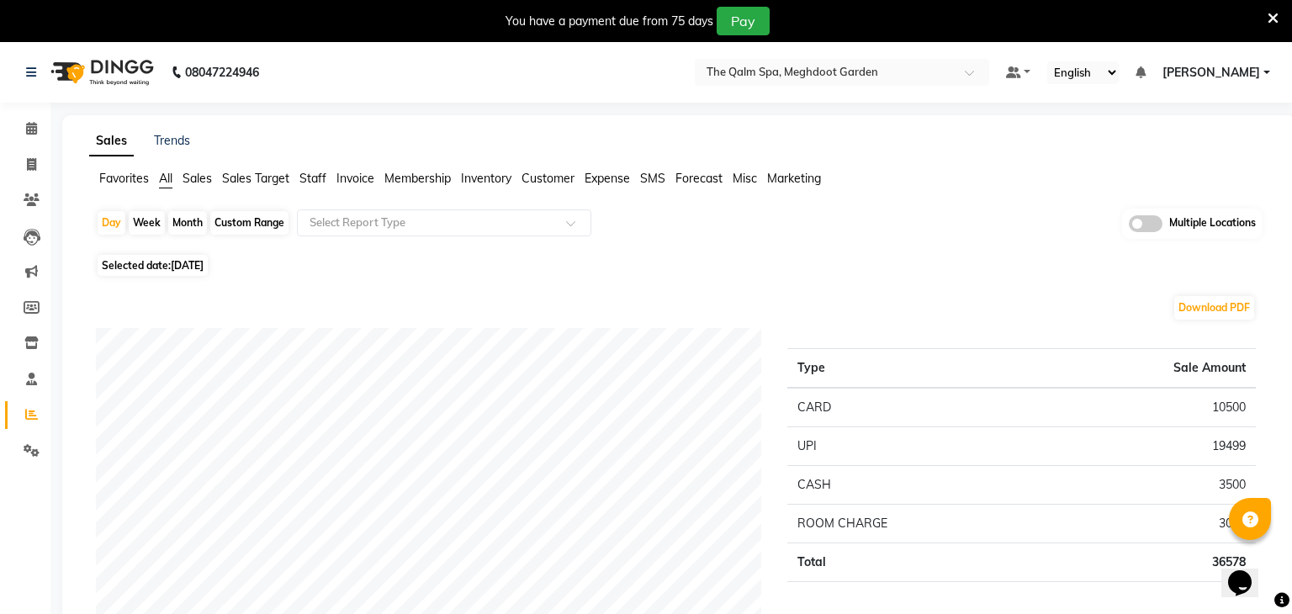
click at [200, 270] on span "04-09-2025" at bounding box center [187, 265] width 33 height 13
select select "9"
select select "2025"
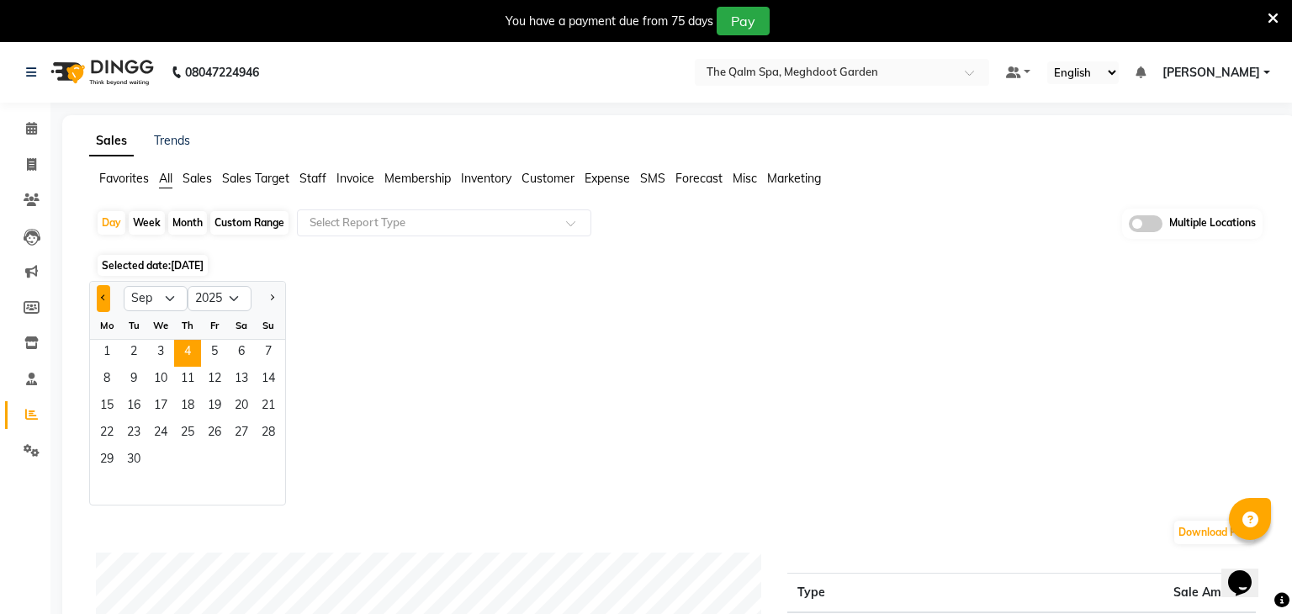
click at [103, 299] on span "Previous month" at bounding box center [104, 297] width 6 height 6
select select "6"
click at [220, 455] on span "27" at bounding box center [214, 460] width 27 height 27
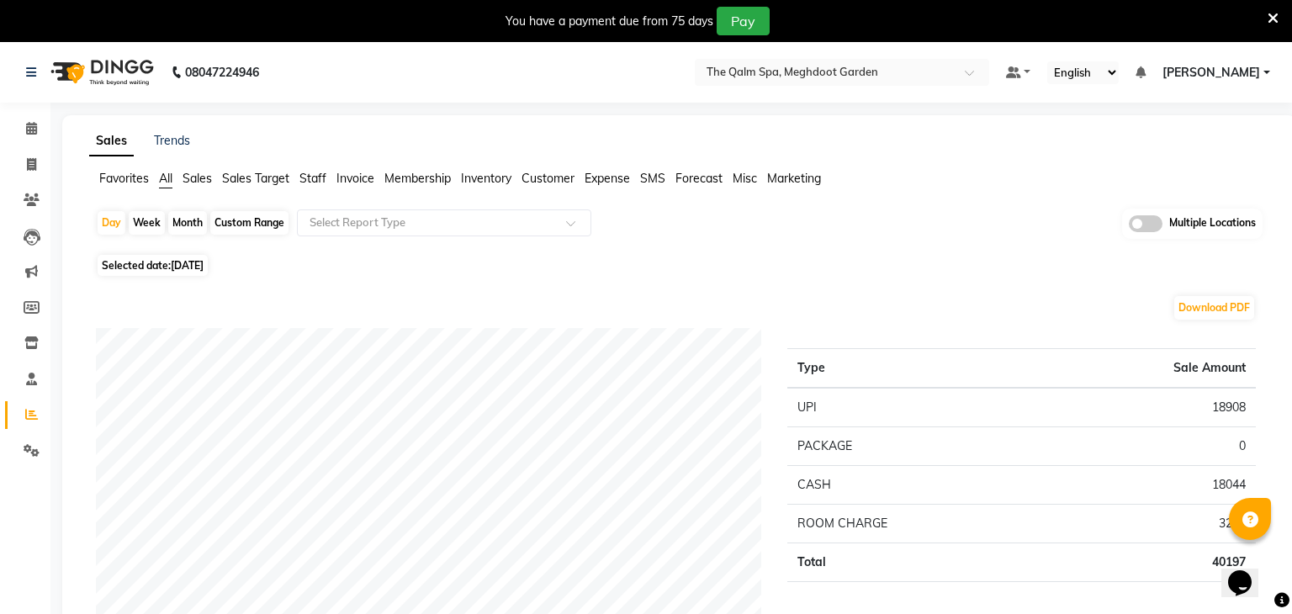
click at [257, 225] on div "Custom Range" at bounding box center [249, 223] width 78 height 24
select select "6"
select select "2025"
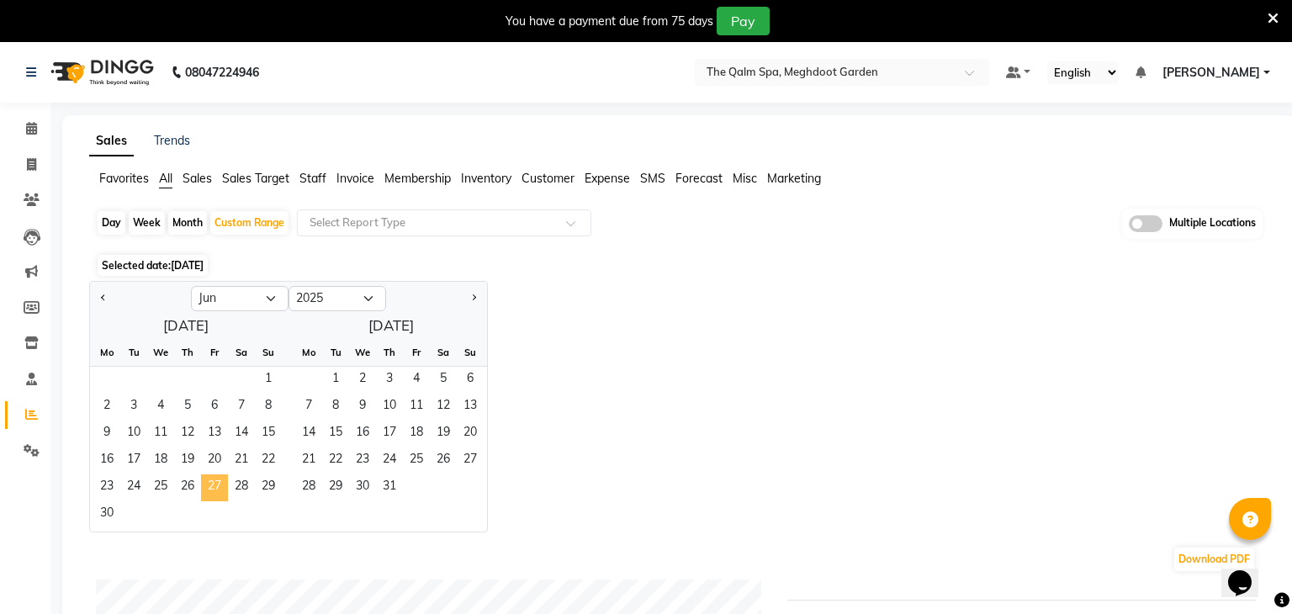
click at [216, 482] on span "27" at bounding box center [214, 487] width 27 height 27
click at [469, 296] on button "Next month" at bounding box center [473, 298] width 13 height 27
select select "9"
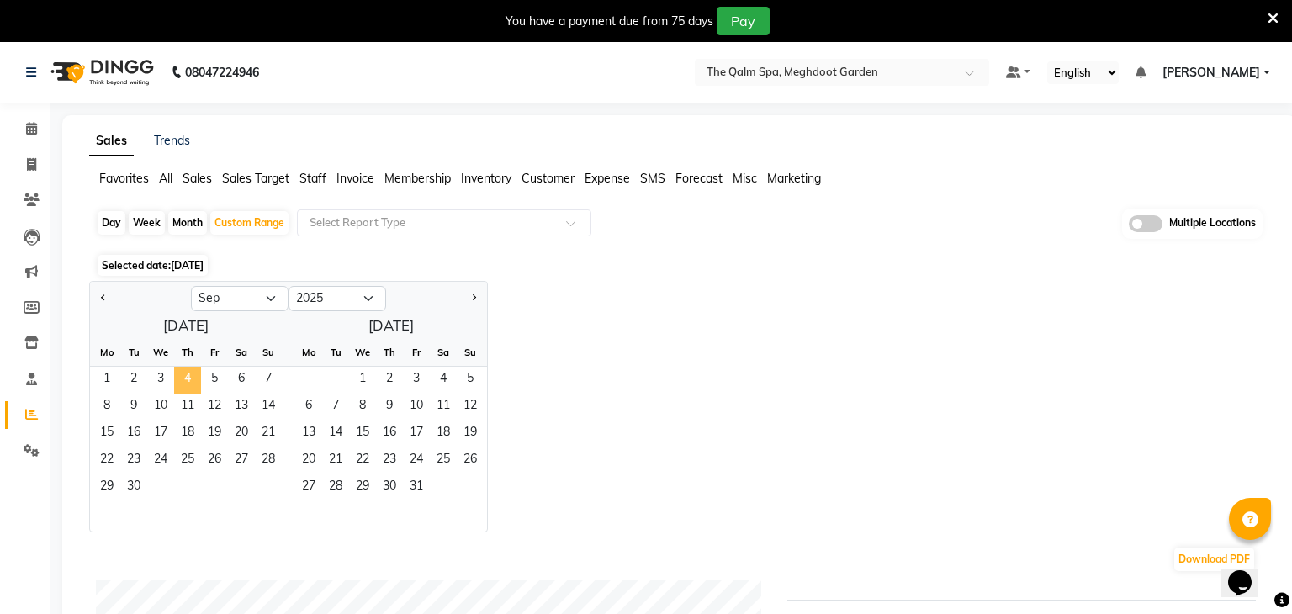
click at [178, 373] on span "4" at bounding box center [187, 380] width 27 height 27
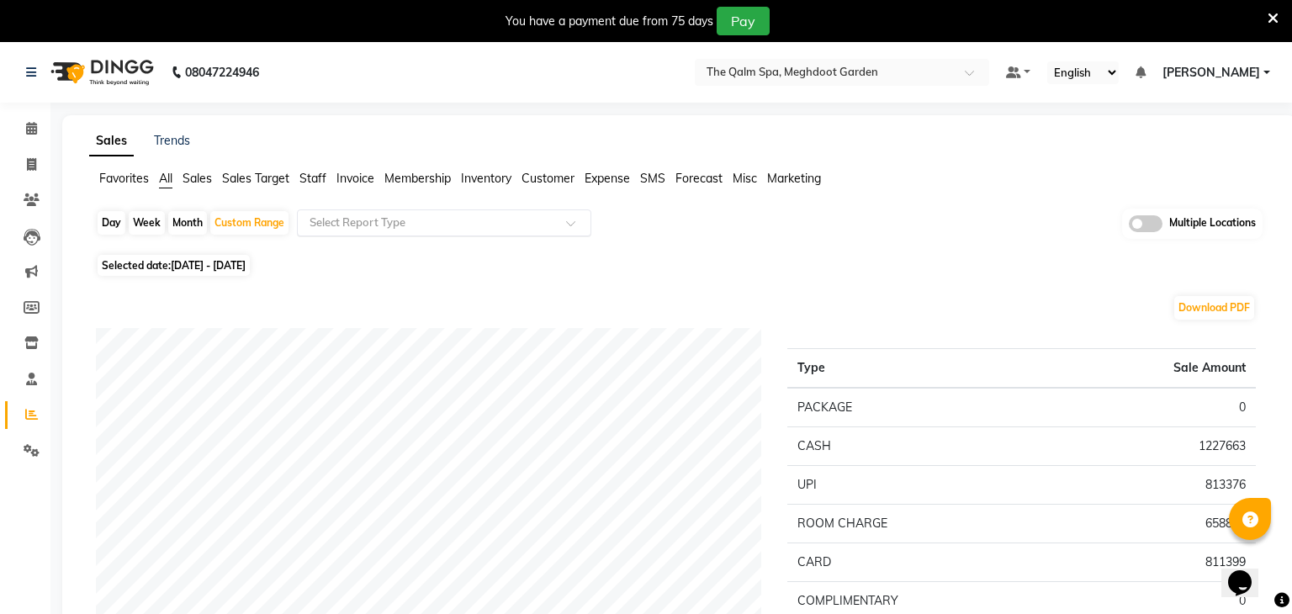
click at [446, 225] on input "text" at bounding box center [427, 222] width 242 height 17
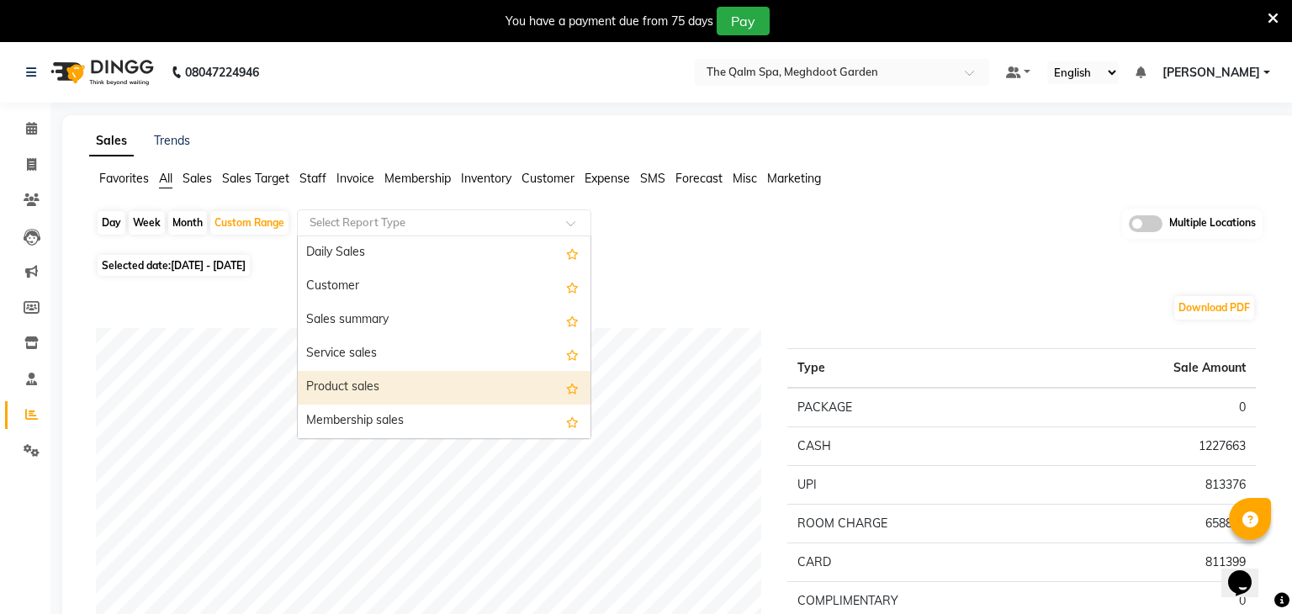
click at [376, 378] on div "Product sales" at bounding box center [444, 388] width 293 height 34
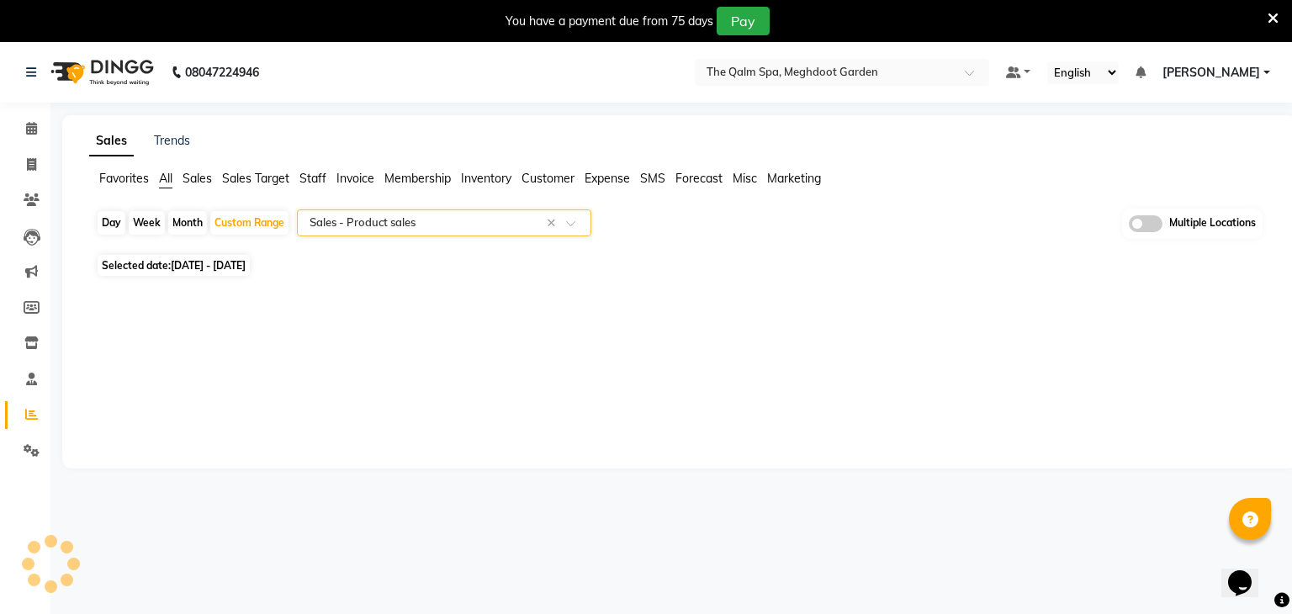
select select "full_report"
select select "csv"
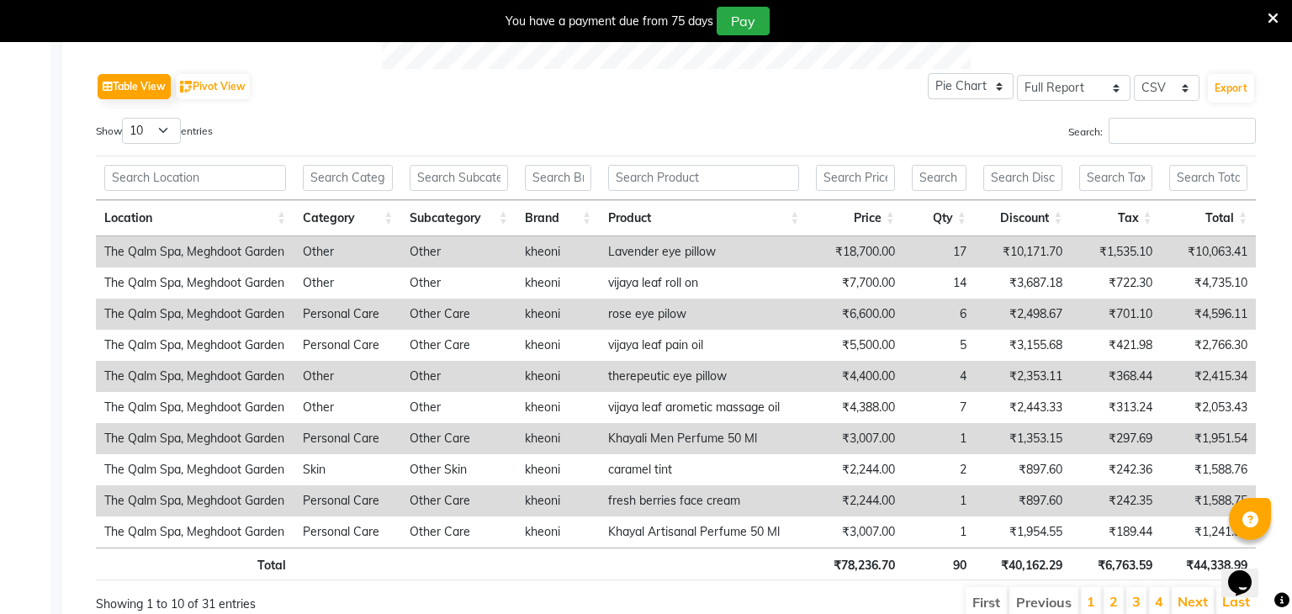
scroll to position [893, 0]
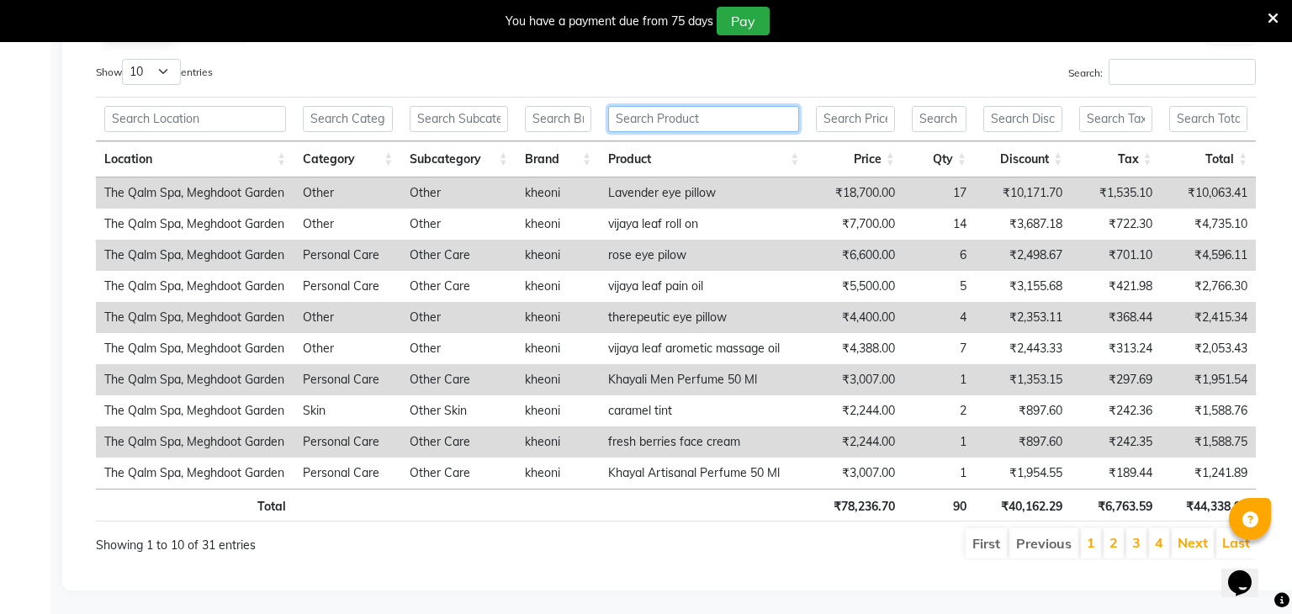
click at [654, 124] on input "text" at bounding box center [703, 119] width 191 height 26
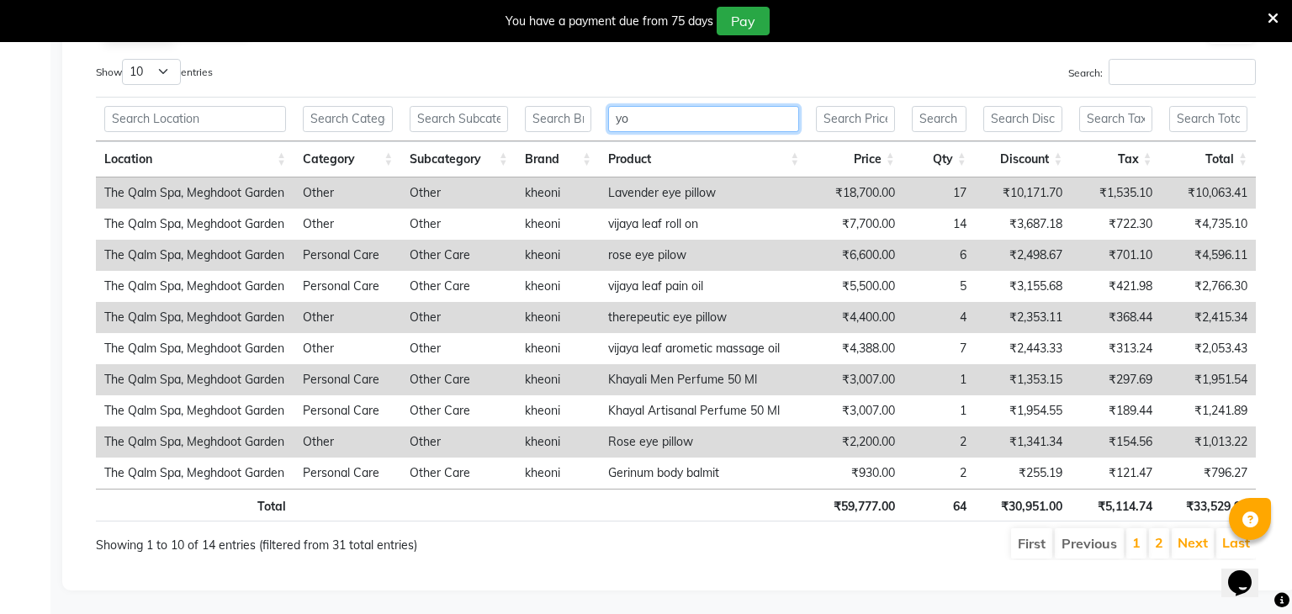
scroll to position [612, 0]
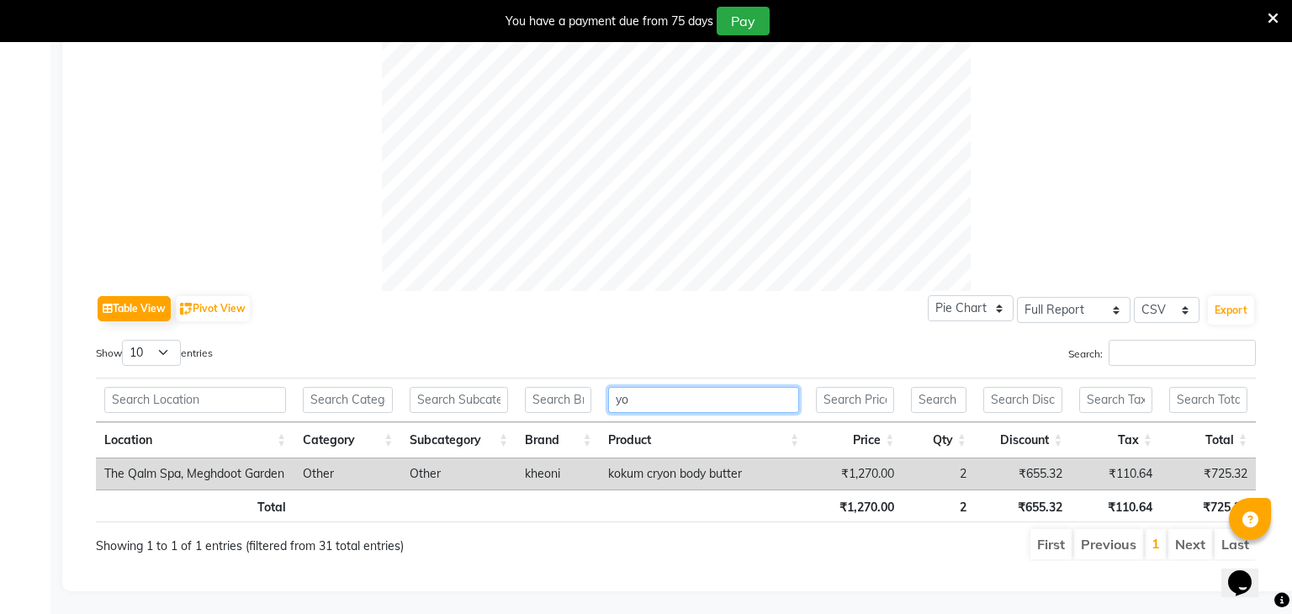
type input "y"
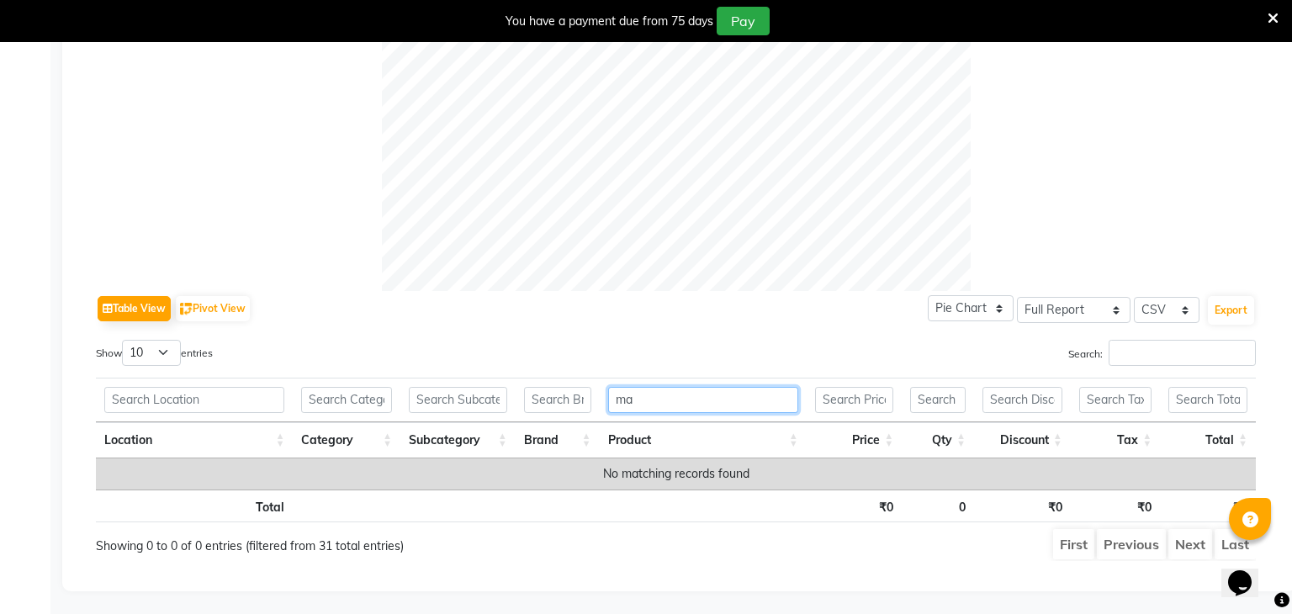
type input "m"
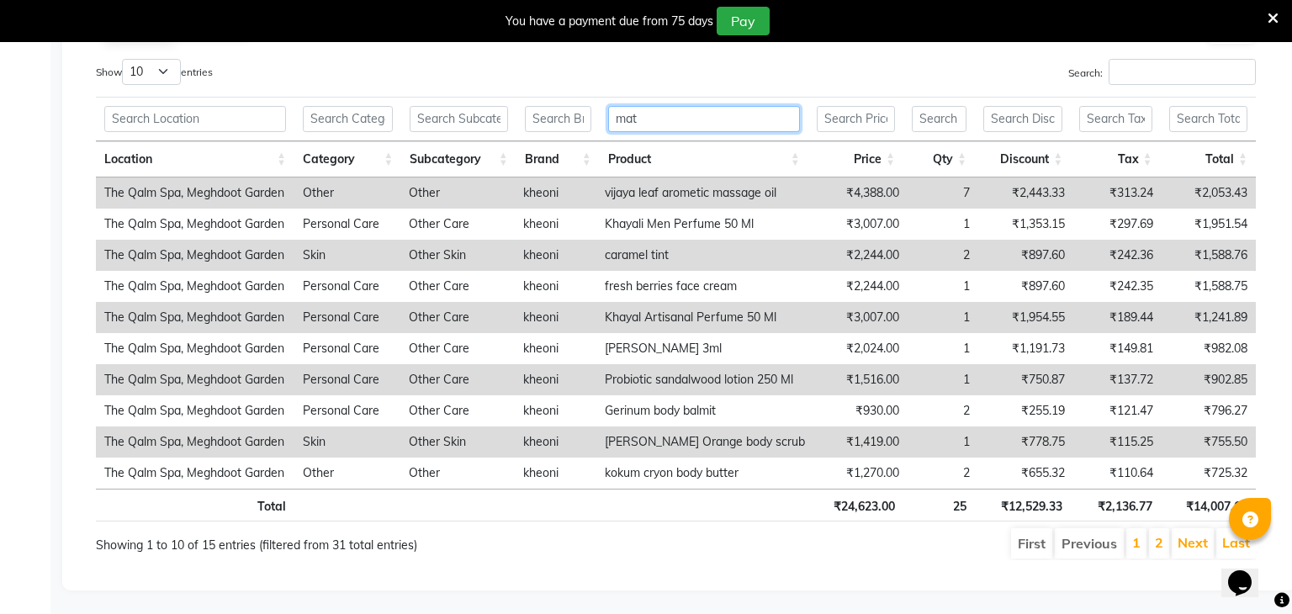
scroll to position [612, 0]
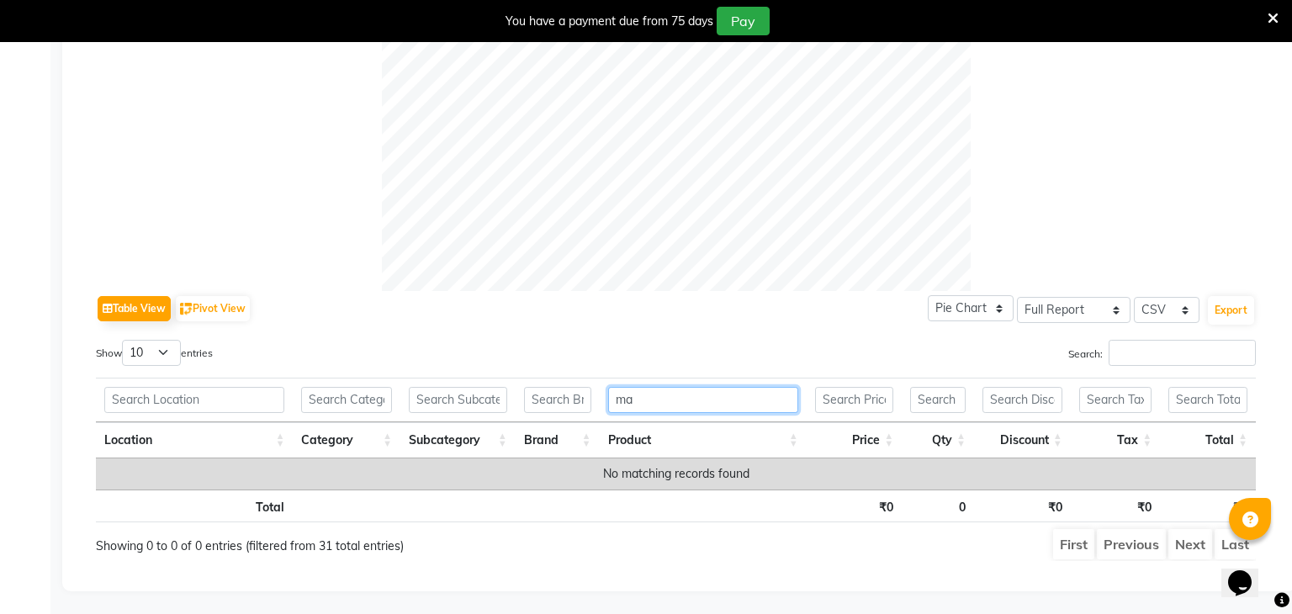
type input "m"
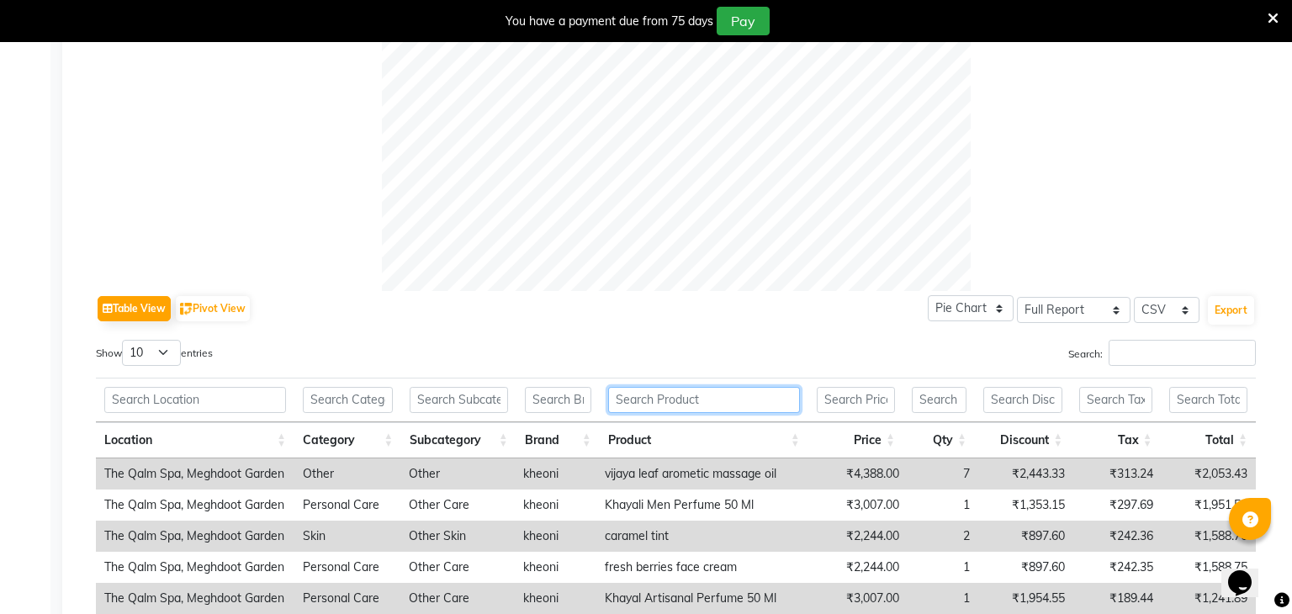
scroll to position [893, 0]
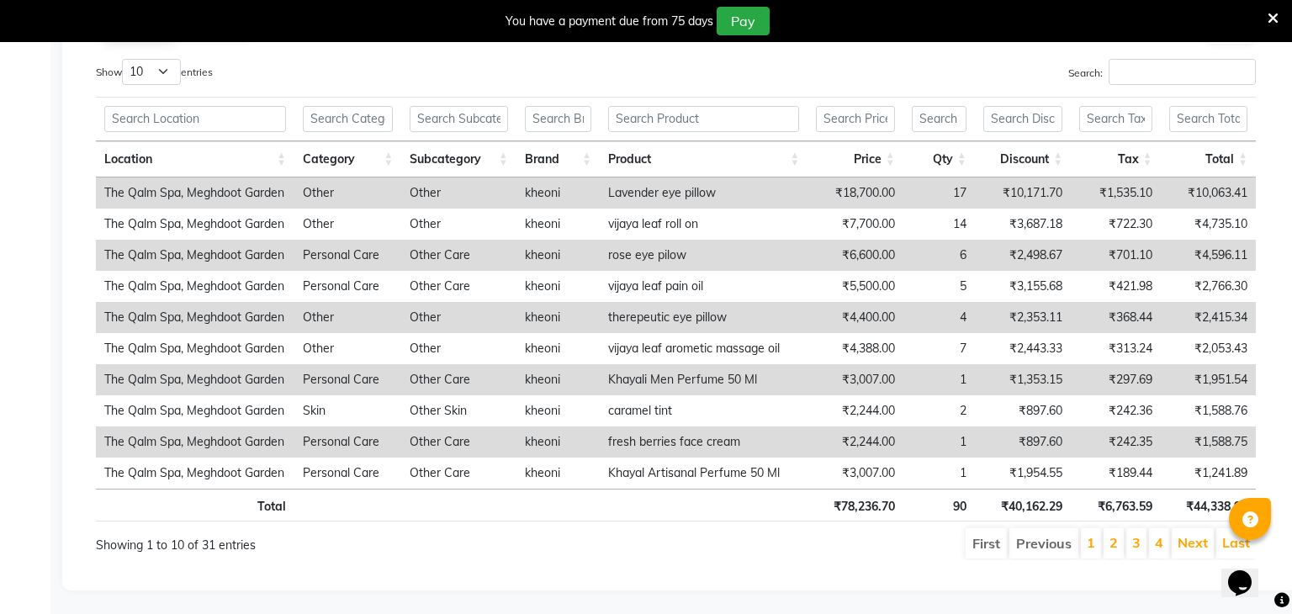
click at [1277, 23] on icon at bounding box center [1273, 18] width 11 height 15
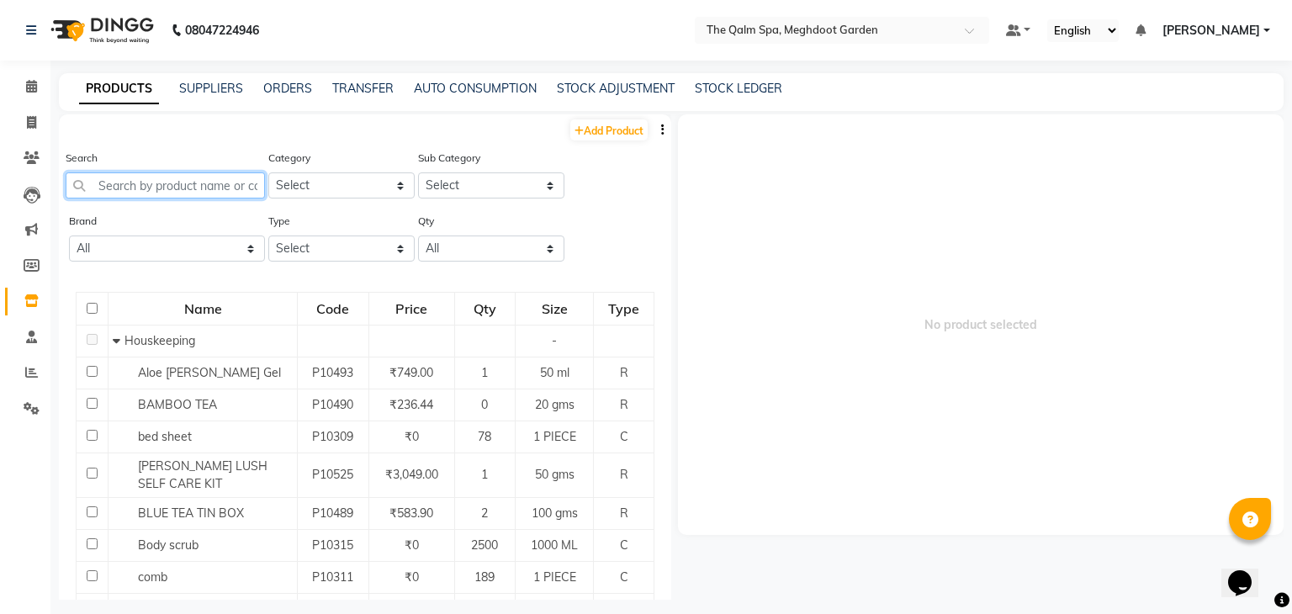
click at [170, 184] on input "text" at bounding box center [165, 185] width 199 height 26
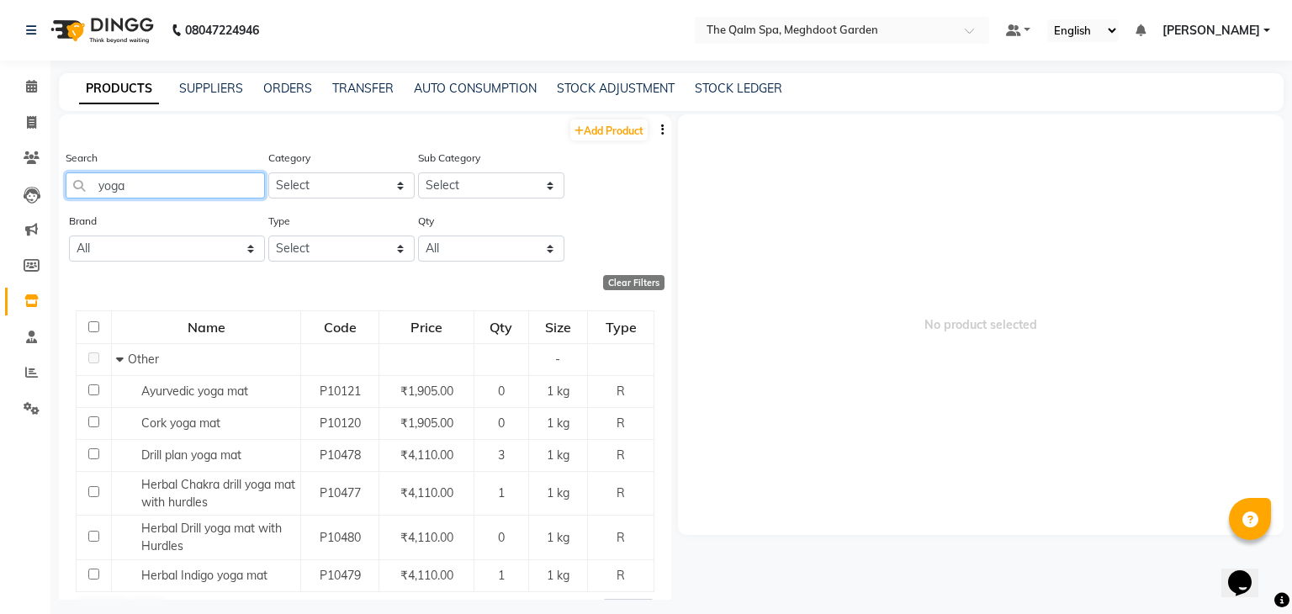
click at [201, 190] on input "yoga" at bounding box center [165, 185] width 199 height 26
type input "y"
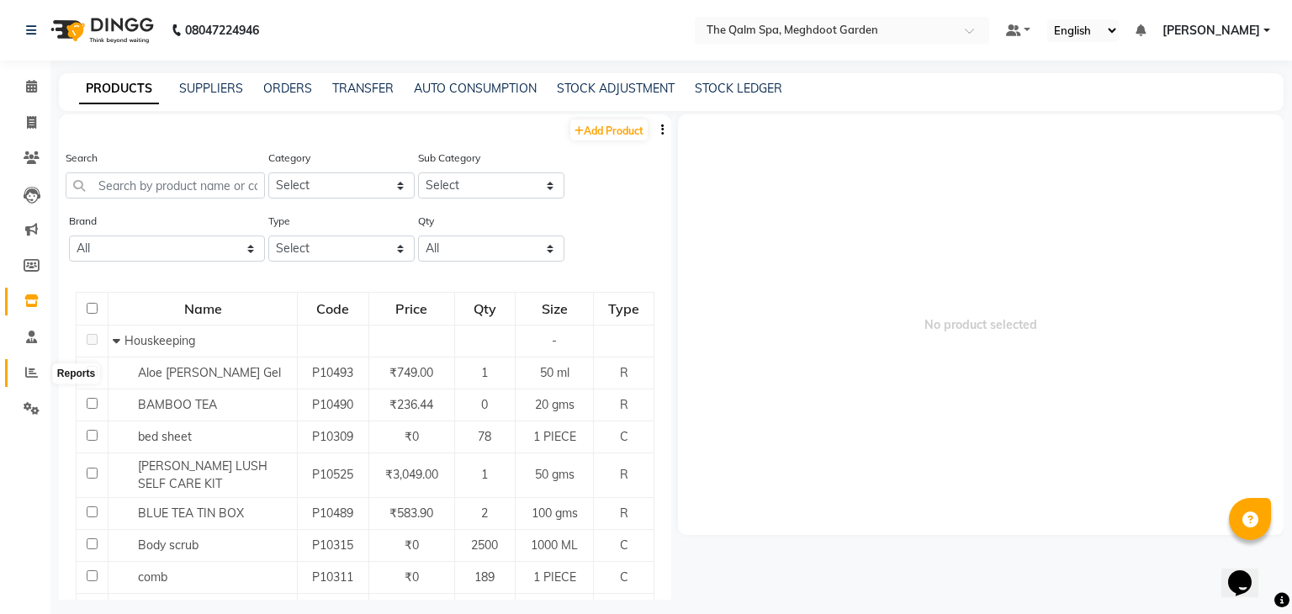
click at [38, 371] on span at bounding box center [31, 372] width 29 height 19
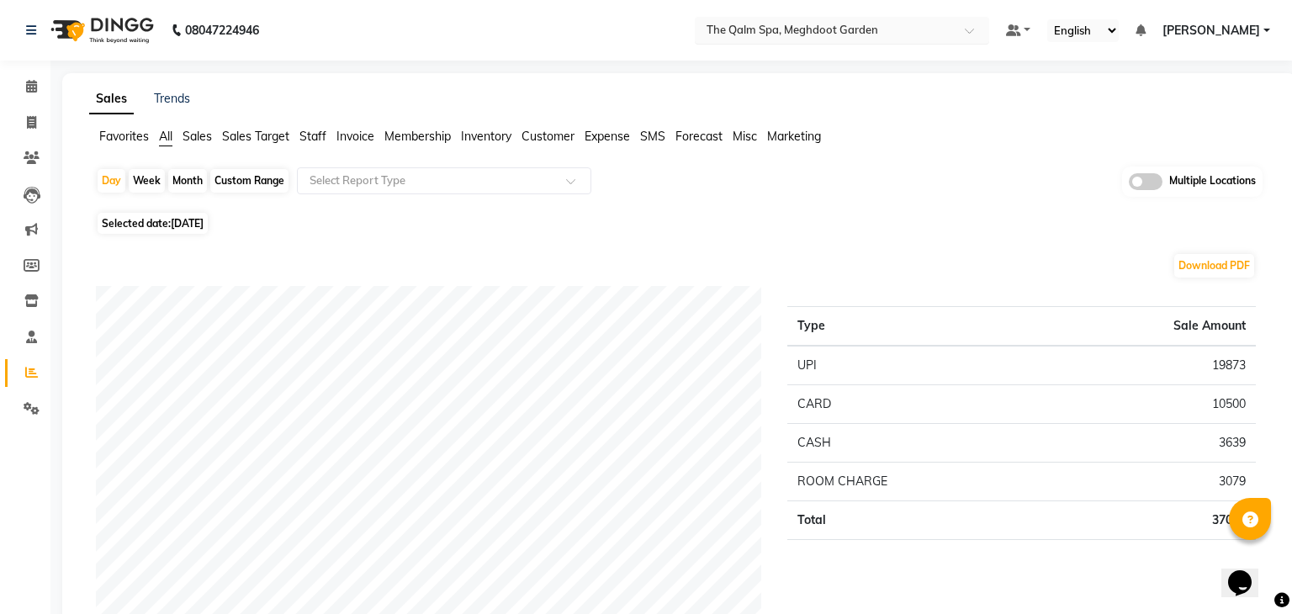
click at [861, 28] on input "text" at bounding box center [825, 29] width 244 height 17
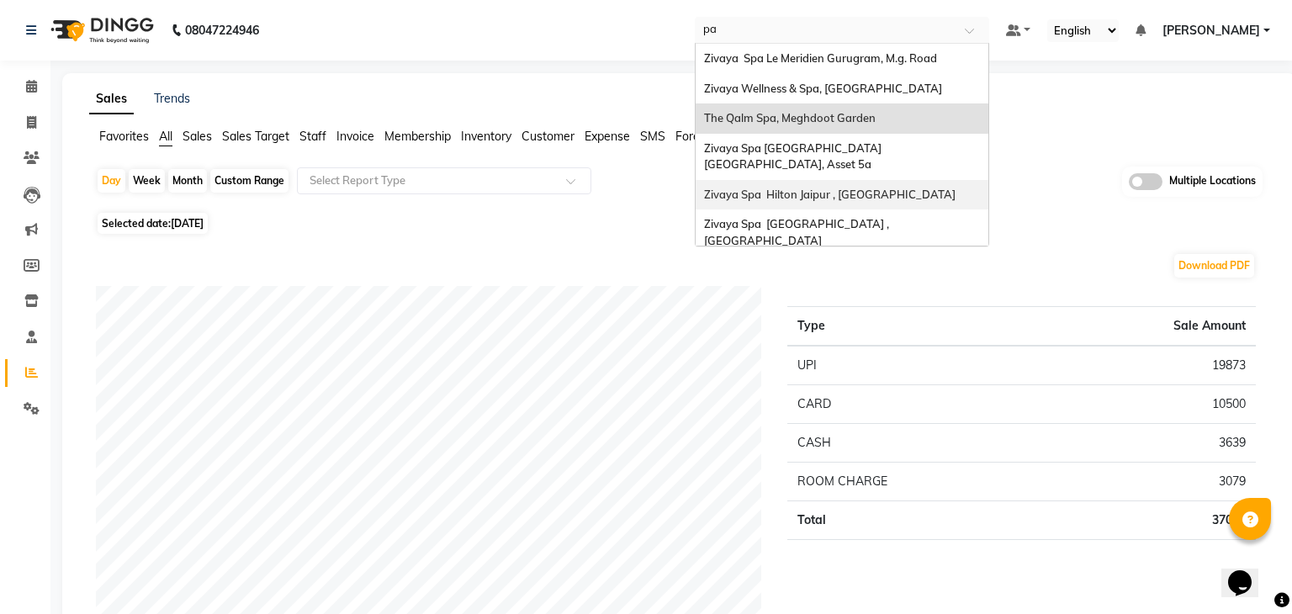
type input "pan"
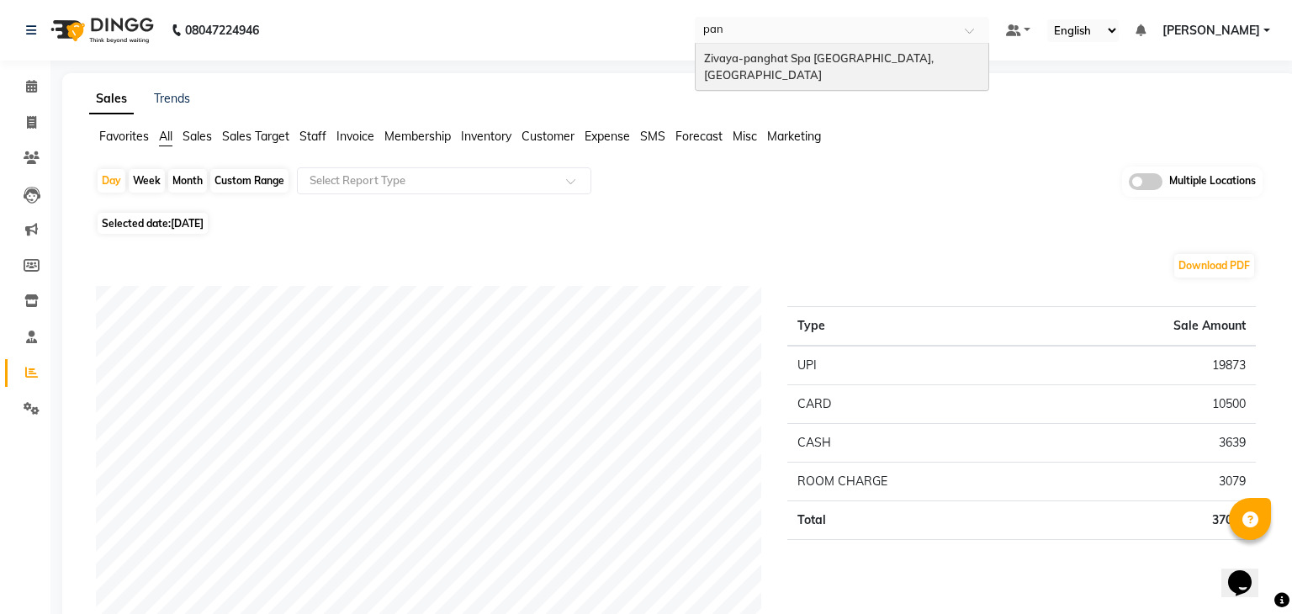
click at [873, 56] on span "Zivaya-panghat Spa [GEOGRAPHIC_DATA], [GEOGRAPHIC_DATA]" at bounding box center [820, 66] width 232 height 30
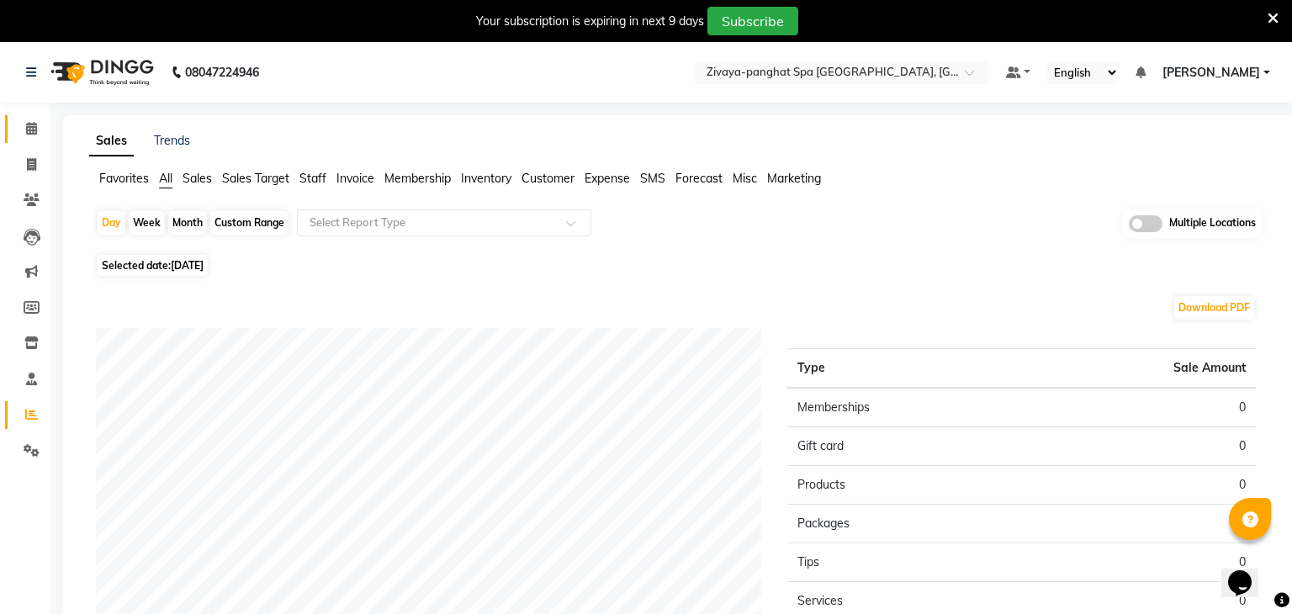
click at [35, 130] on icon at bounding box center [31, 128] width 11 height 13
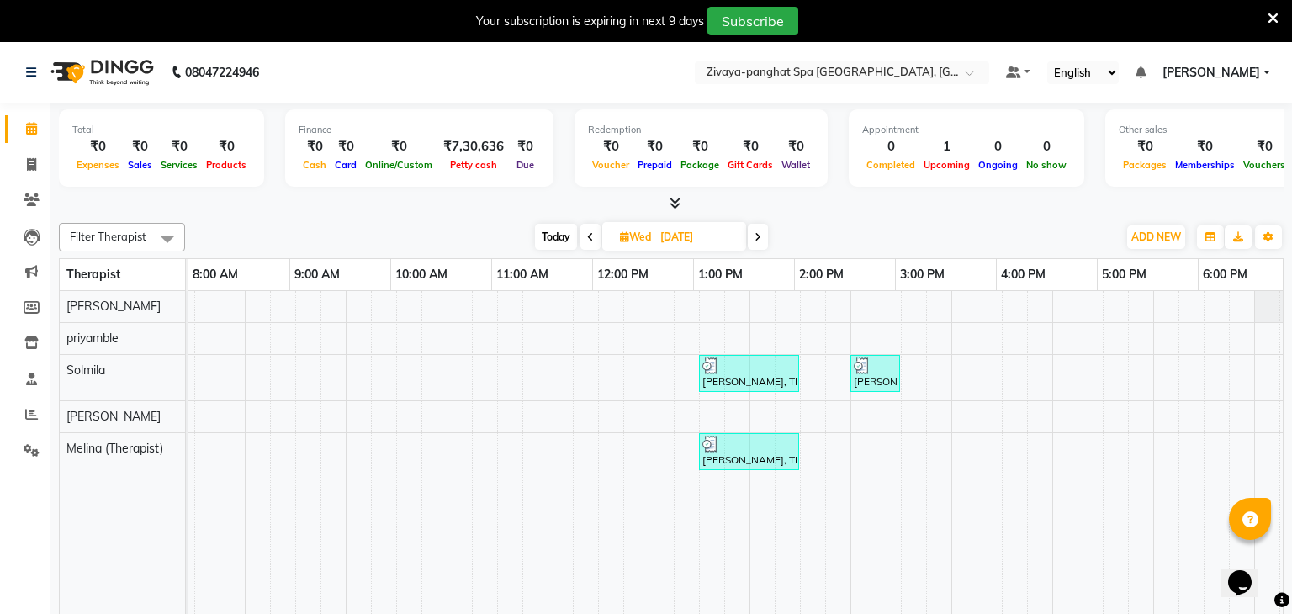
scroll to position [0, 146]
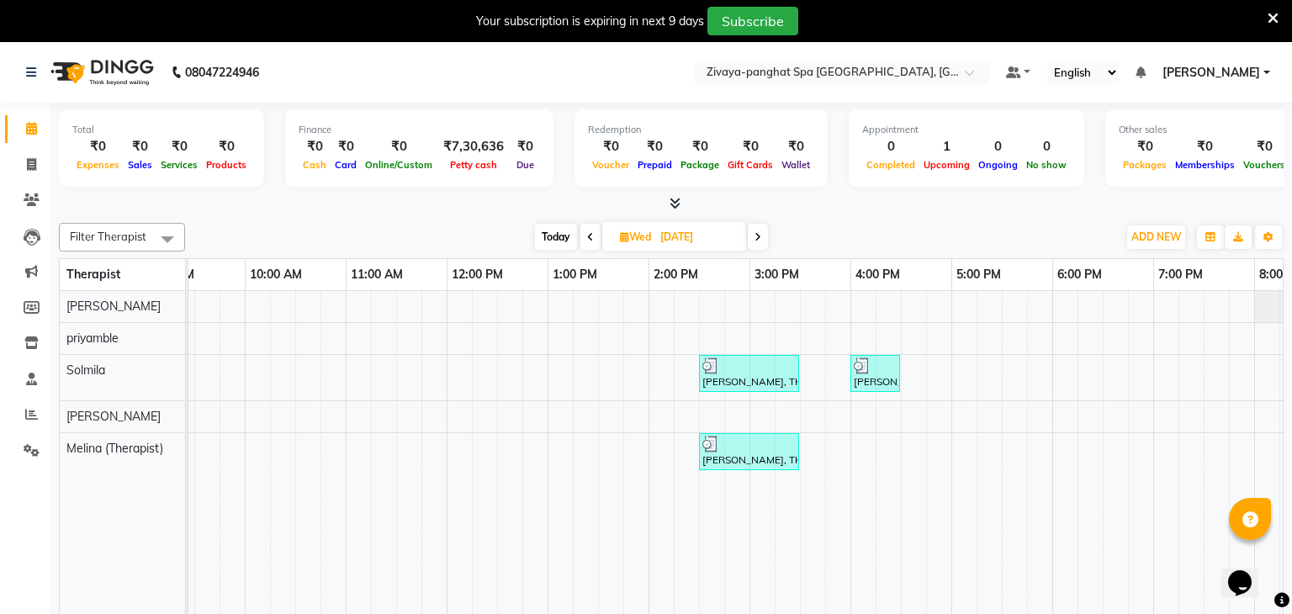
click at [767, 235] on span at bounding box center [758, 237] width 20 height 26
type input "[DATE]"
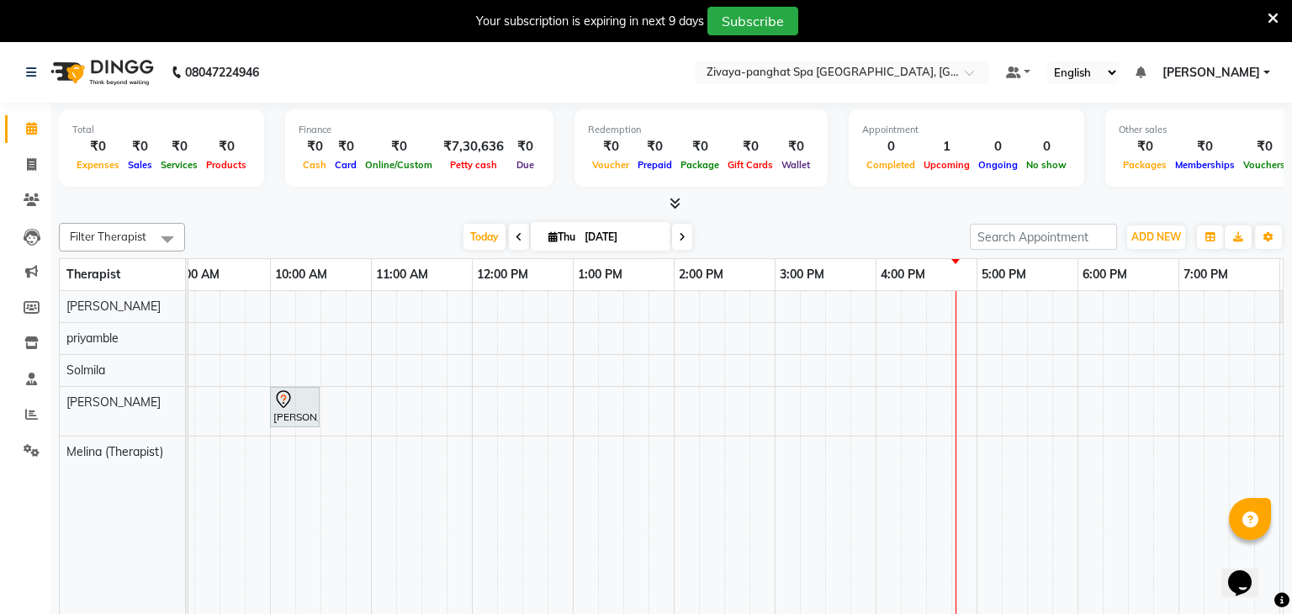
scroll to position [0, 0]
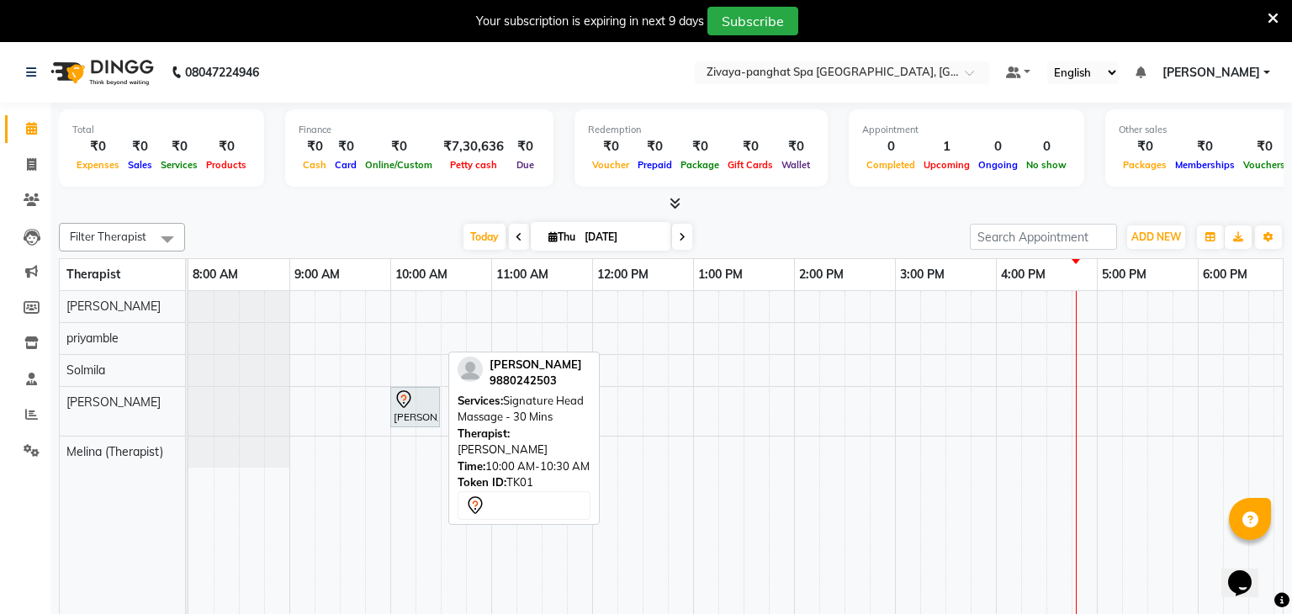
click at [425, 415] on div "[PERSON_NAME], TK01, 10:00 AM-10:30 AM, Signature Head Massage - 30 Mins" at bounding box center [415, 406] width 46 height 35
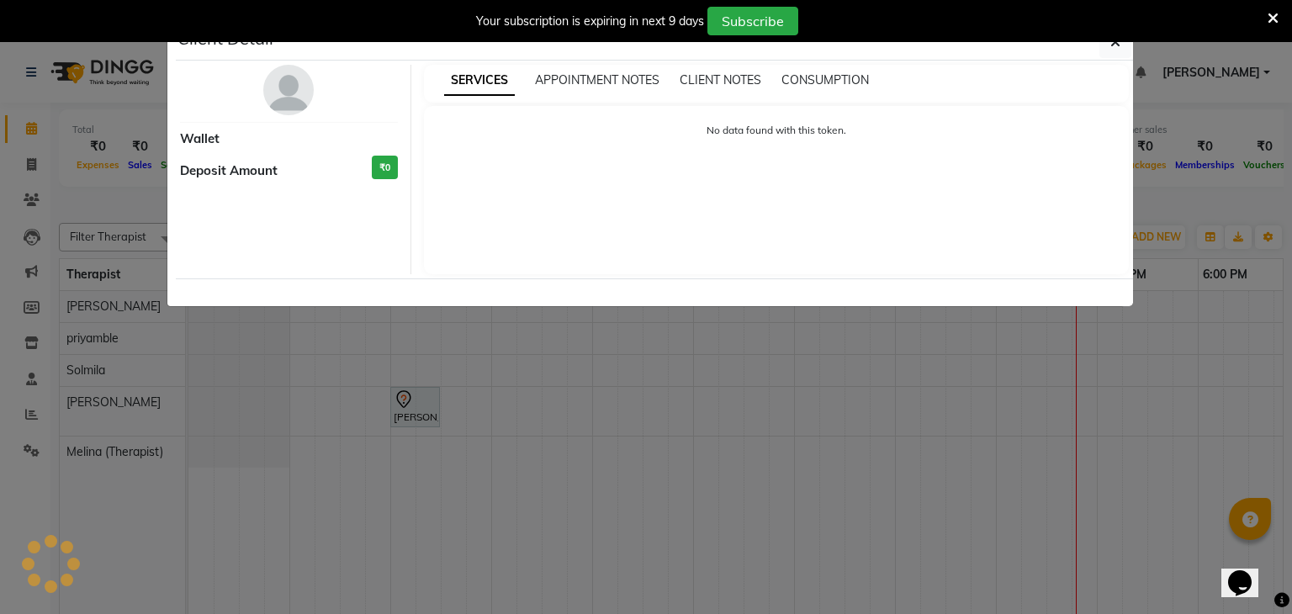
select select "7"
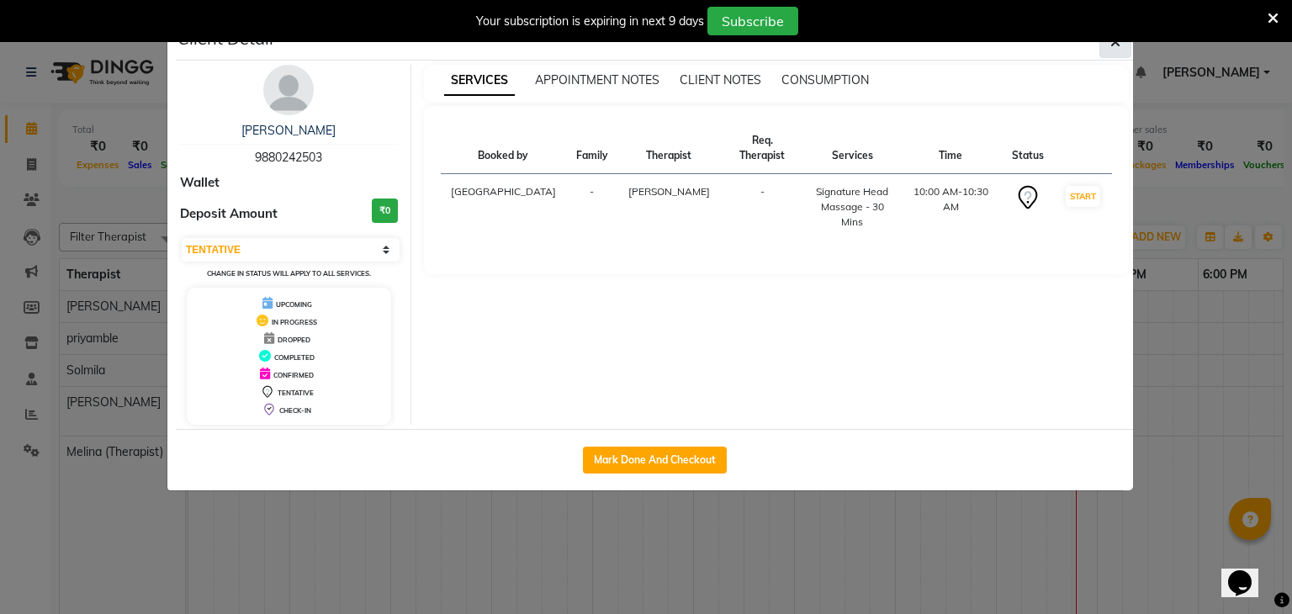
click at [1115, 50] on button "button" at bounding box center [1115, 42] width 32 height 32
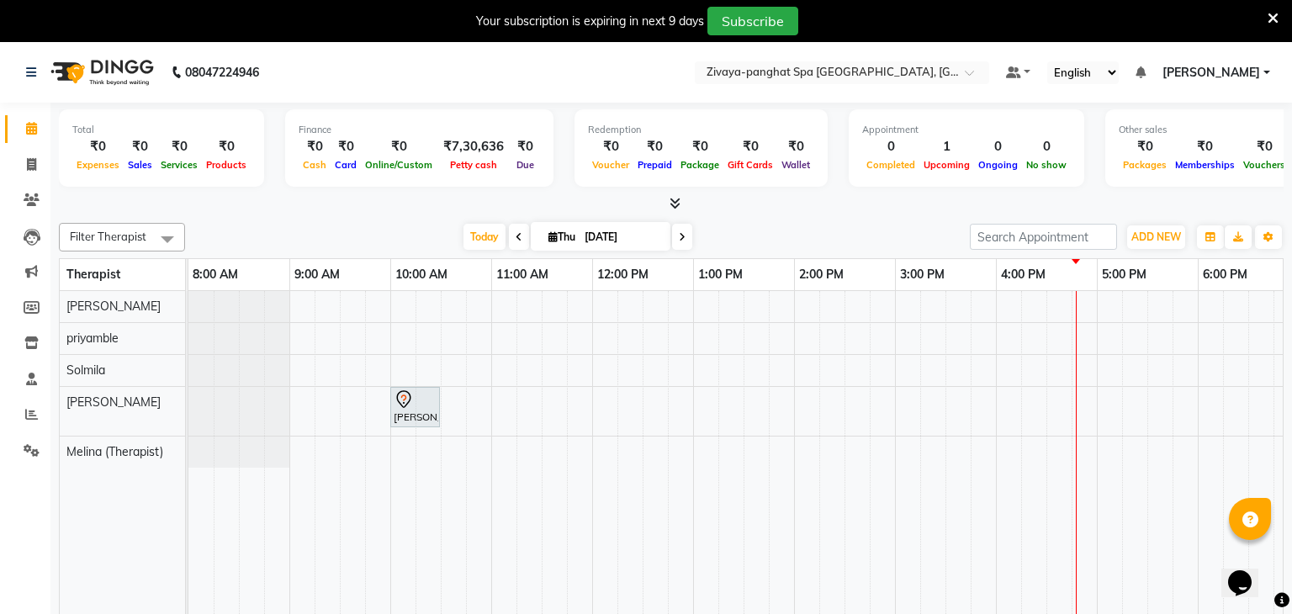
scroll to position [42, 0]
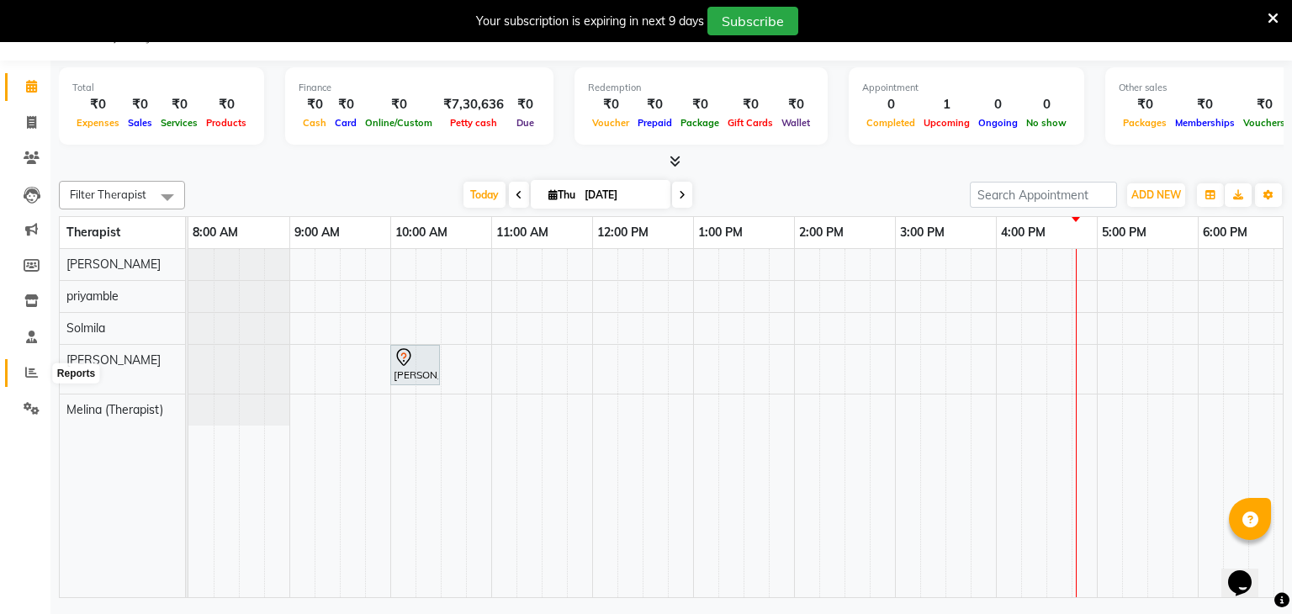
click at [32, 379] on icon at bounding box center [31, 372] width 13 height 13
